Goal: Information Seeking & Learning: Learn about a topic

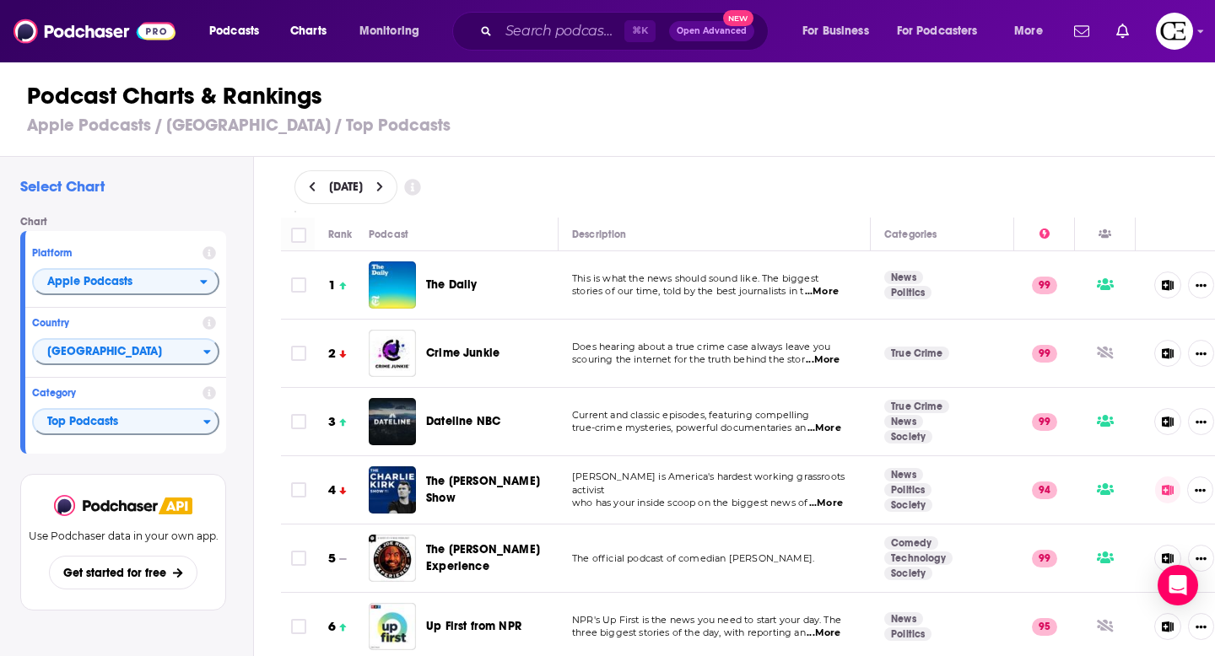
scroll to position [2489, 0]
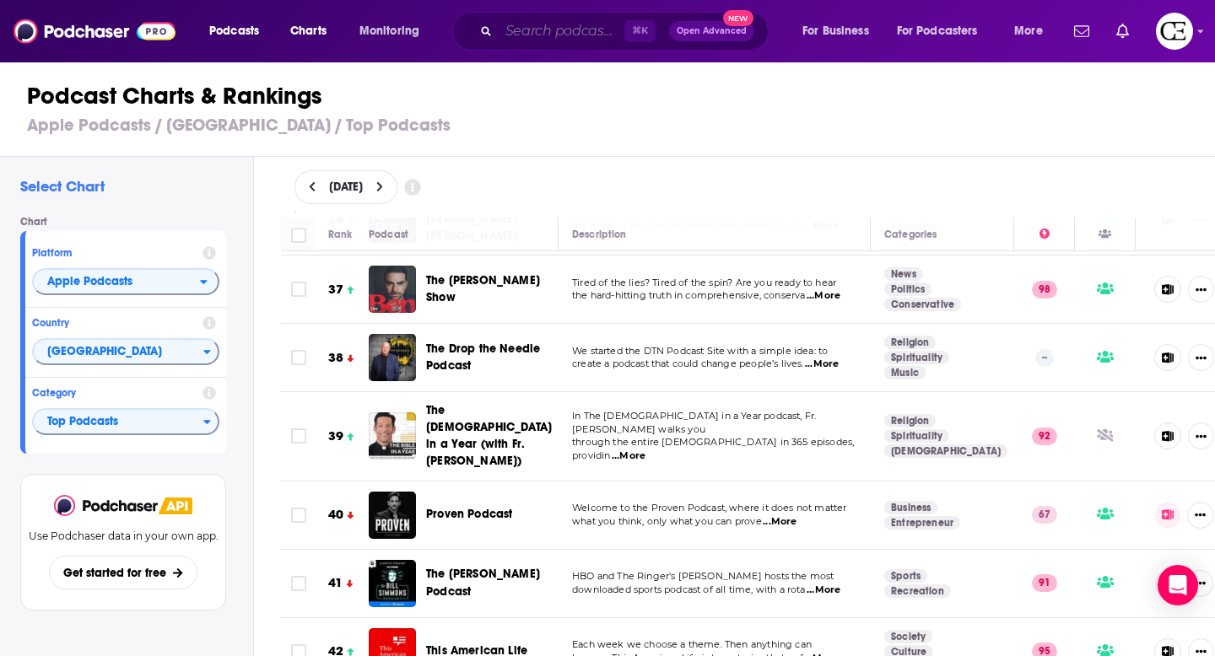
click at [529, 40] on input "Search podcasts, credits, & more..." at bounding box center [562, 31] width 126 height 27
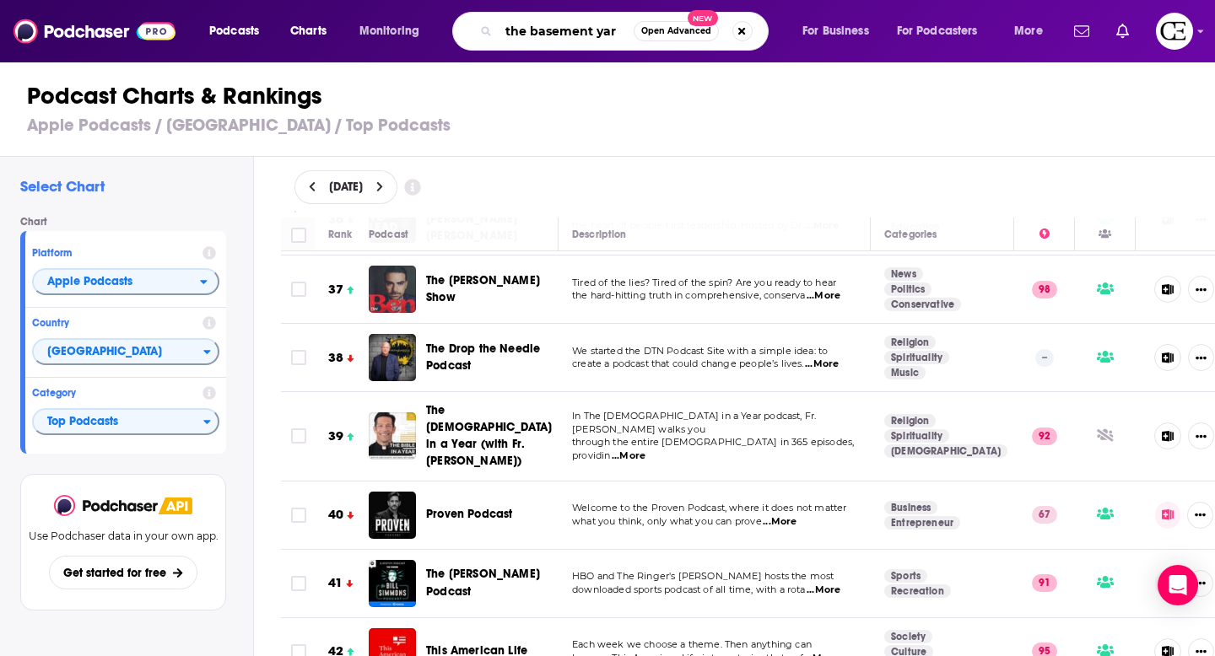
type input "the basement yard"
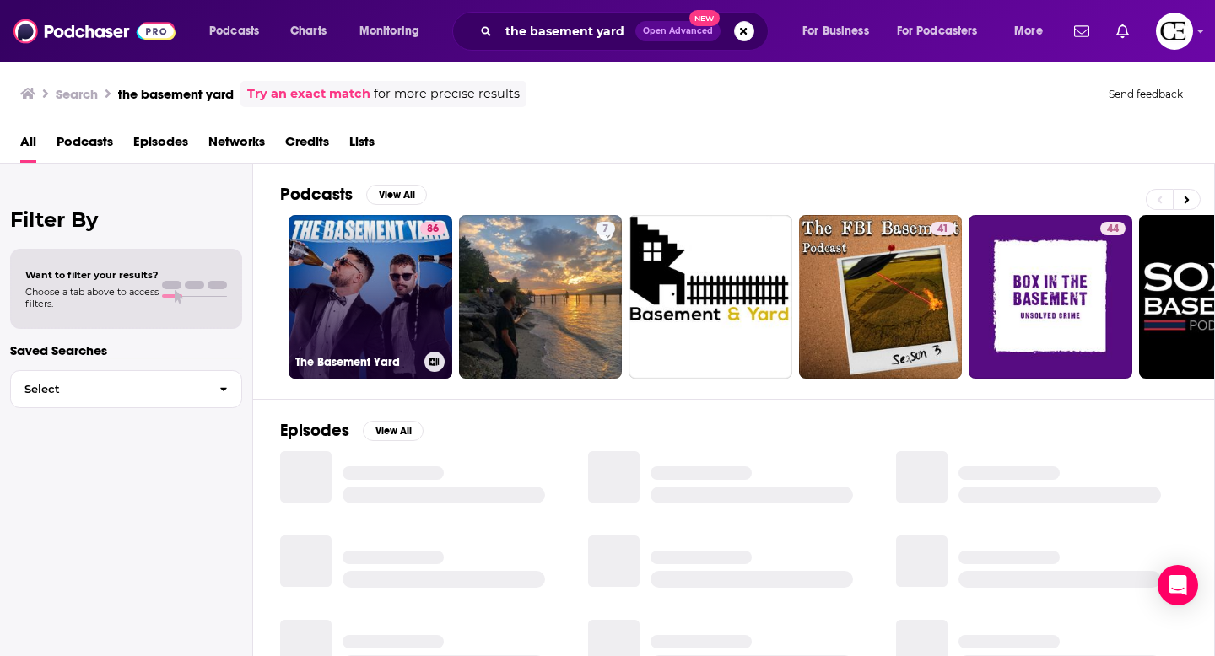
click at [351, 276] on link "86 The Basement Yard" at bounding box center [370, 297] width 164 height 164
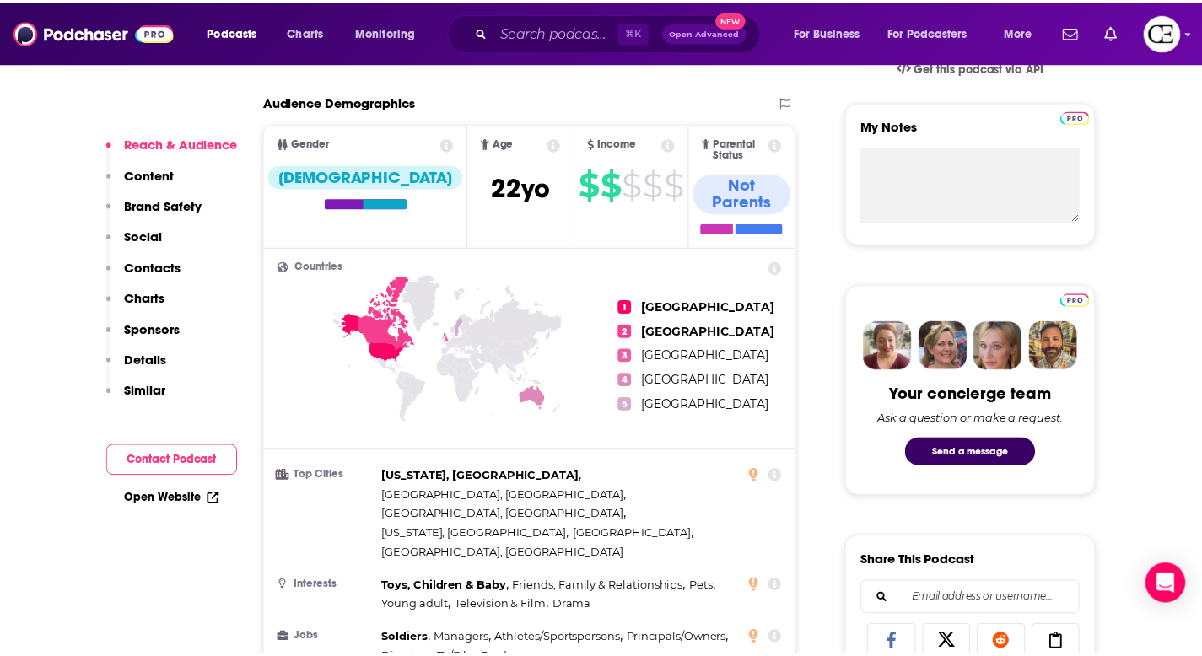
scroll to position [580, 0]
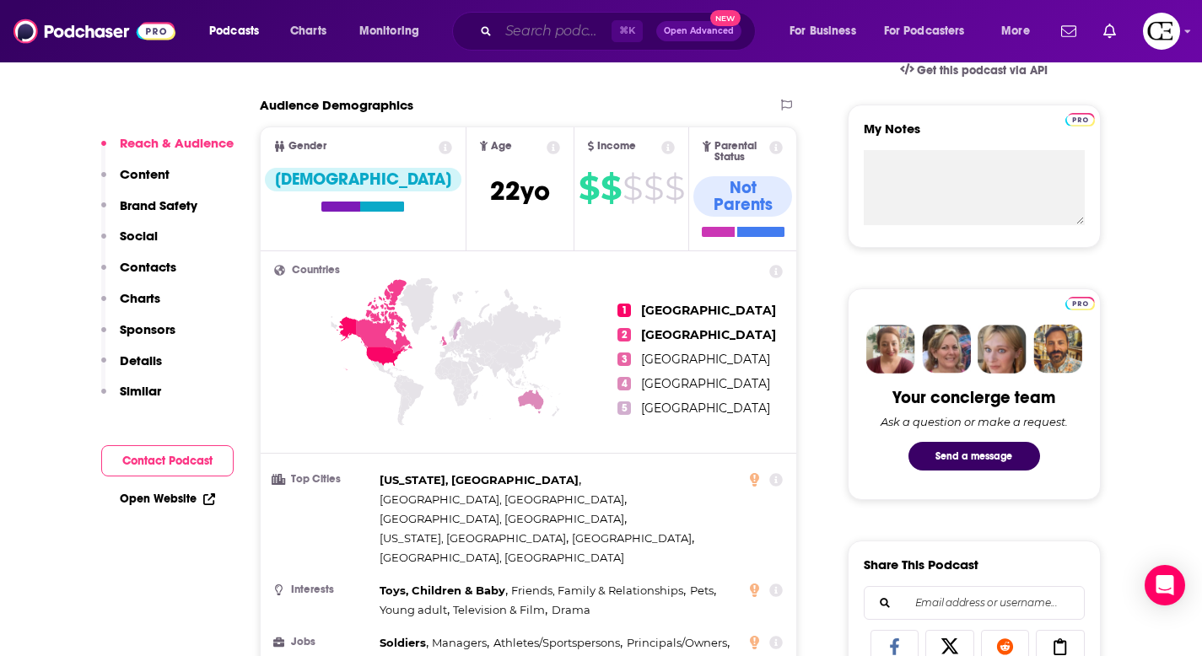
click at [550, 25] on input "Search podcasts, credits, & more..." at bounding box center [555, 31] width 113 height 27
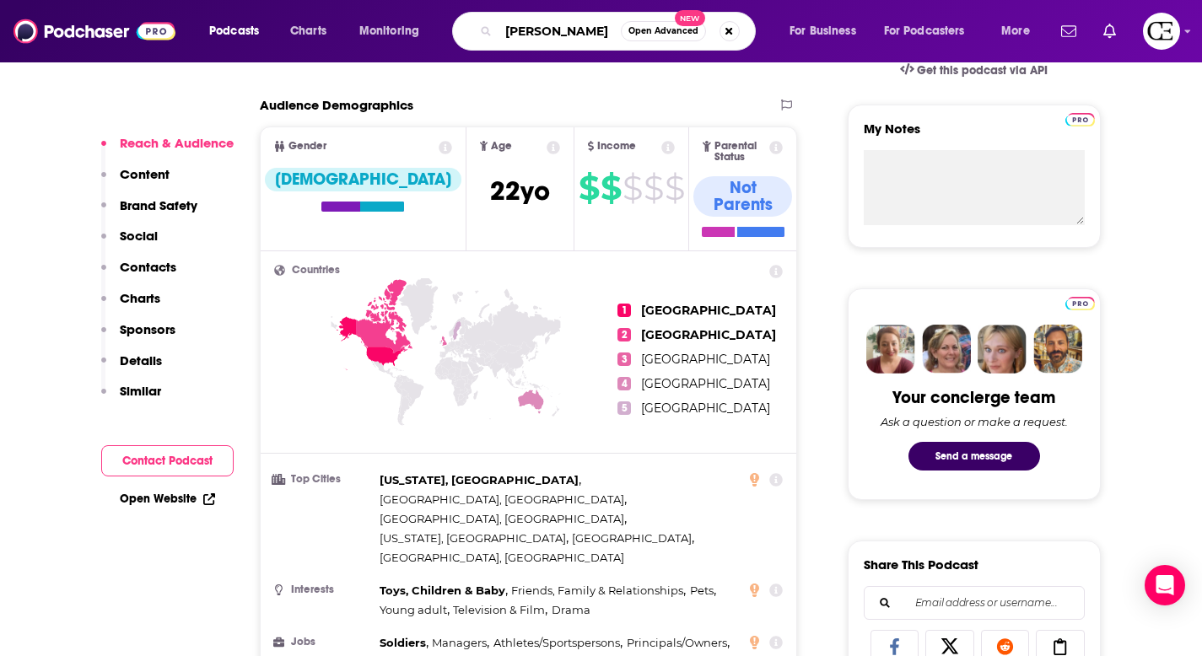
type input "[PERSON_NAME]"
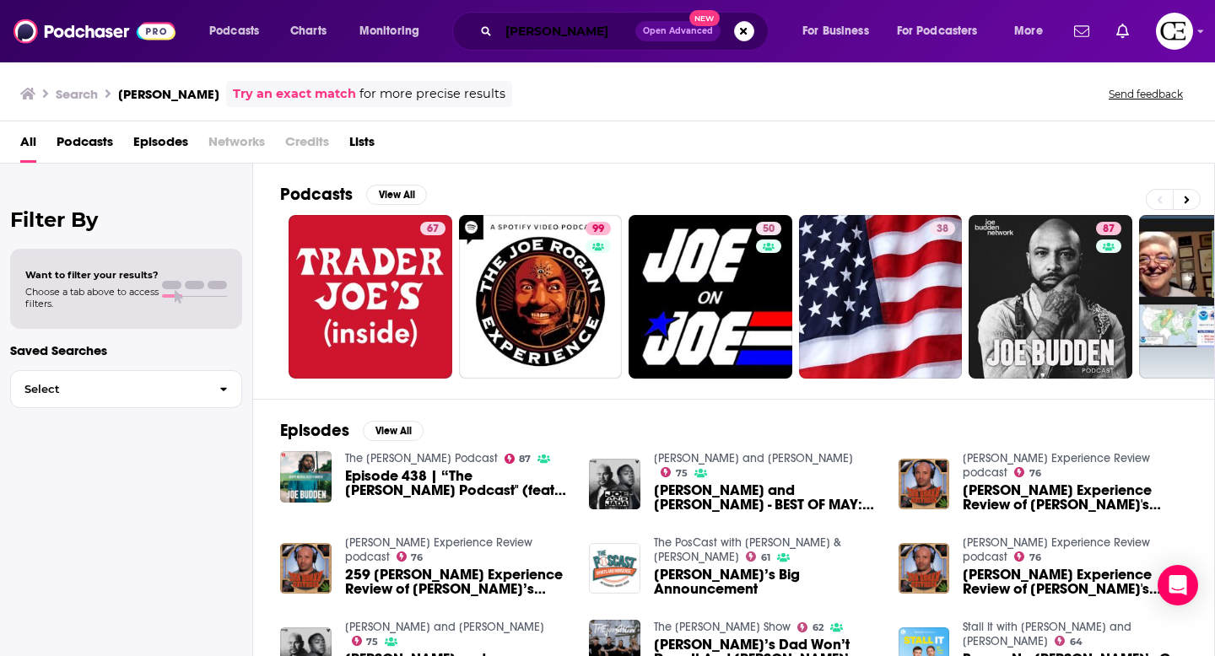
click at [592, 38] on input "[PERSON_NAME]" at bounding box center [567, 31] width 137 height 27
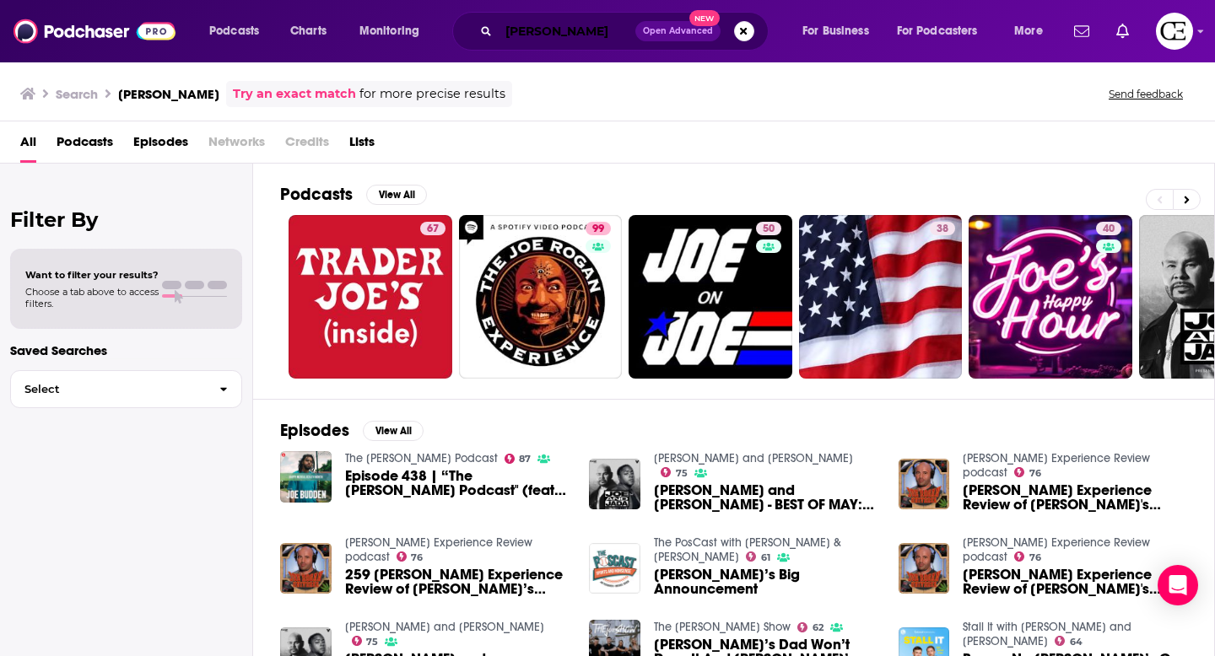
click at [583, 32] on input "[PERSON_NAME]" at bounding box center [567, 31] width 137 height 27
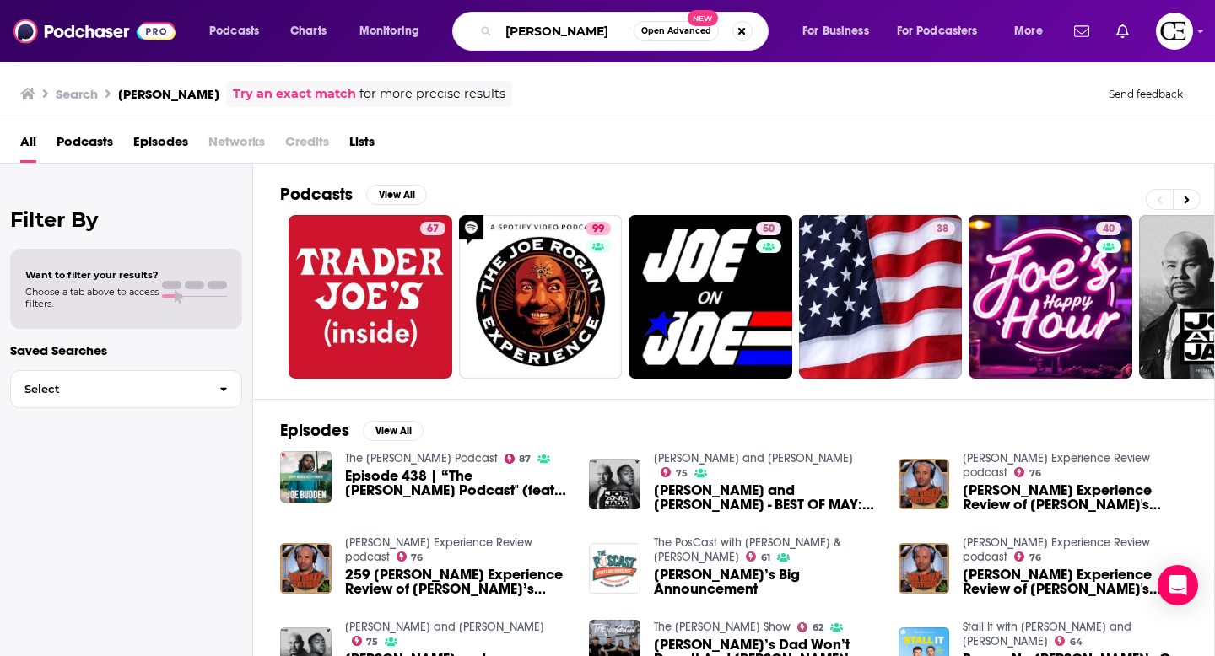
type input "[PERSON_NAME]"
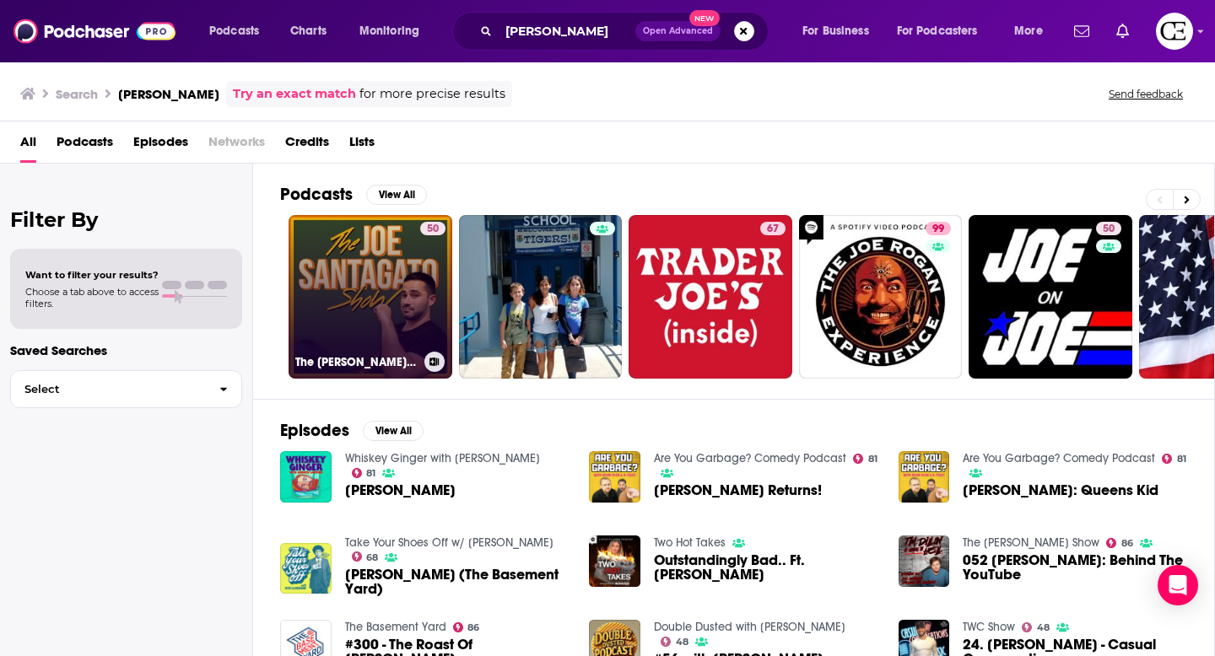
click at [388, 317] on link "50 The [PERSON_NAME] Show" at bounding box center [370, 297] width 164 height 164
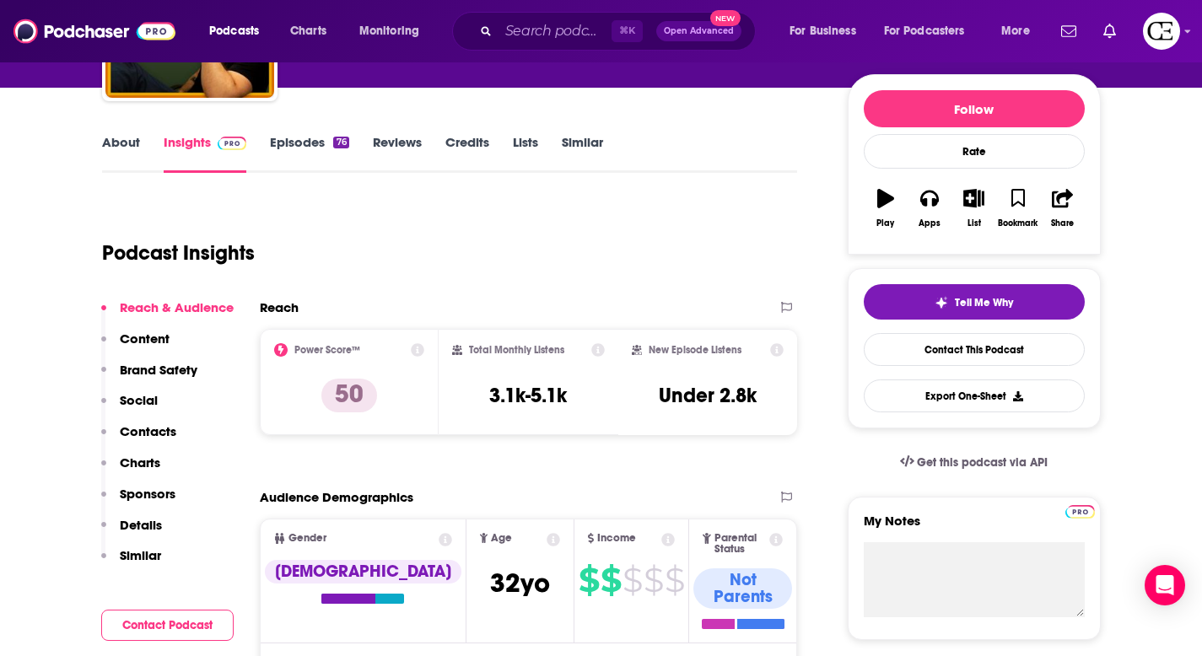
scroll to position [198, 0]
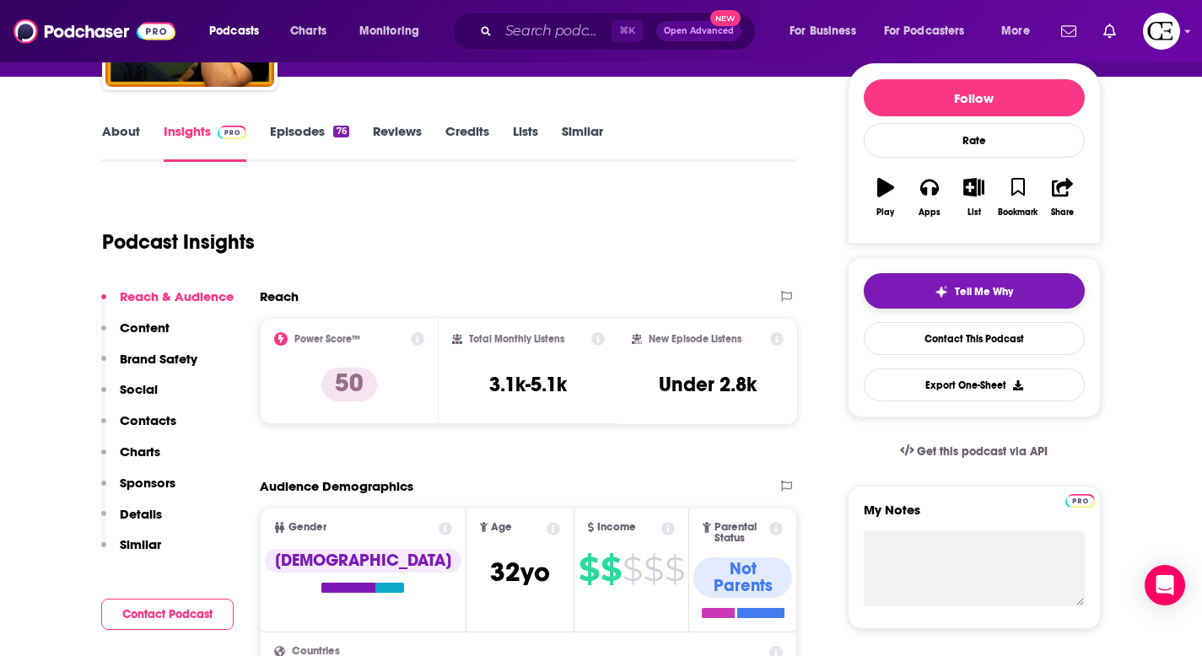
click at [927, 296] on button "Tell Me Why" at bounding box center [974, 290] width 221 height 35
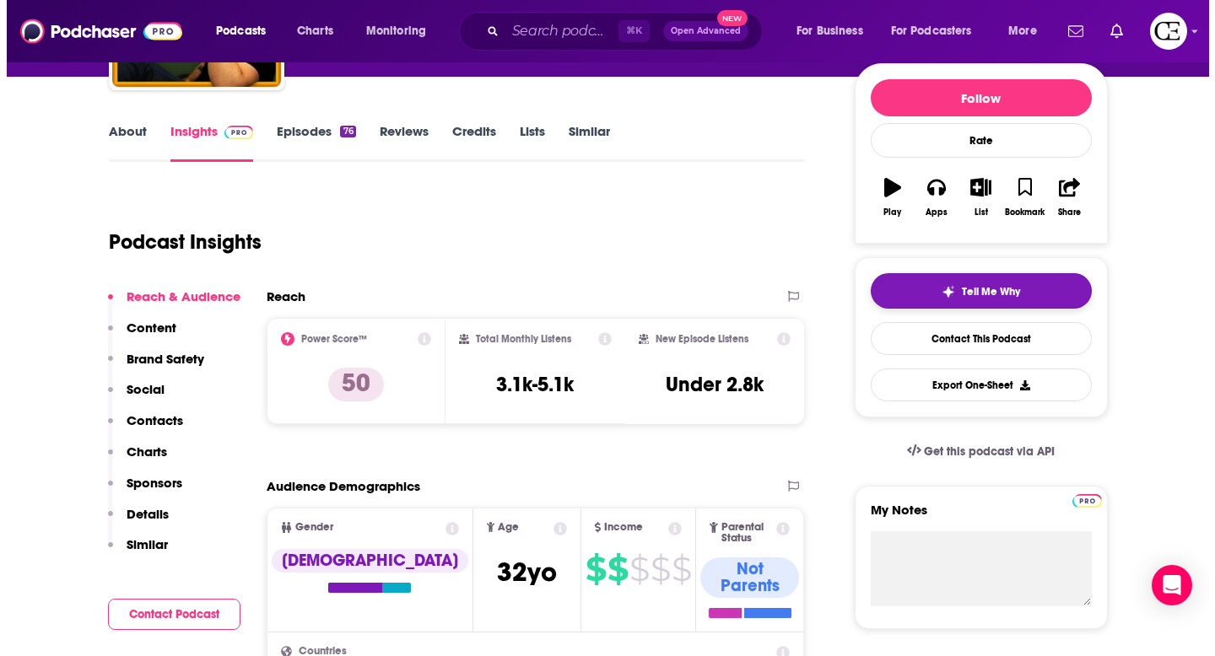
scroll to position [0, 0]
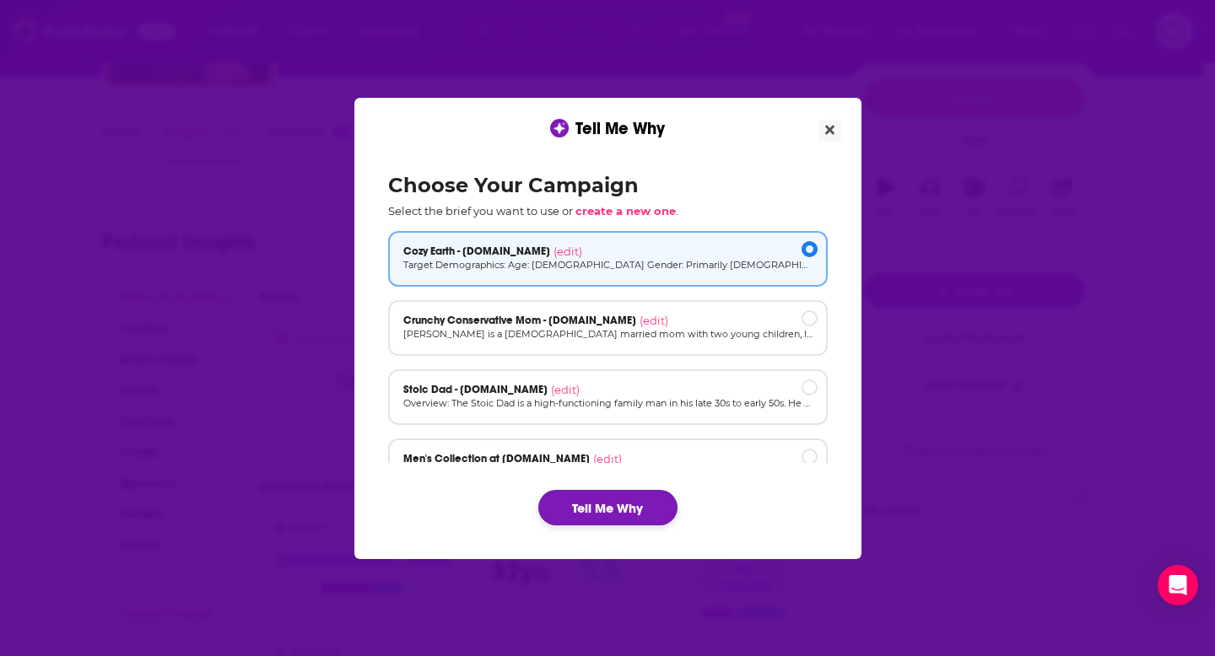
click at [627, 496] on button "Tell Me Why" at bounding box center [607, 507] width 139 height 35
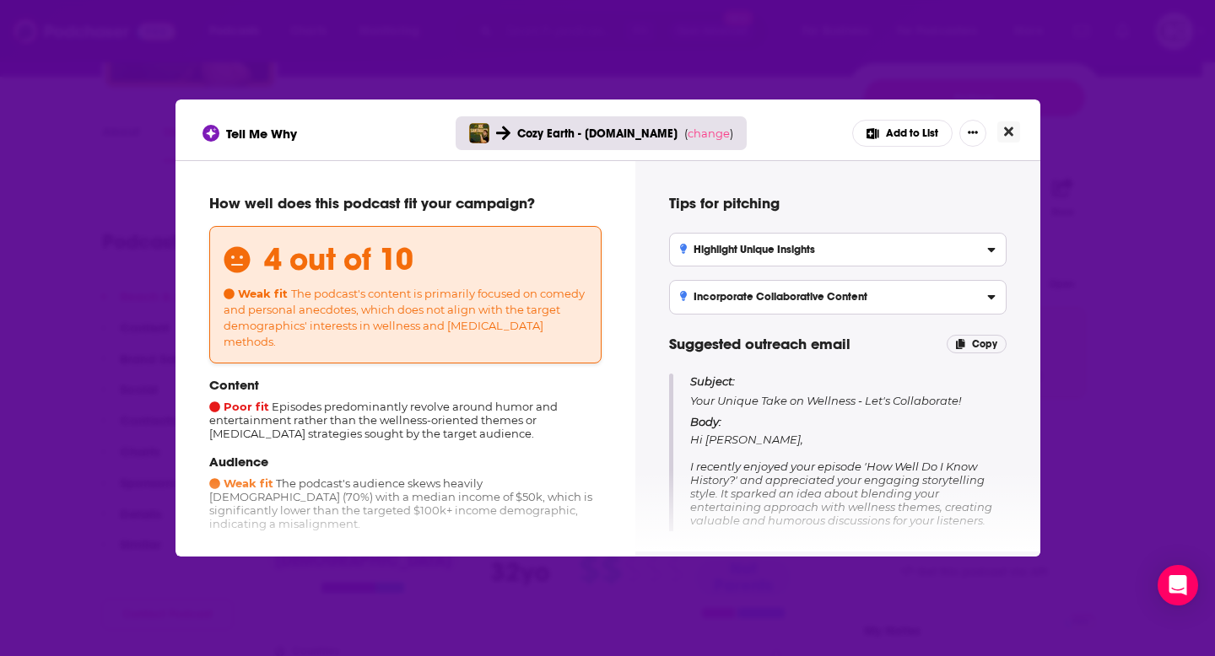
click at [1008, 132] on icon "Close" at bounding box center [1008, 131] width 9 height 9
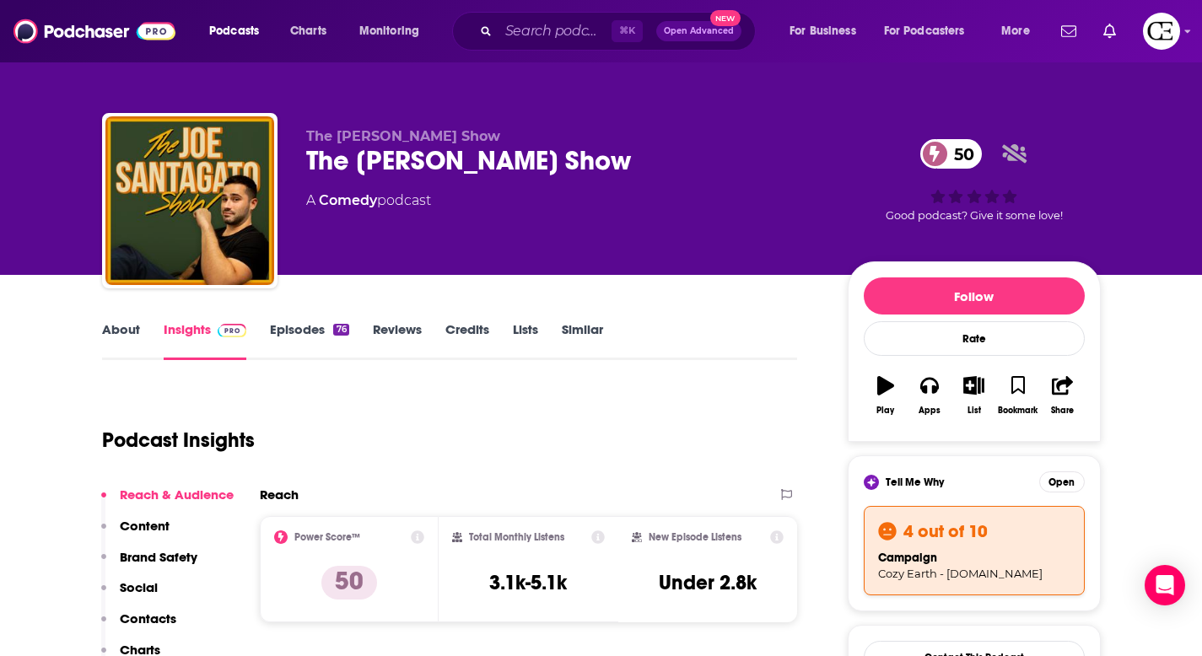
click at [531, 45] on div "⌘ K Open Advanced New" at bounding box center [604, 31] width 304 height 39
click at [535, 31] on input "Search podcasts, credits, & more..." at bounding box center [555, 31] width 113 height 27
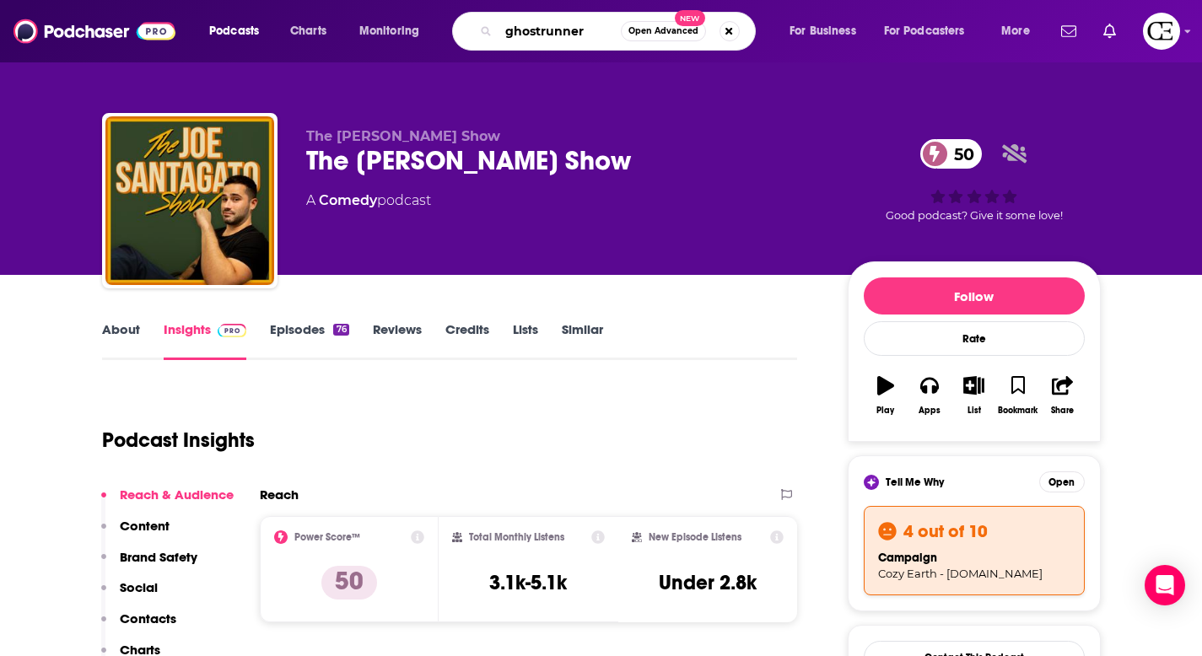
type input "ghostrunners"
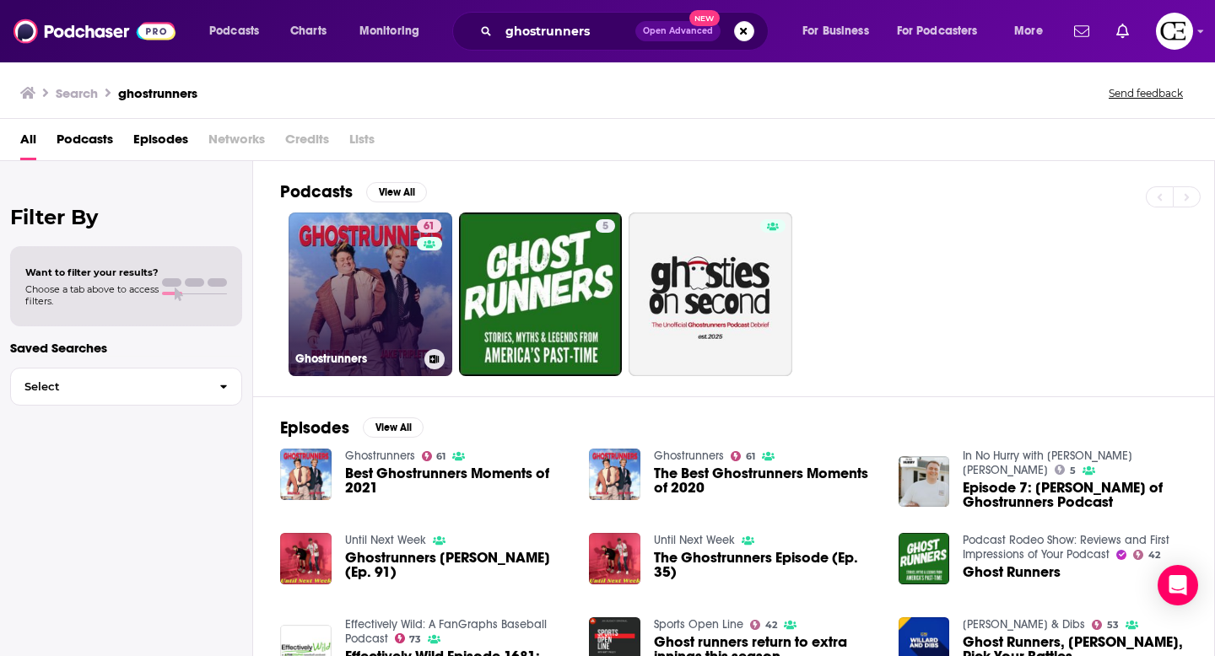
click at [372, 275] on link "61 Ghostrunners" at bounding box center [370, 295] width 164 height 164
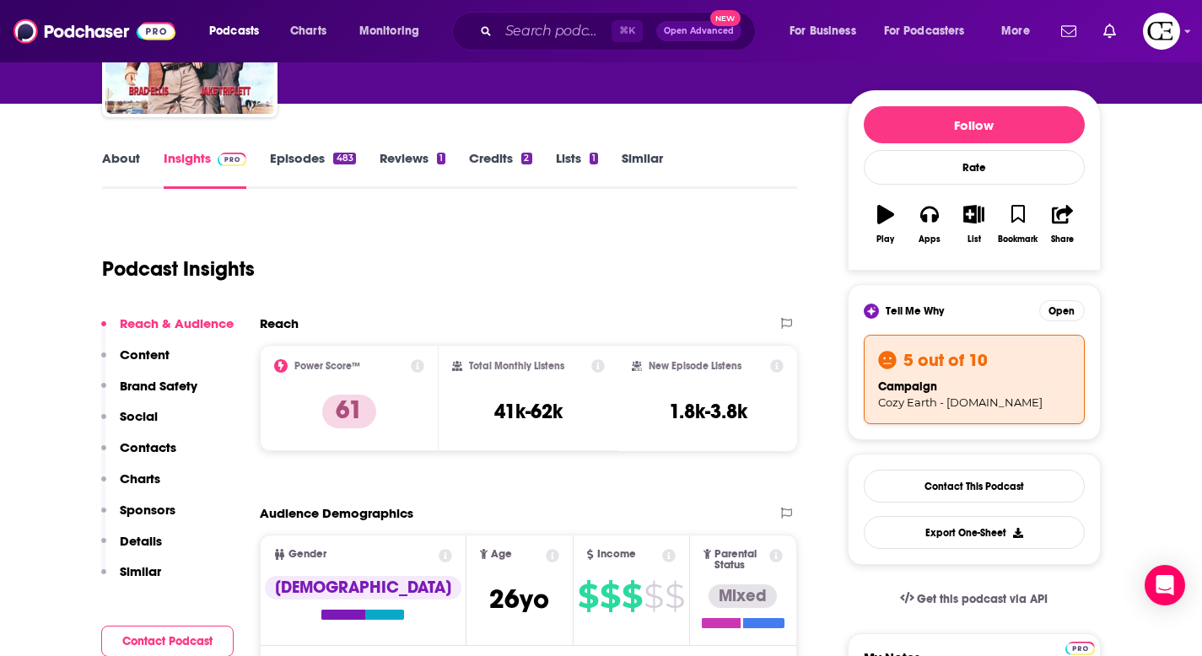
scroll to position [188, 0]
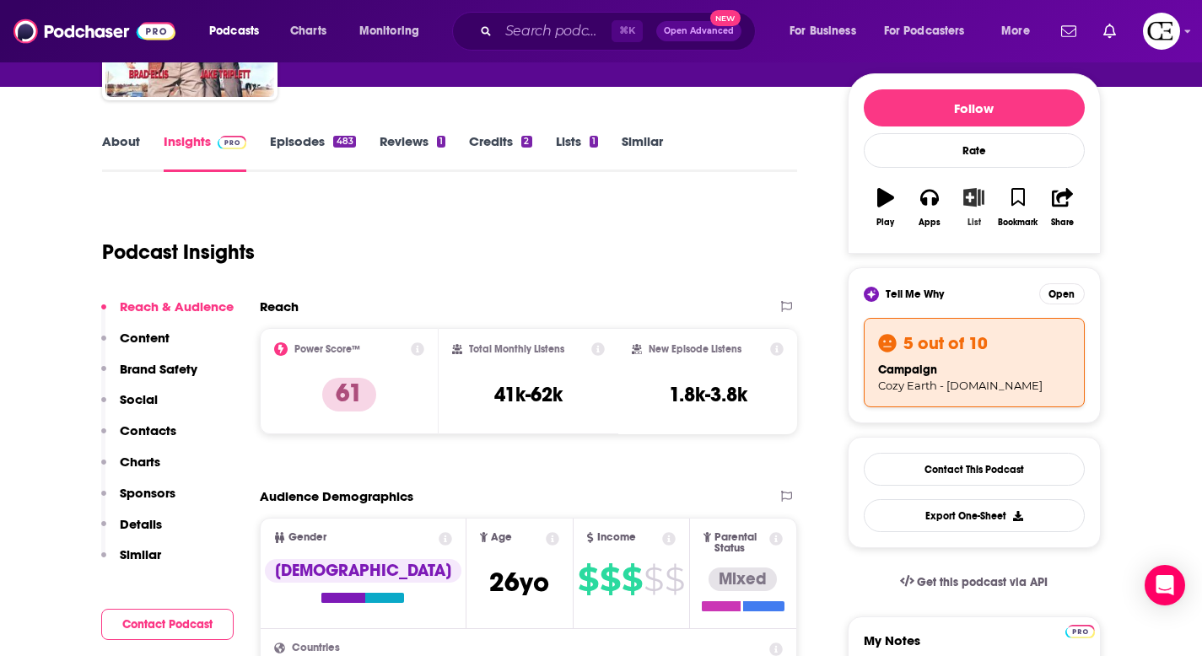
click at [968, 212] on button "List" at bounding box center [974, 207] width 44 height 61
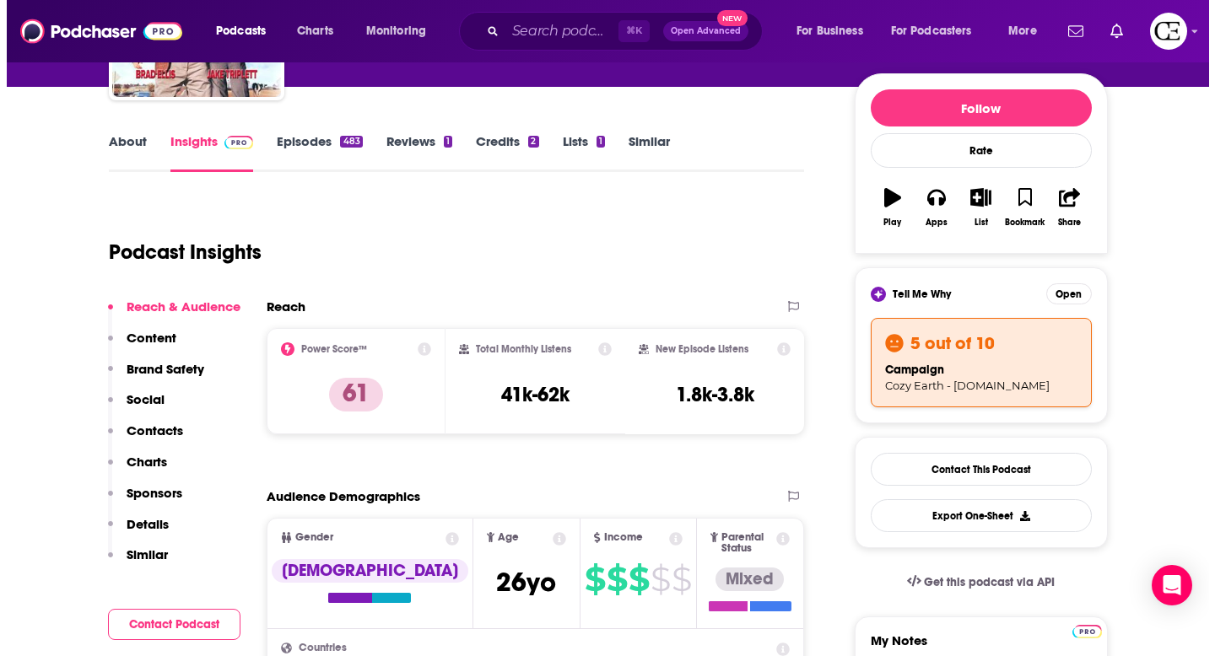
scroll to position [0, 0]
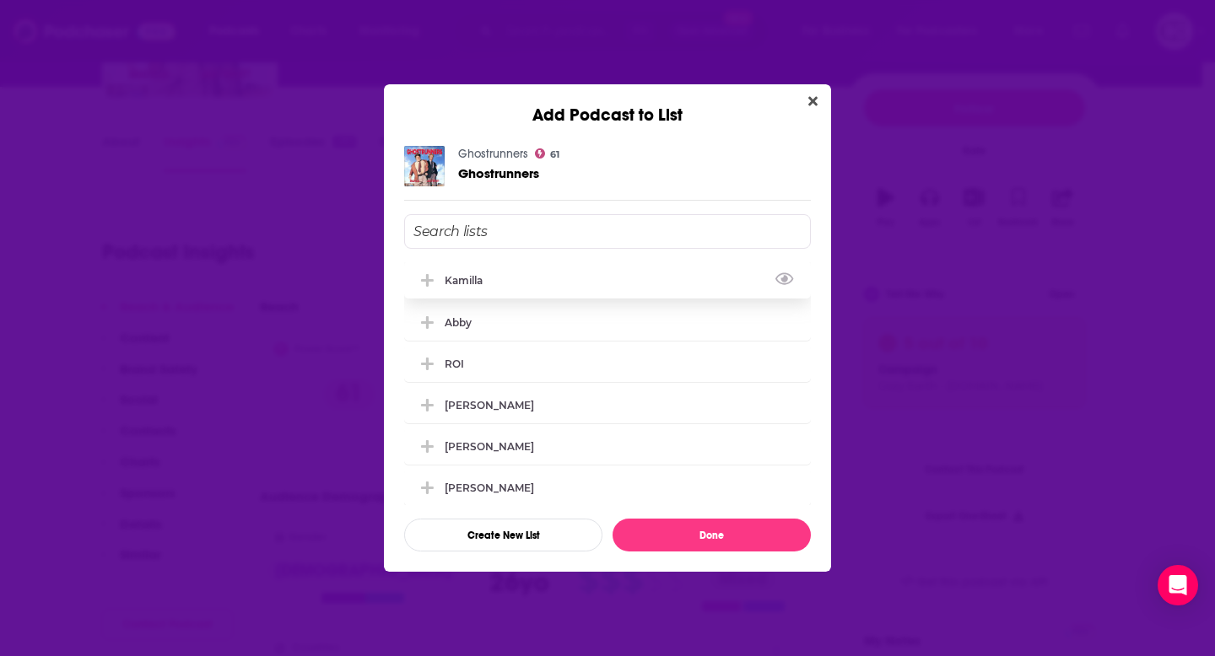
click at [727, 279] on div "Kamilla" at bounding box center [607, 280] width 407 height 37
click at [694, 529] on button "Done" at bounding box center [711, 535] width 198 height 33
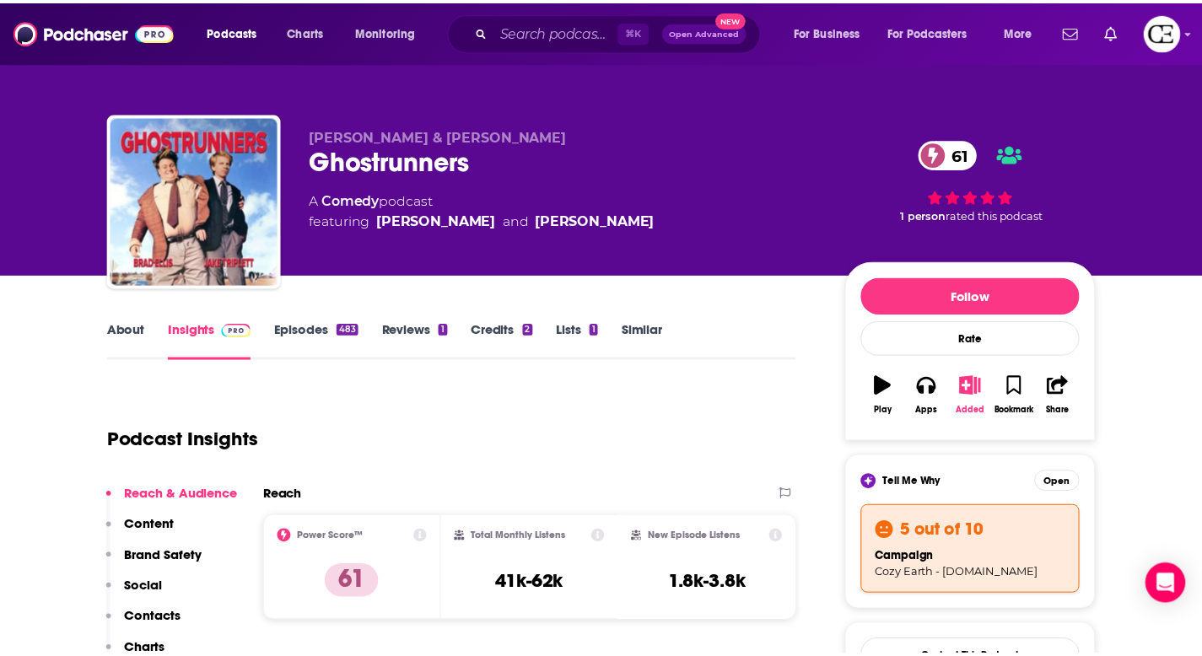
scroll to position [188, 0]
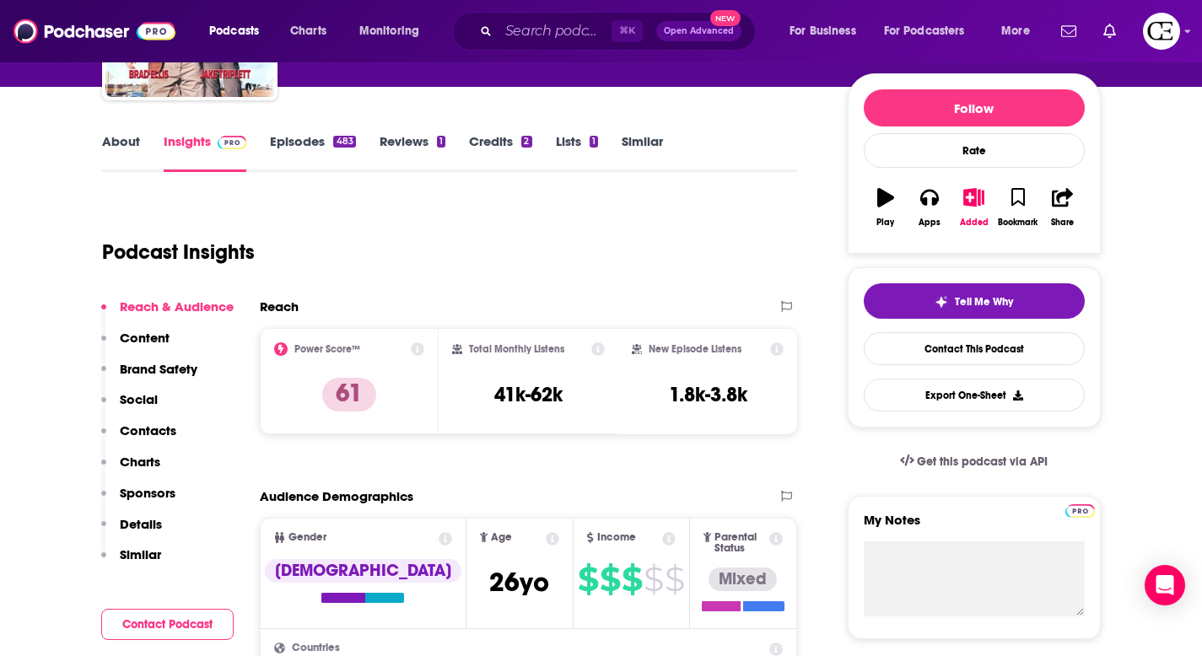
click at [499, 17] on div "⌘ K Open Advanced New" at bounding box center [604, 31] width 304 height 39
click at [509, 28] on input "Search podcasts, credits, & more..." at bounding box center [555, 31] width 113 height 27
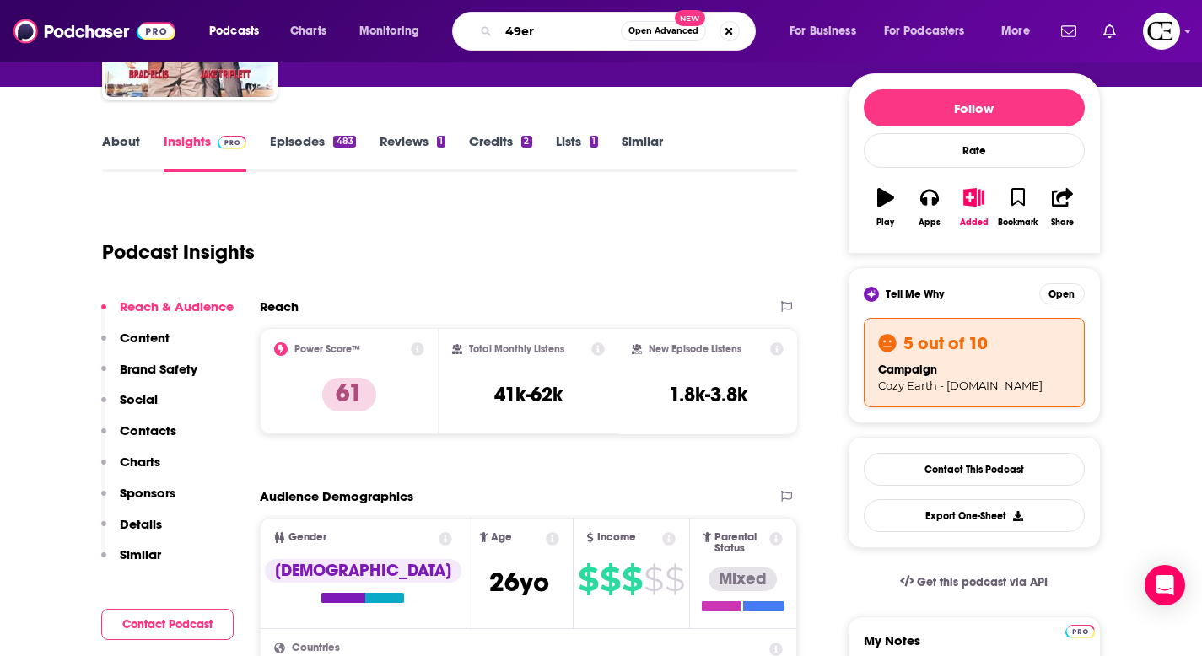
type input "49ers"
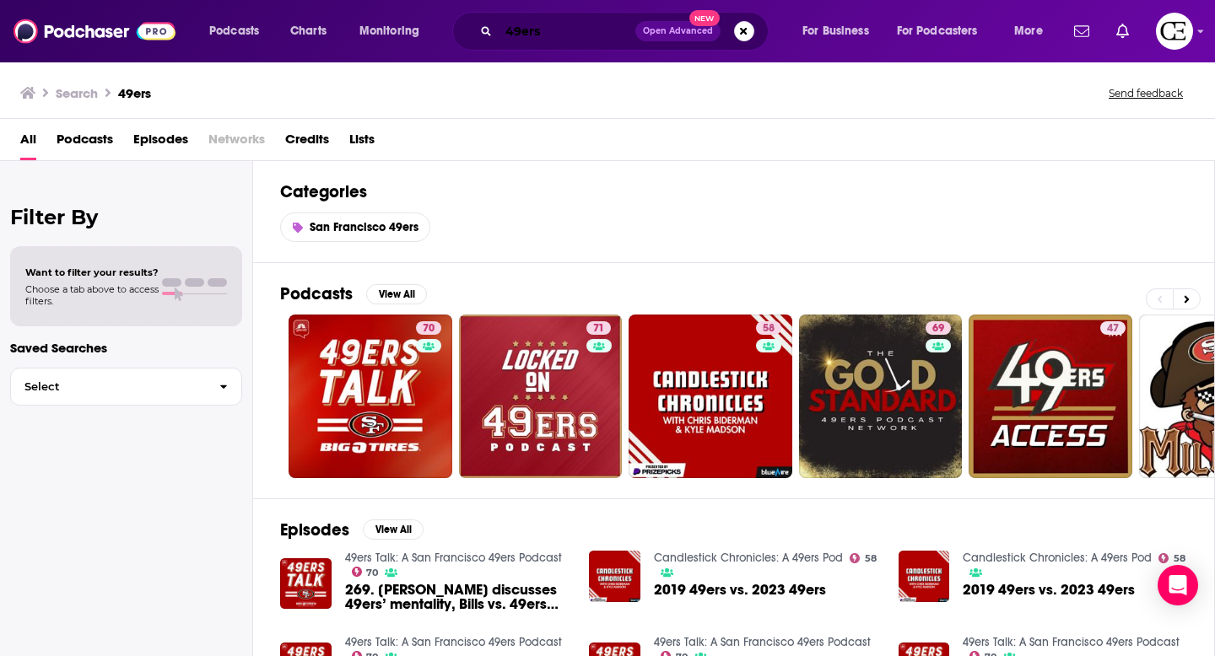
drag, startPoint x: 562, startPoint y: 24, endPoint x: 562, endPoint y: 8, distance: 16.0
click at [562, 24] on input "49ers" at bounding box center [567, 31] width 137 height 27
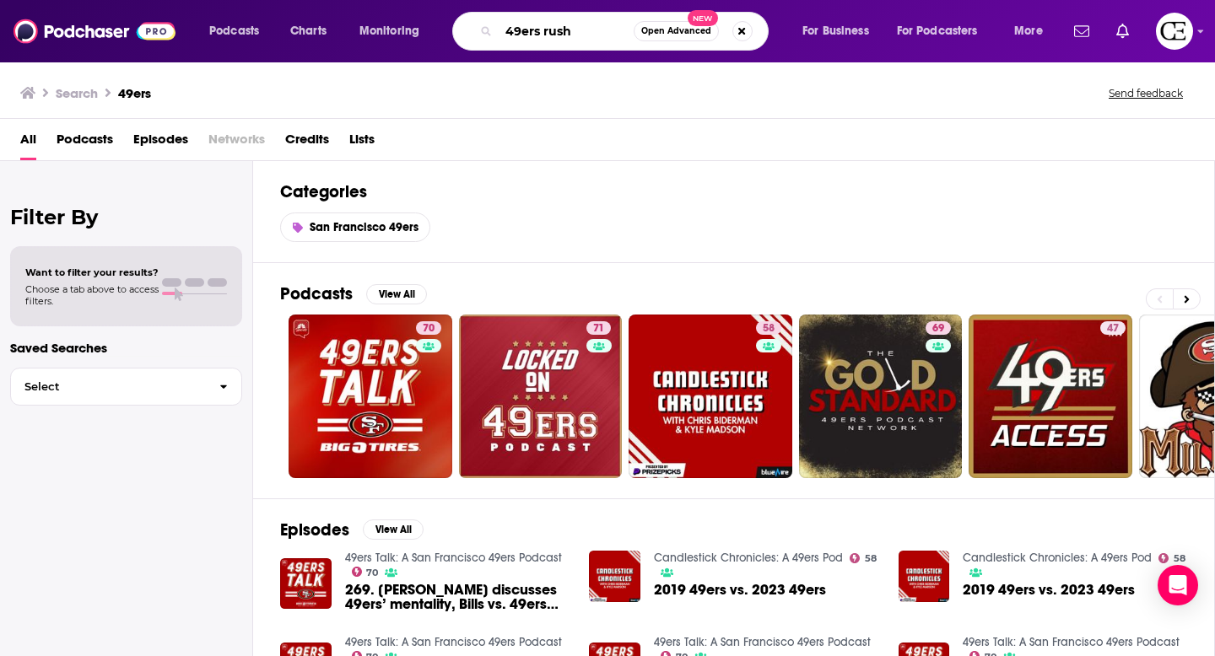
type input "49ers rush"
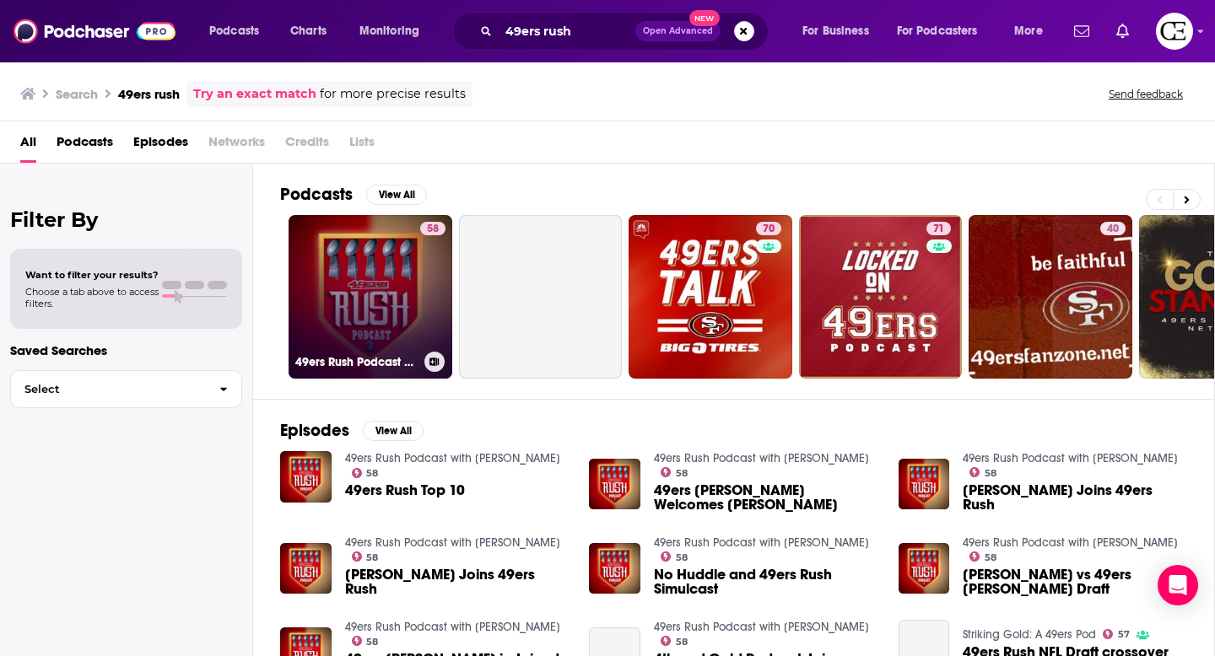
click at [398, 327] on link "58 49ers Rush Podcast with [PERSON_NAME]" at bounding box center [370, 297] width 164 height 164
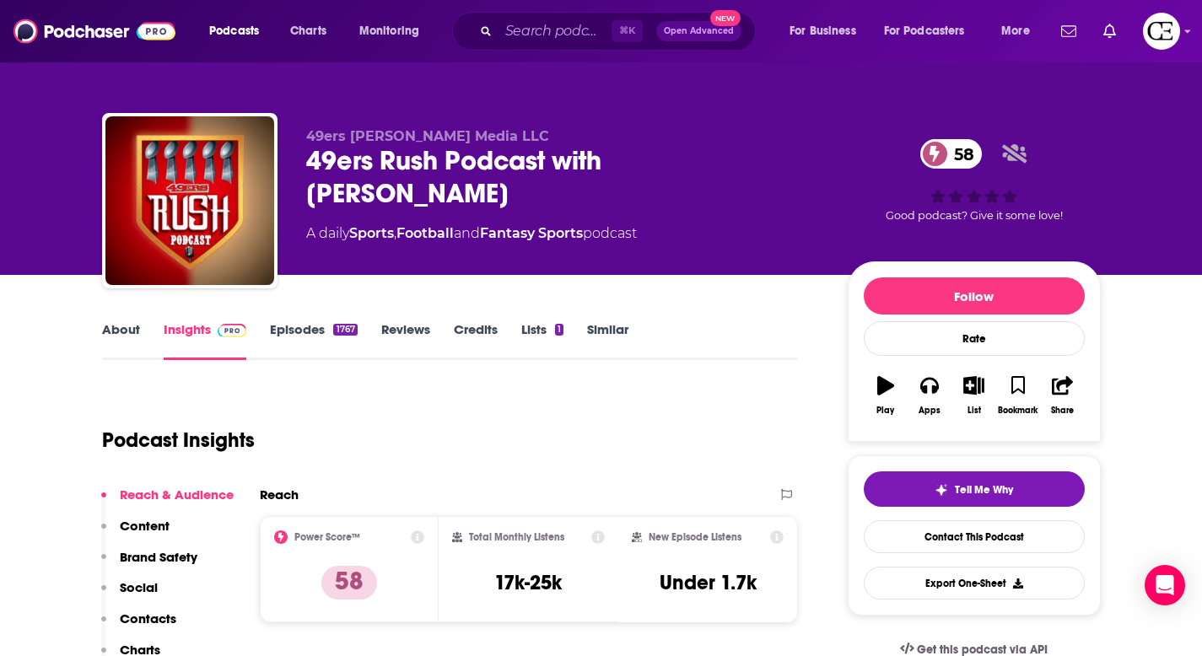
scroll to position [200, 0]
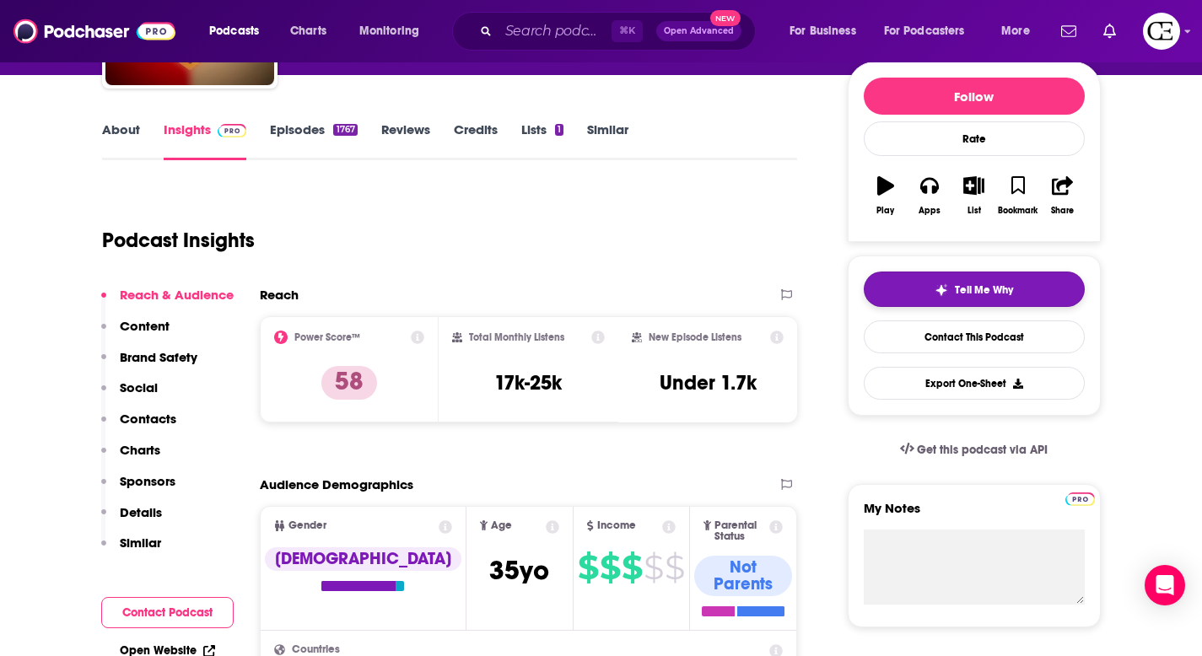
click at [919, 289] on button "Tell Me Why" at bounding box center [974, 289] width 221 height 35
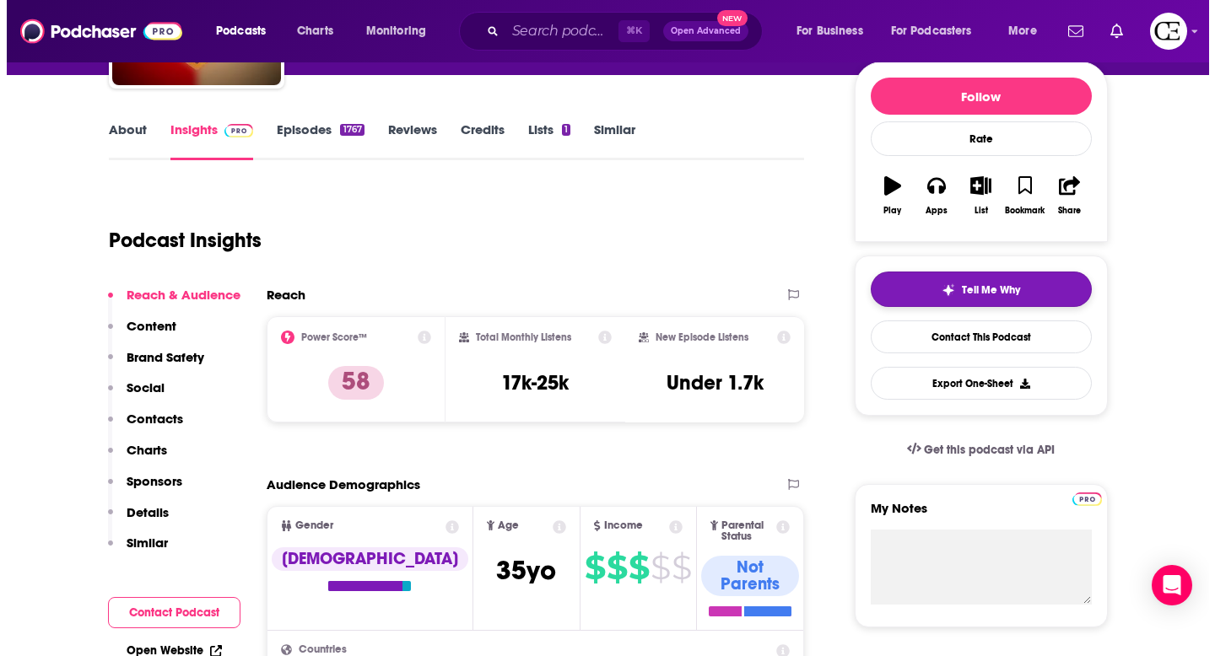
scroll to position [0, 0]
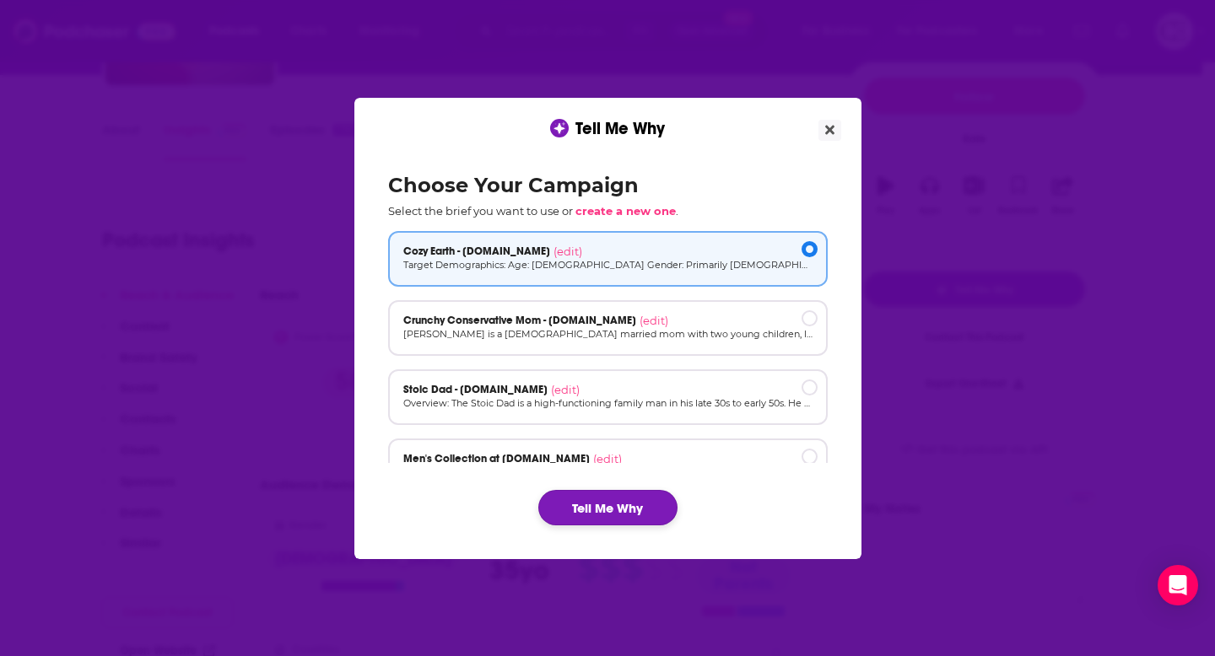
click at [655, 502] on button "Tell Me Why" at bounding box center [607, 507] width 139 height 35
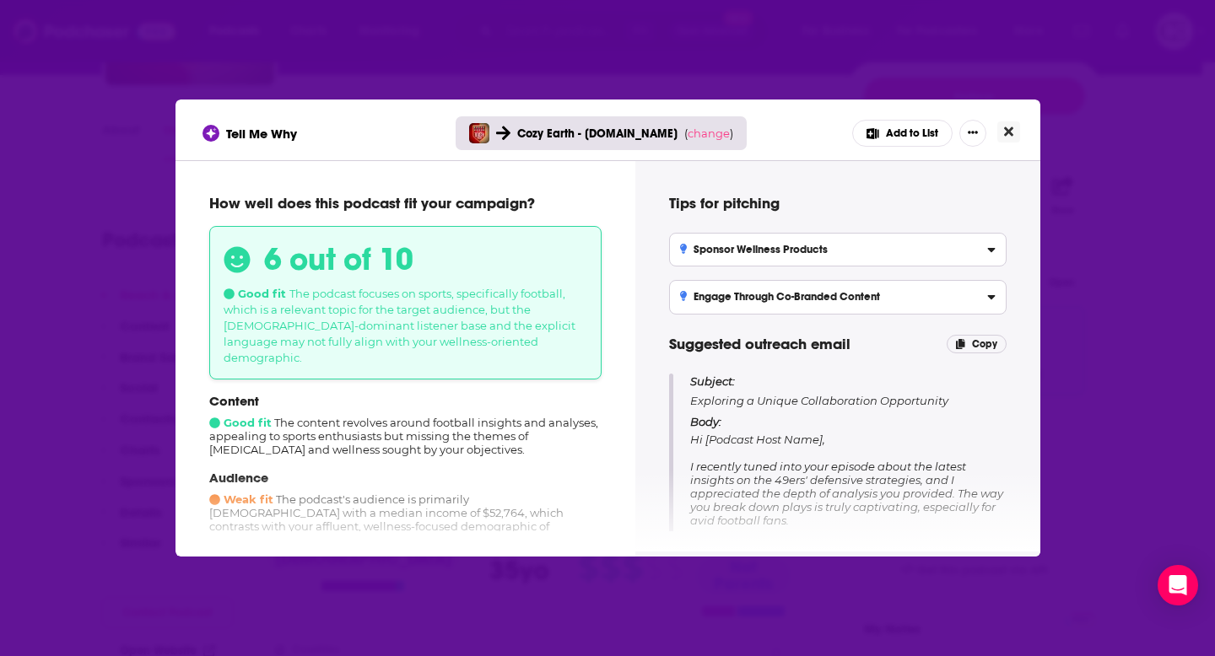
click at [1016, 134] on button "Close" at bounding box center [1008, 131] width 23 height 21
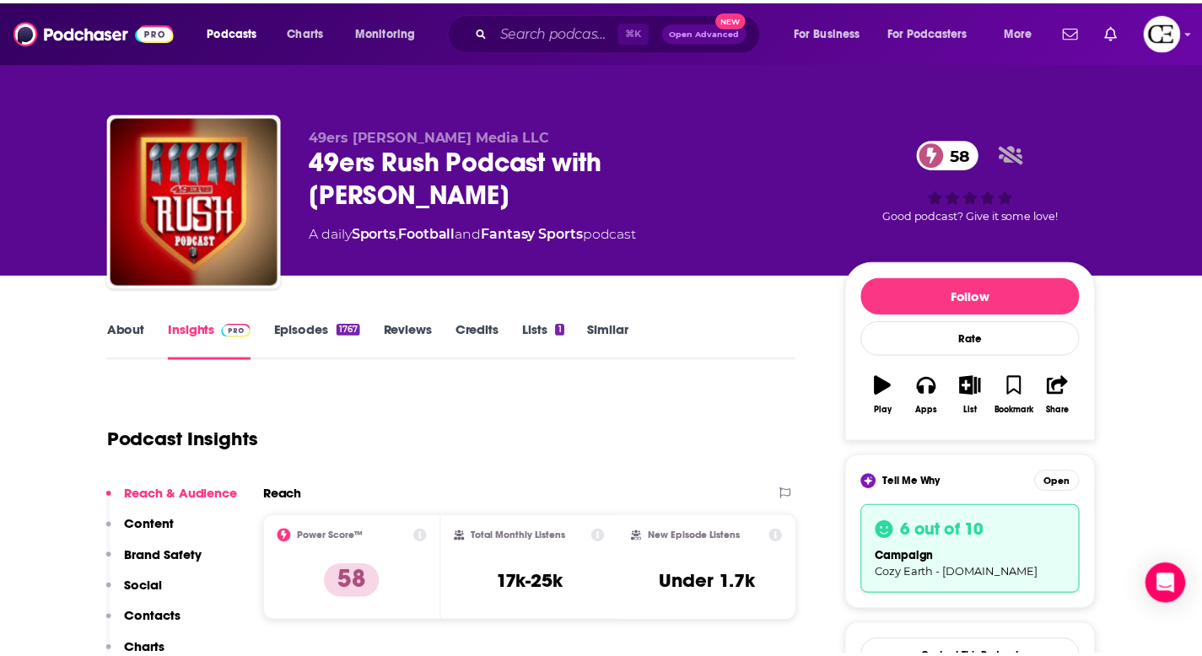
scroll to position [200, 0]
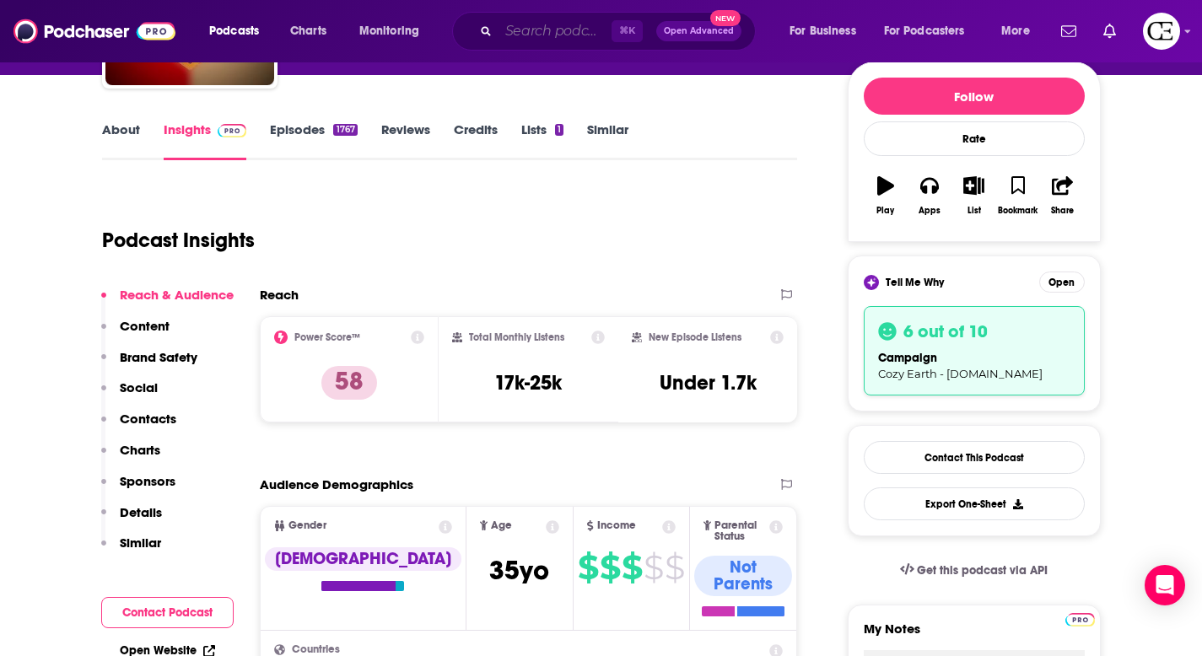
click at [570, 33] on input "Search podcasts, credits, & more..." at bounding box center [555, 31] width 113 height 27
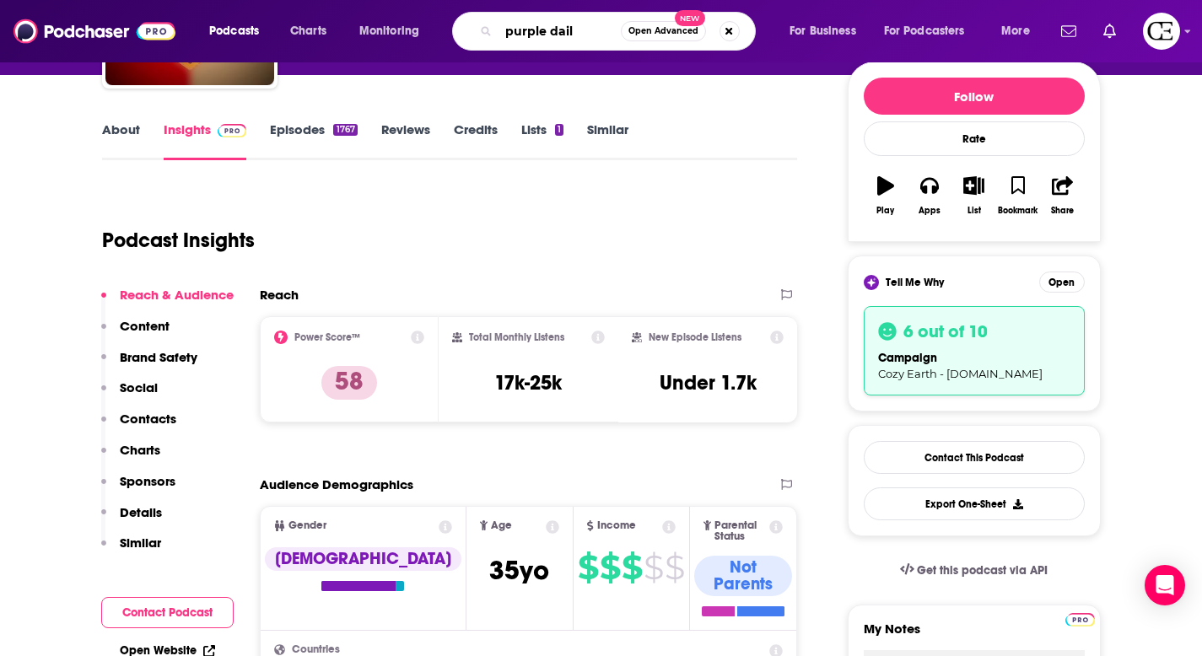
type input "purple daily"
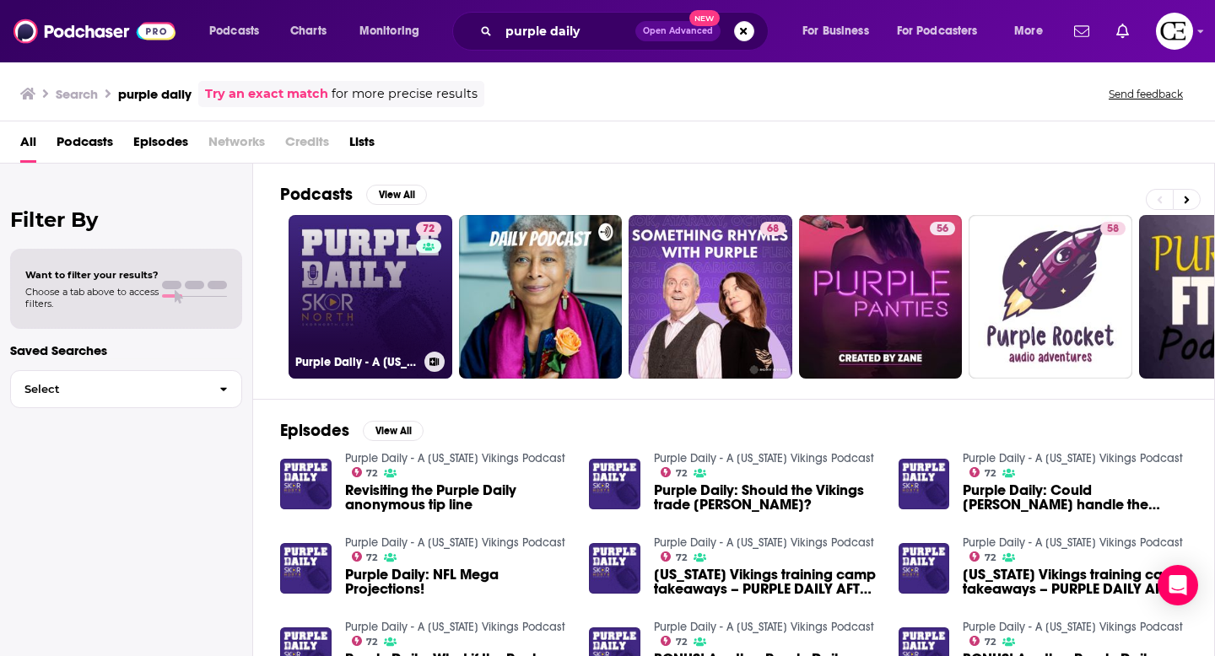
click at [410, 308] on link "72 Purple Daily - A [US_STATE] Vikings Podcast" at bounding box center [370, 297] width 164 height 164
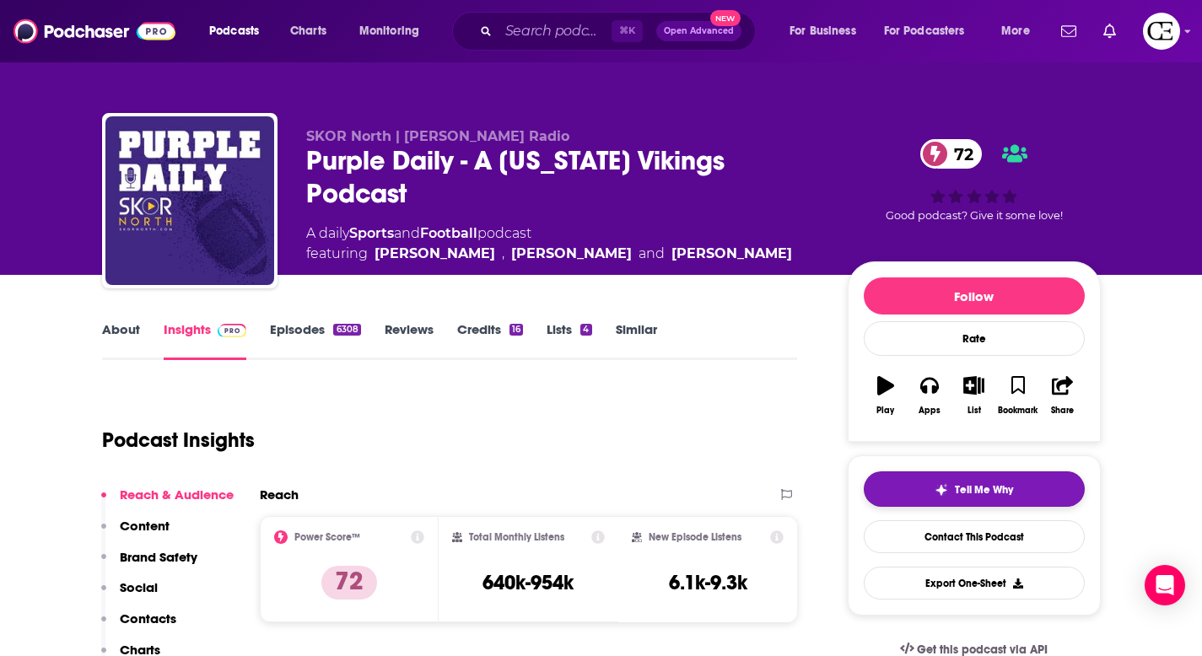
click at [917, 481] on button "Tell Me Why" at bounding box center [974, 489] width 221 height 35
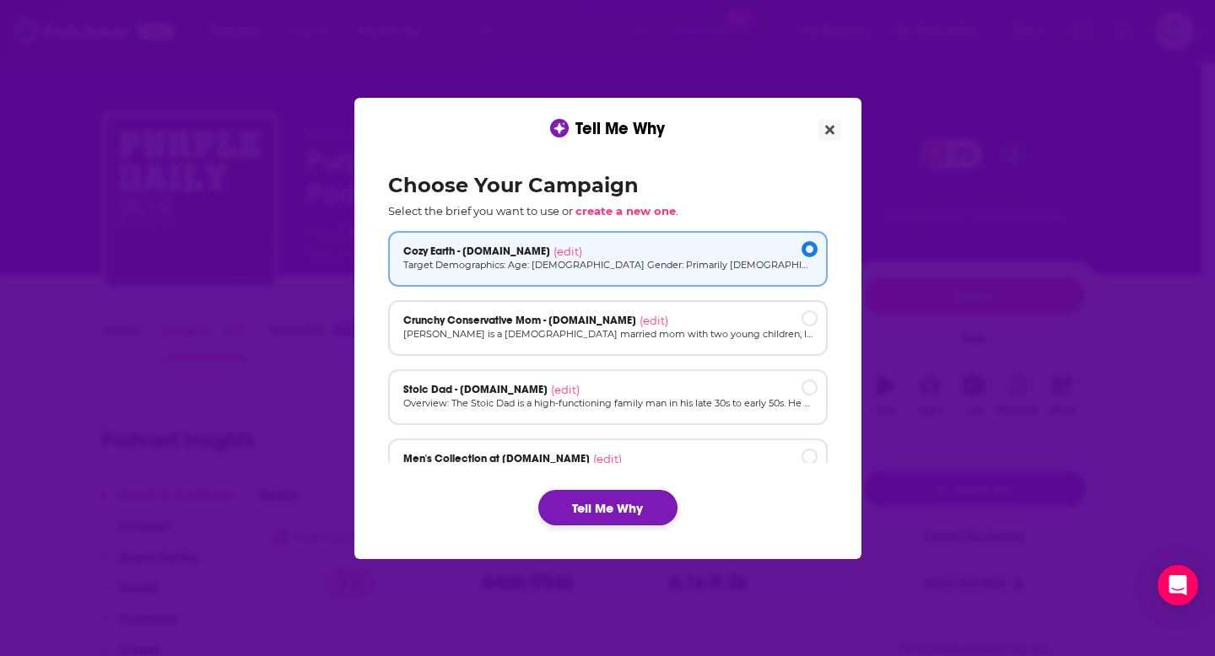
click at [645, 494] on button "Tell Me Why" at bounding box center [607, 507] width 139 height 35
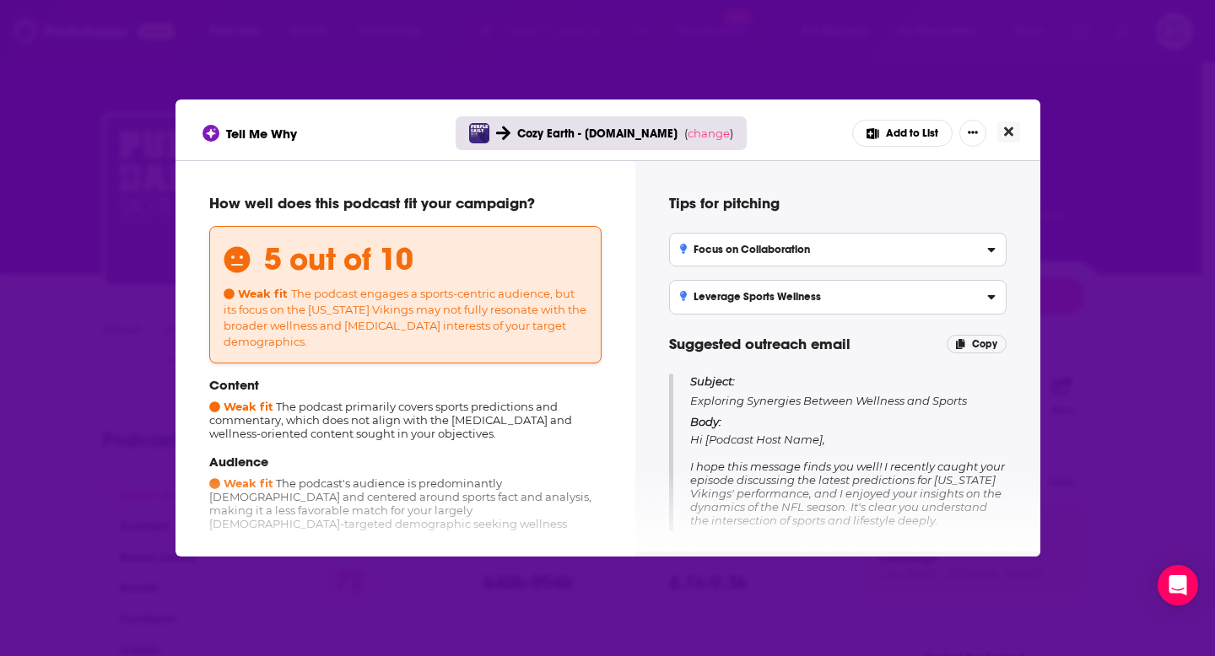
click at [999, 126] on button "Close" at bounding box center [1008, 131] width 23 height 21
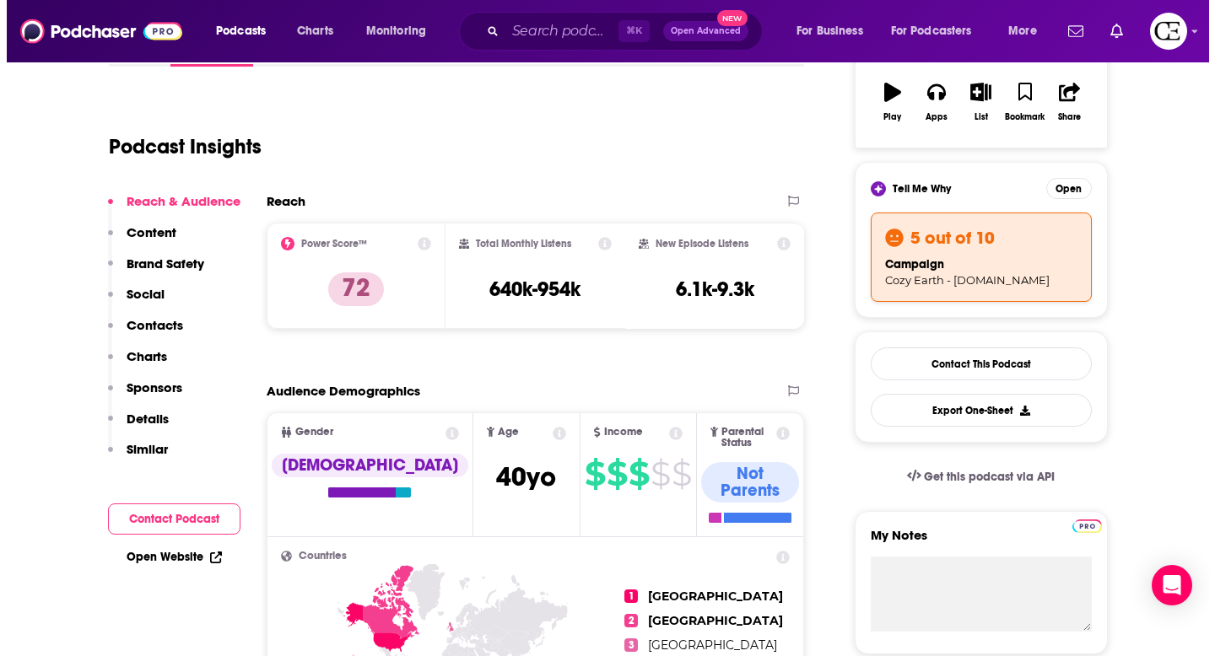
scroll to position [303, 0]
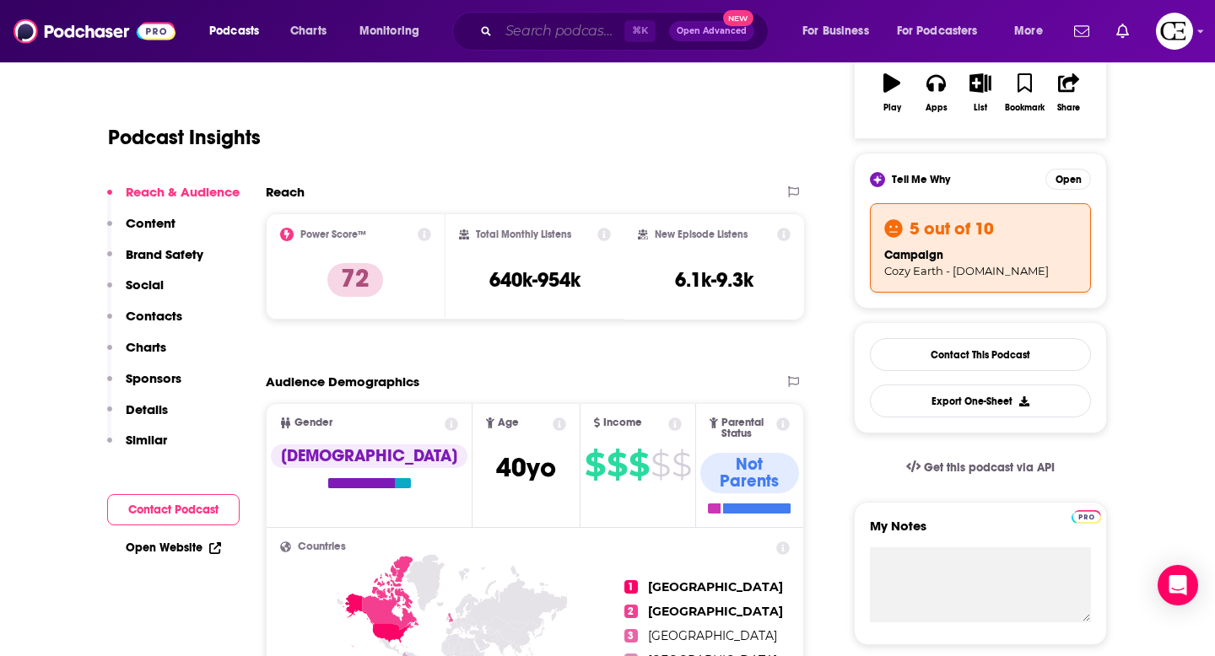
click at [549, 32] on input "Search podcasts, credits, & more..." at bounding box center [562, 31] width 126 height 27
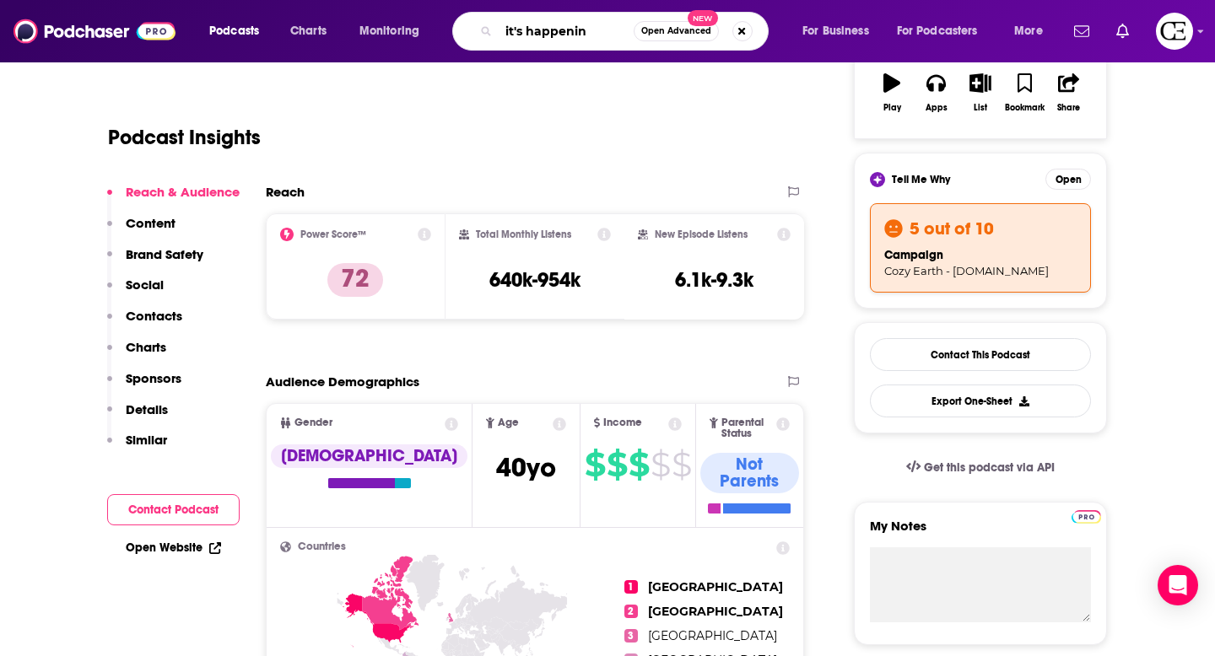
type input "it's happening"
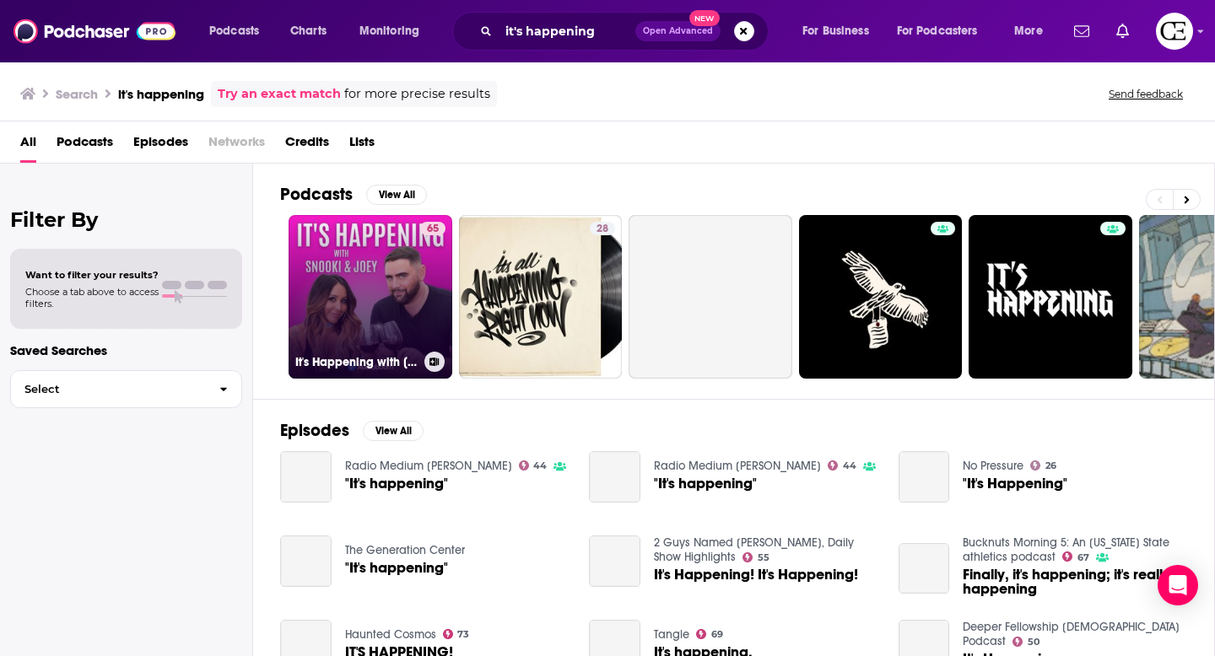
click at [399, 278] on link "65 It's Happening with [PERSON_NAME] & [PERSON_NAME]" at bounding box center [370, 297] width 164 height 164
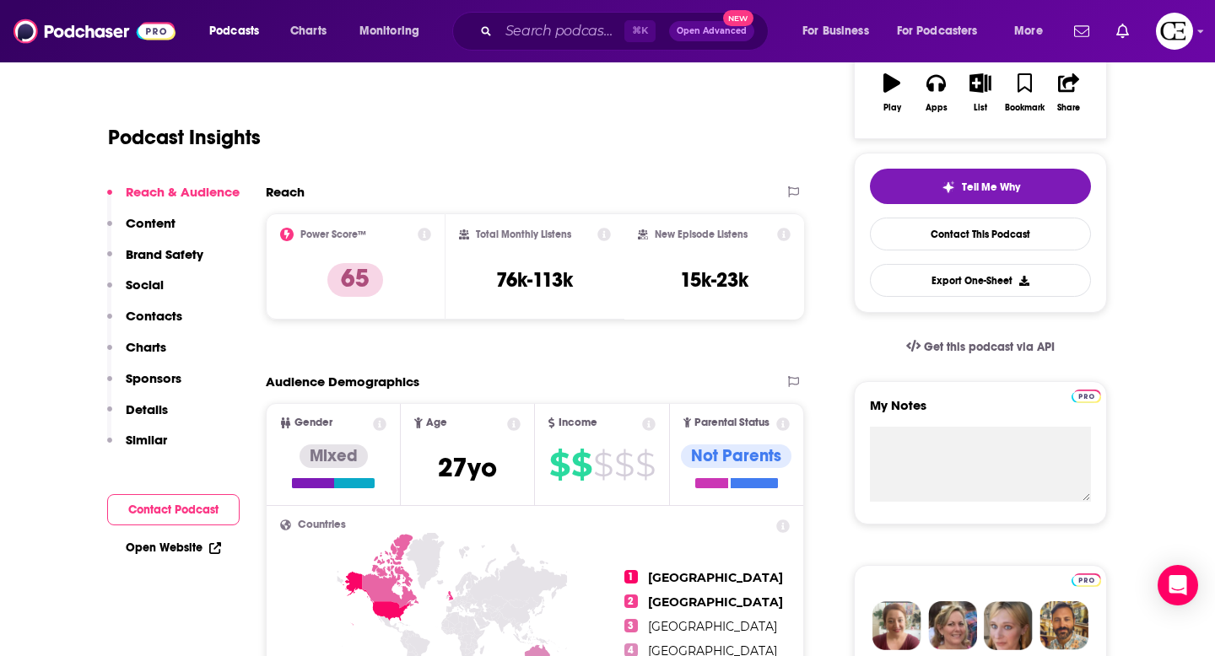
scroll to position [305, 0]
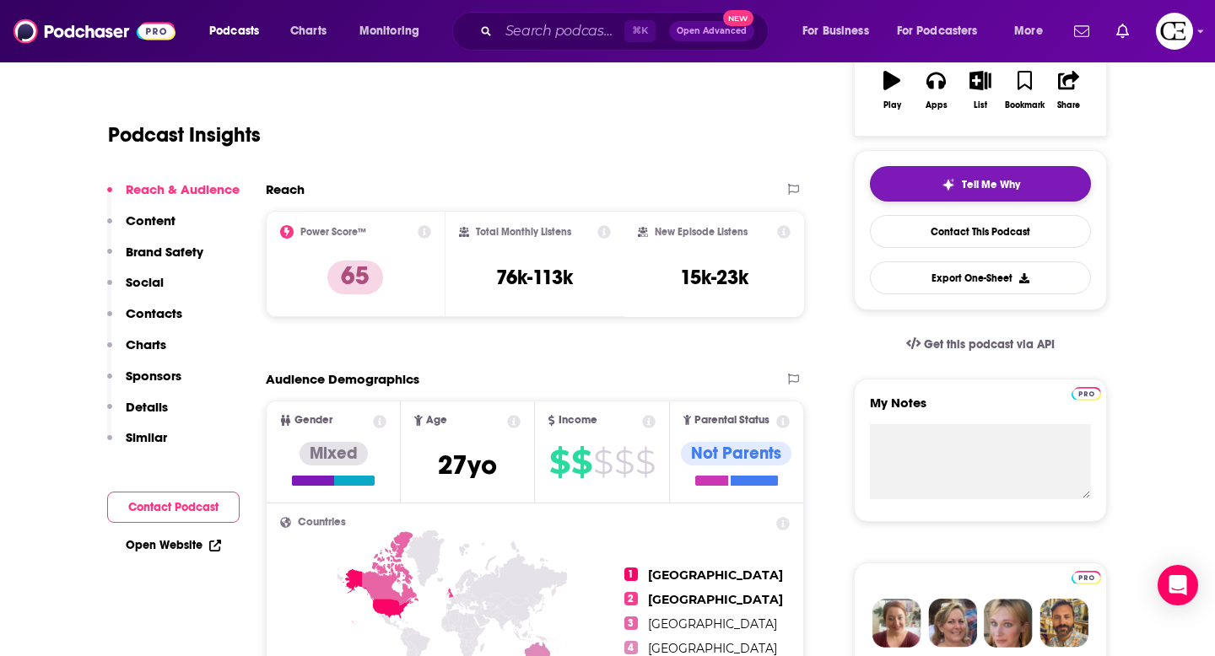
click at [947, 176] on button "Tell Me Why" at bounding box center [980, 183] width 221 height 35
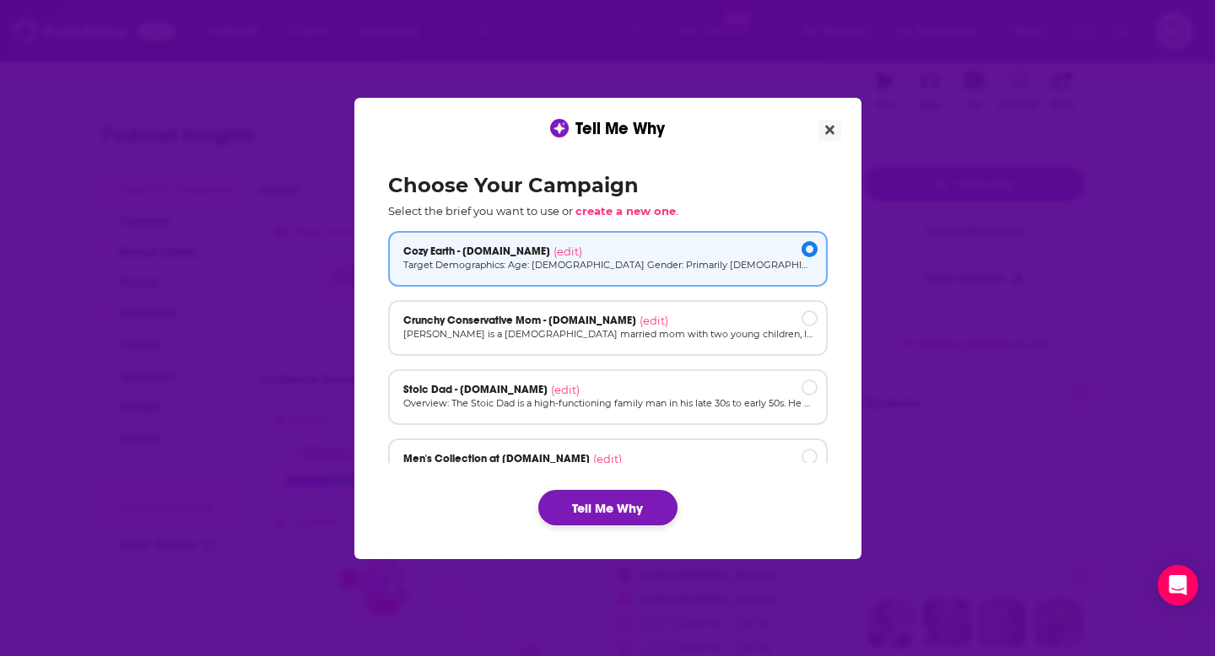
click at [623, 510] on button "Tell Me Why" at bounding box center [607, 507] width 139 height 35
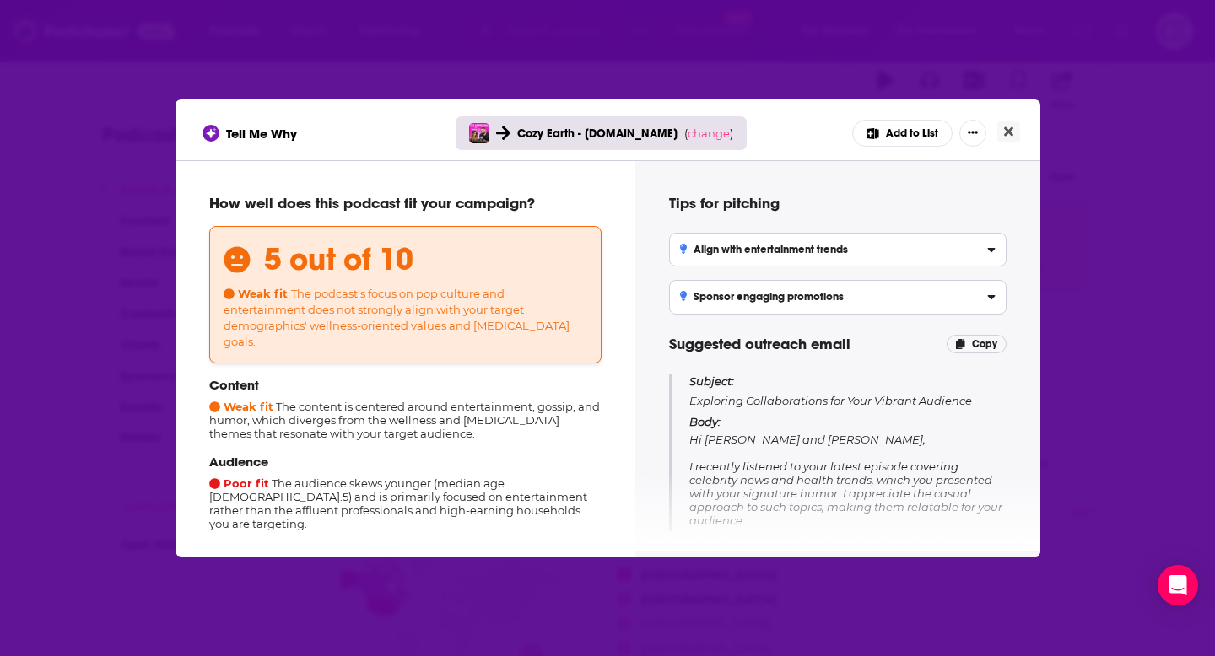
scroll to position [197, 0]
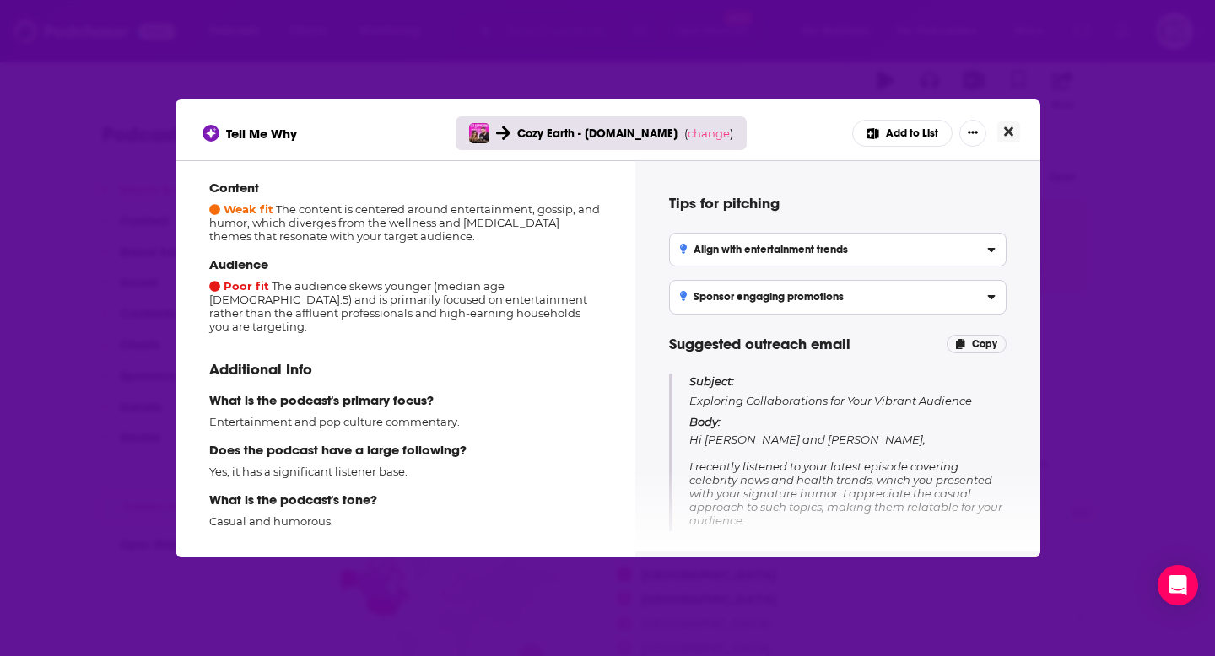
click at [1010, 134] on icon "Close" at bounding box center [1008, 131] width 9 height 9
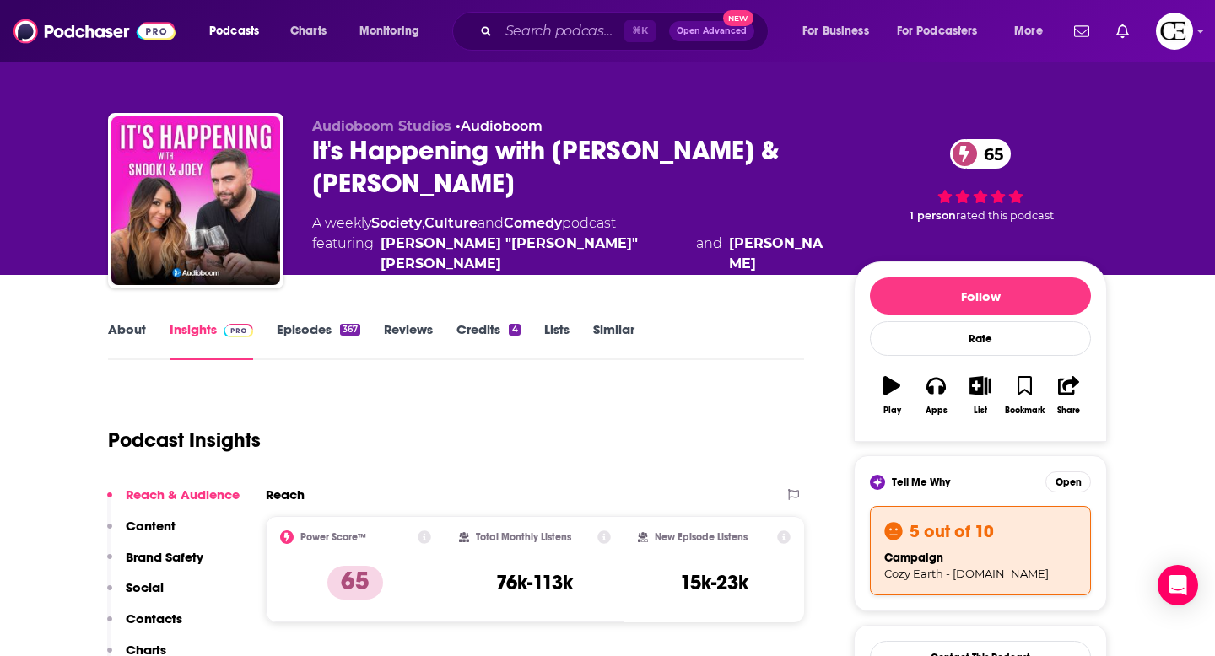
scroll to position [305, 0]
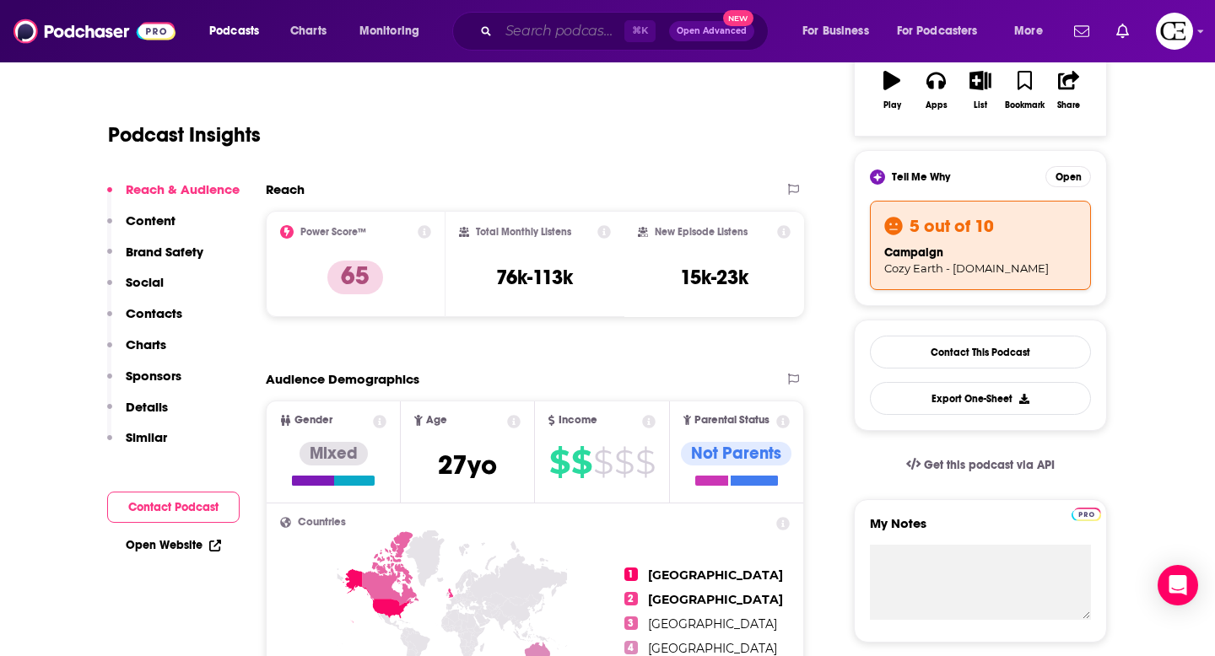
click at [516, 41] on input "Search podcasts, credits, & more..." at bounding box center [562, 31] width 126 height 27
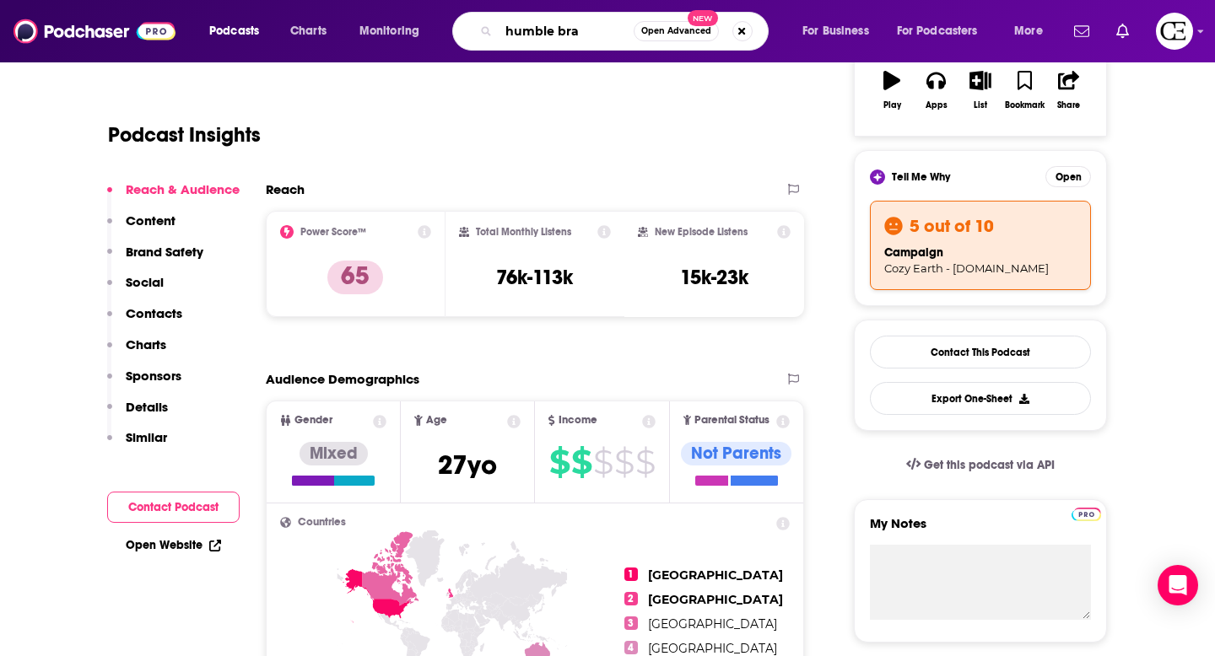
type input "humble brag"
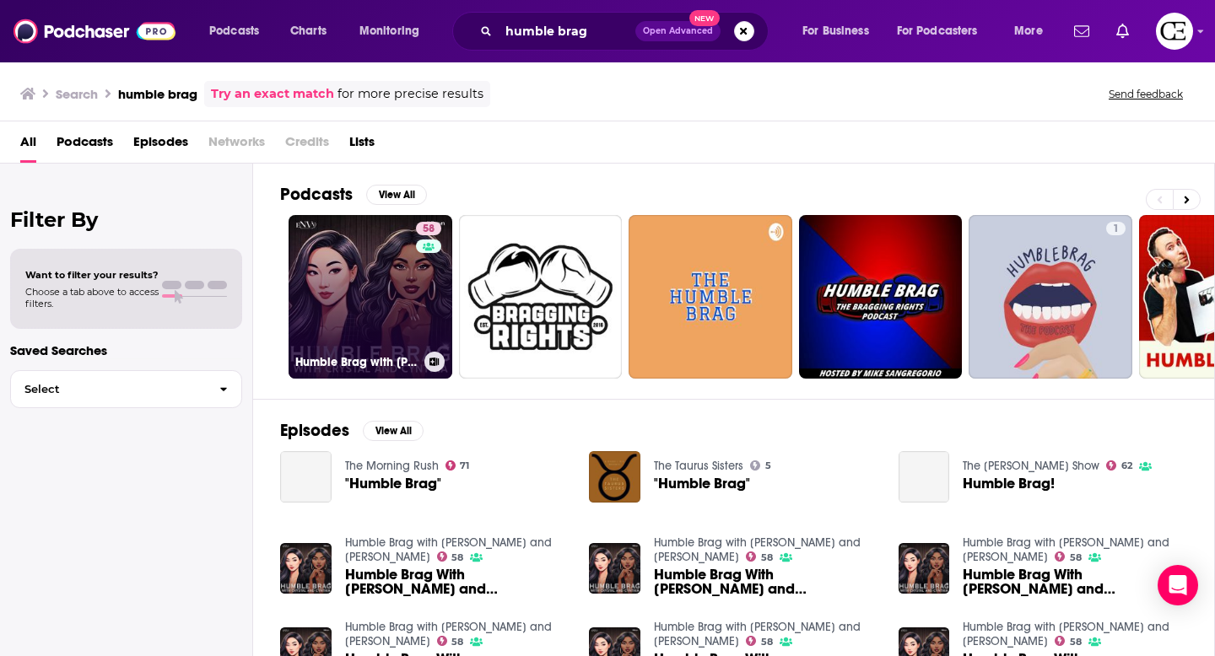
click at [337, 339] on link "58 Humble Brag with [PERSON_NAME] and [PERSON_NAME]" at bounding box center [370, 297] width 164 height 164
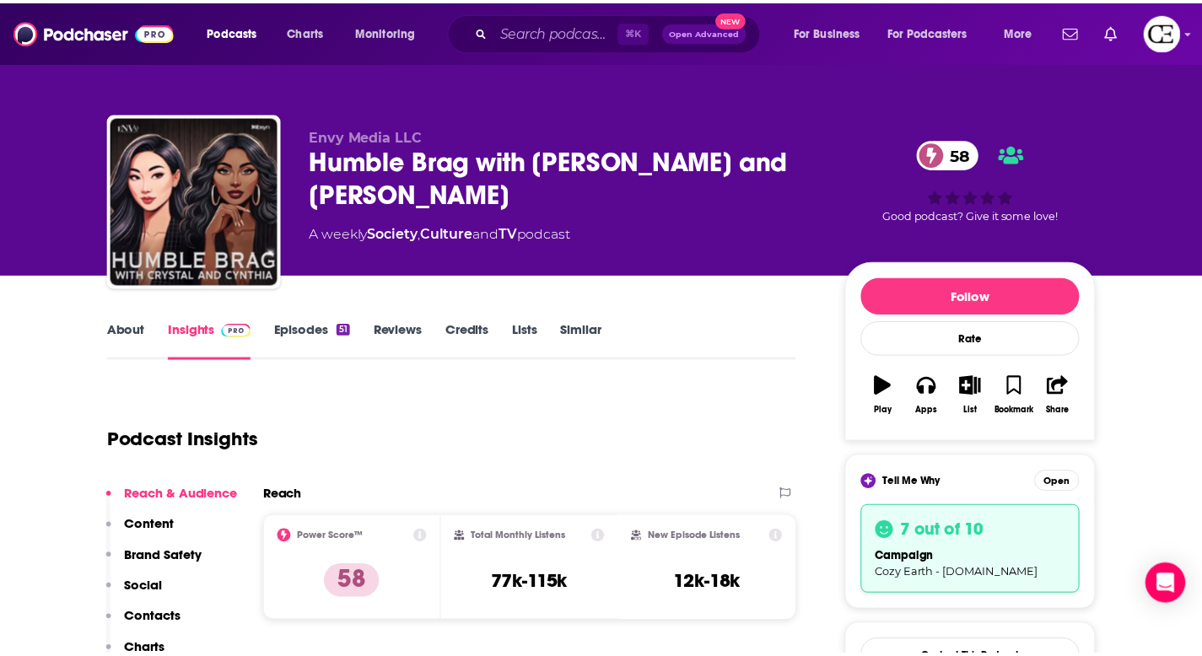
scroll to position [321, 0]
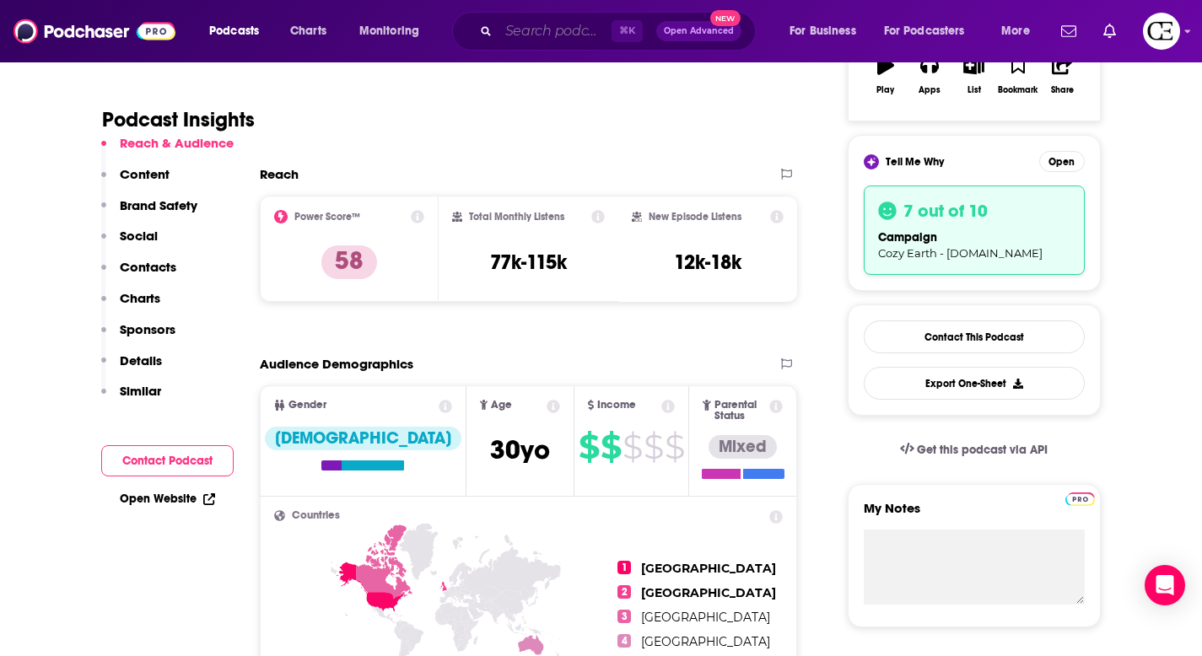
click at [548, 24] on input "Search podcasts, credits, & more..." at bounding box center [555, 31] width 113 height 27
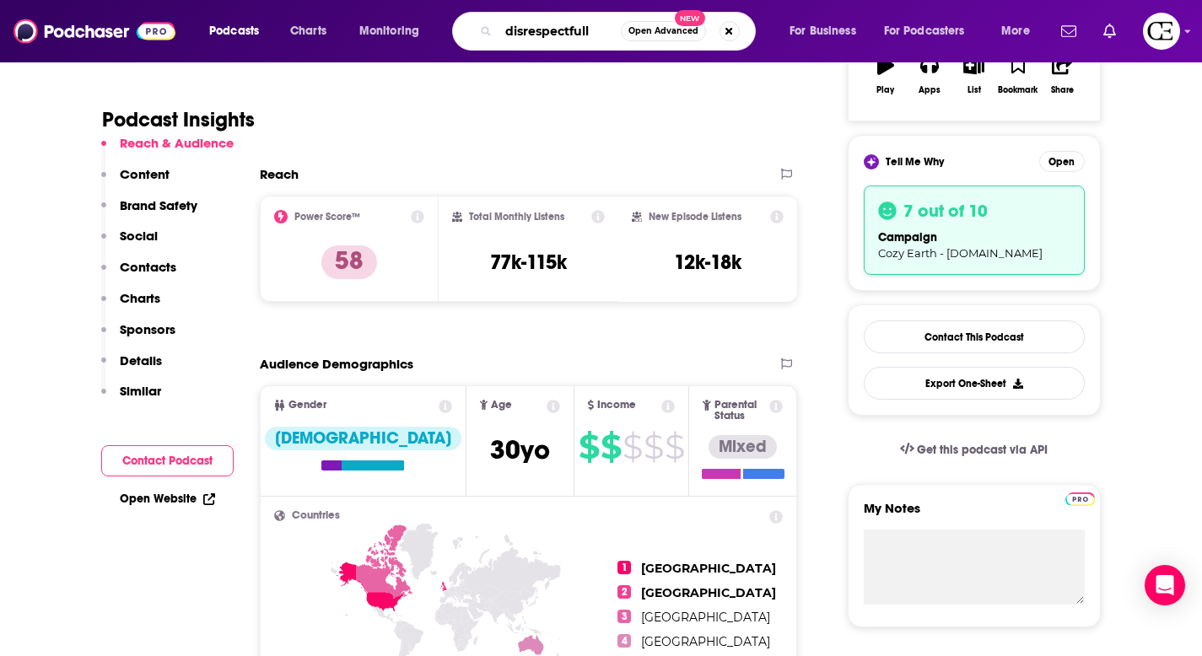
type input "disrespectfully"
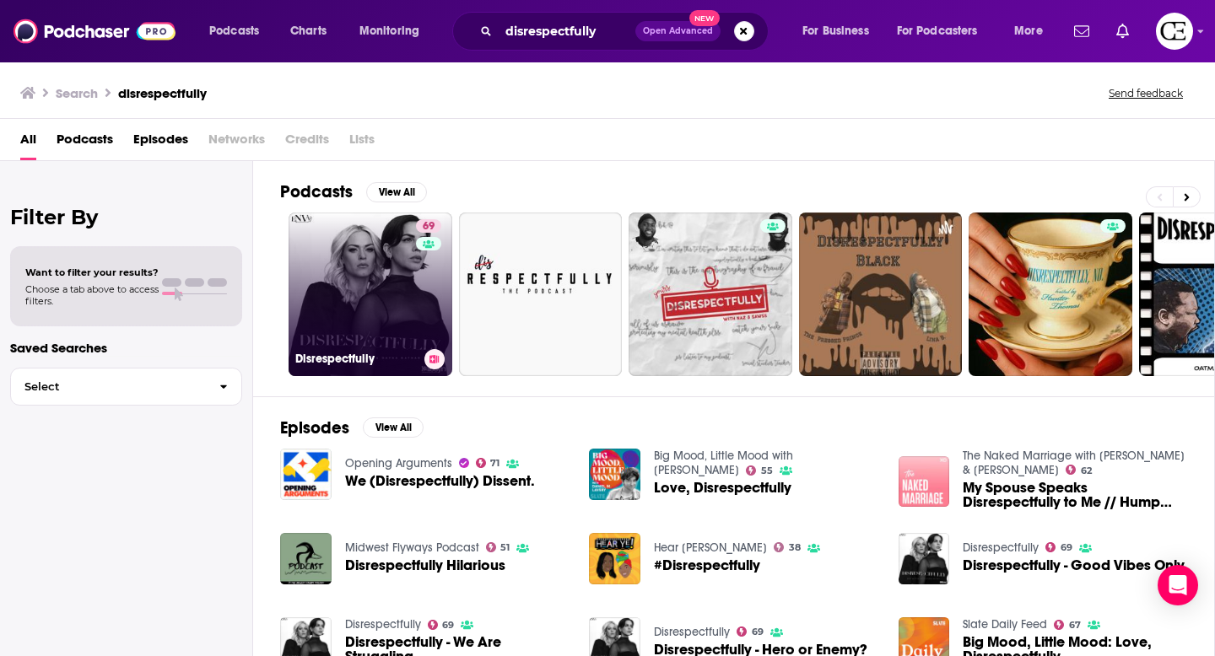
click at [351, 293] on link "69 Disrespectfully" at bounding box center [370, 295] width 164 height 164
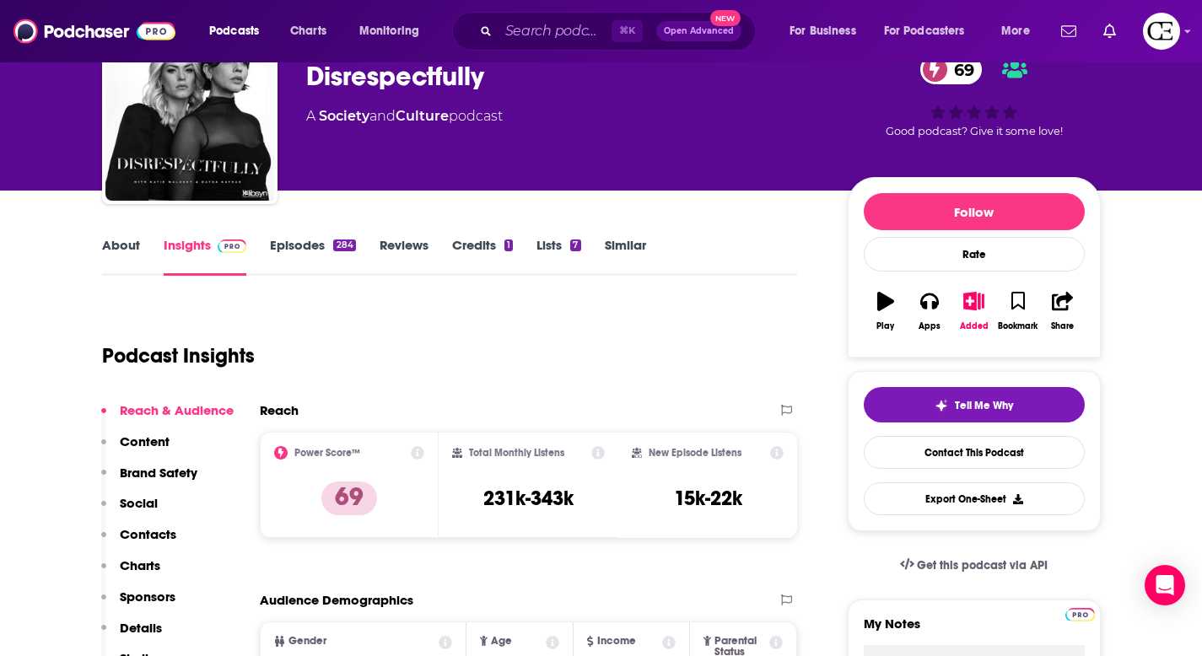
scroll to position [143, 0]
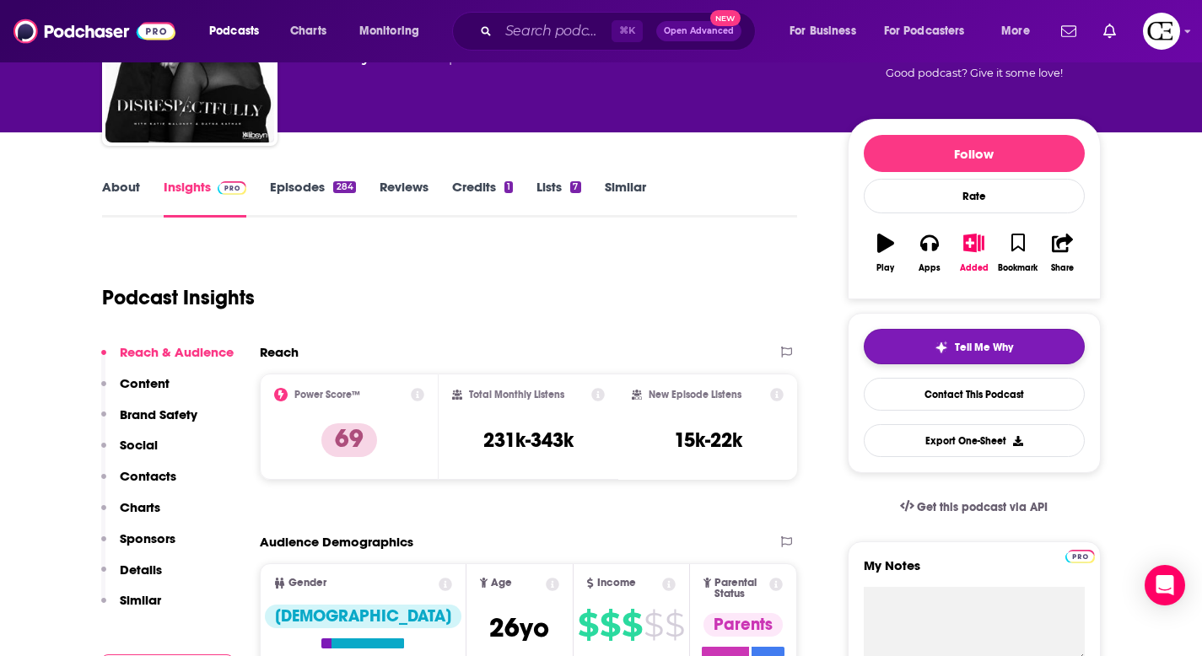
click at [952, 332] on button "Tell Me Why" at bounding box center [974, 346] width 221 height 35
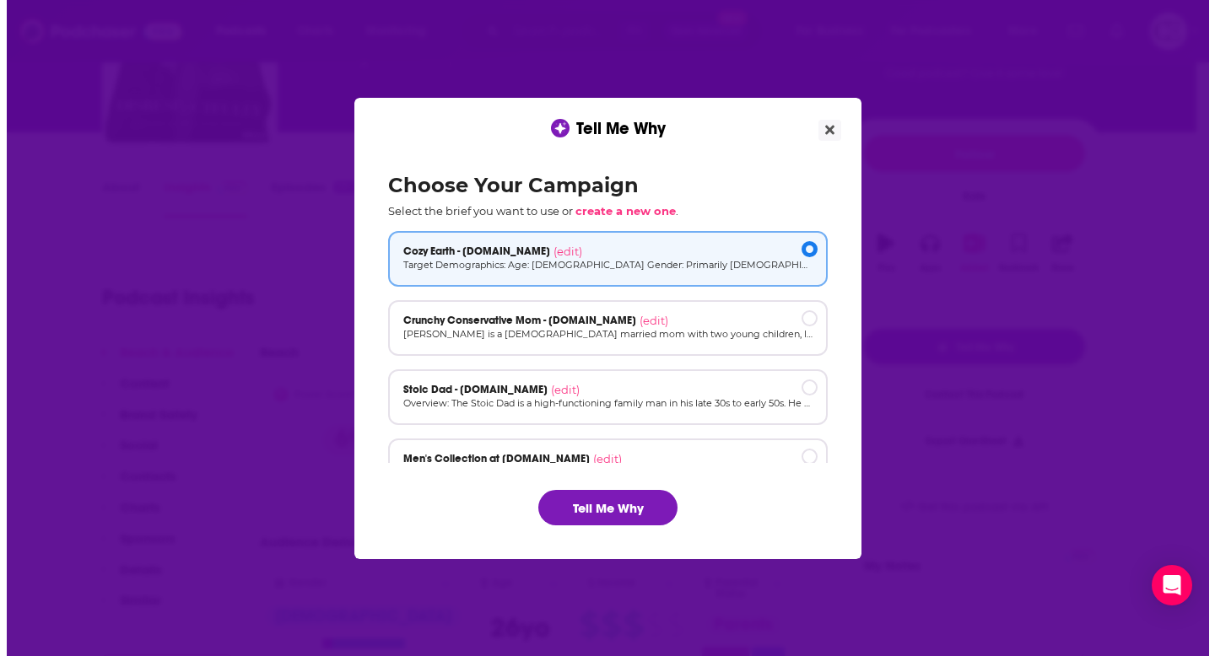
scroll to position [0, 0]
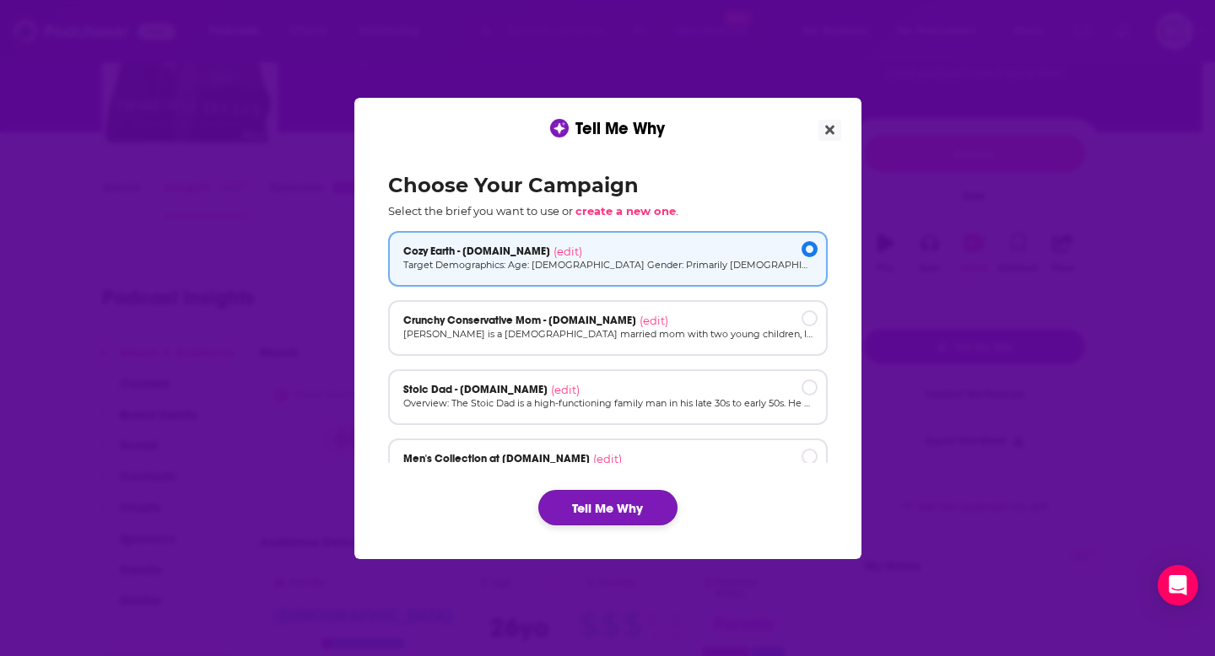
click at [649, 513] on button "Tell Me Why" at bounding box center [607, 507] width 139 height 35
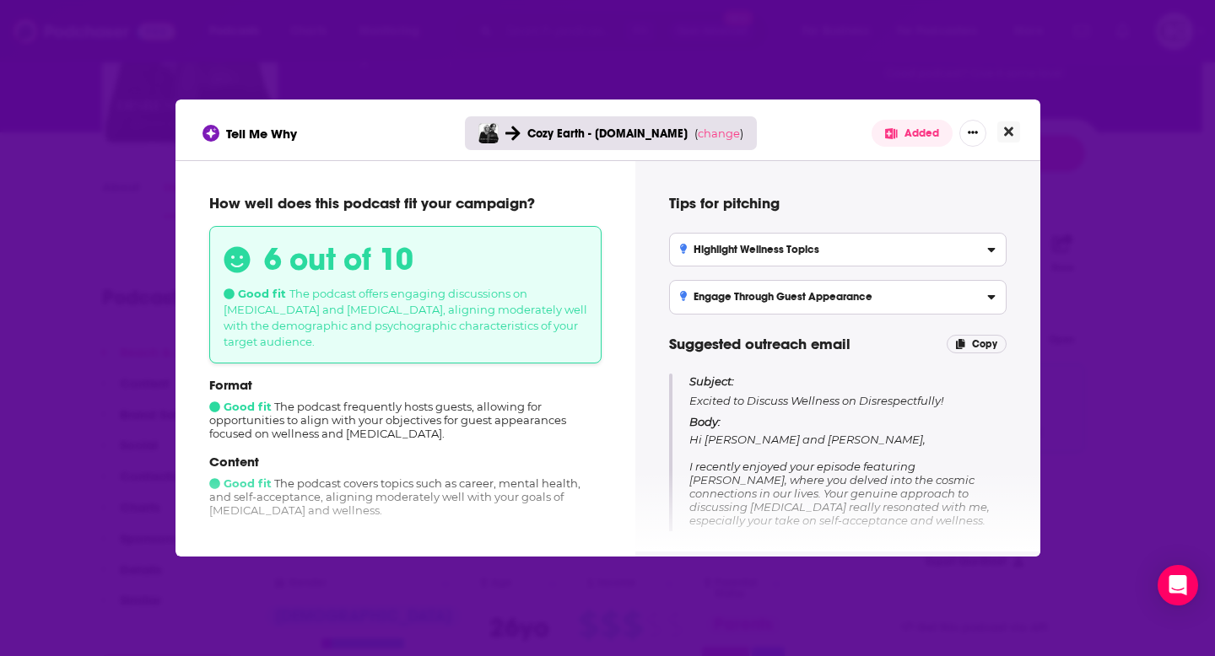
click at [1018, 135] on button "Close" at bounding box center [1008, 131] width 23 height 21
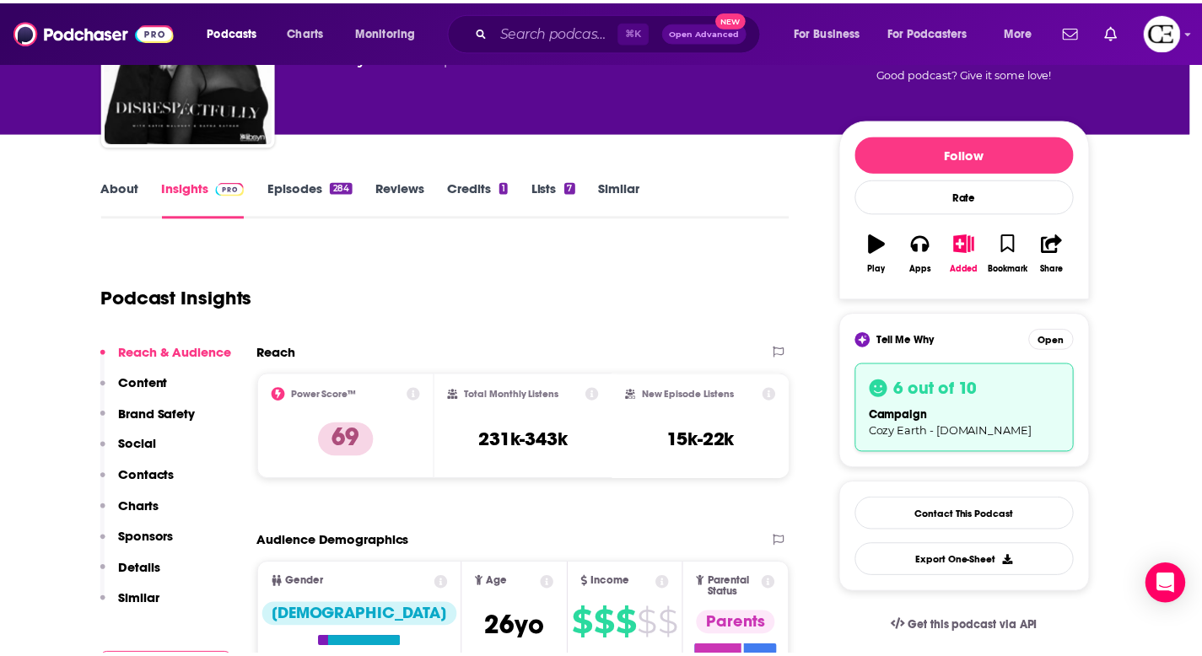
scroll to position [143, 0]
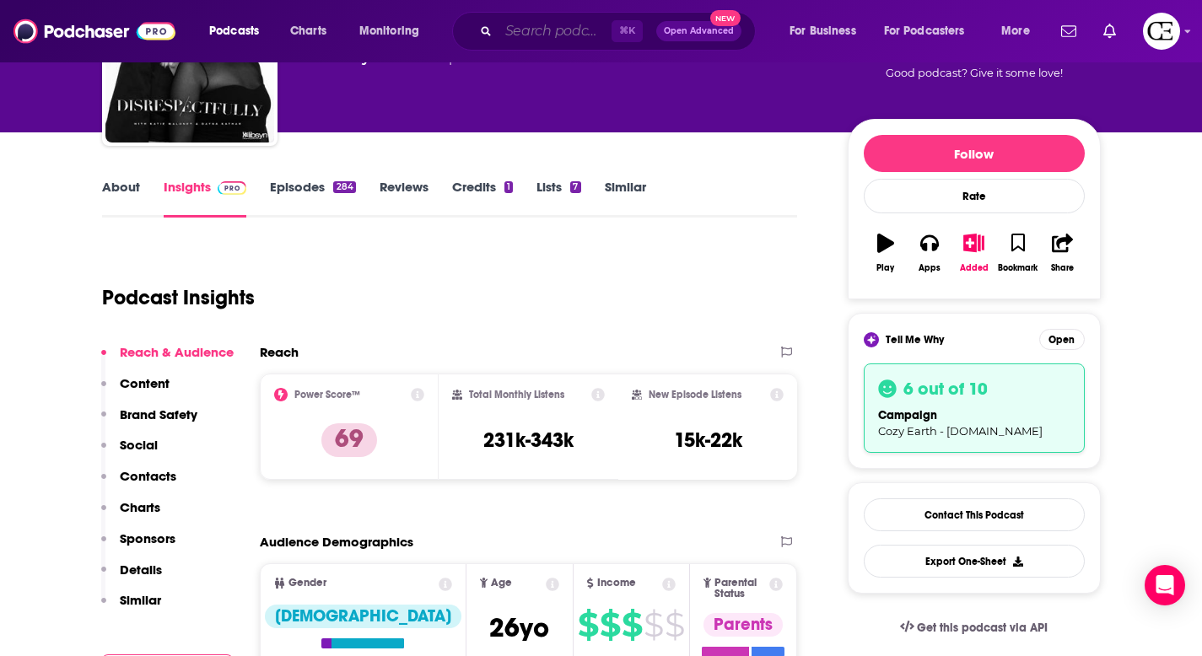
click at [534, 34] on input "Search podcasts, credits, & more..." at bounding box center [555, 31] width 113 height 27
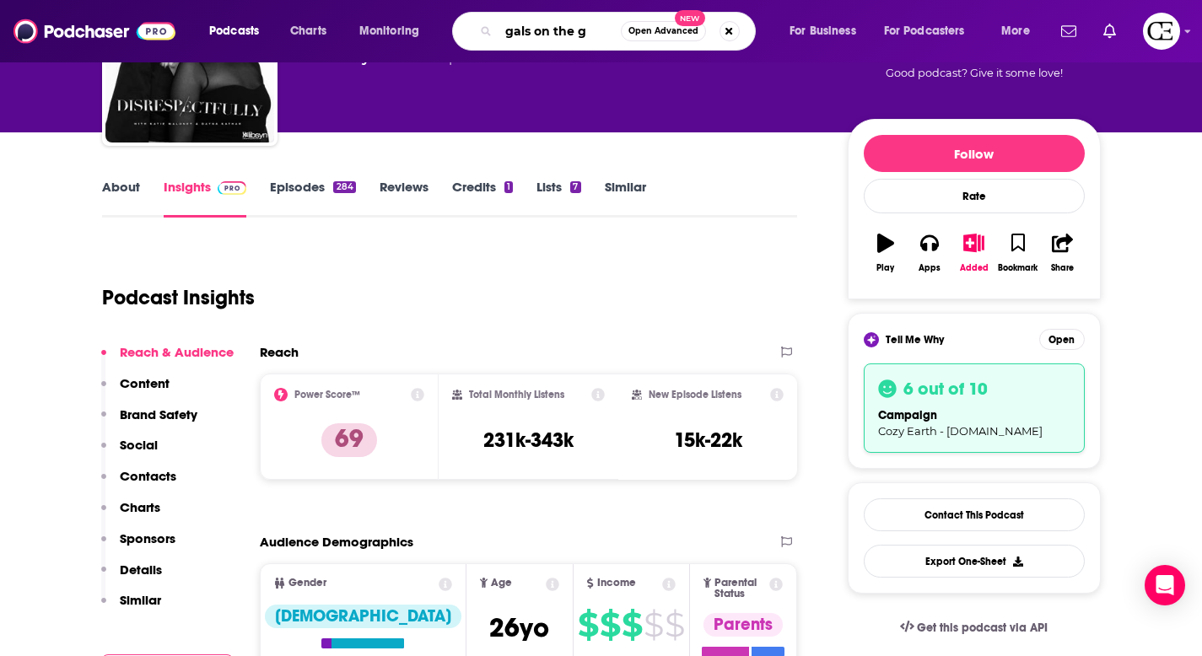
type input "gals on the go"
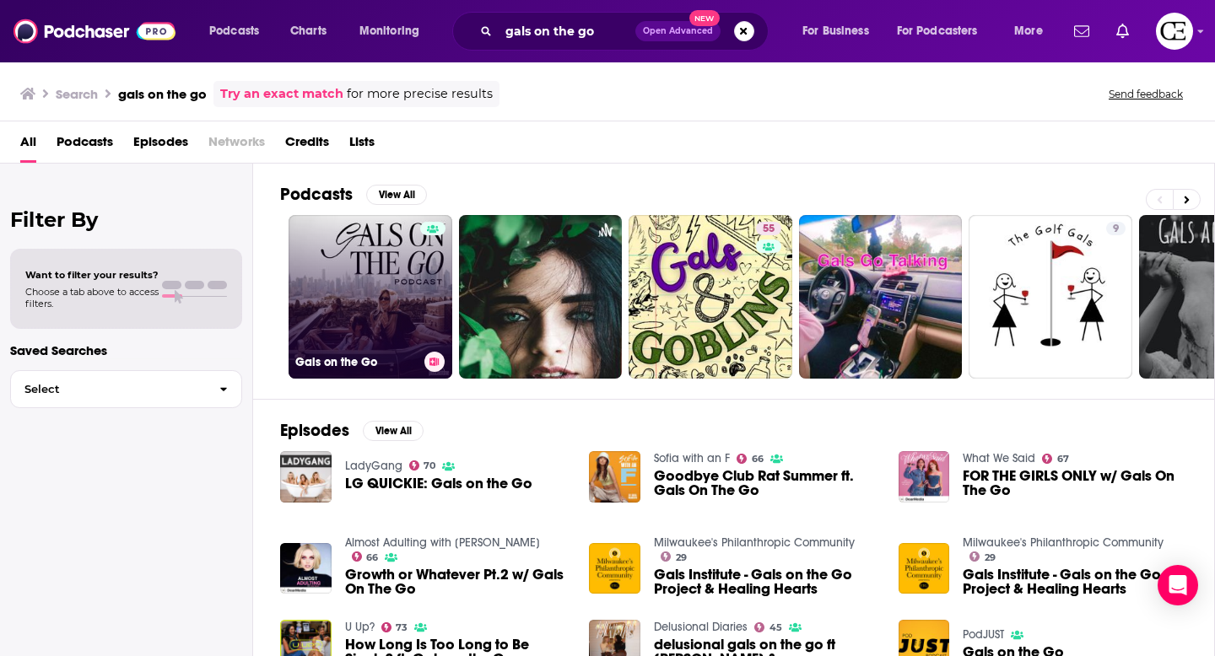
click at [324, 282] on link "Gals on the Go" at bounding box center [370, 297] width 164 height 164
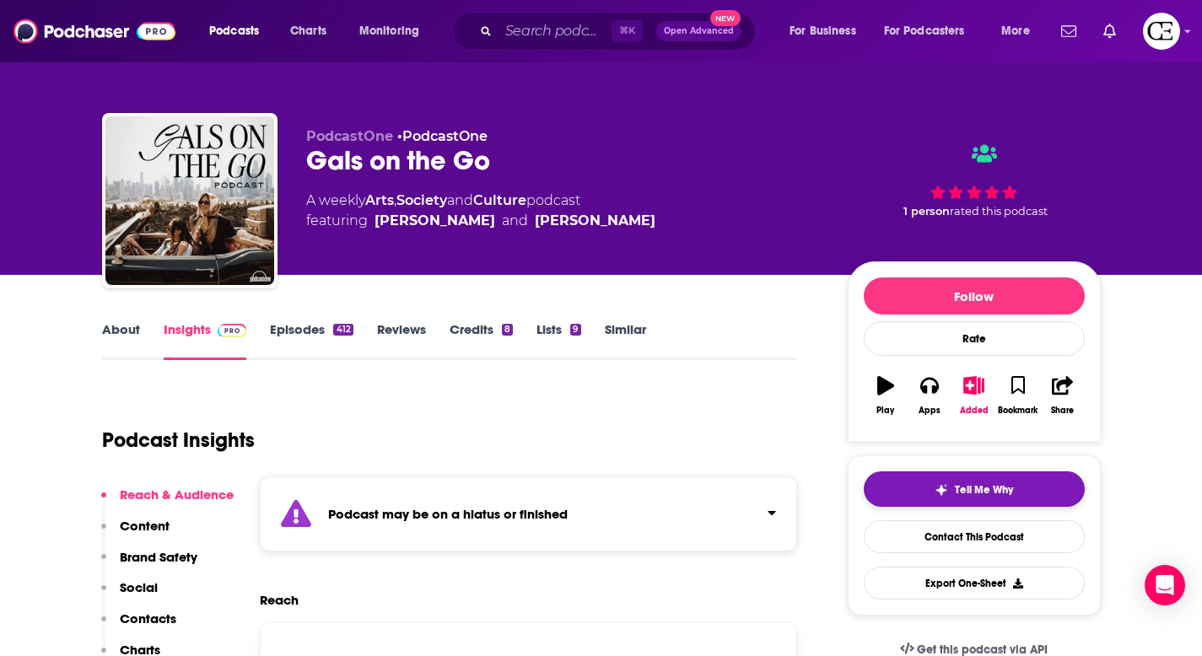
click at [941, 491] on img "button" at bounding box center [941, 489] width 13 height 13
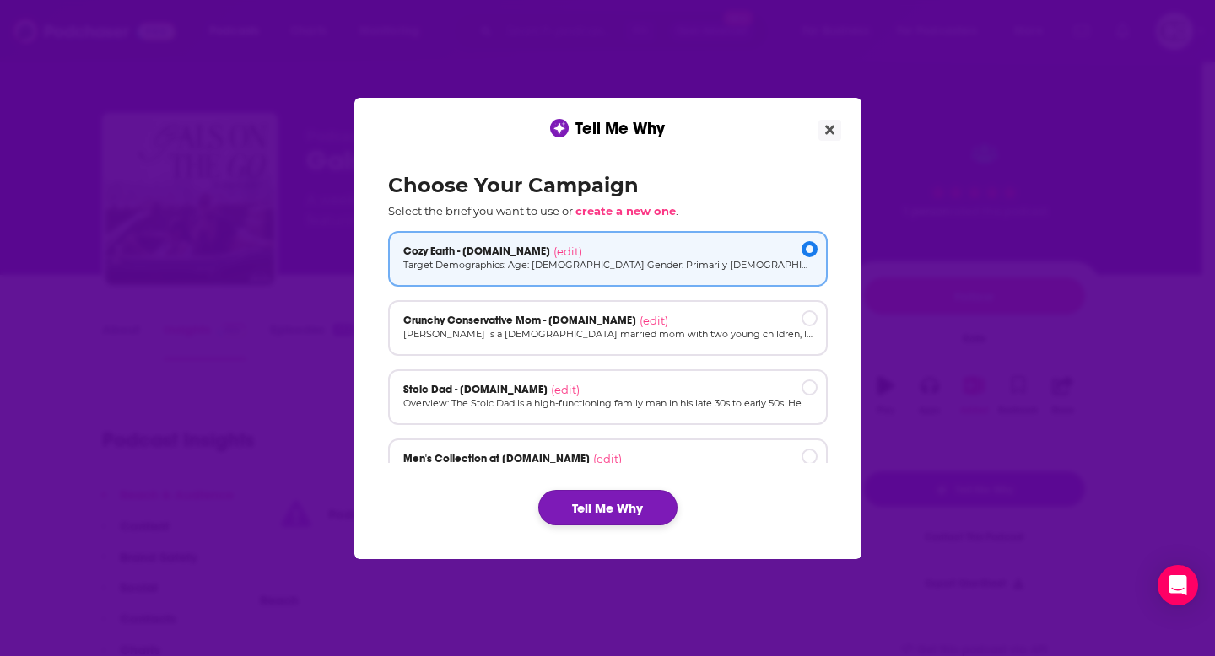
click at [625, 516] on button "Tell Me Why" at bounding box center [607, 507] width 139 height 35
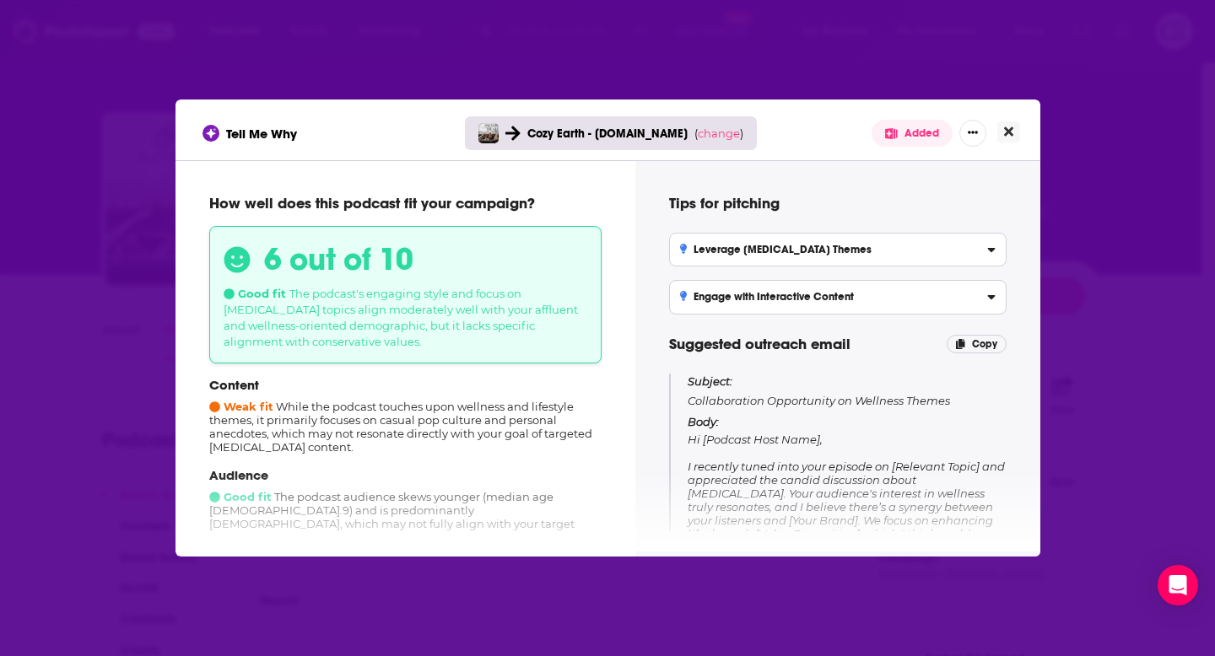
click at [1014, 135] on button "Close" at bounding box center [1008, 131] width 23 height 21
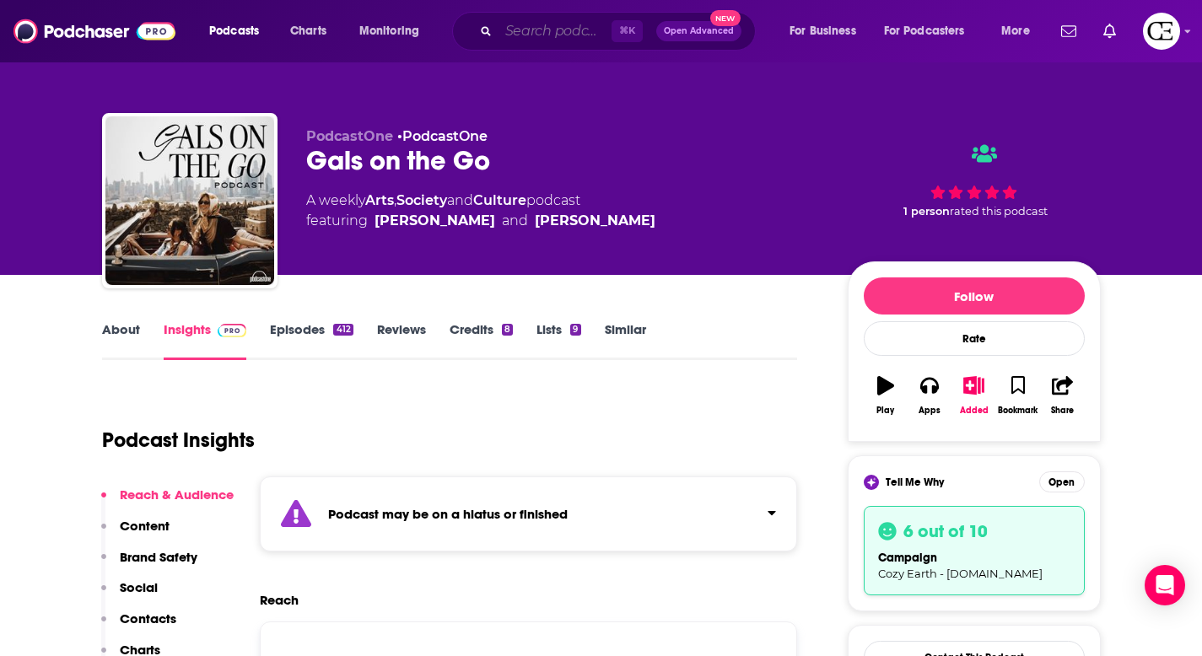
click at [561, 32] on input "Search podcasts, credits, & more..." at bounding box center [555, 31] width 113 height 27
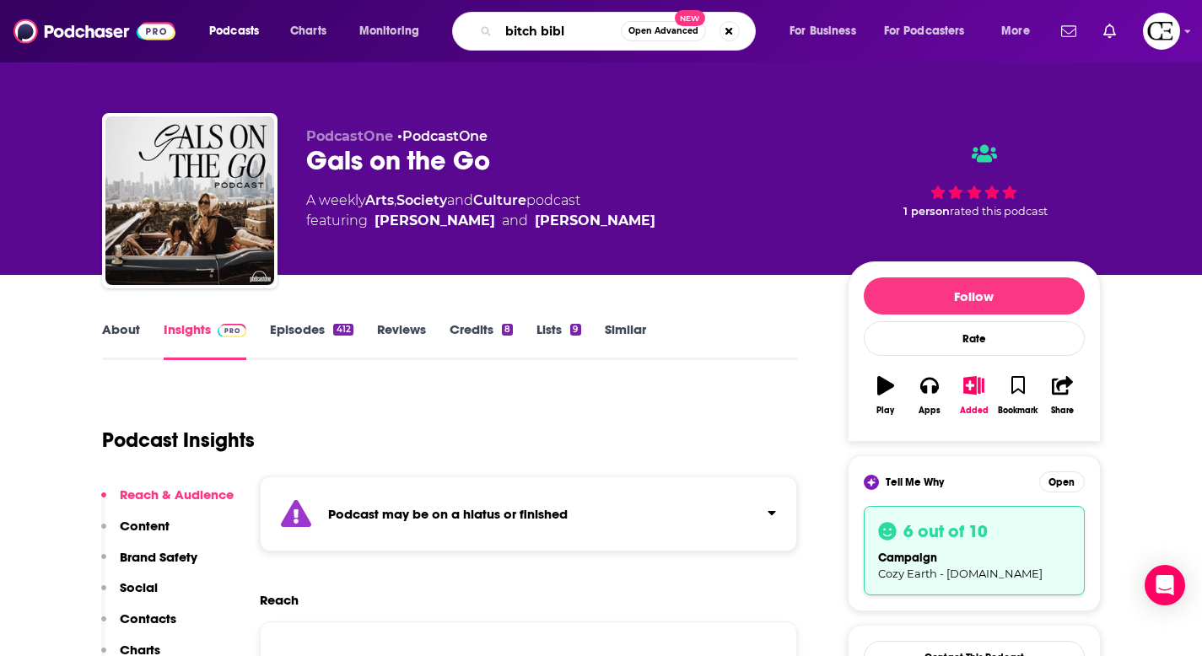
type input "bitch [DEMOGRAPHIC_DATA]"
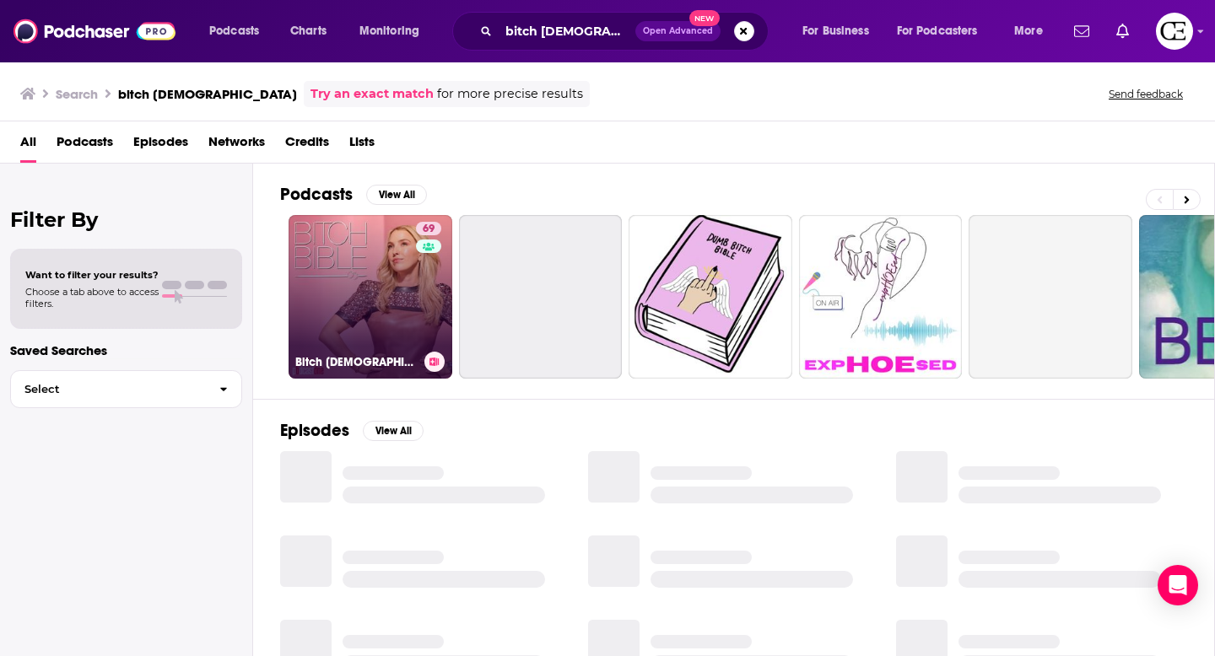
click at [407, 310] on link "69 Bitch [DEMOGRAPHIC_DATA]" at bounding box center [370, 297] width 164 height 164
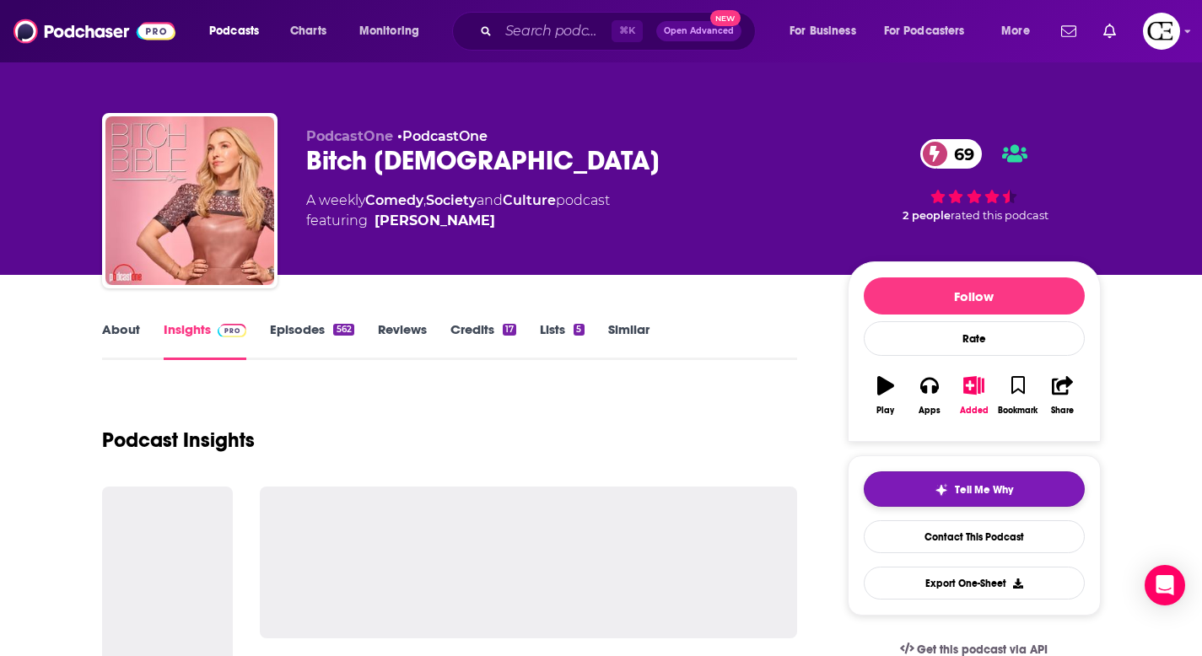
click at [992, 481] on button "Tell Me Why" at bounding box center [974, 489] width 221 height 35
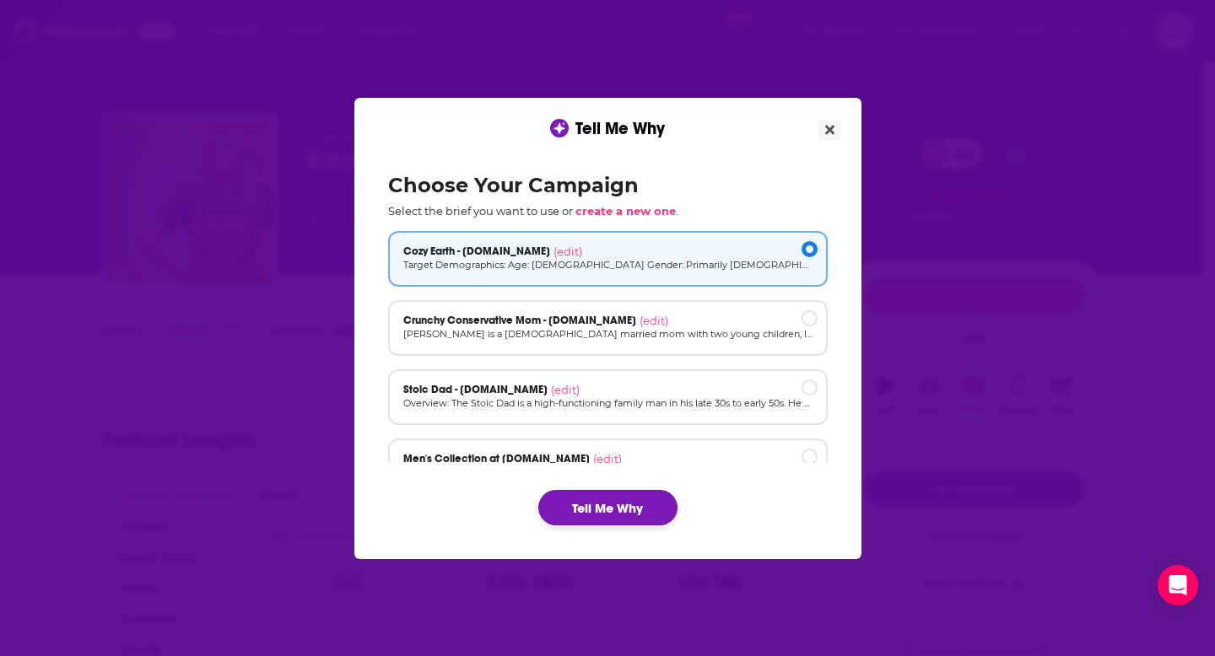
click at [602, 524] on button "Tell Me Why" at bounding box center [607, 507] width 139 height 35
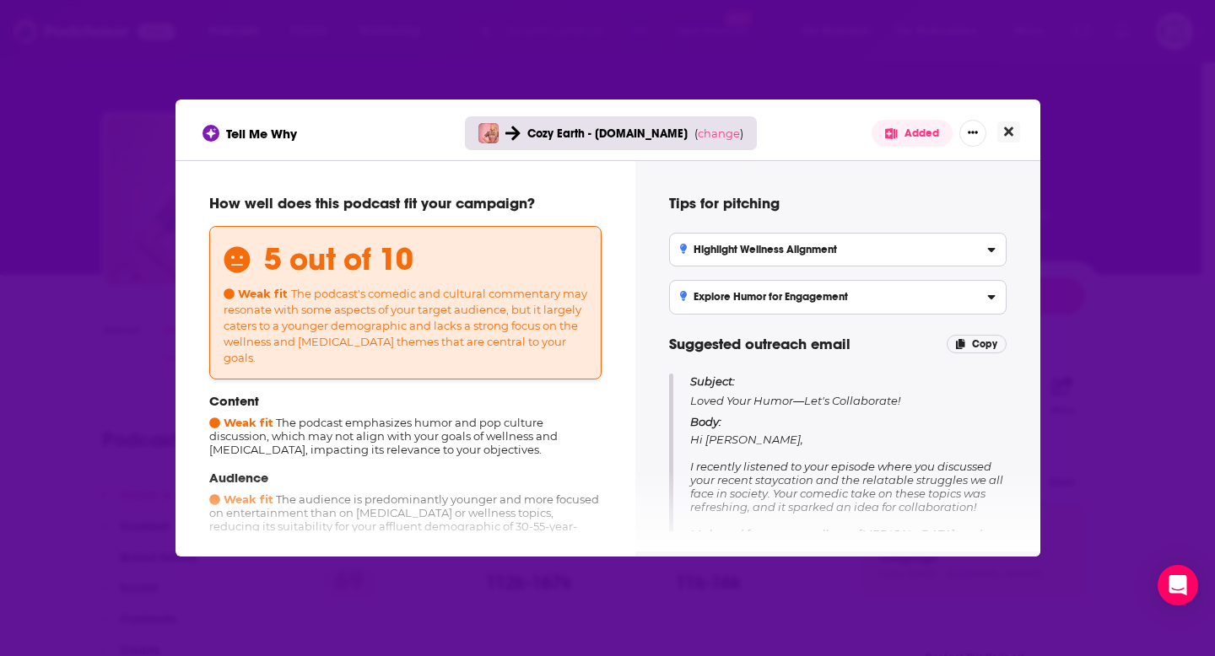
click at [1012, 132] on icon "Close" at bounding box center [1008, 131] width 9 height 13
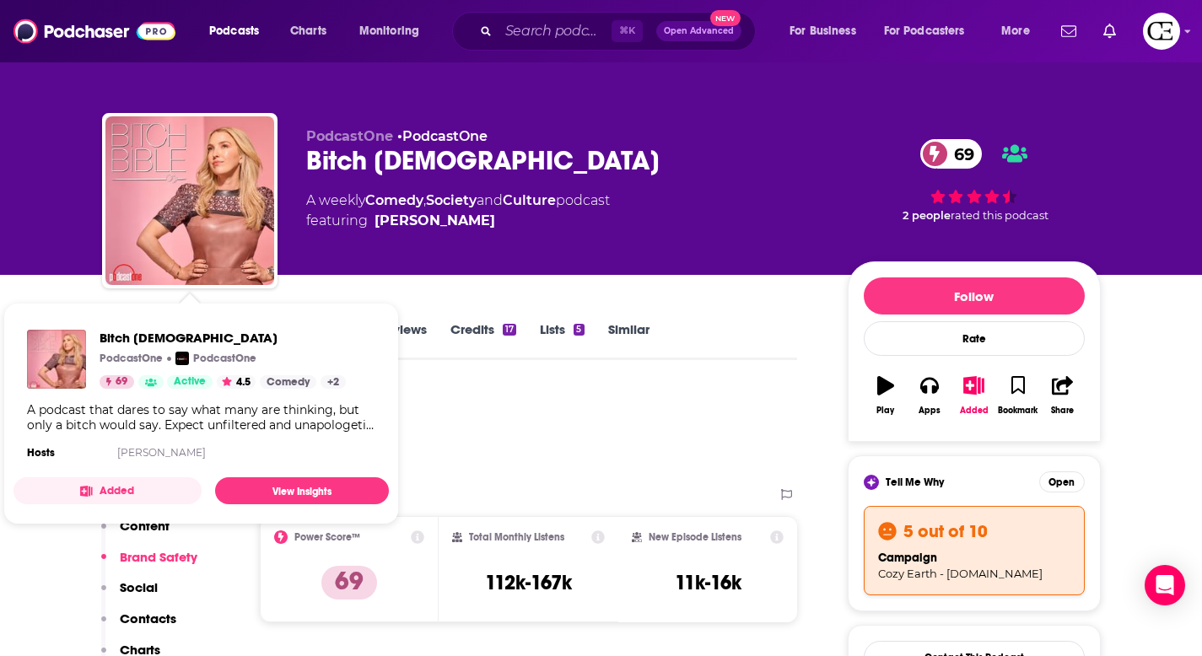
click at [564, 416] on div "Podcast Insights" at bounding box center [443, 430] width 682 height 86
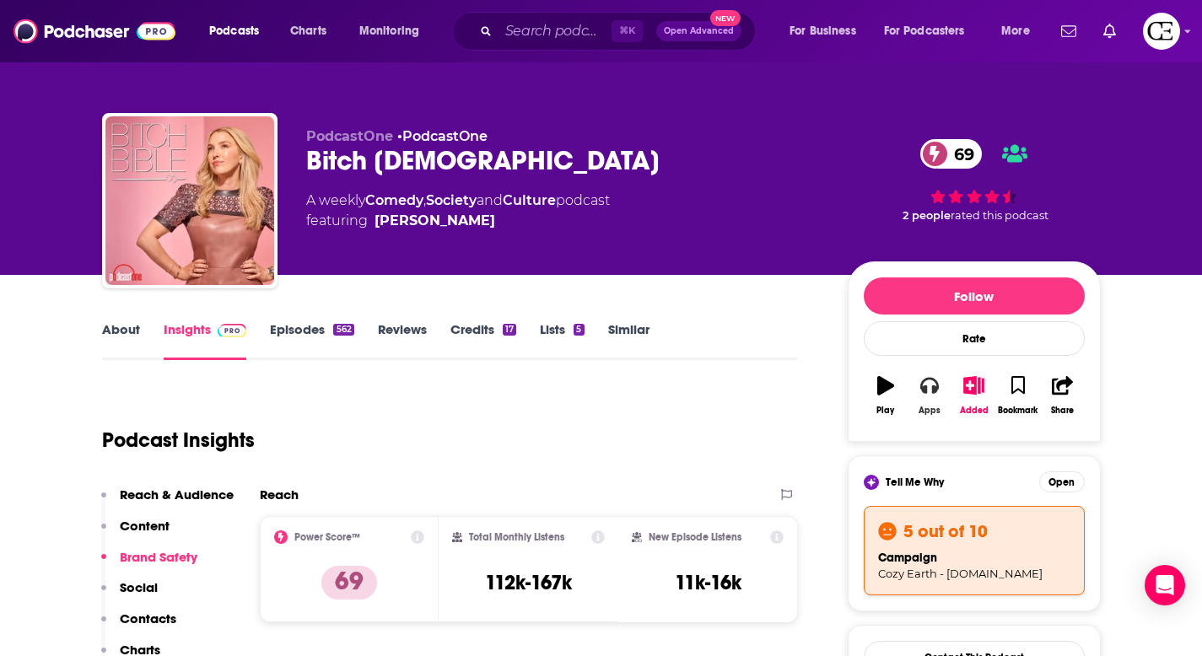
click at [939, 403] on button "Apps" at bounding box center [930, 395] width 44 height 61
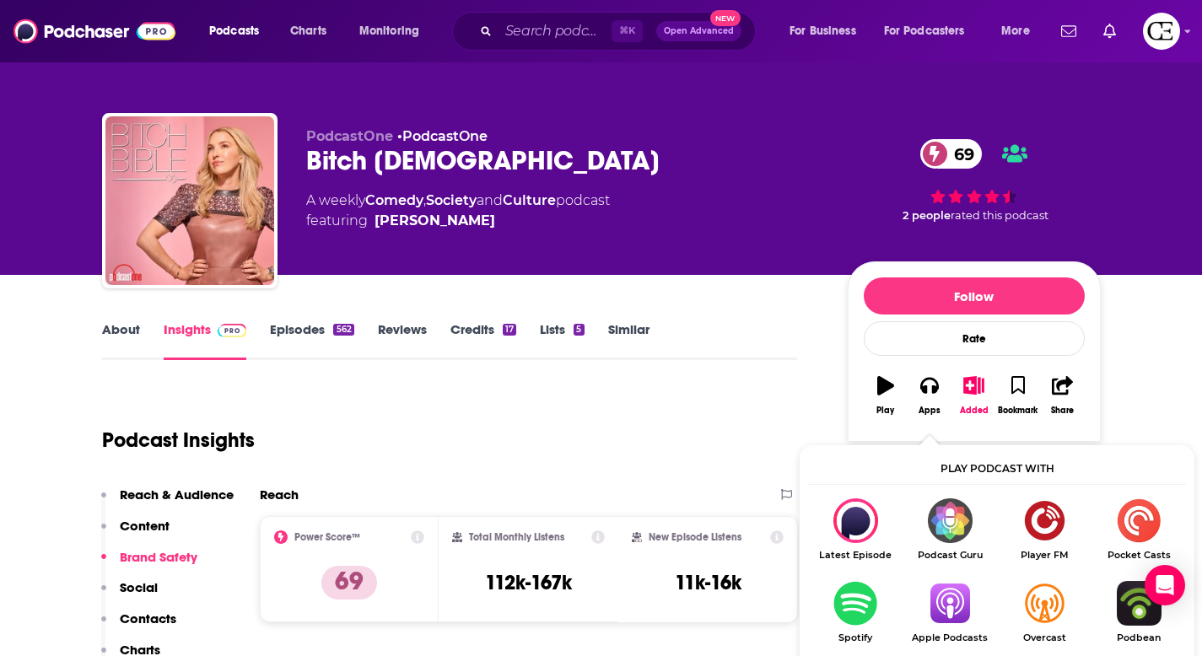
click at [958, 589] on img "Show Listen On dropdown" at bounding box center [950, 603] width 94 height 45
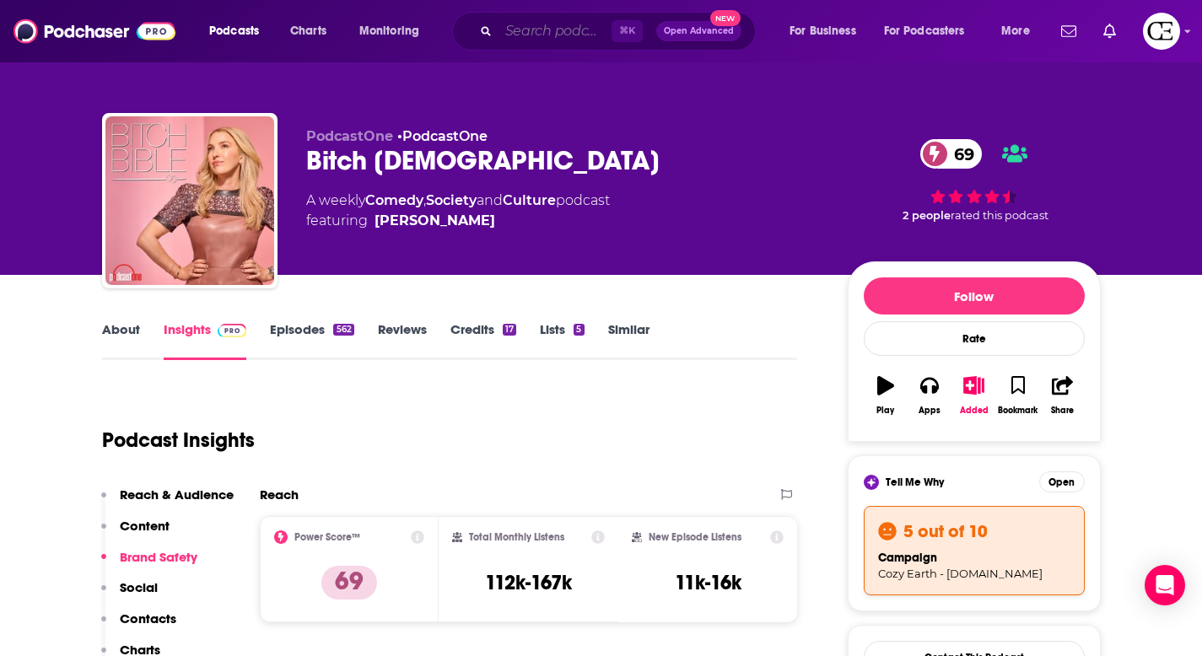
click at [550, 26] on input "Search podcasts, credits, & more..." at bounding box center [555, 31] width 113 height 27
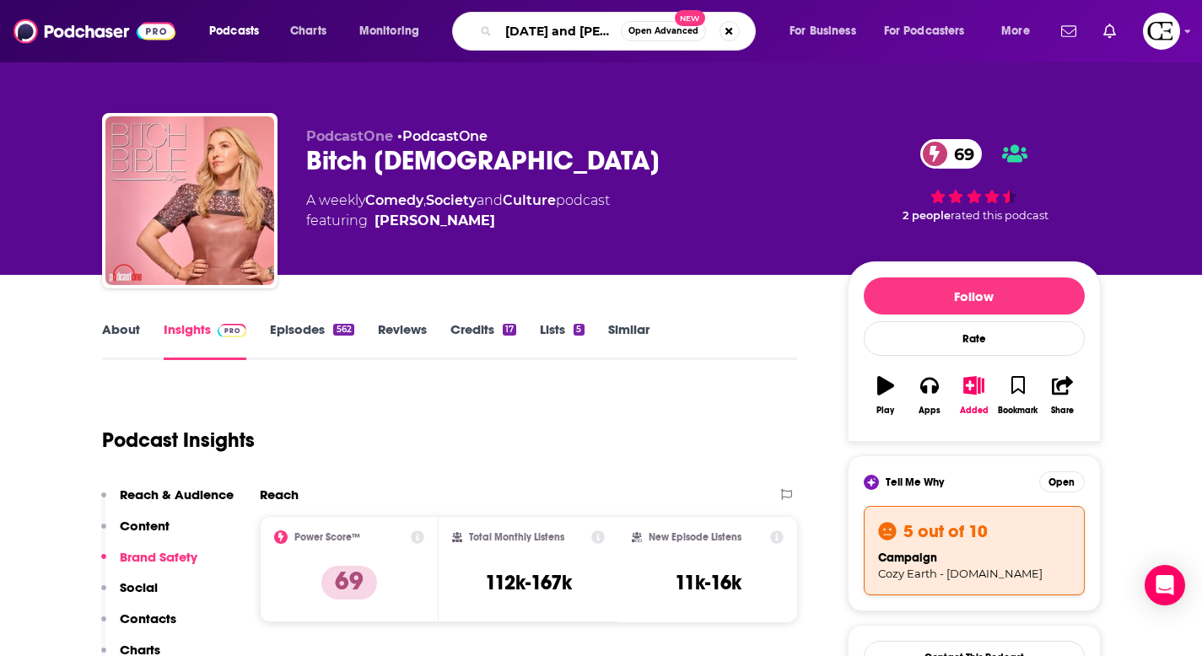
type input "[DATE] and chaos"
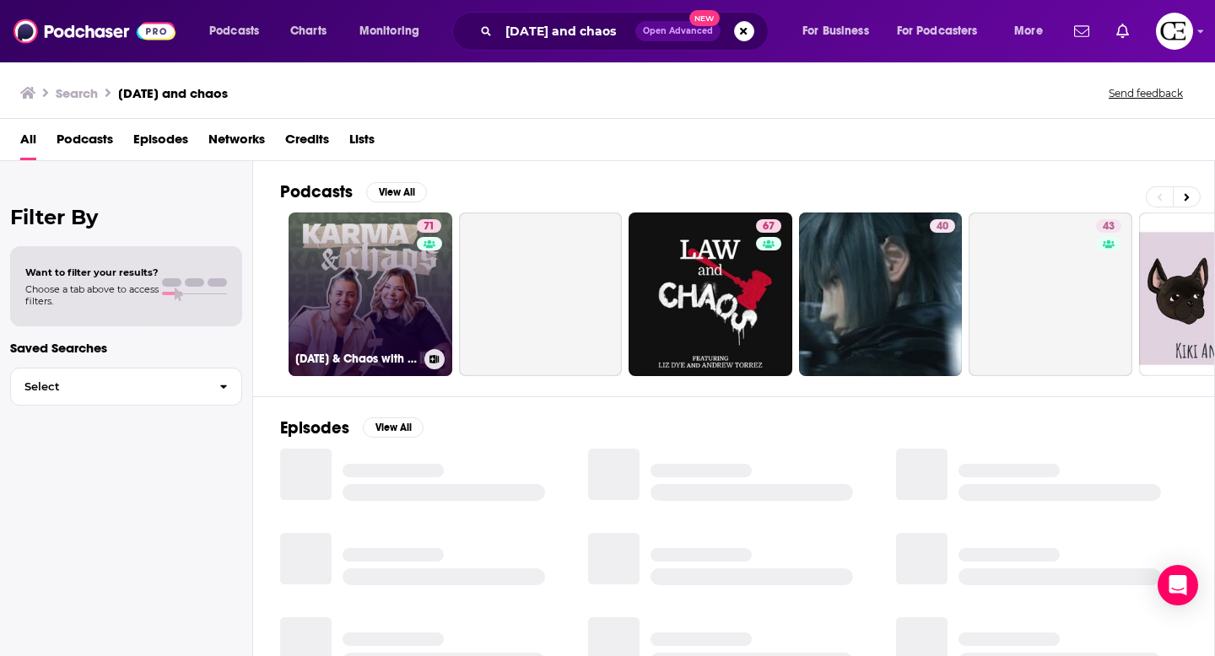
click at [369, 326] on link "71 [DATE] & Chaos with [PERSON_NAME] & [PERSON_NAME]" at bounding box center [370, 295] width 164 height 164
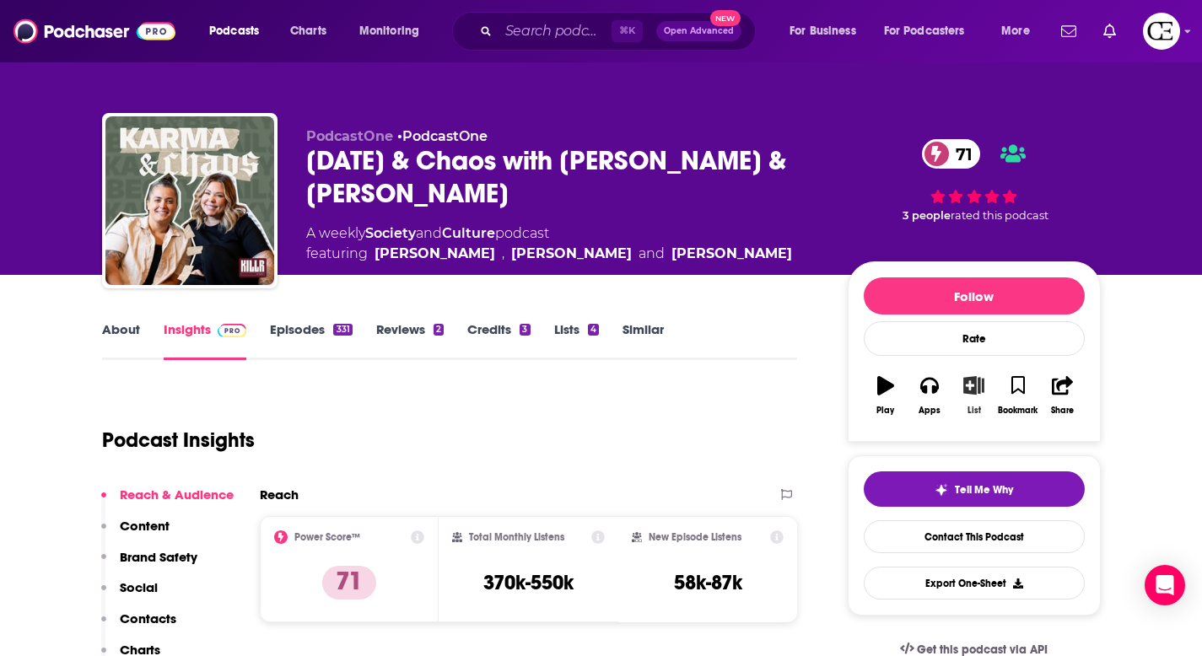
click at [962, 403] on button "List" at bounding box center [974, 395] width 44 height 61
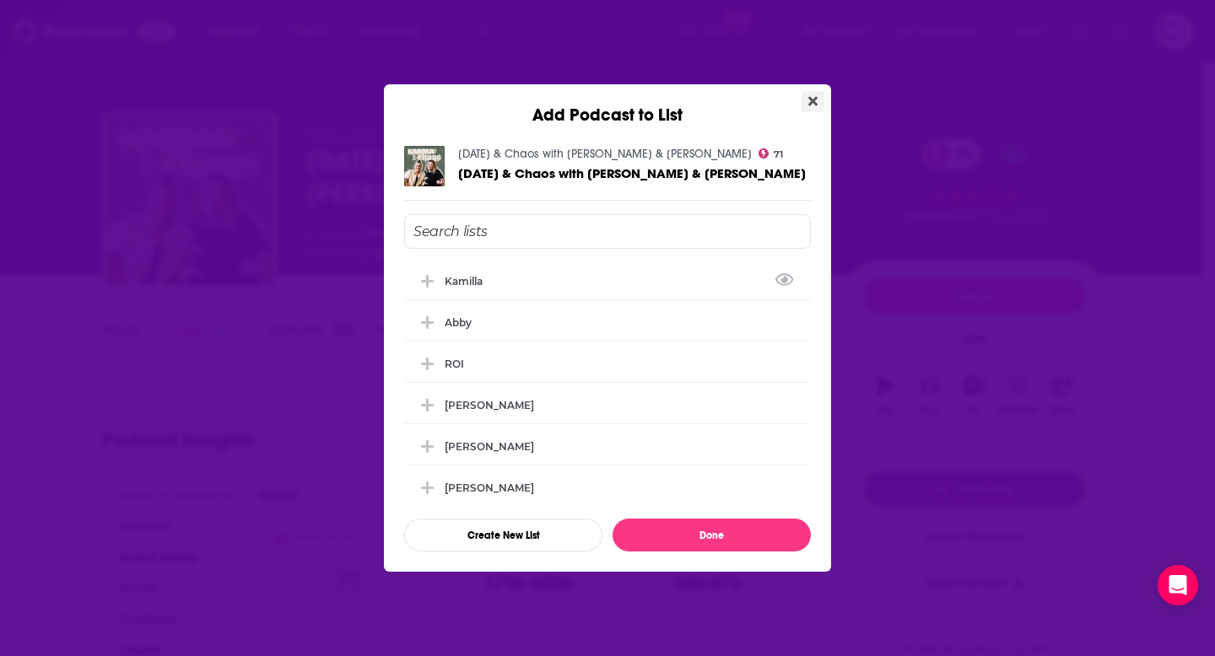
click at [816, 106] on icon "Close" at bounding box center [812, 100] width 9 height 13
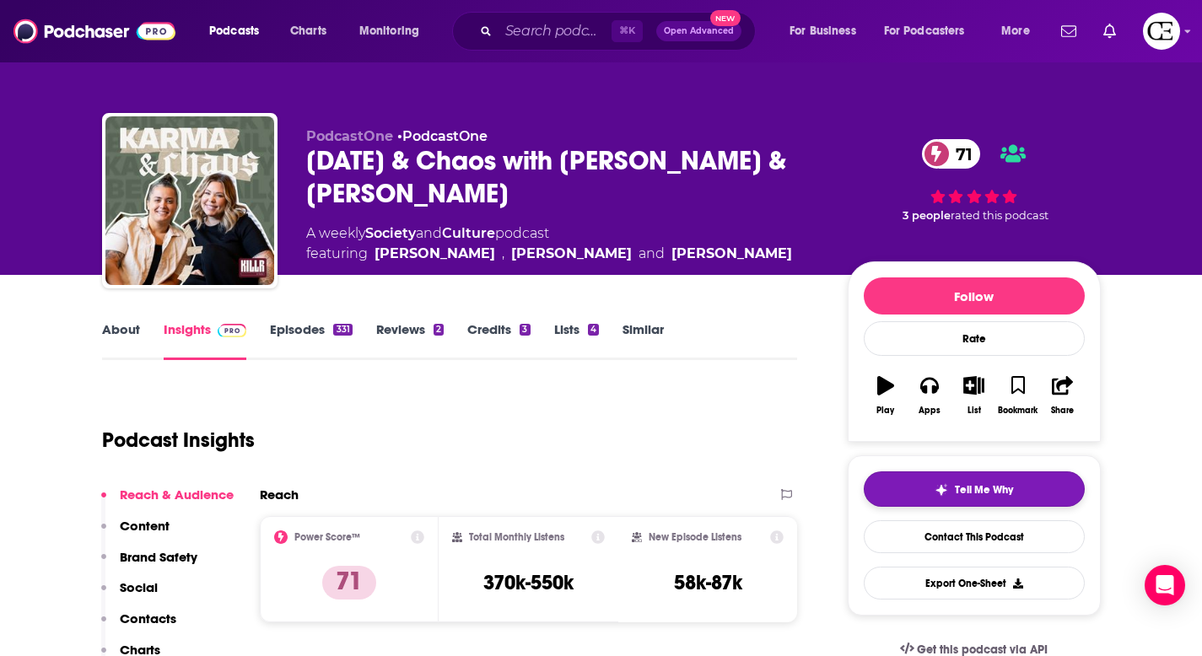
click at [902, 482] on button "Tell Me Why" at bounding box center [974, 489] width 221 height 35
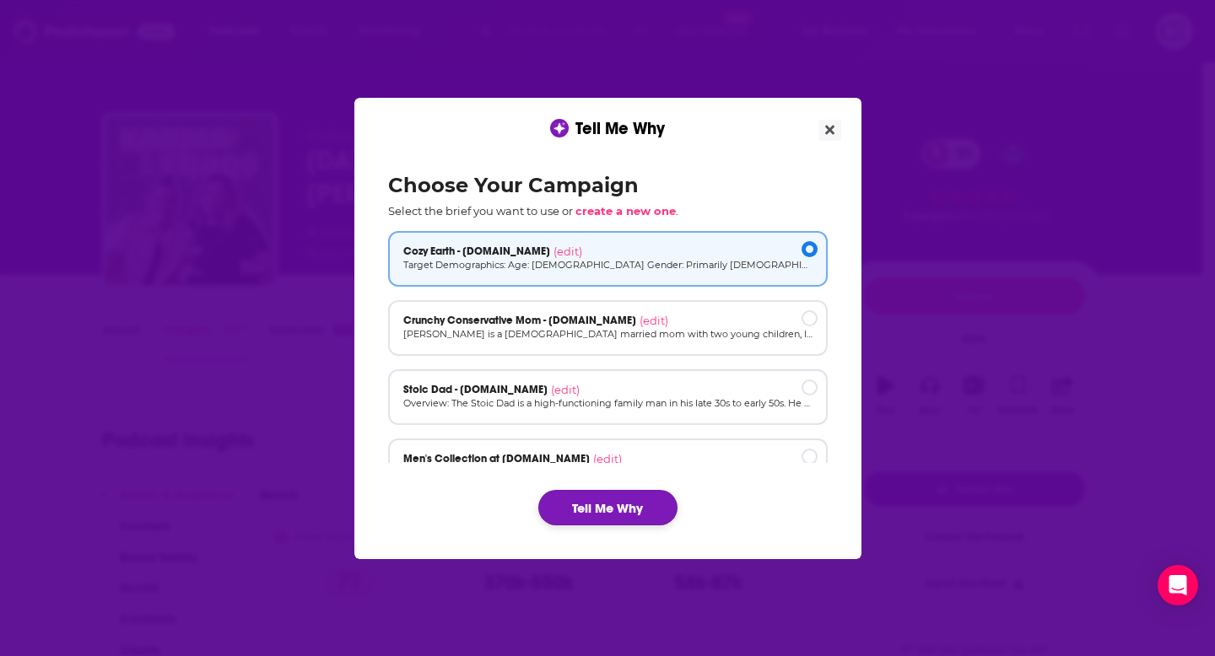
click at [573, 513] on button "Tell Me Why" at bounding box center [607, 507] width 139 height 35
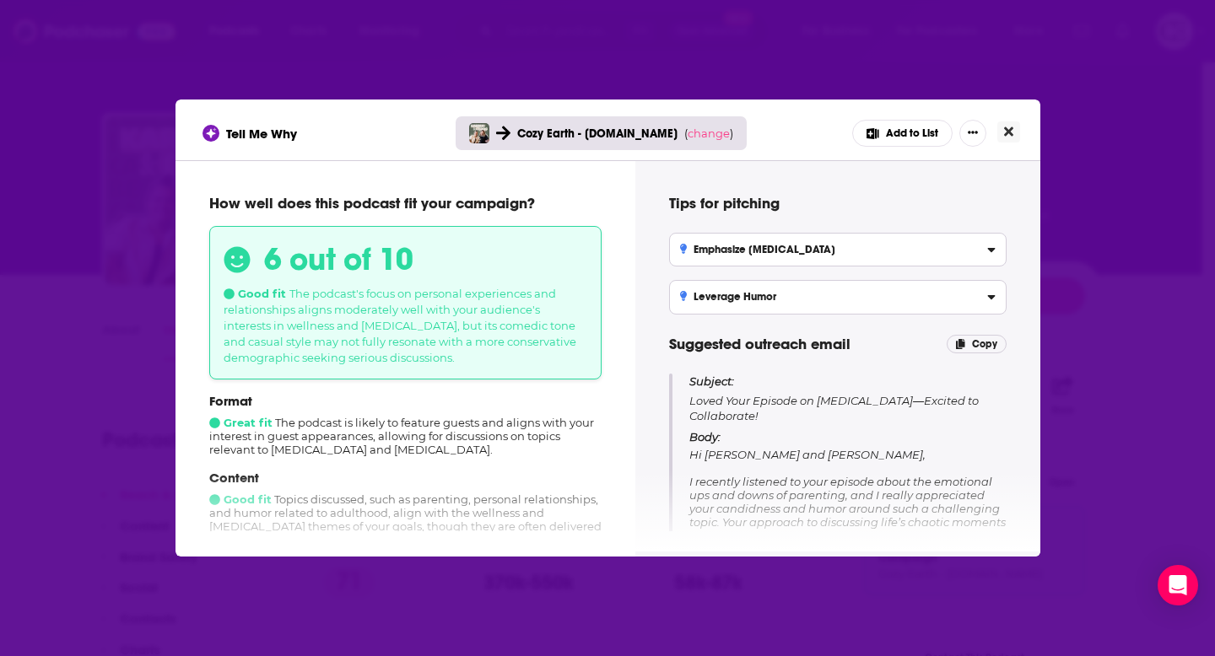
click at [1007, 130] on icon "Close" at bounding box center [1008, 131] width 9 height 13
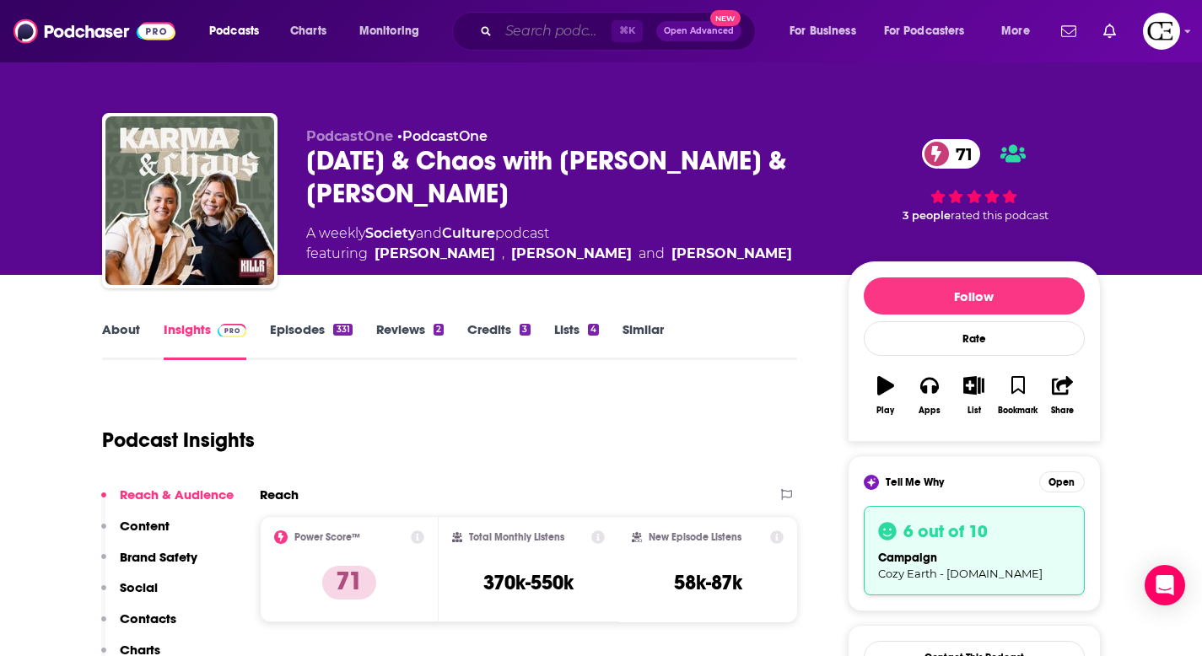
click at [542, 30] on input "Search podcasts, credits, & more..." at bounding box center [555, 31] width 113 height 27
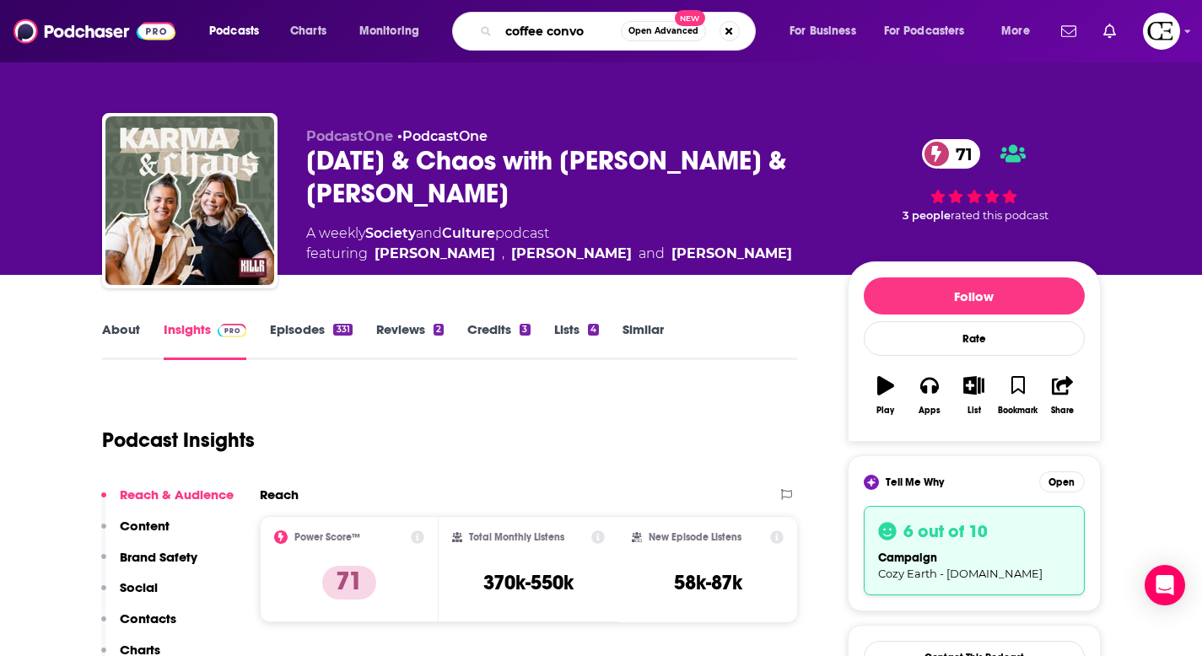
type input "coffee convos"
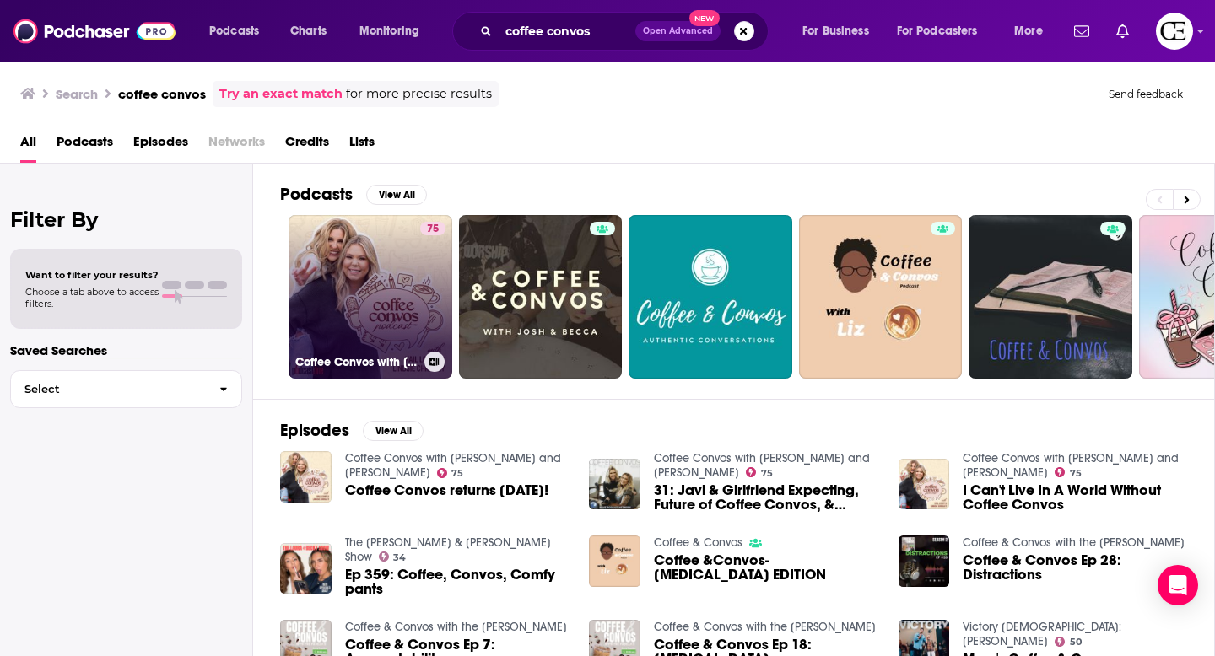
click at [371, 283] on link "75 Coffee Convos with [PERSON_NAME] and [PERSON_NAME]" at bounding box center [370, 297] width 164 height 164
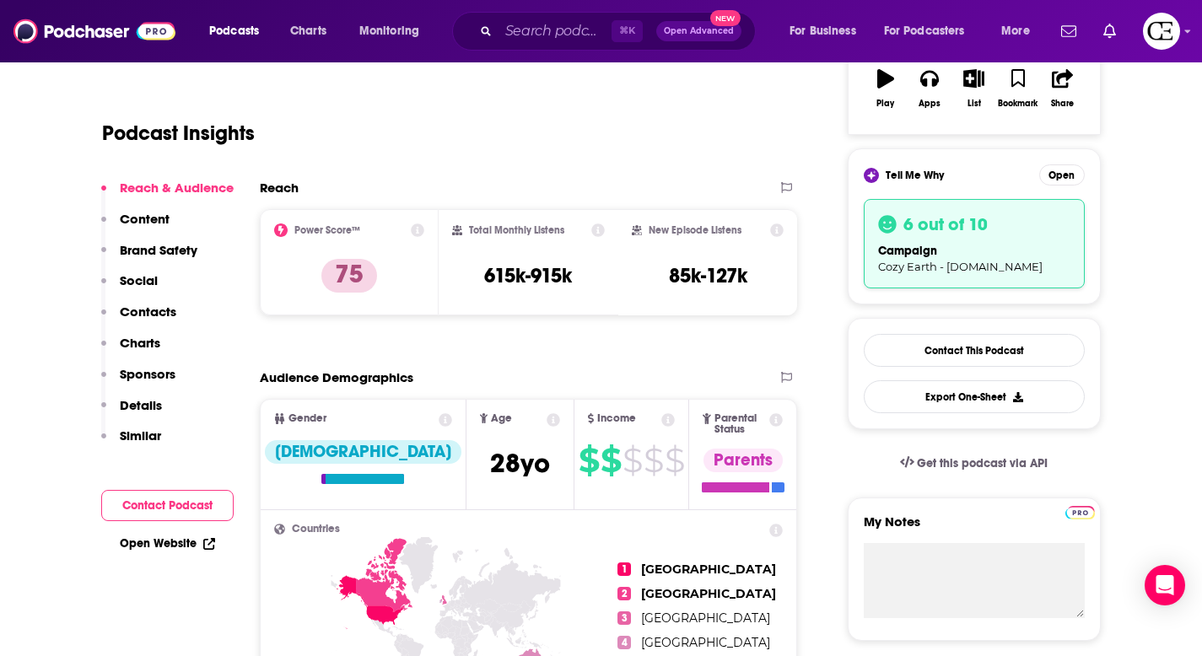
scroll to position [310, 0]
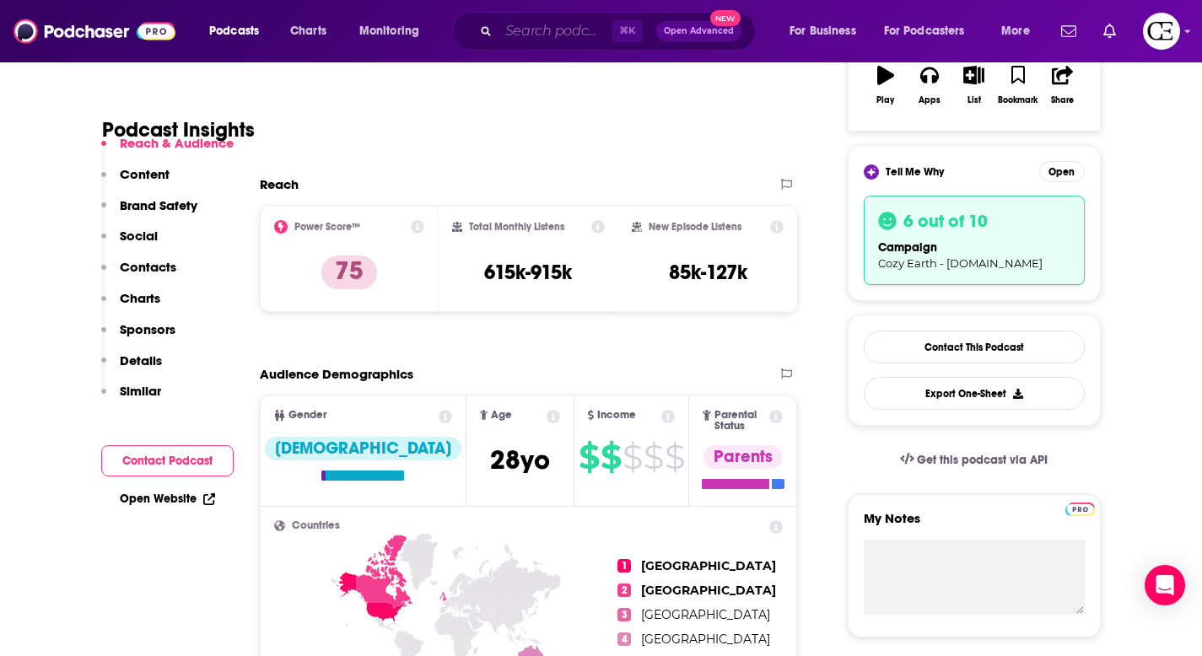
click at [517, 31] on input "Search podcasts, credits, & more..." at bounding box center [555, 31] width 113 height 27
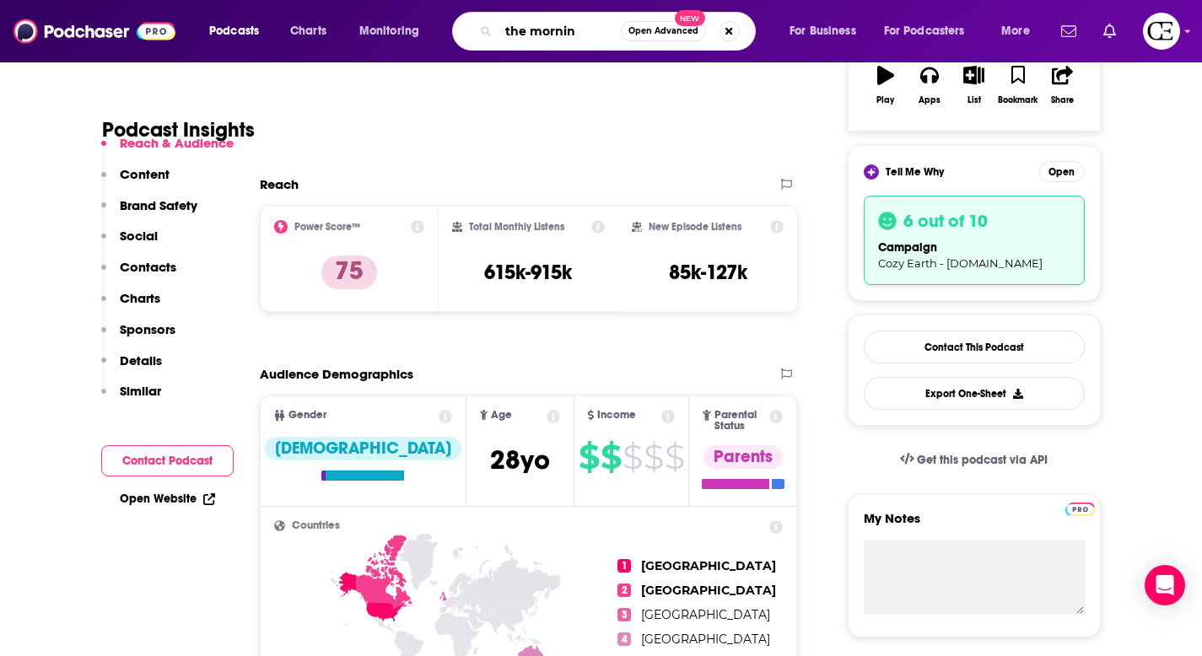
type input "the morning"
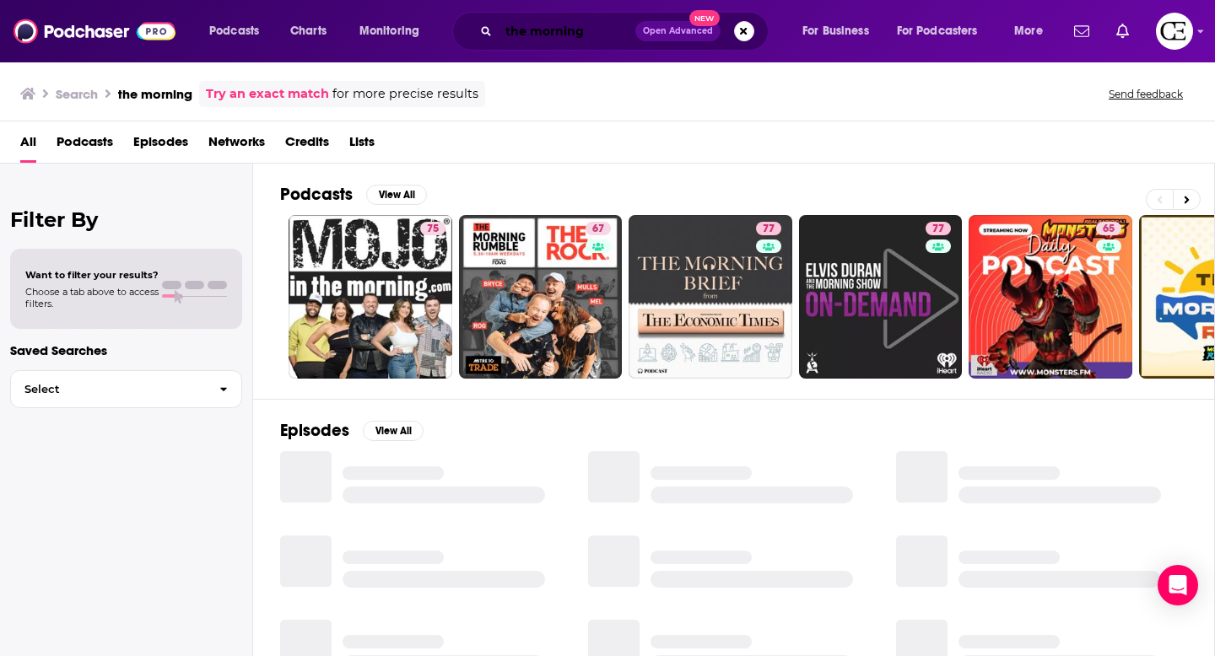
click at [579, 24] on input "the morning" at bounding box center [567, 31] width 137 height 27
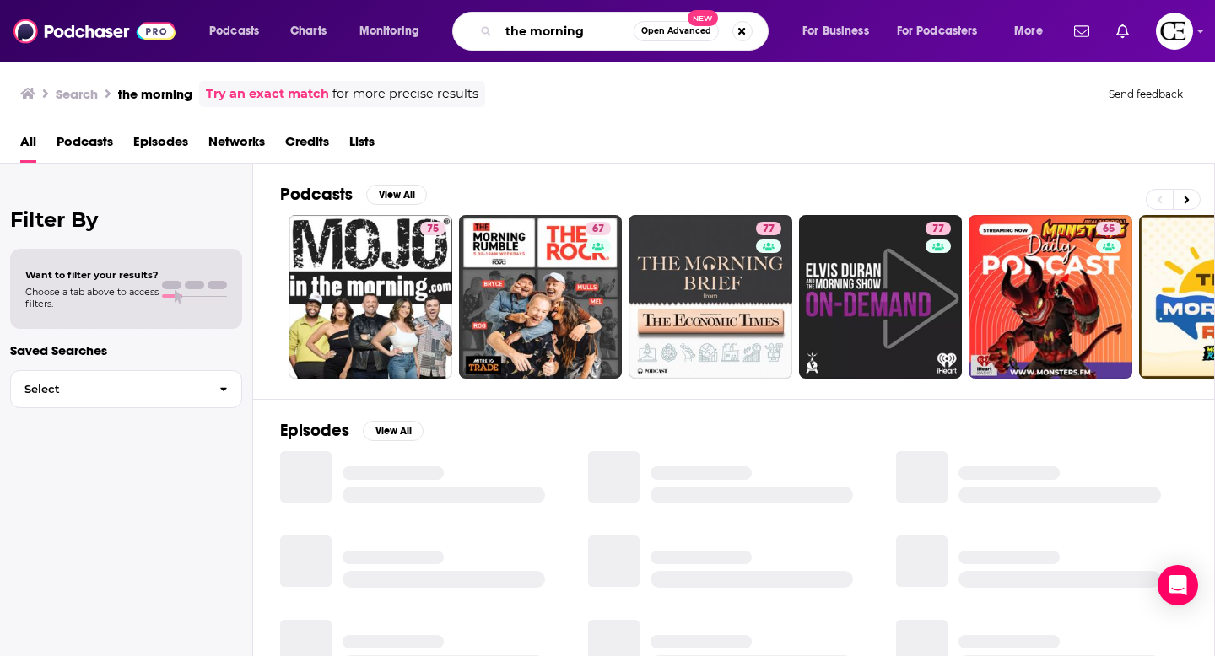
click at [584, 32] on input "the morning" at bounding box center [566, 31] width 135 height 27
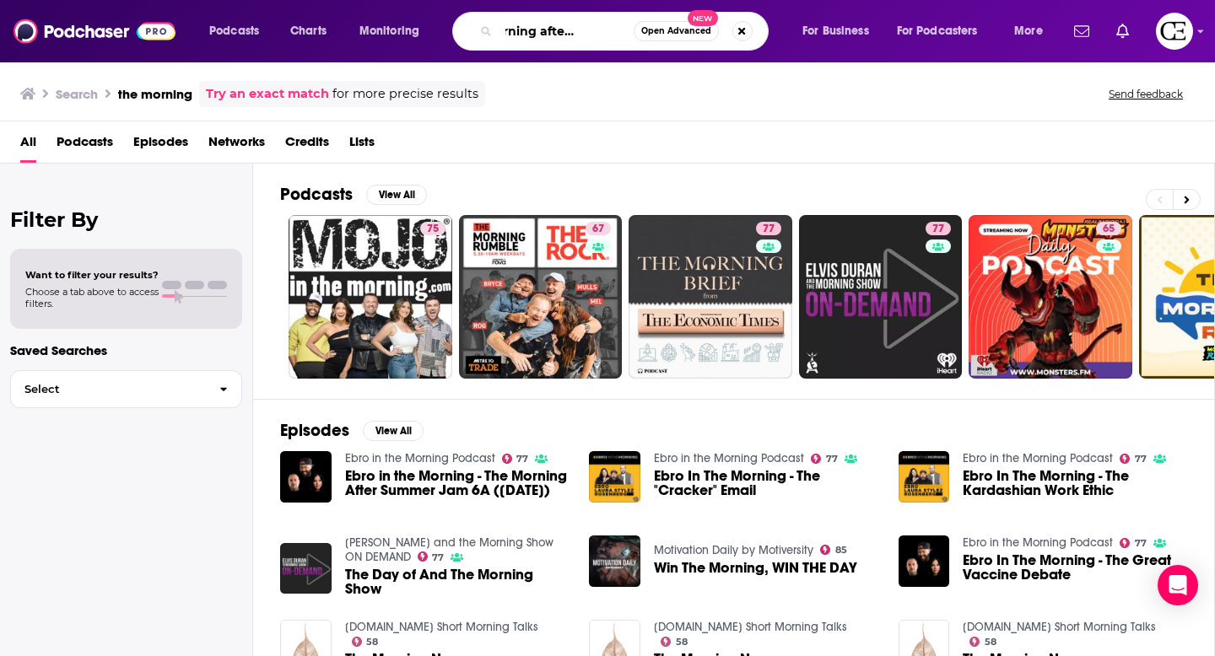
scroll to position [0, 54]
type input "the morning after with [PERSON_NAME]"
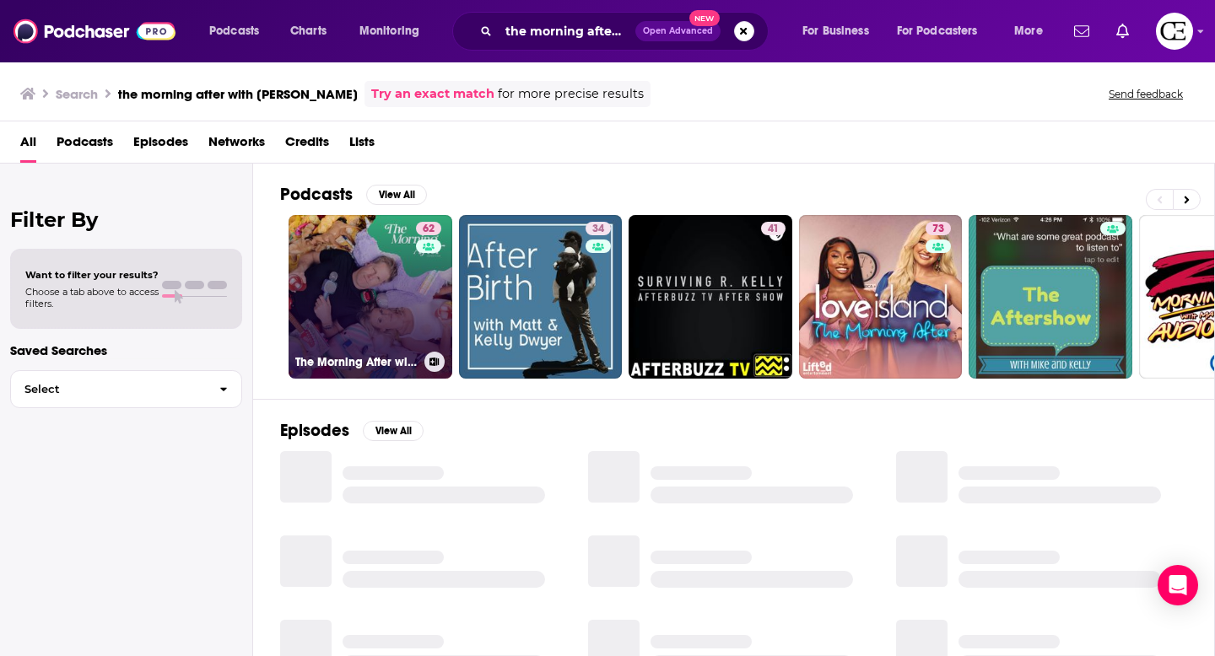
click at [386, 251] on link "62 The Morning After with [PERSON_NAME]" at bounding box center [370, 297] width 164 height 164
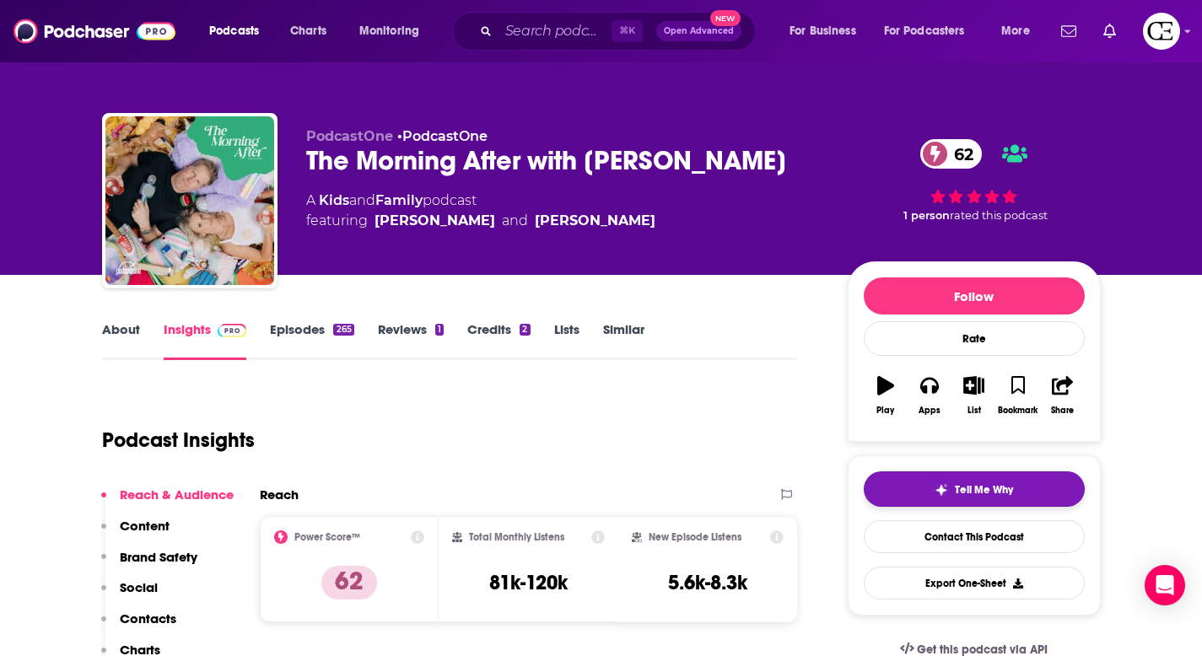
click at [958, 479] on button "Tell Me Why" at bounding box center [974, 489] width 221 height 35
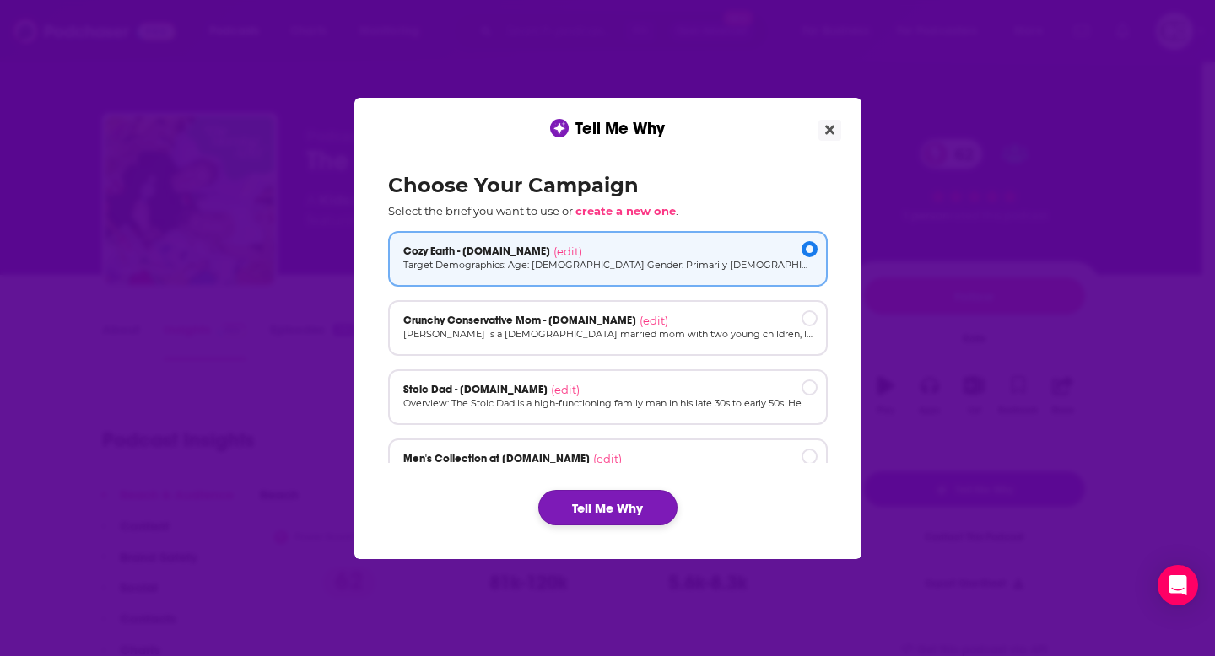
click at [627, 520] on button "Tell Me Why" at bounding box center [607, 507] width 139 height 35
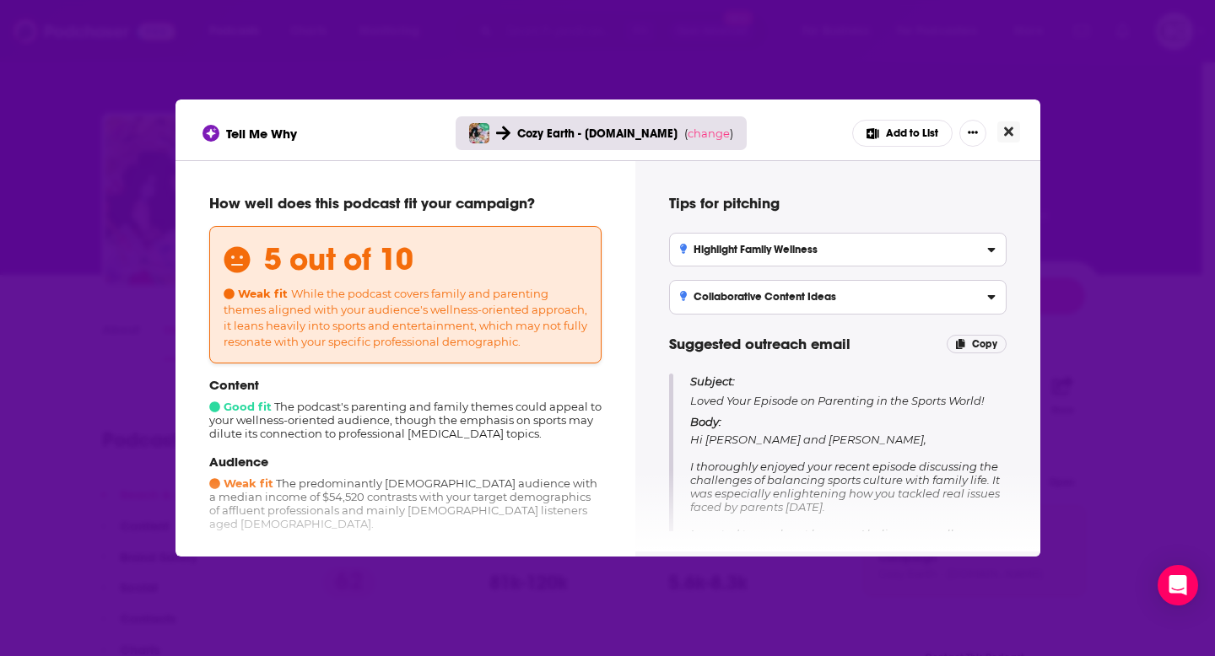
click at [1007, 134] on icon "Close" at bounding box center [1008, 131] width 9 height 13
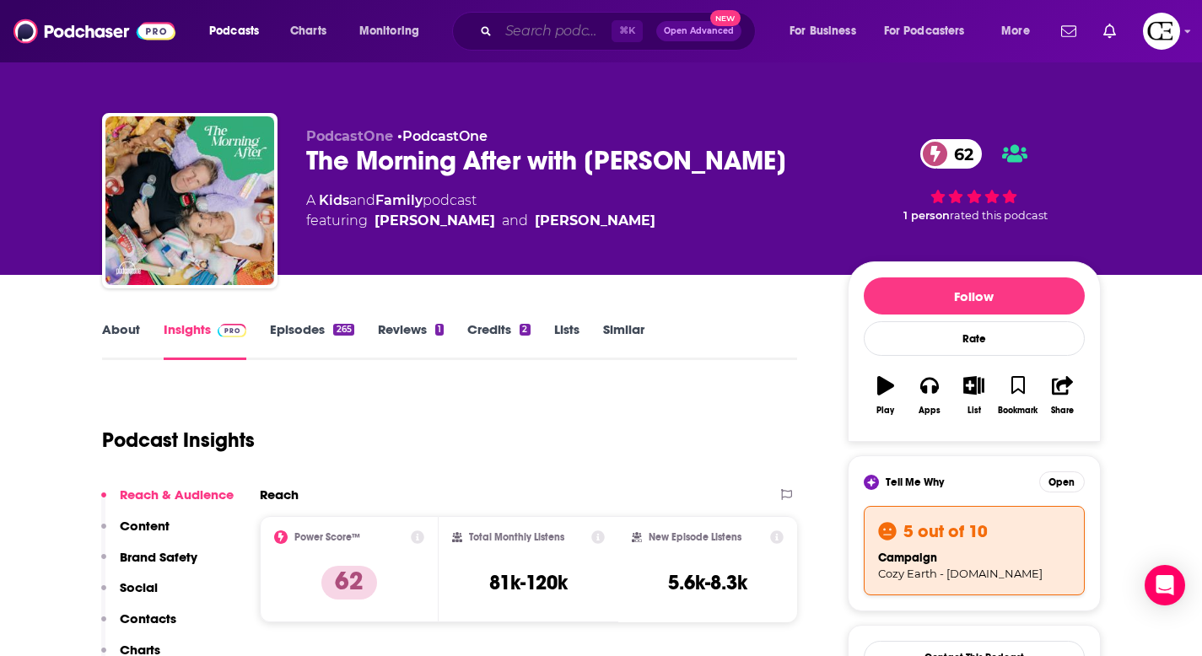
click at [518, 32] on input "Search podcasts, credits, & more..." at bounding box center [555, 31] width 113 height 27
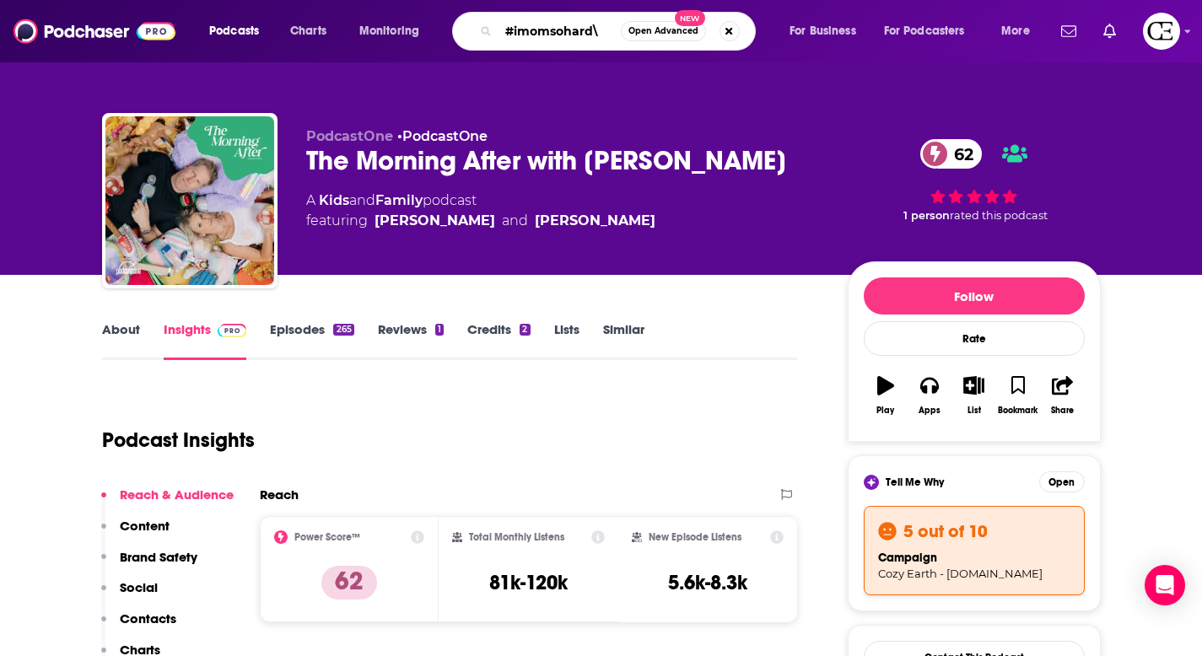
type input "#imomsohard"
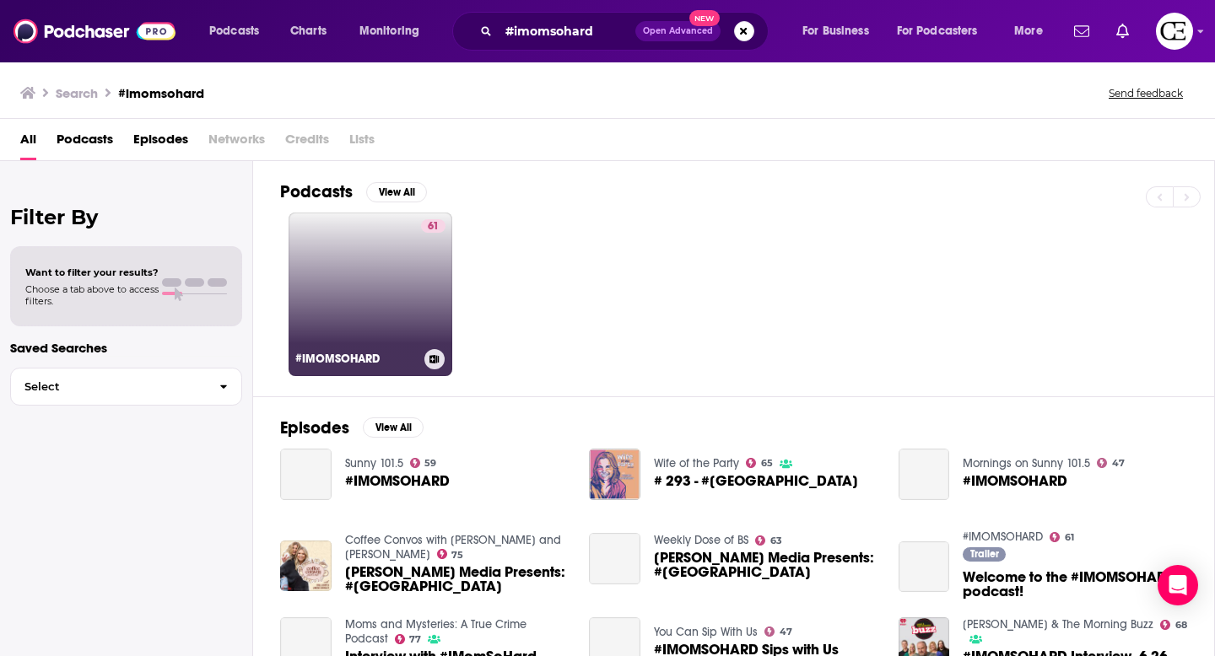
click at [332, 293] on link "61 #[GEOGRAPHIC_DATA]" at bounding box center [370, 295] width 164 height 164
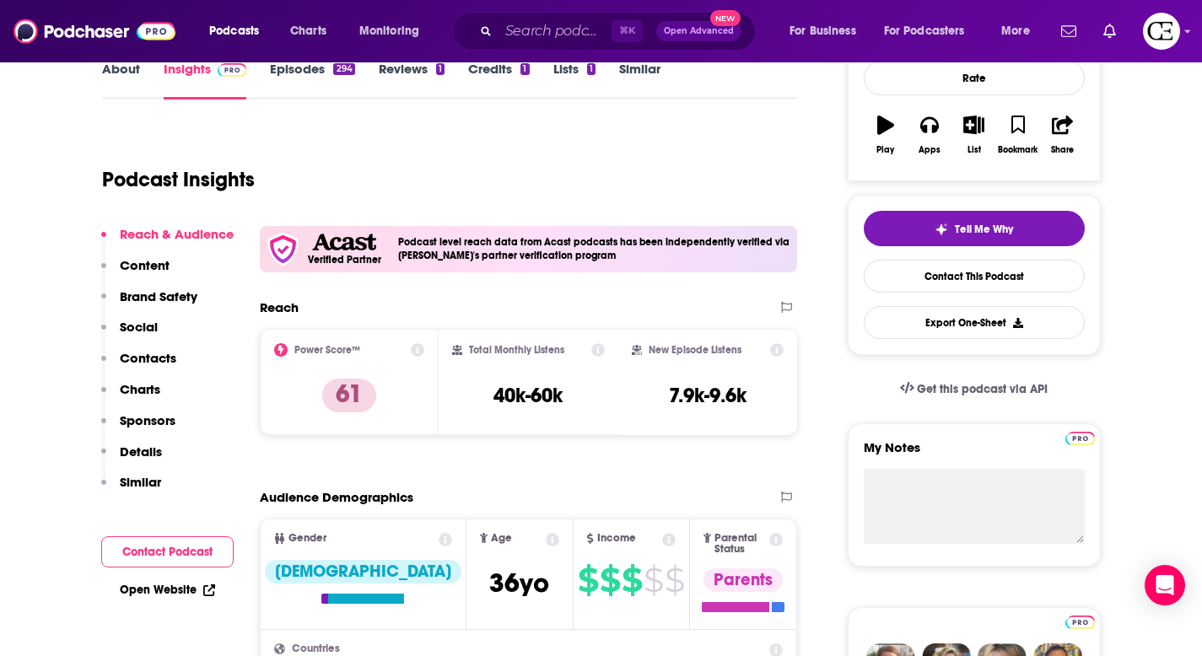
scroll to position [126, 0]
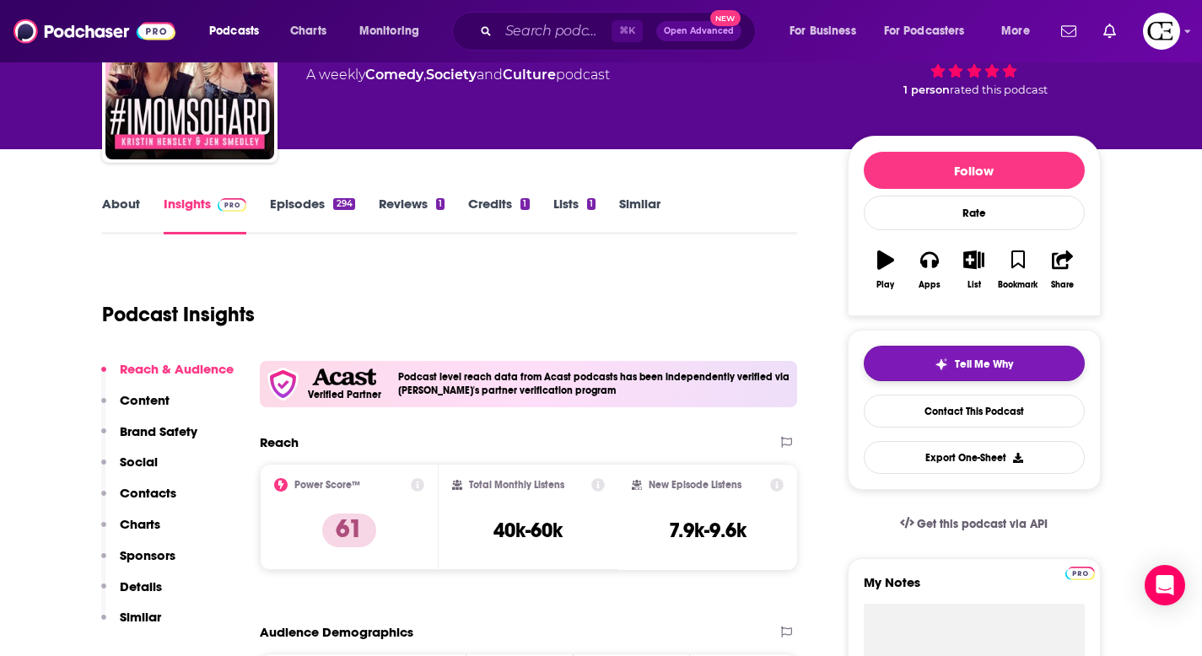
click at [1001, 363] on span "Tell Me Why" at bounding box center [984, 364] width 58 height 13
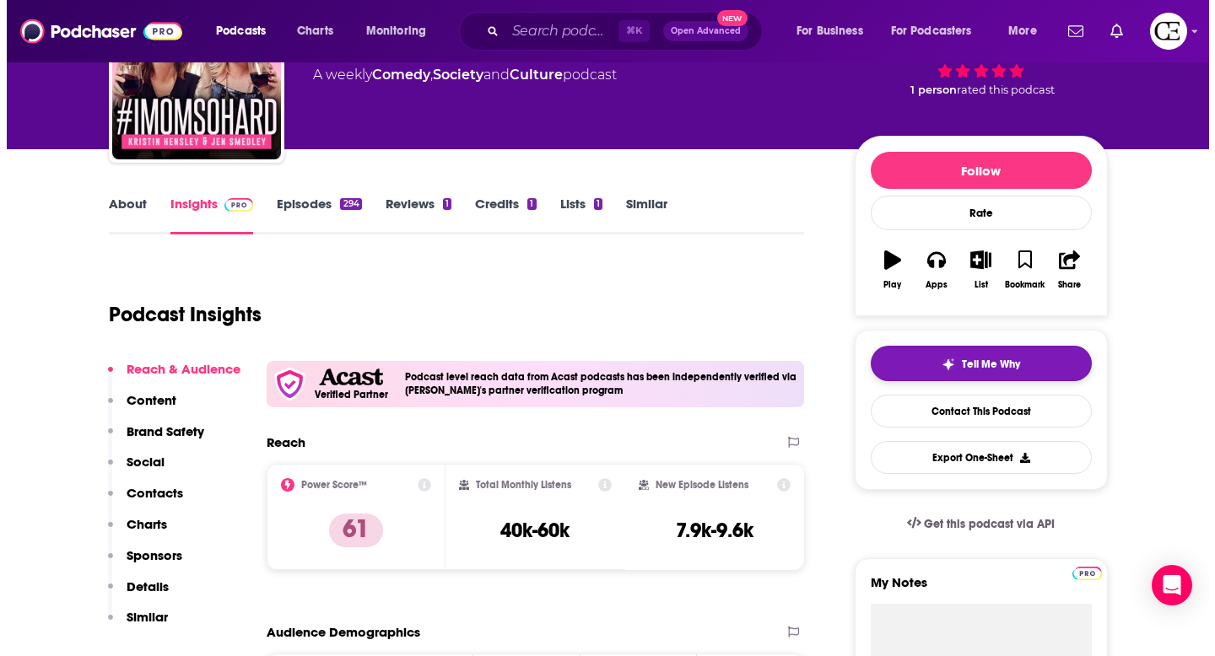
scroll to position [0, 0]
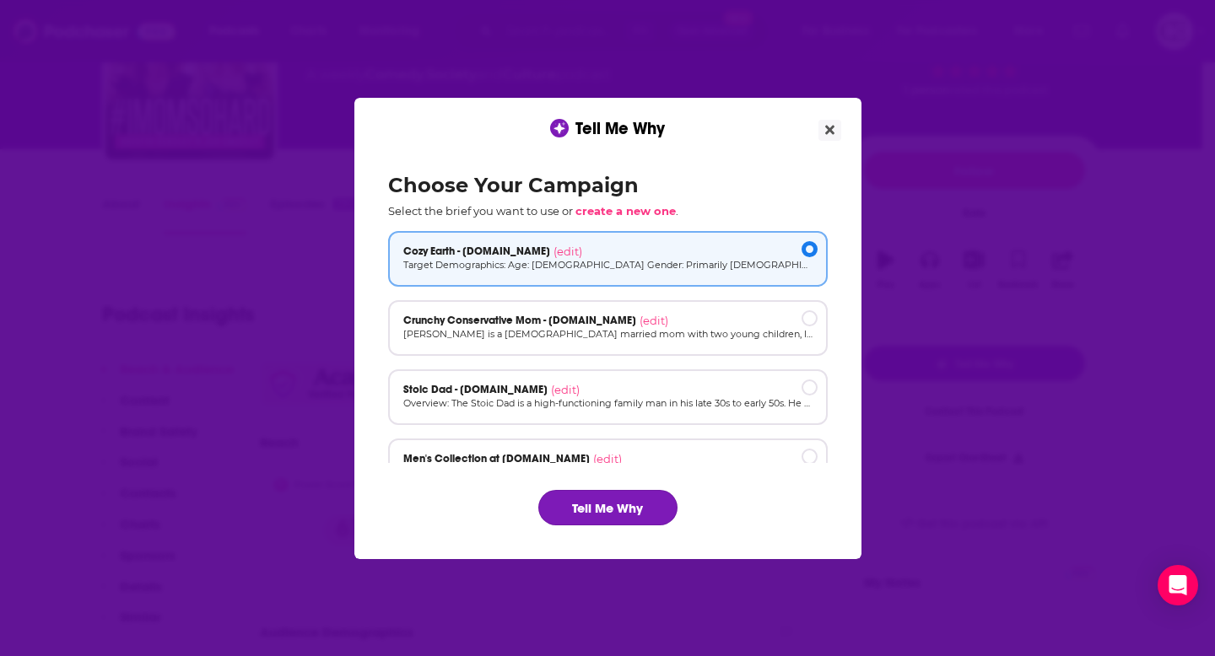
click at [641, 503] on button "Tell Me Why" at bounding box center [607, 507] width 139 height 35
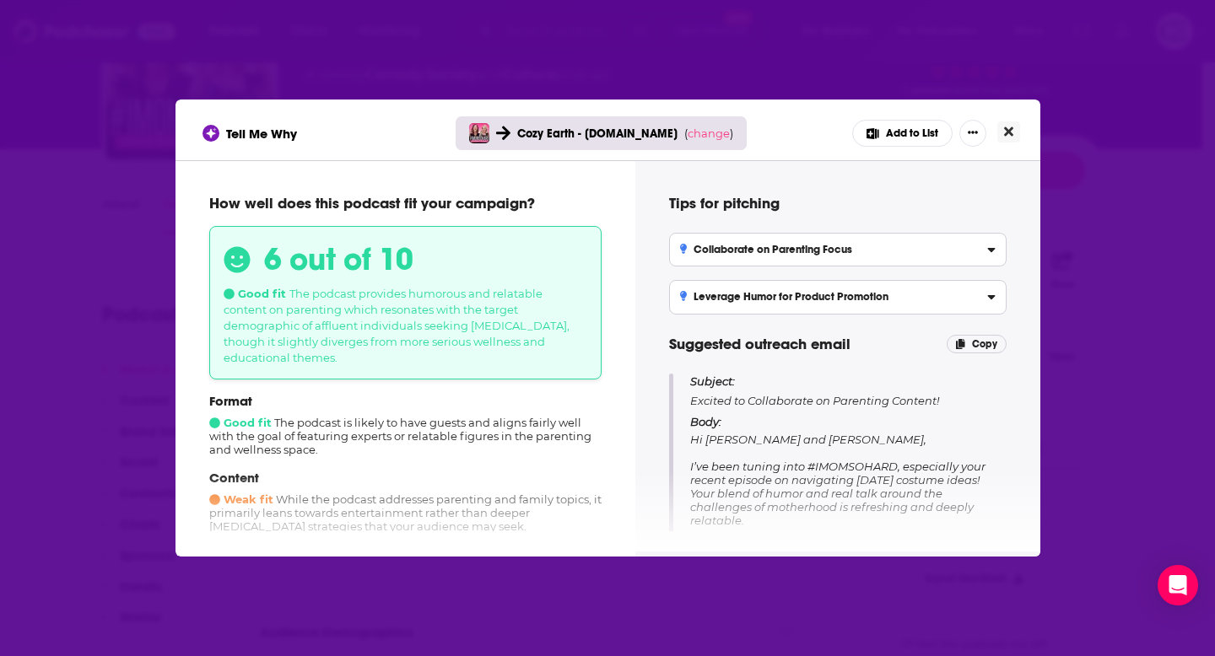
click at [1010, 129] on icon "Close" at bounding box center [1008, 131] width 9 height 9
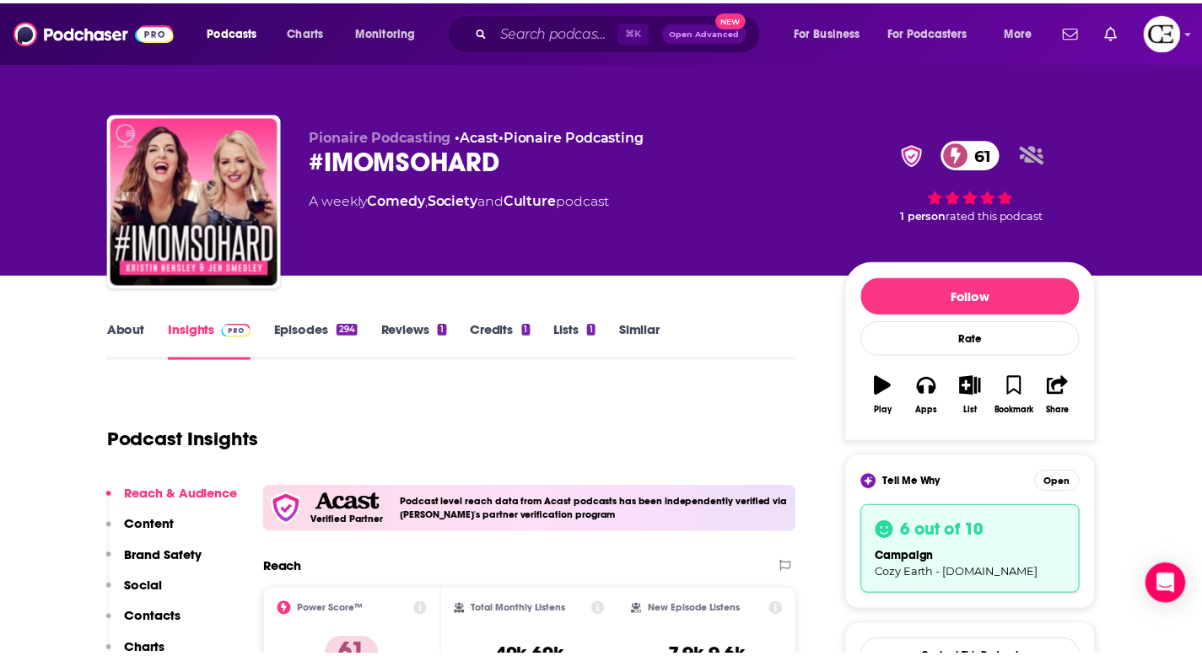
scroll to position [126, 0]
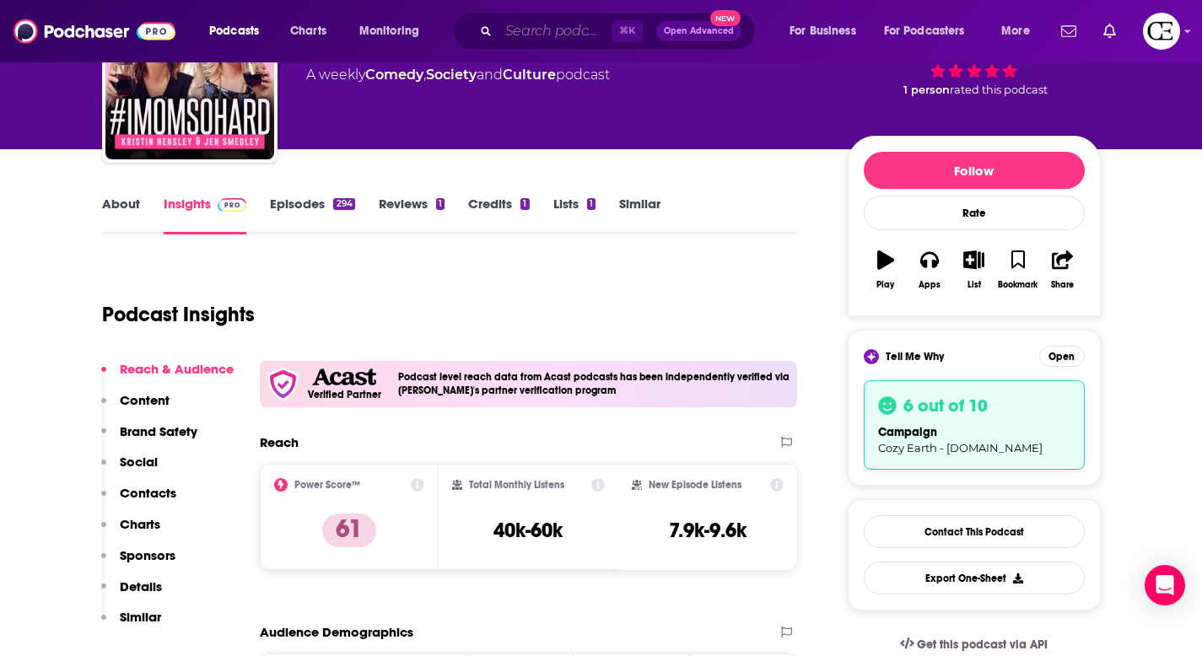
click at [507, 23] on input "Search podcasts, credits, & more..." at bounding box center [555, 31] width 113 height 27
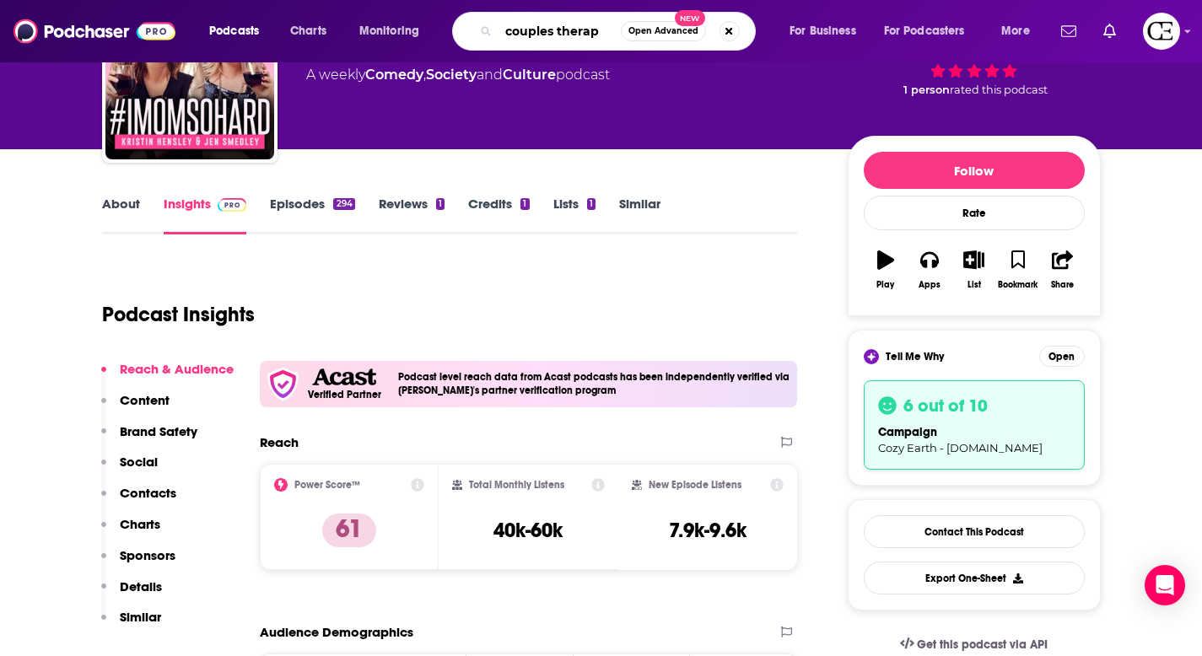
type input "couples therapy"
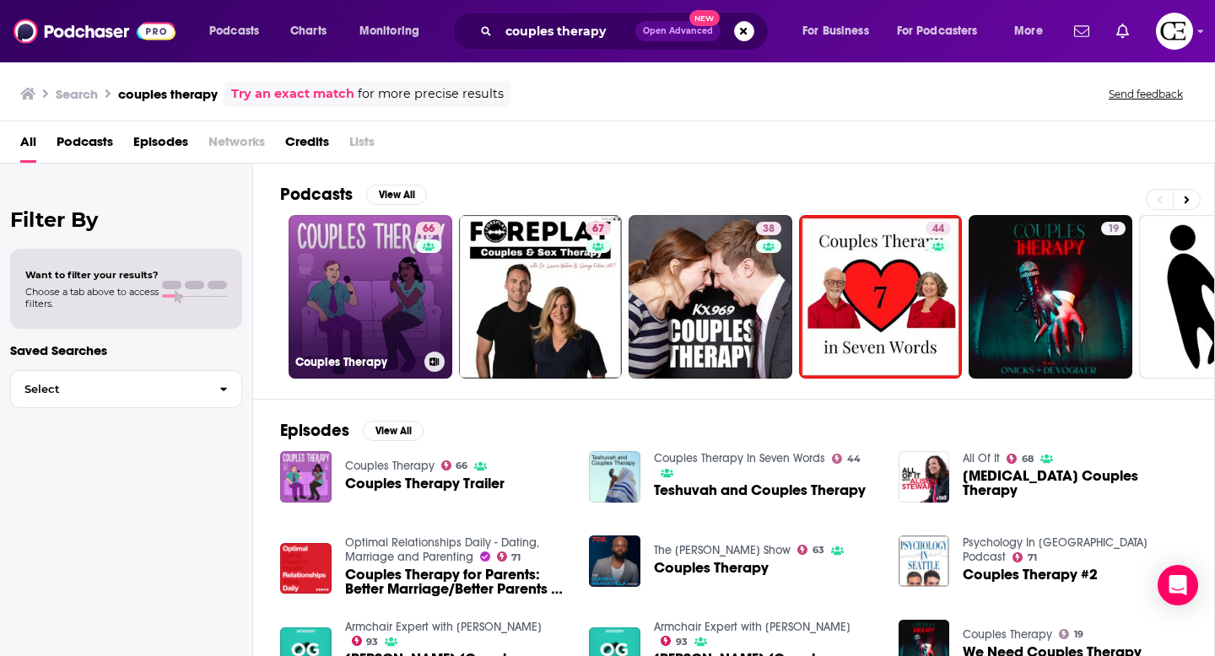
click at [372, 282] on link "66 Couples Therapy" at bounding box center [370, 297] width 164 height 164
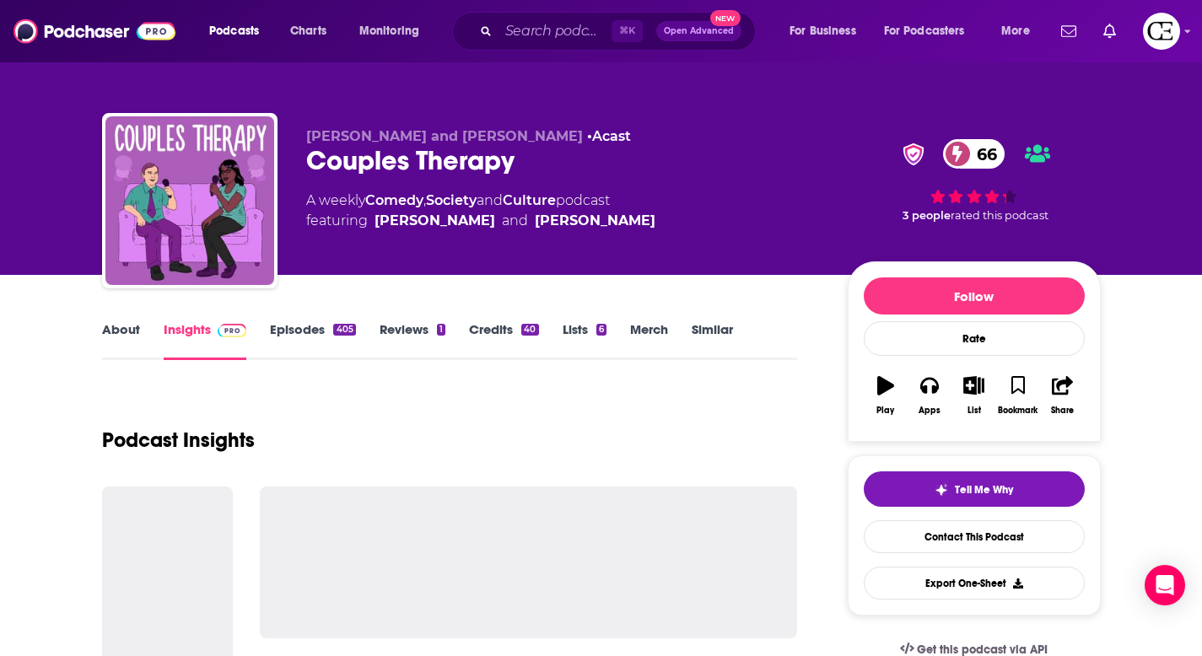
scroll to position [35, 0]
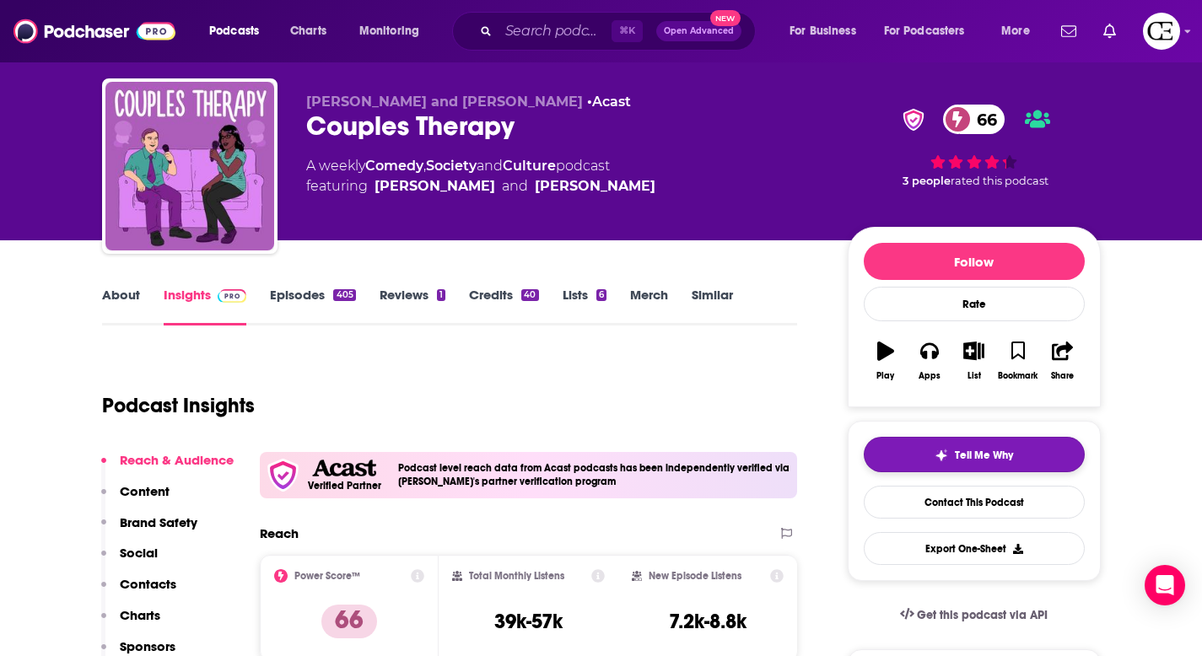
click at [982, 450] on span "Tell Me Why" at bounding box center [984, 455] width 58 height 13
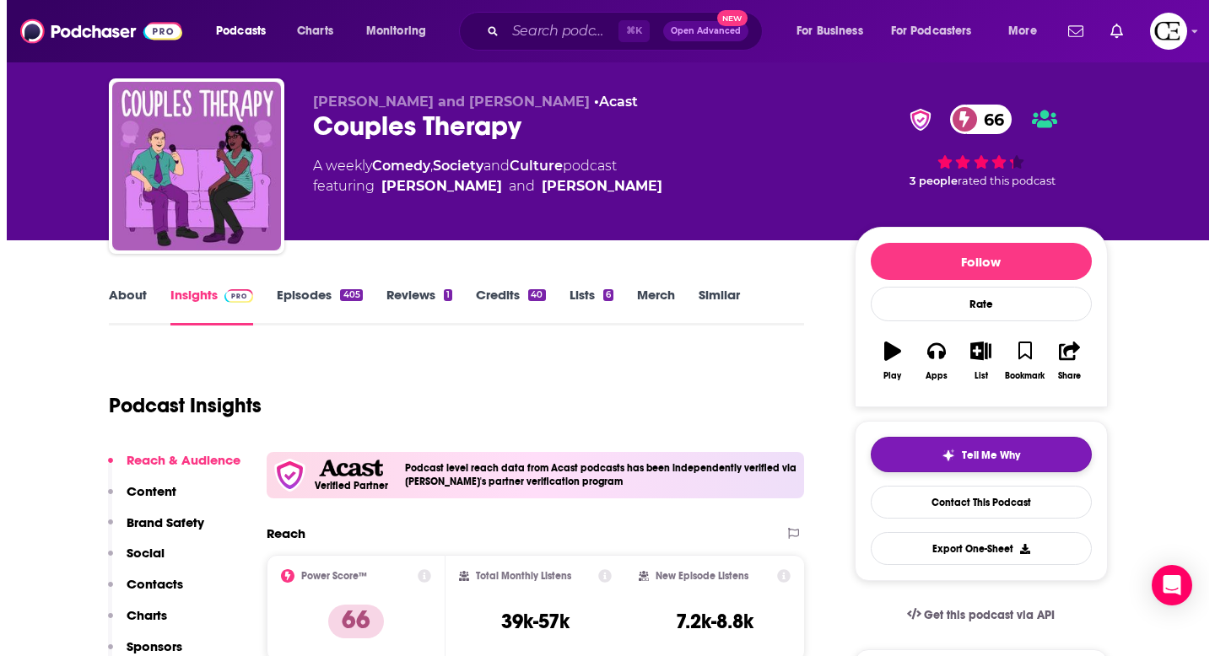
scroll to position [0, 0]
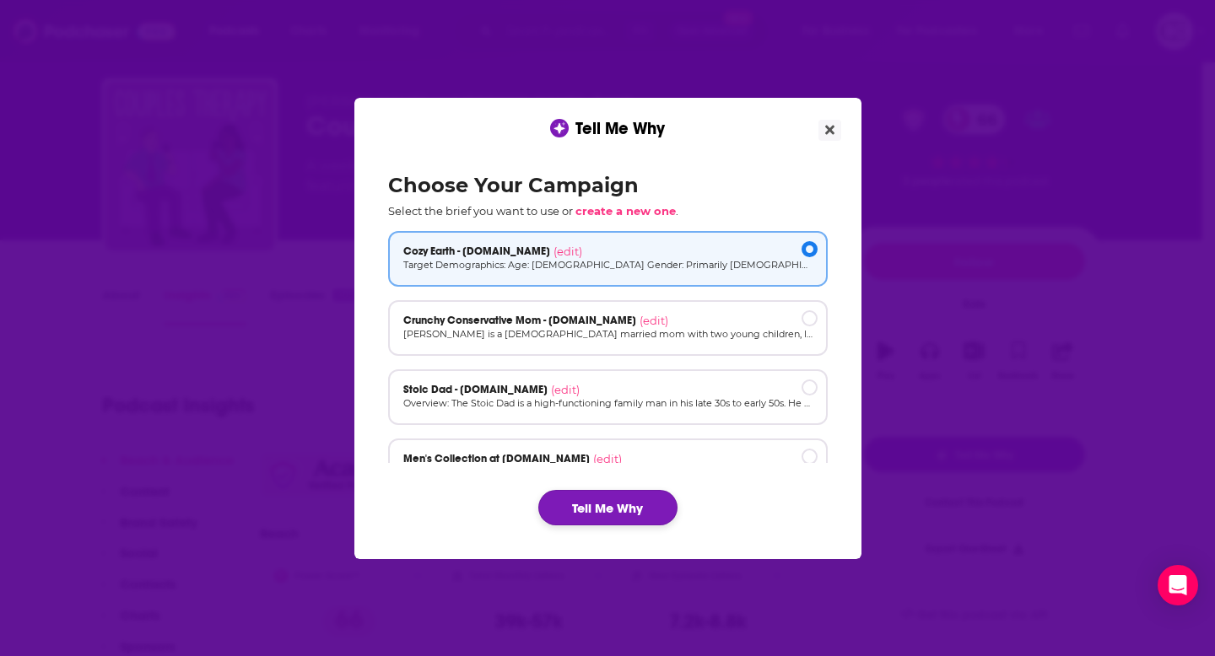
click at [613, 510] on button "Tell Me Why" at bounding box center [607, 507] width 139 height 35
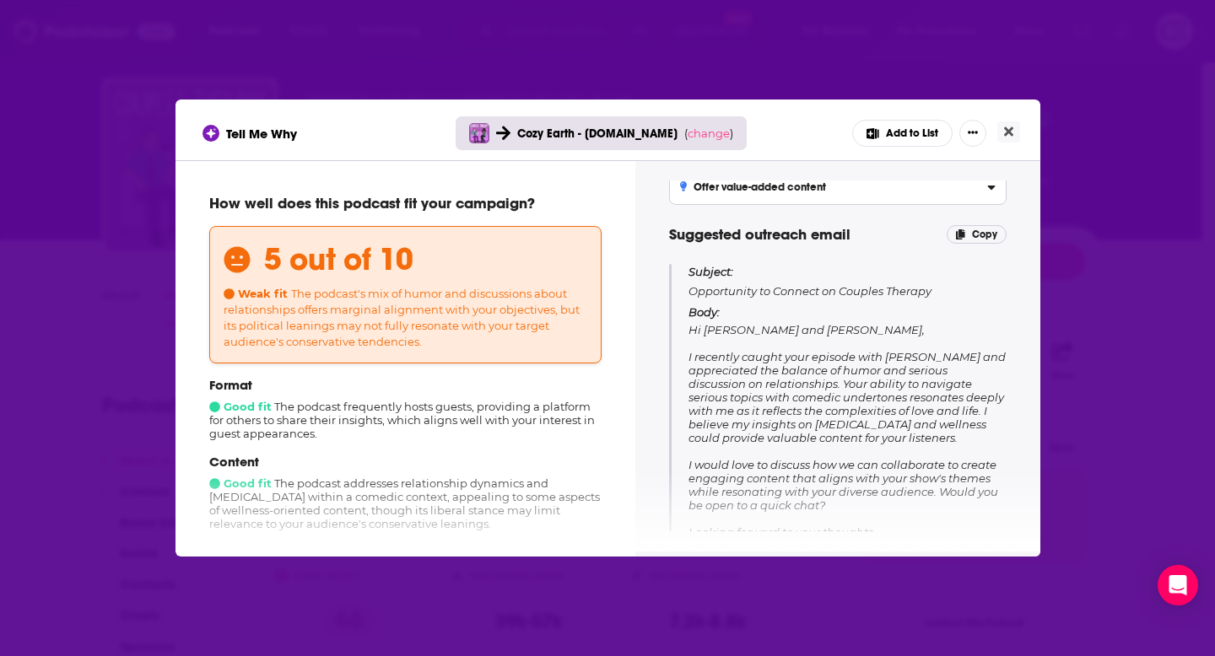
scroll to position [114, 0]
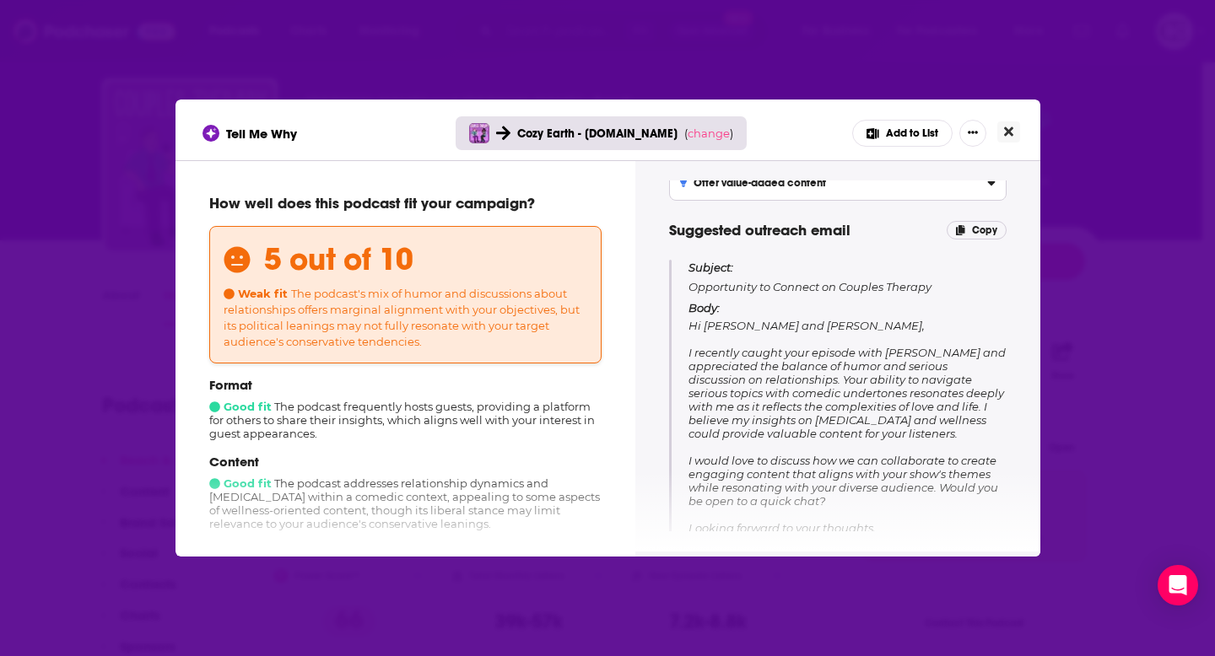
click at [1009, 136] on icon "Close" at bounding box center [1008, 131] width 9 height 13
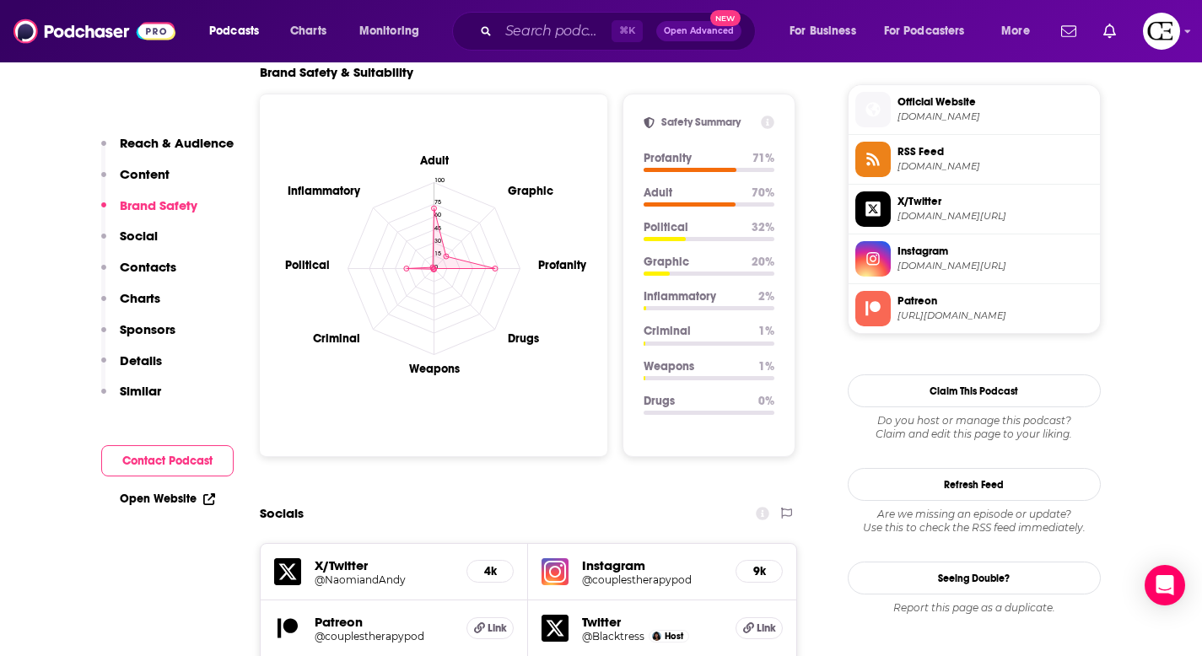
scroll to position [1622, 0]
click at [752, 564] on h5 "9k" at bounding box center [759, 571] width 19 height 14
click at [601, 558] on h5 "Instagram" at bounding box center [652, 566] width 140 height 16
click at [558, 558] on img at bounding box center [555, 571] width 27 height 27
click at [539, 30] on input "Search podcasts, credits, & more..." at bounding box center [555, 31] width 113 height 27
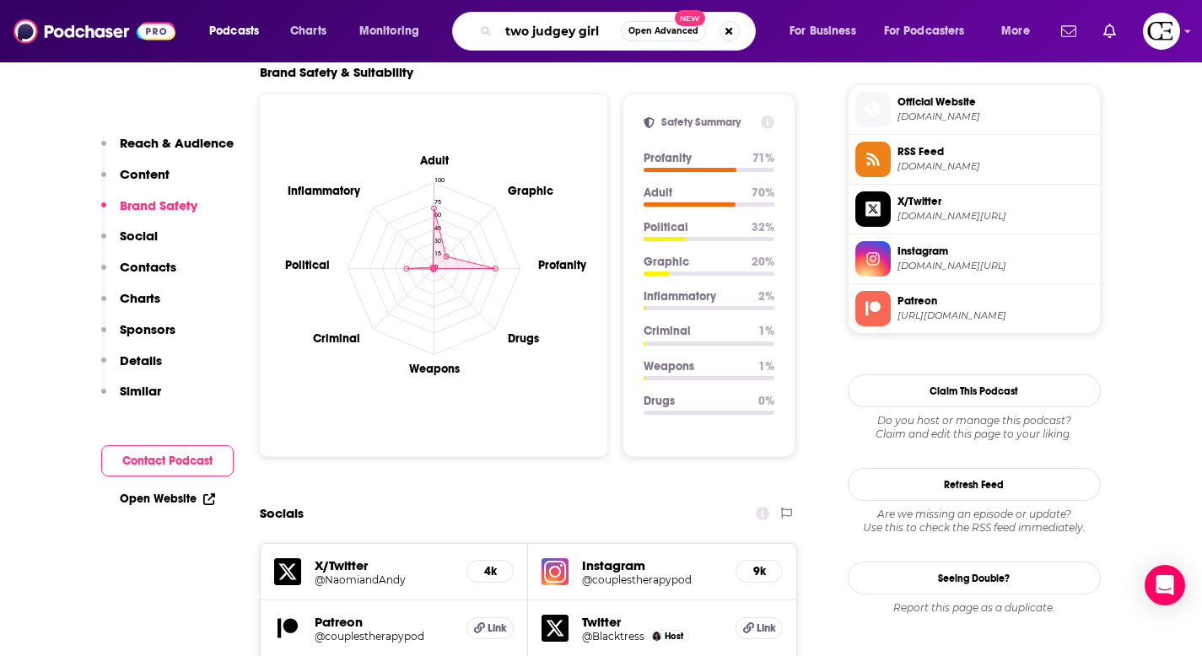
type input "two judgey girls"
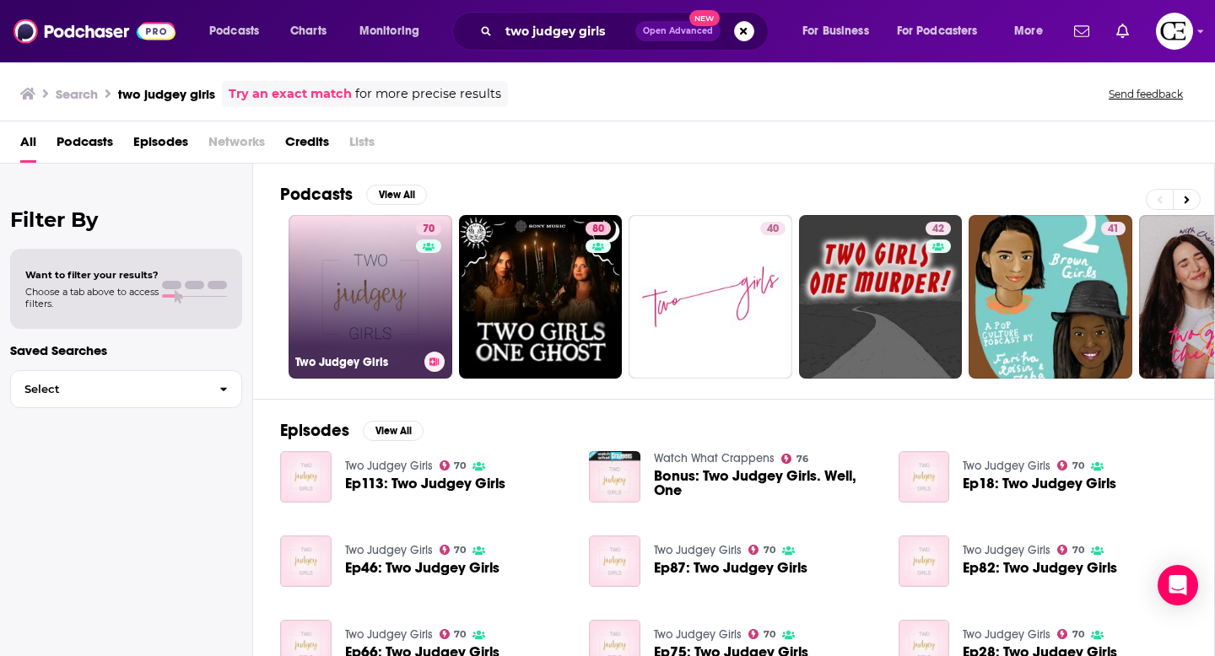
click at [382, 319] on link "70 Two Judgey Girls" at bounding box center [370, 297] width 164 height 164
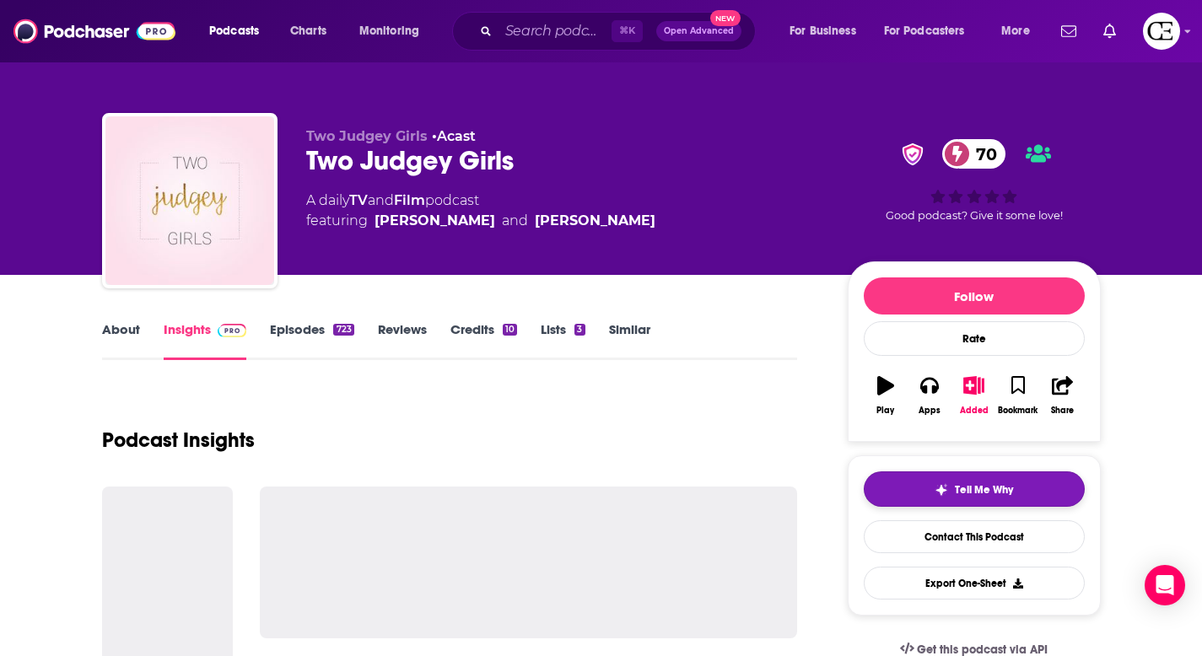
click at [1040, 480] on button "Tell Me Why" at bounding box center [974, 489] width 221 height 35
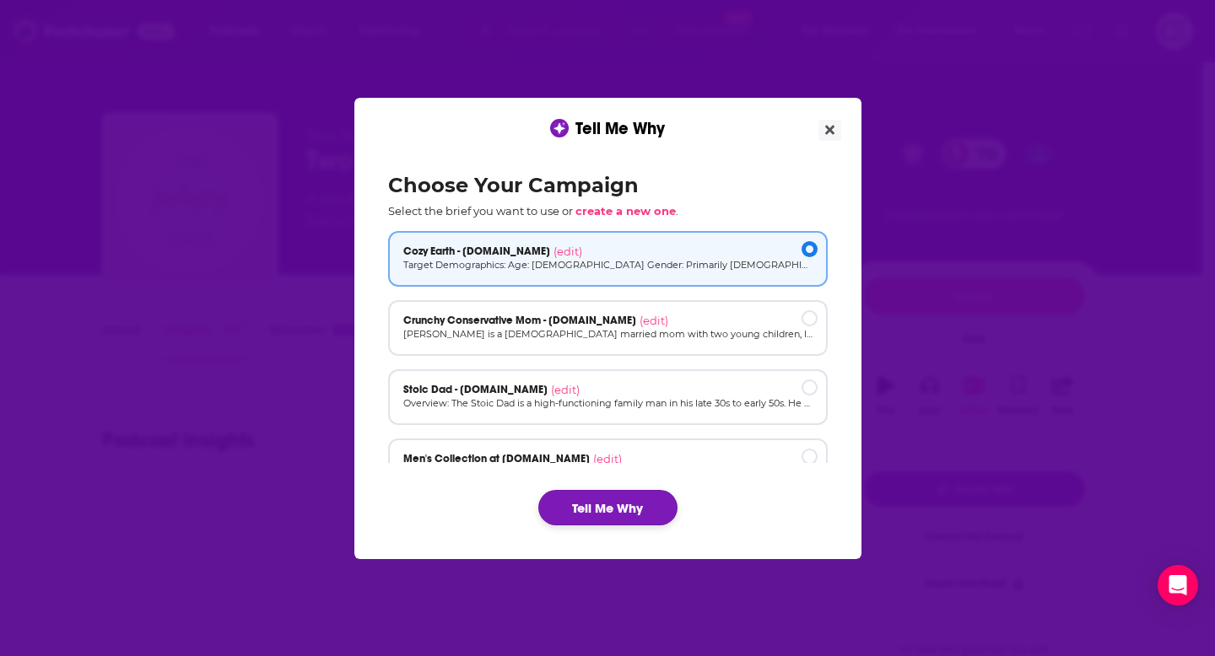
click at [569, 510] on button "Tell Me Why" at bounding box center [607, 507] width 139 height 35
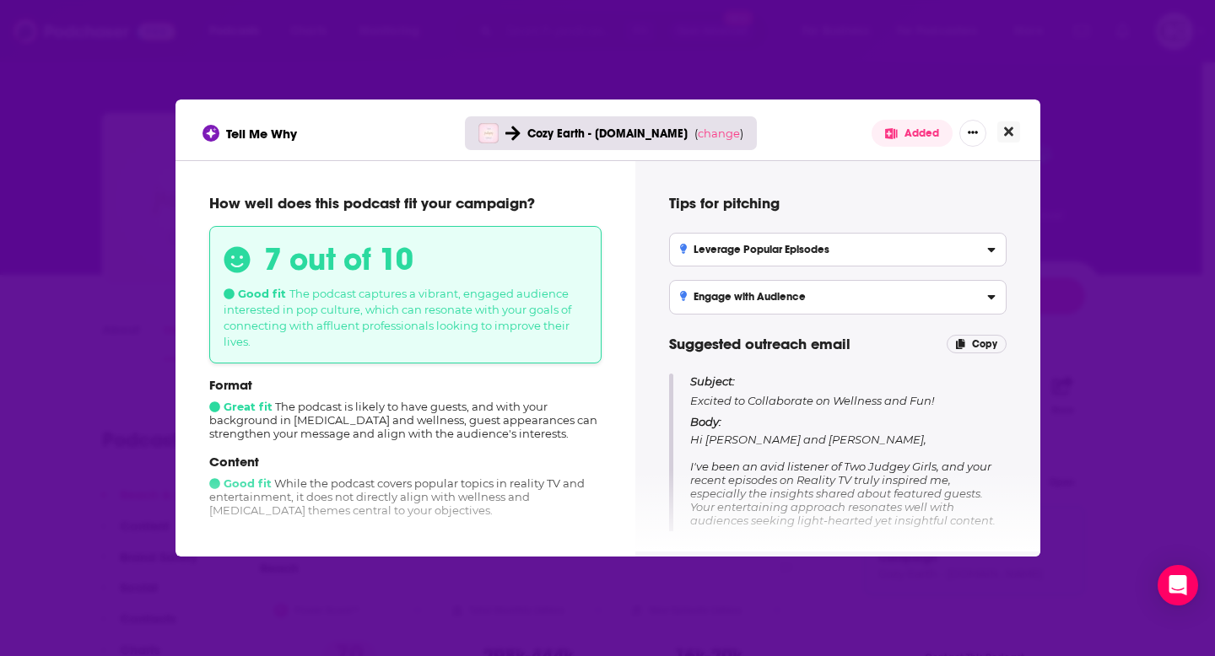
click at [1006, 132] on icon "Close" at bounding box center [1008, 131] width 9 height 9
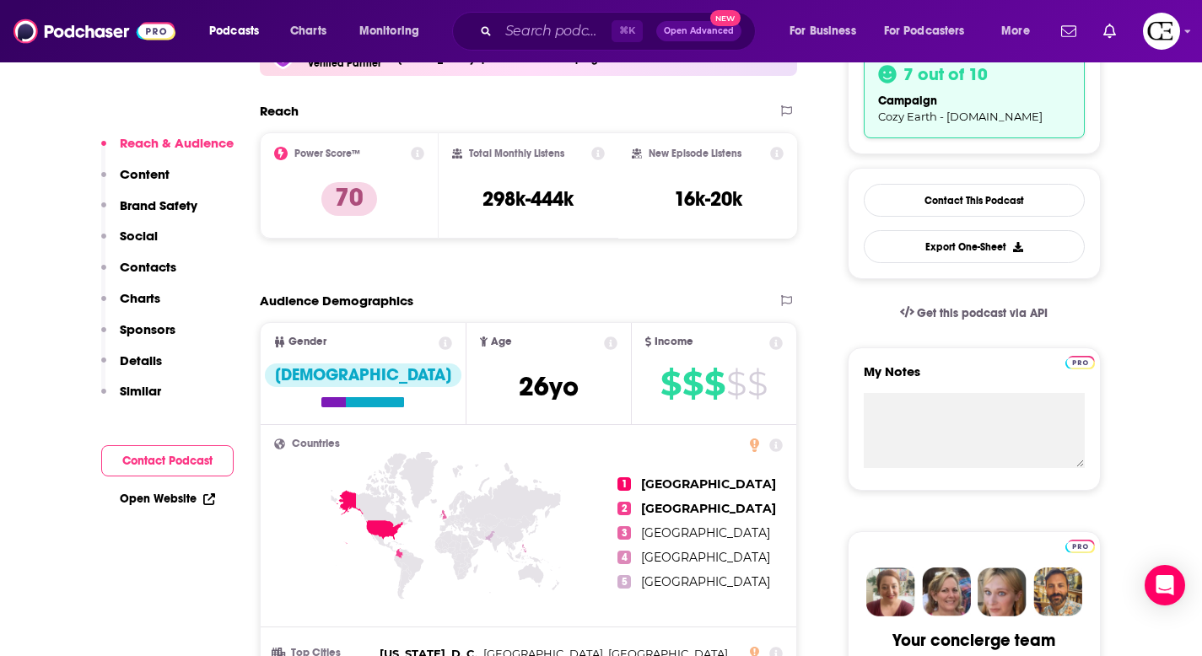
scroll to position [737, 0]
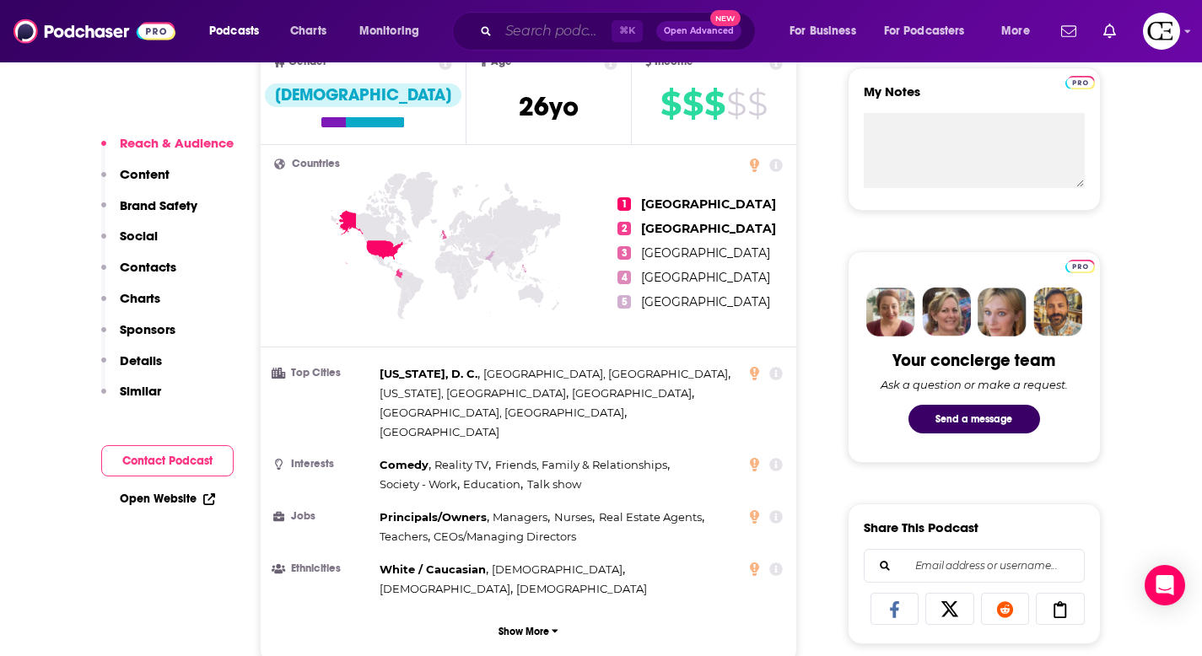
click at [535, 30] on input "Search podcasts, credits, & more..." at bounding box center [555, 31] width 113 height 27
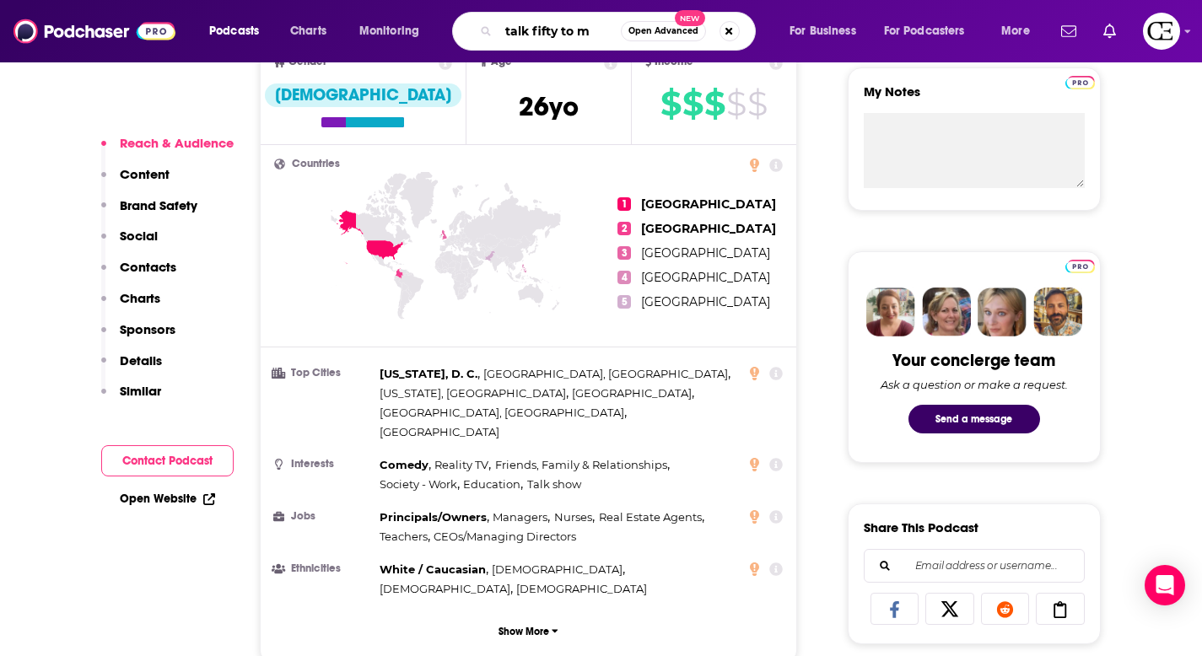
type input "talk fifty to me"
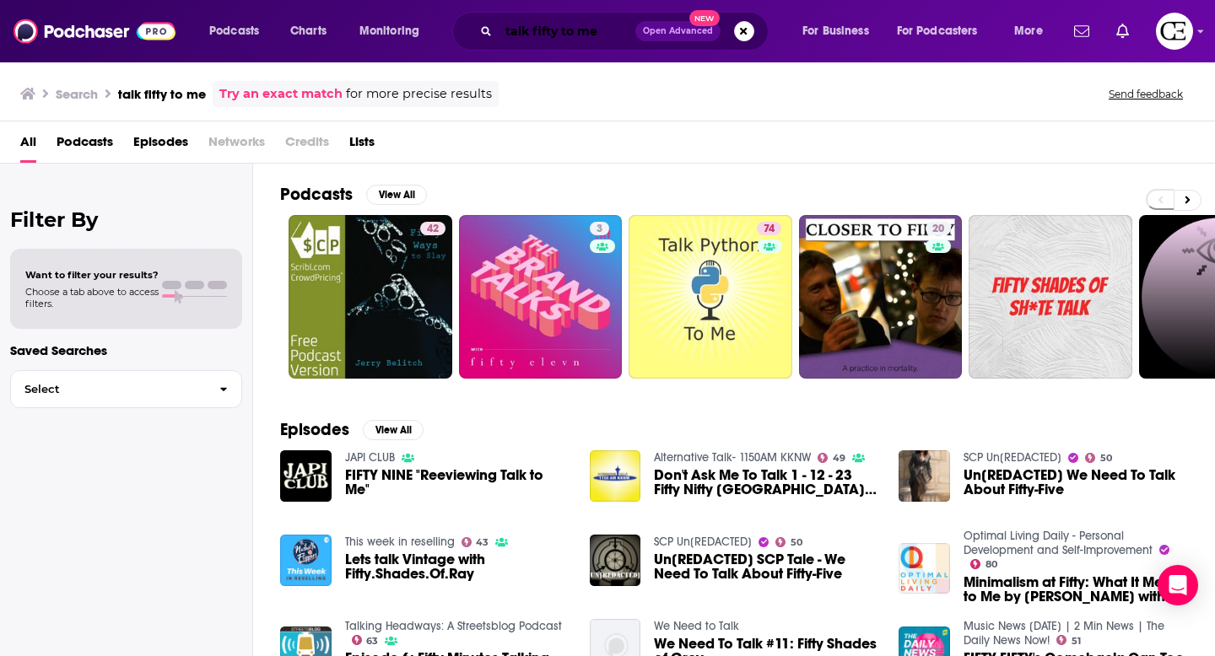
click at [528, 29] on input "talk fifty to me" at bounding box center [567, 31] width 137 height 27
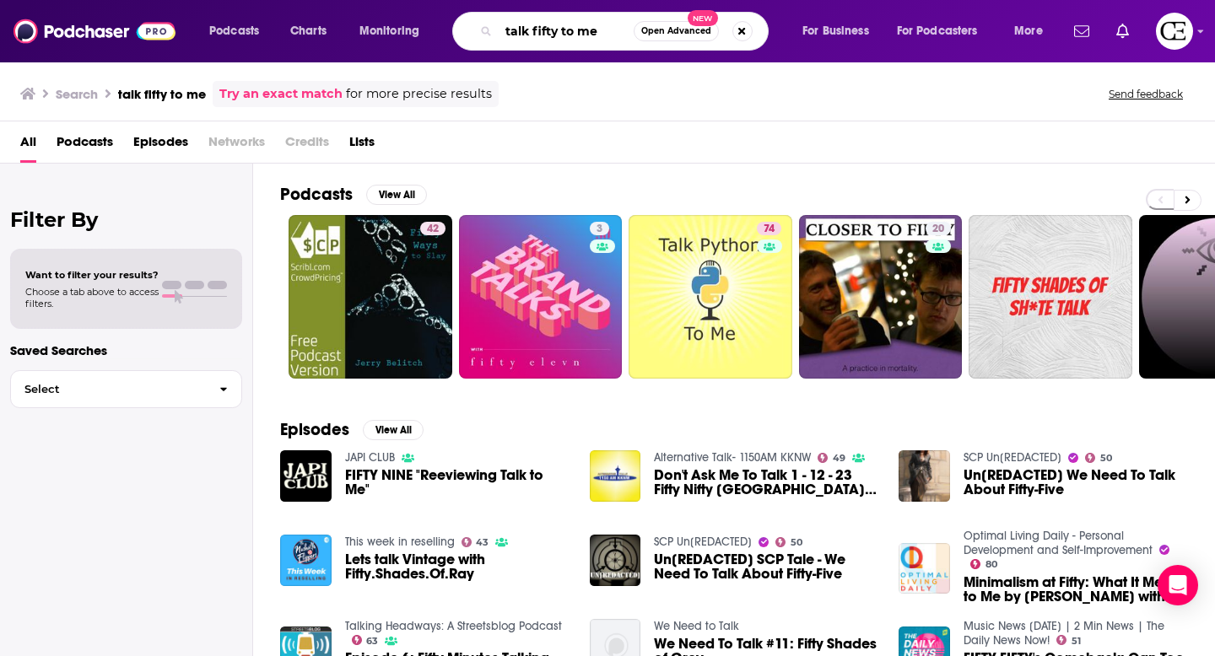
click at [576, 30] on input "talk fifty to me" at bounding box center [566, 31] width 135 height 27
type input "messy"
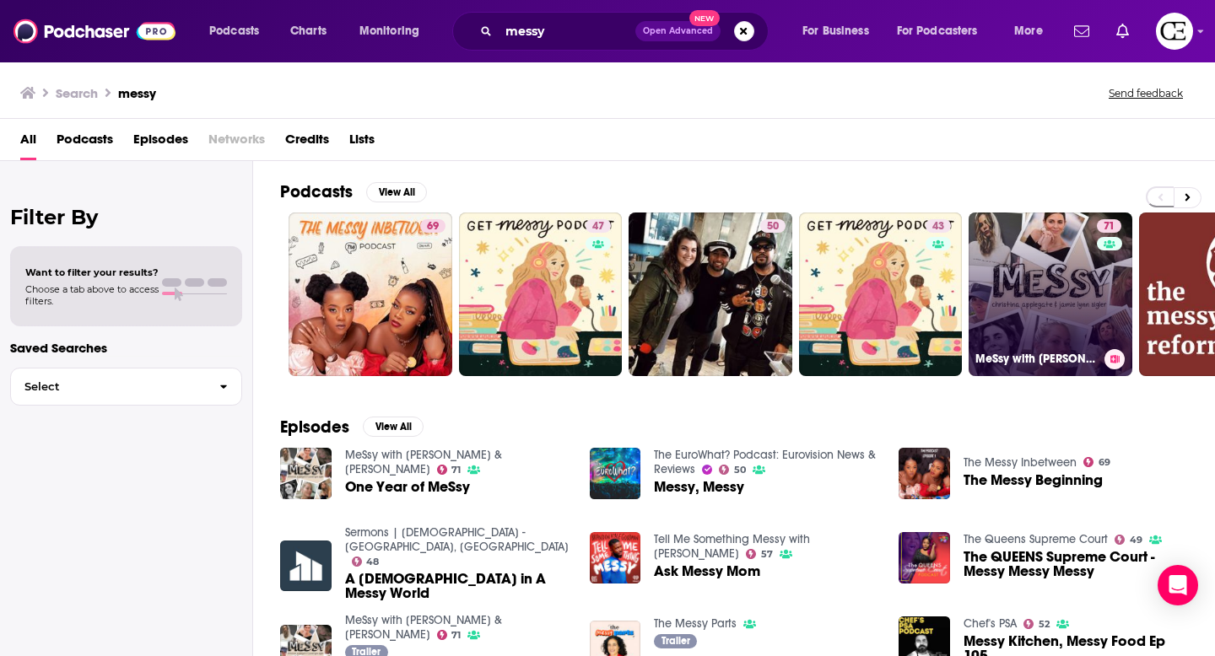
click at [1037, 233] on link "71 MeSsy with Christina Applegate & Jamie Lynn Sigler" at bounding box center [1050, 295] width 164 height 164
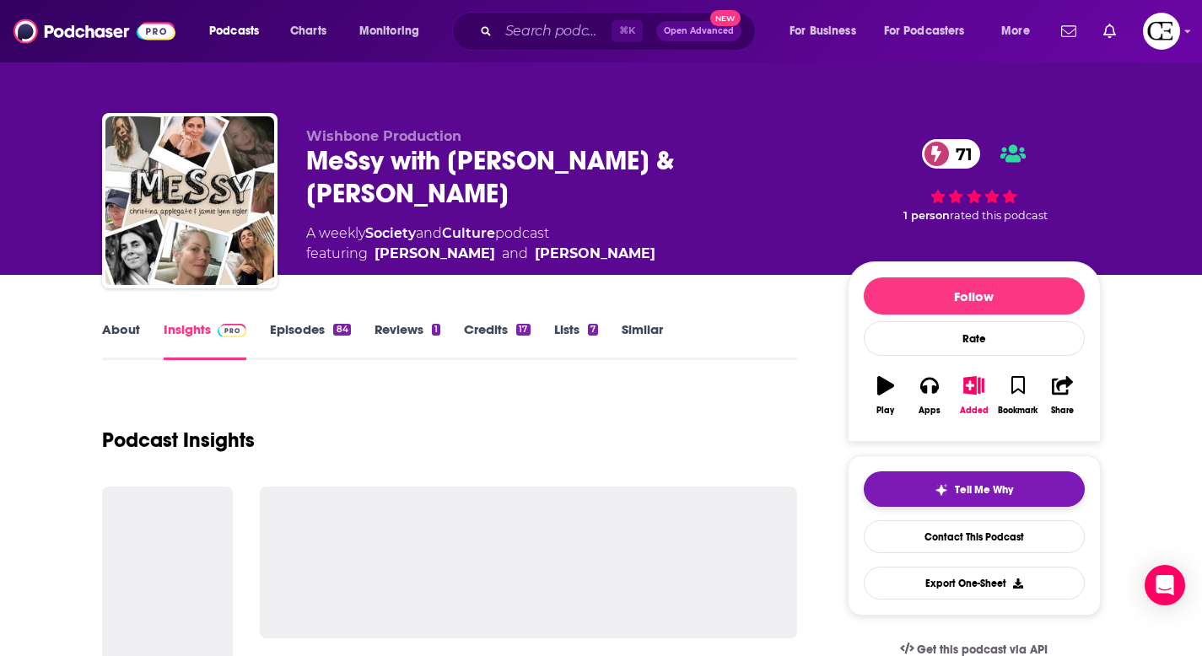
click at [957, 496] on span "Tell Me Why" at bounding box center [984, 489] width 58 height 13
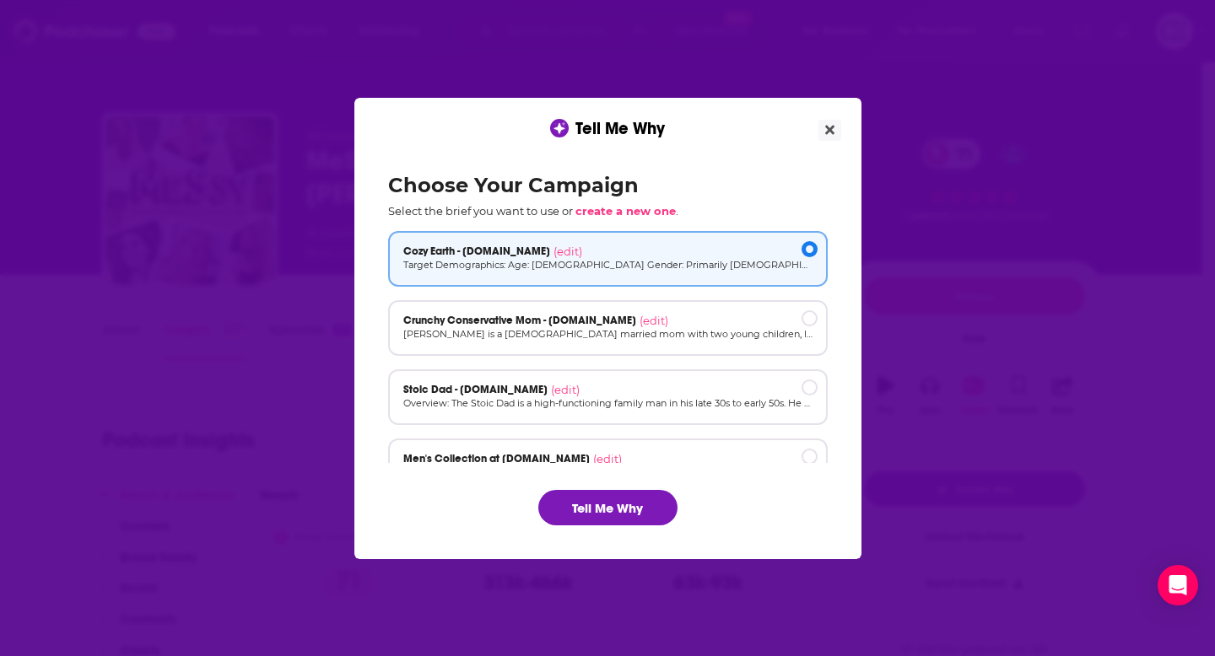
click at [579, 534] on div "Choose Your Campaign Select the brief you want to use or create a new one . Coz…" at bounding box center [608, 349] width 466 height 380
click at [585, 517] on button "Tell Me Why" at bounding box center [607, 507] width 139 height 35
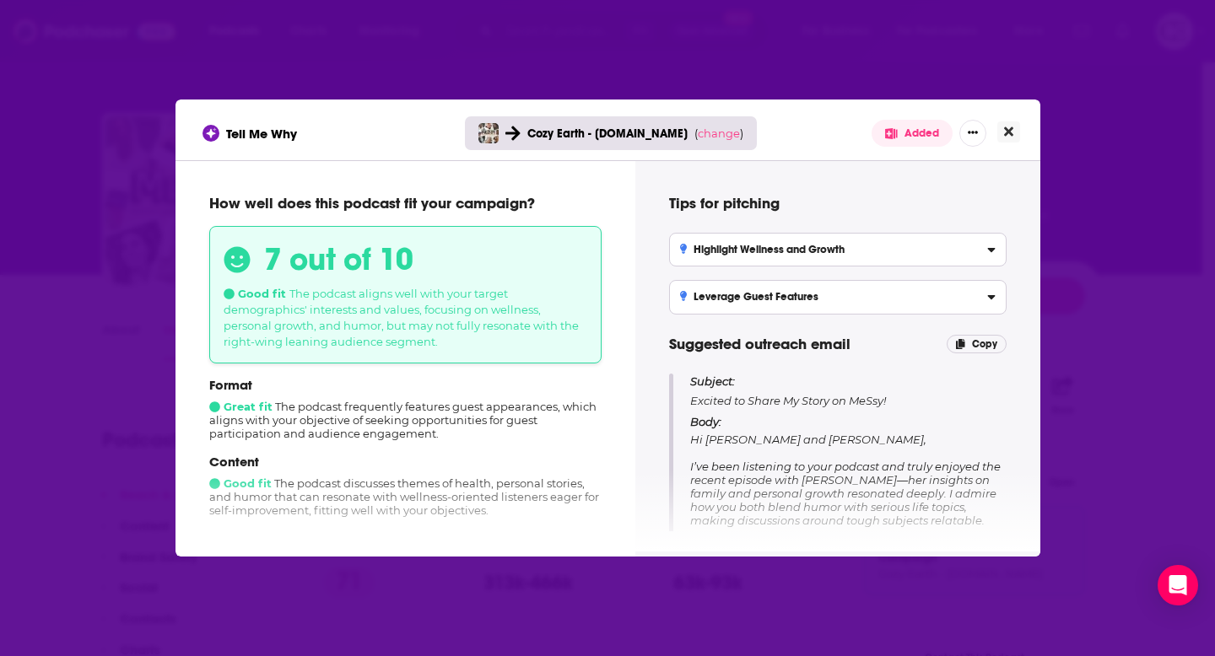
click at [1009, 132] on icon "Close" at bounding box center [1008, 131] width 9 height 9
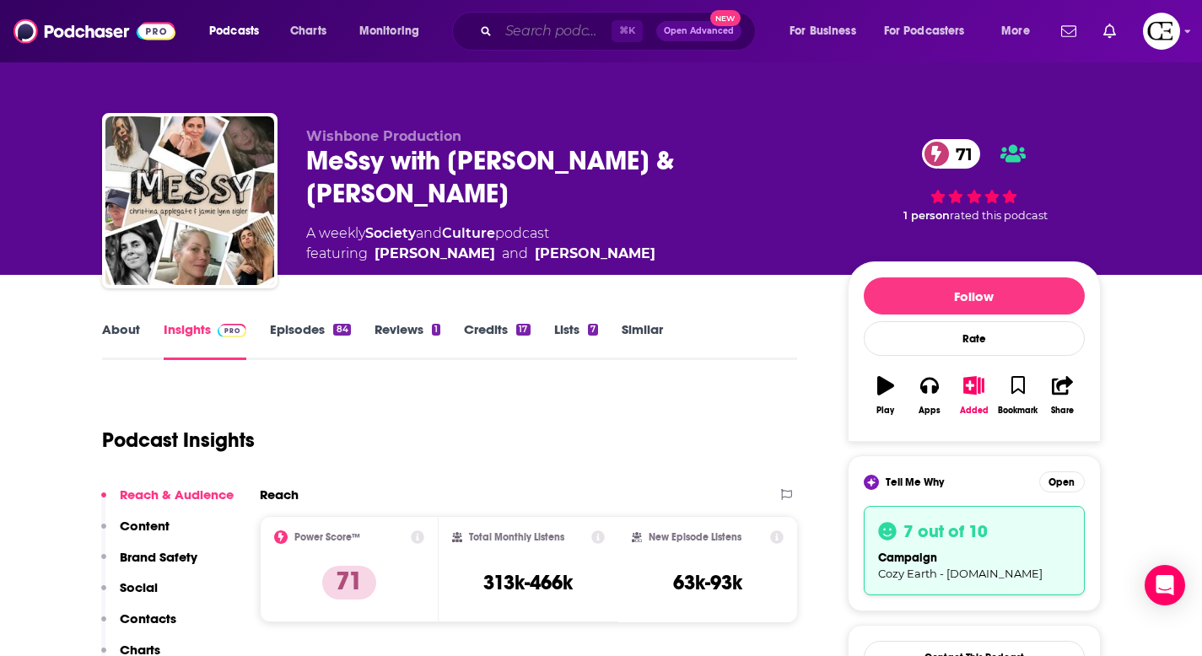
click at [535, 34] on input "Search podcasts, credits, & more..." at bounding box center [555, 31] width 113 height 27
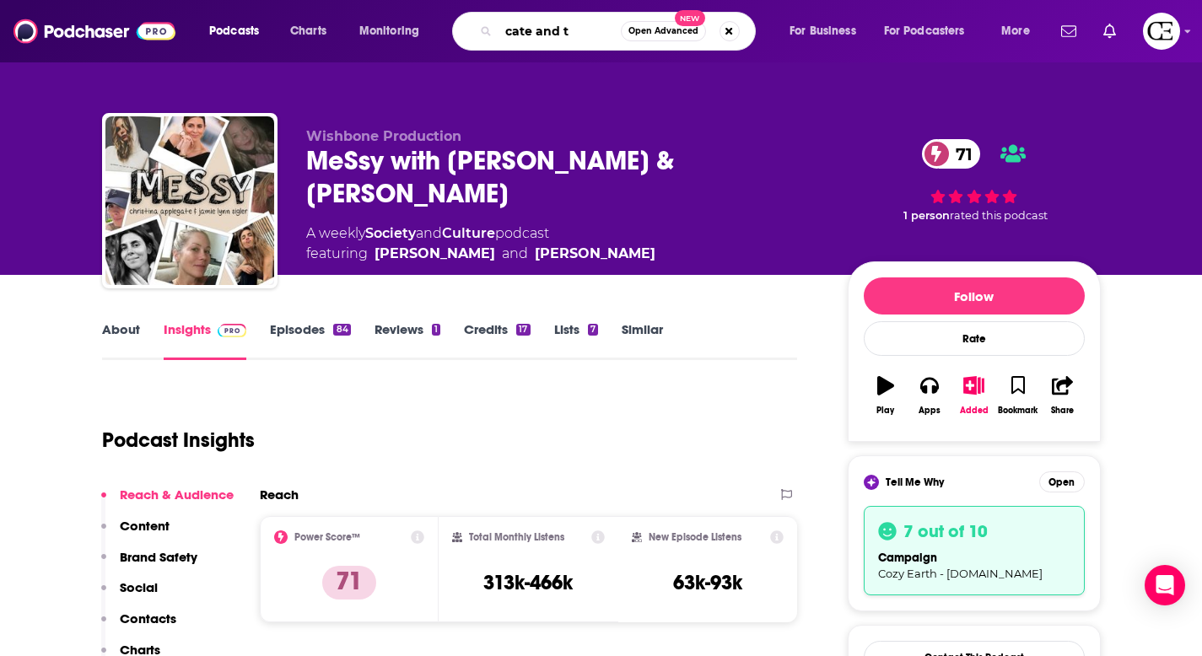
type input "cate and ty"
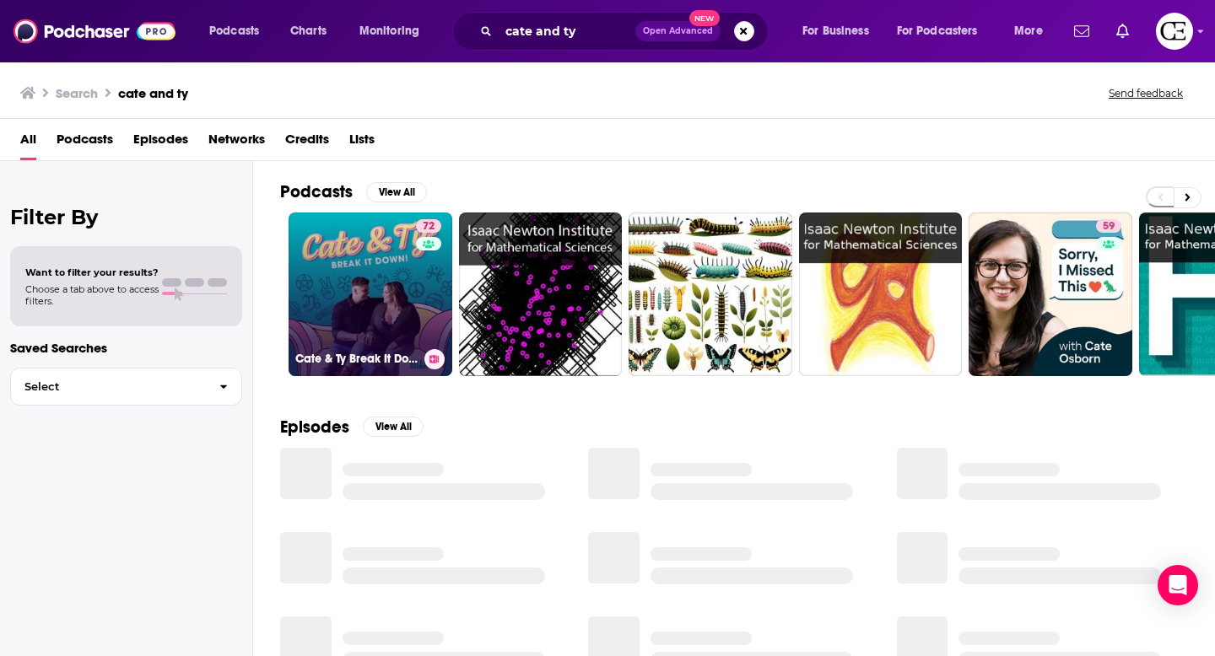
click at [407, 259] on link "72 Cate & Ty Break It Down" at bounding box center [370, 295] width 164 height 164
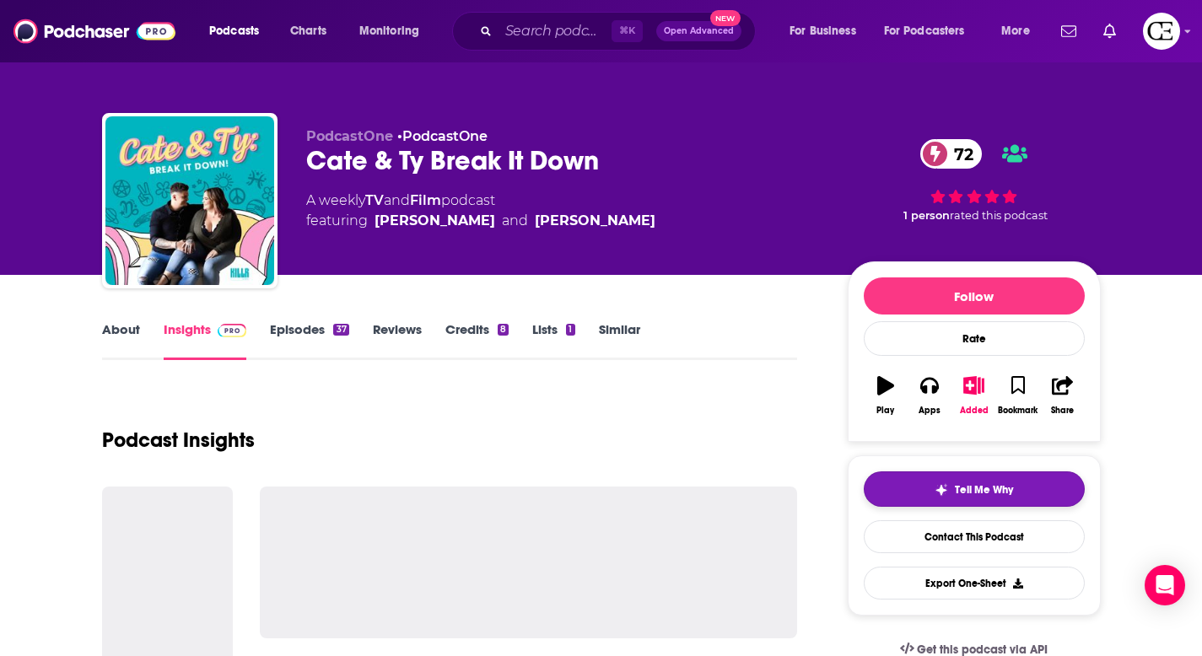
click at [914, 499] on button "Tell Me Why" at bounding box center [974, 489] width 221 height 35
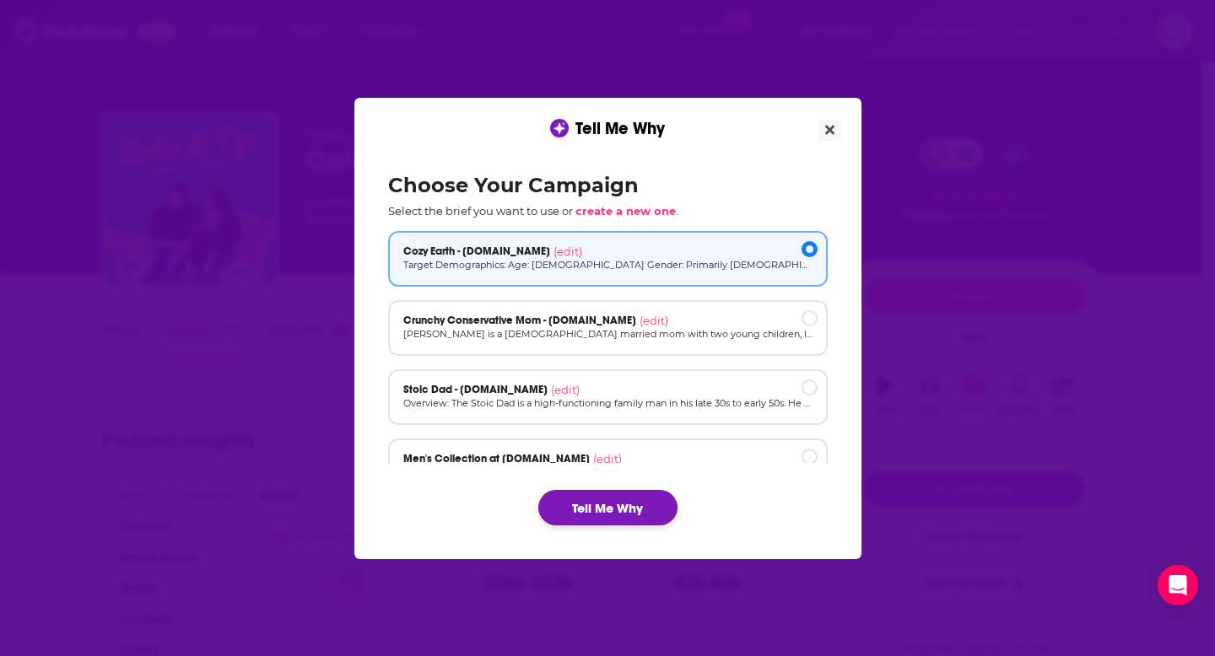
click at [646, 495] on button "Tell Me Why" at bounding box center [607, 507] width 139 height 35
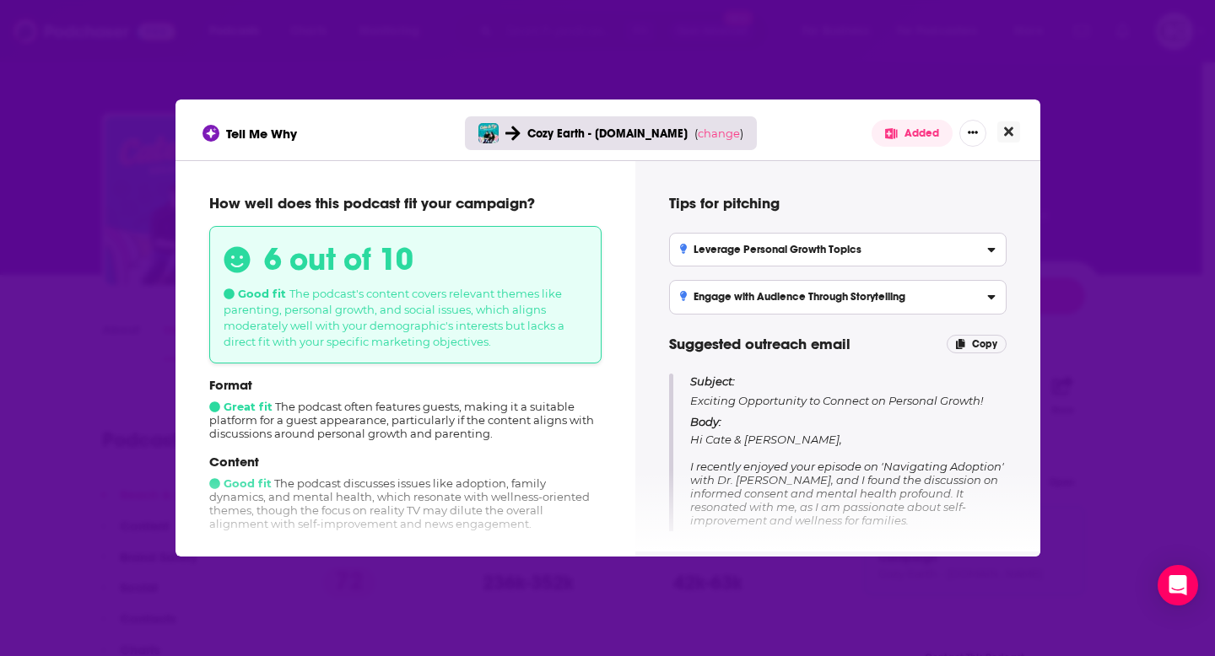
click at [1012, 133] on button "Close" at bounding box center [1008, 131] width 23 height 21
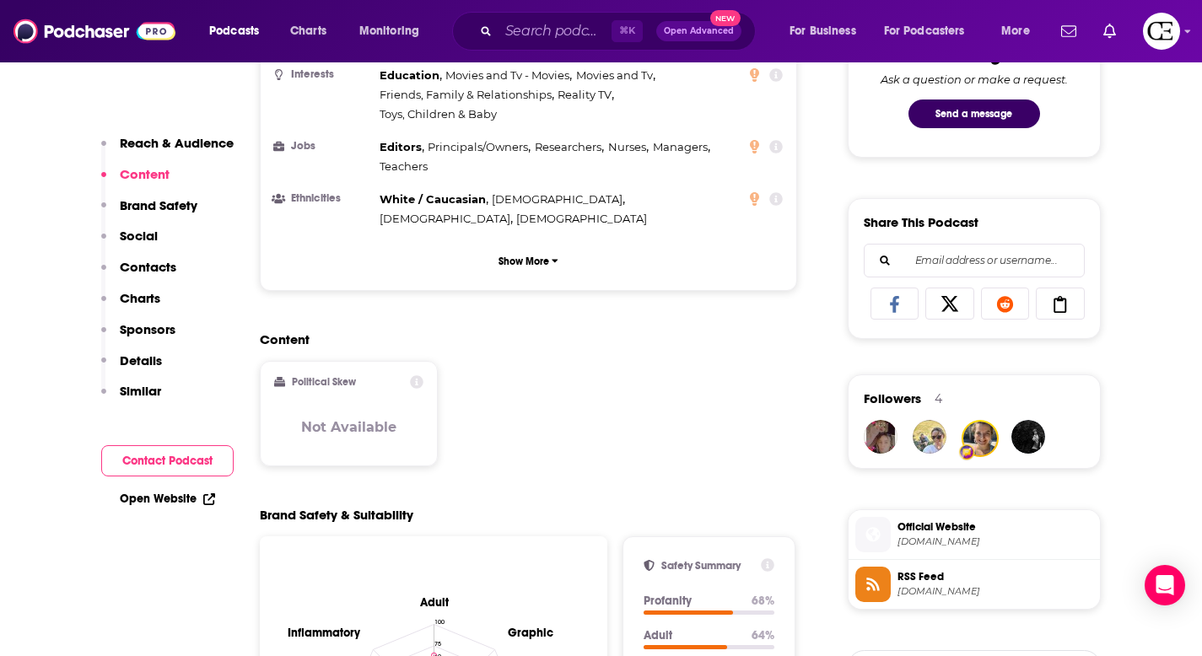
scroll to position [1135, 0]
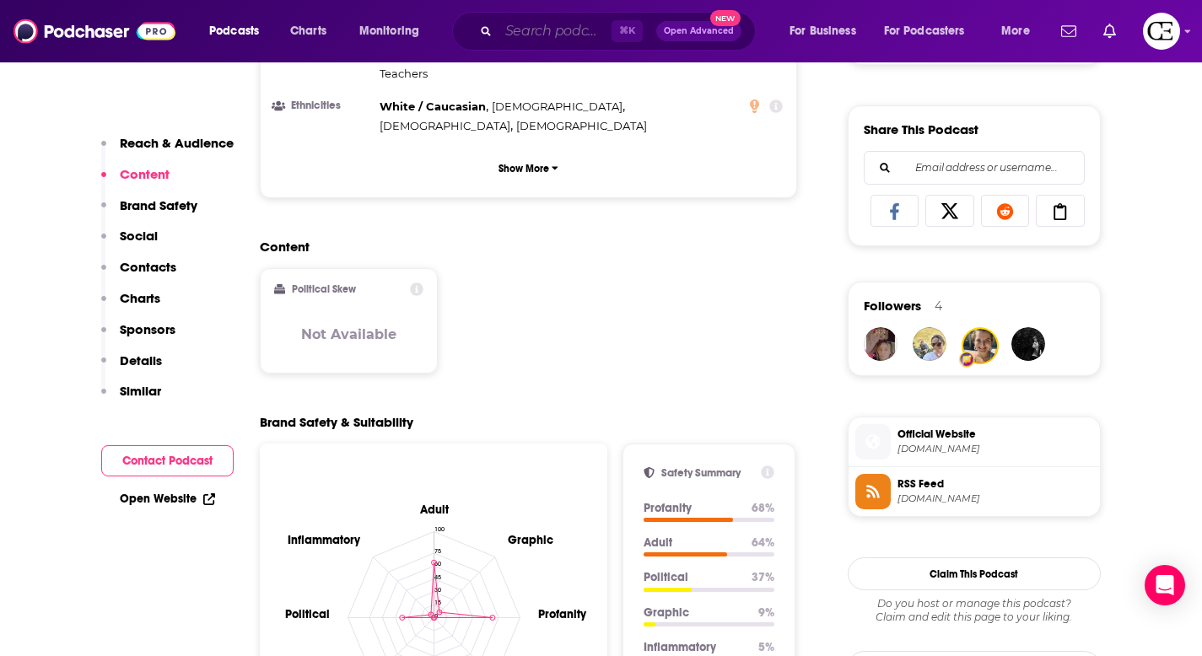
click at [512, 39] on input "Search podcasts, credits, & more..." at bounding box center [555, 31] width 113 height 27
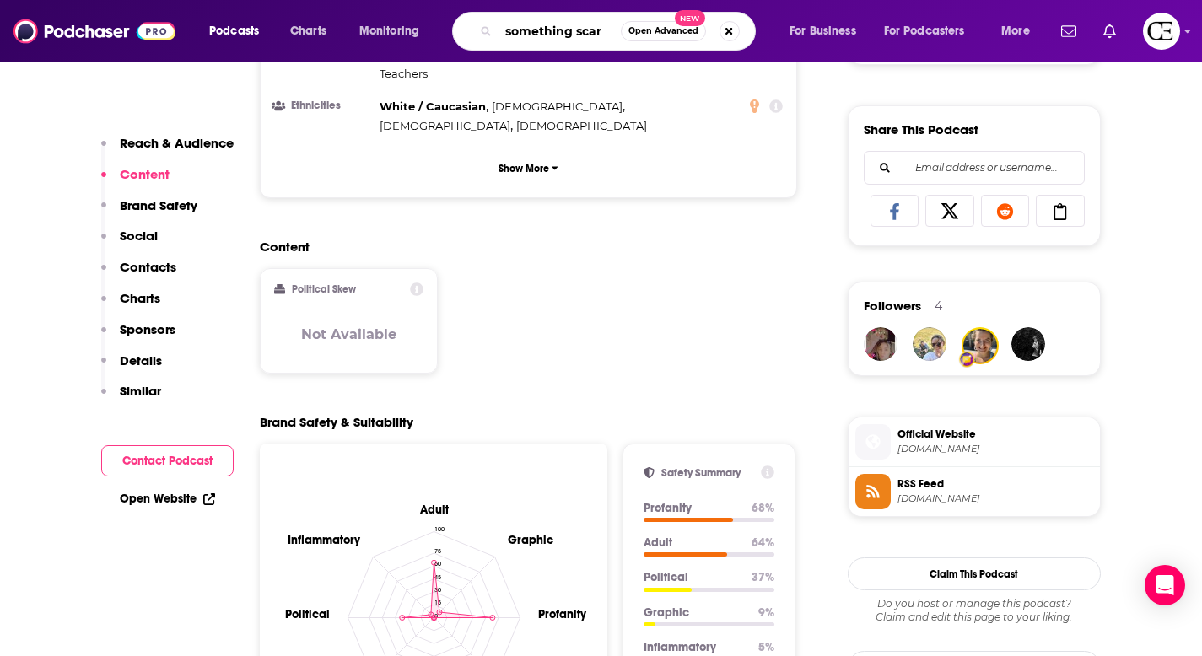
type input "something scary"
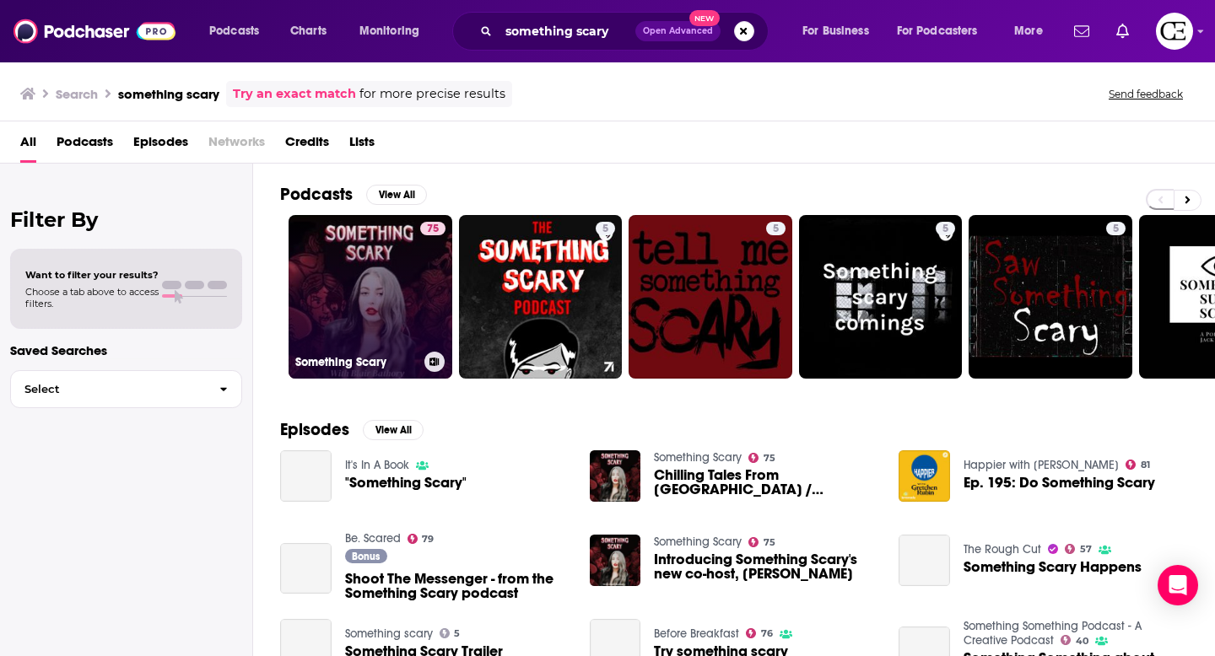
click at [403, 278] on link "75 Something Scary" at bounding box center [370, 297] width 164 height 164
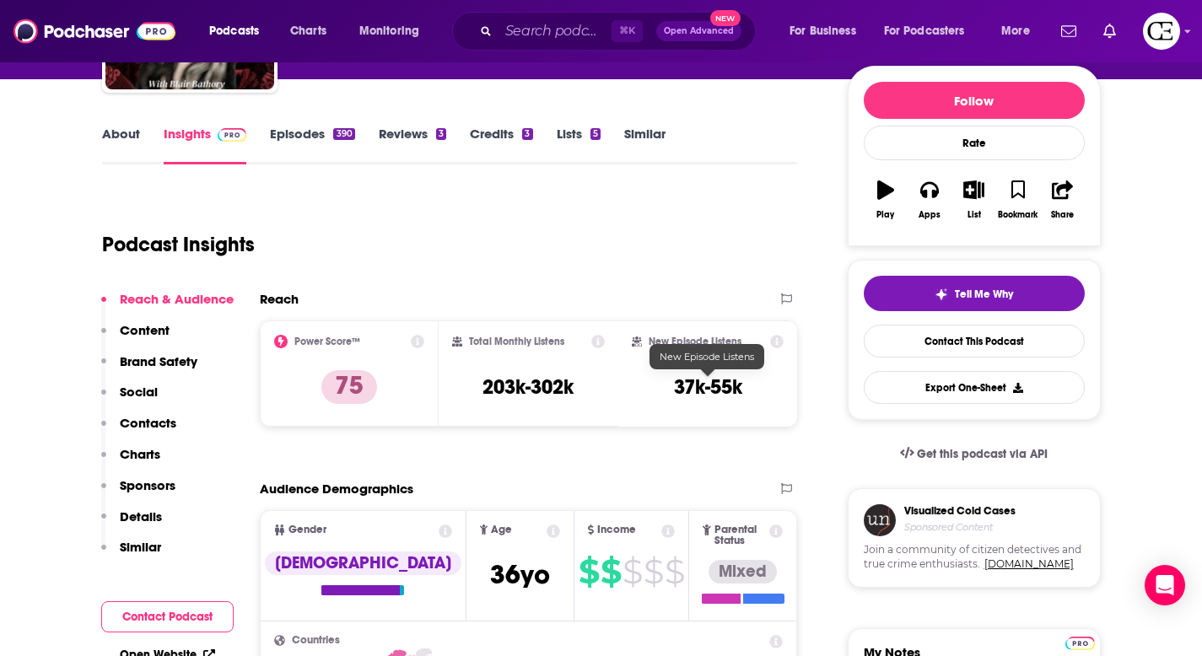
scroll to position [88, 0]
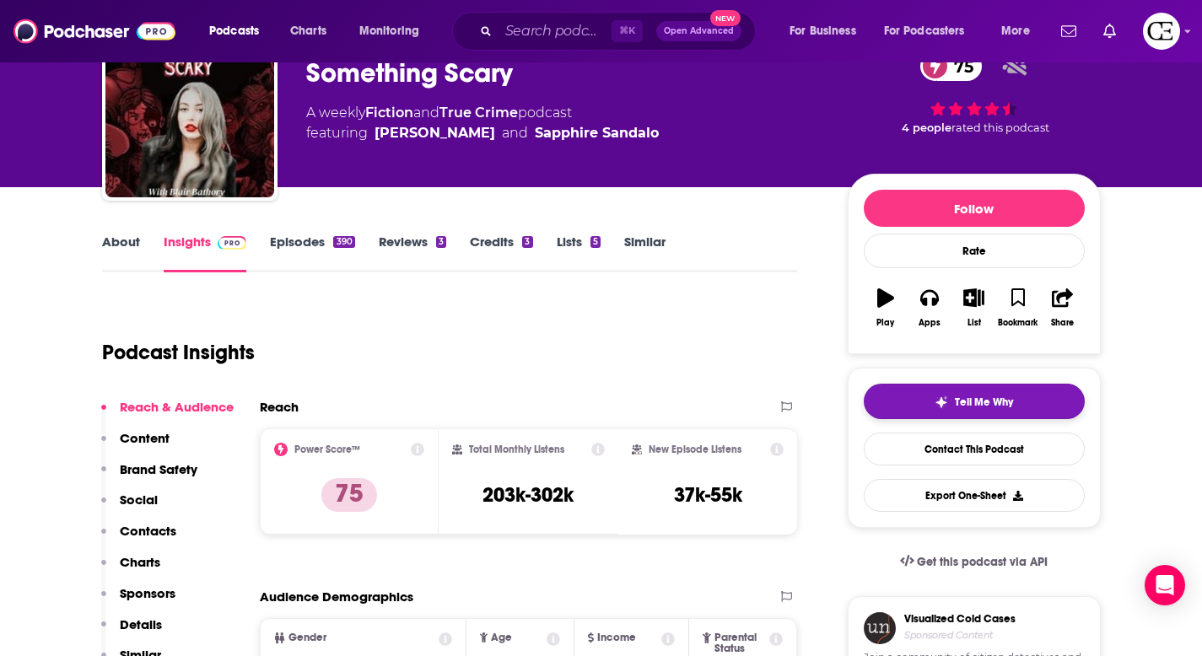
click at [968, 396] on span "Tell Me Why" at bounding box center [984, 402] width 58 height 13
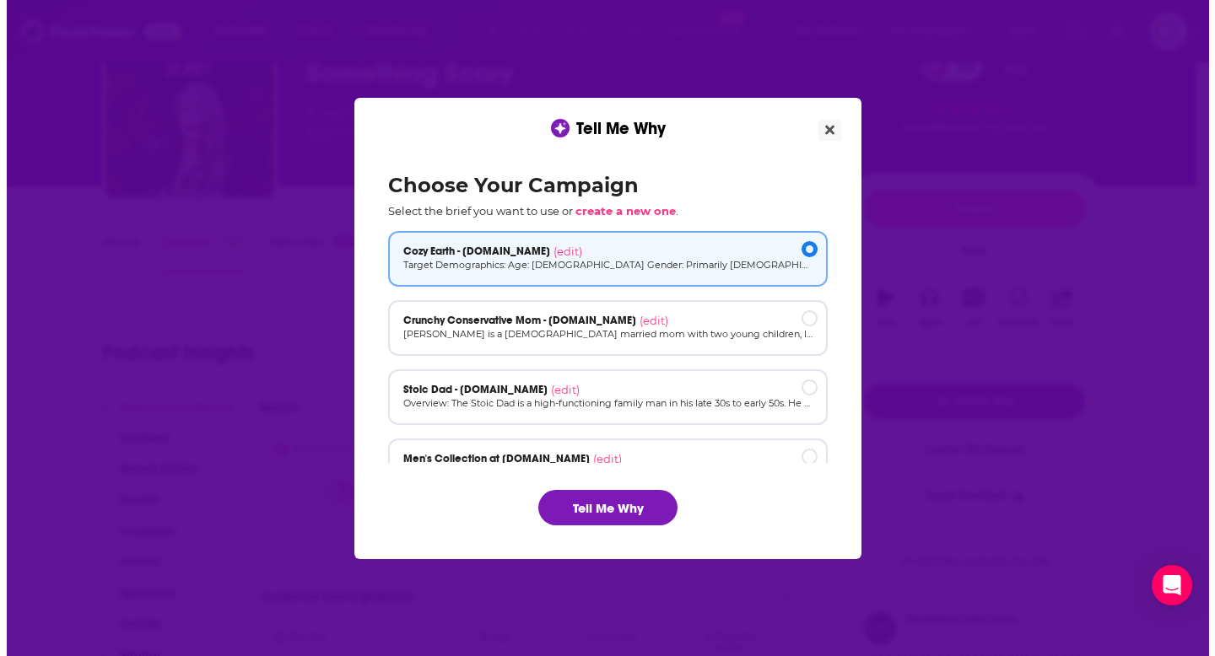
scroll to position [0, 0]
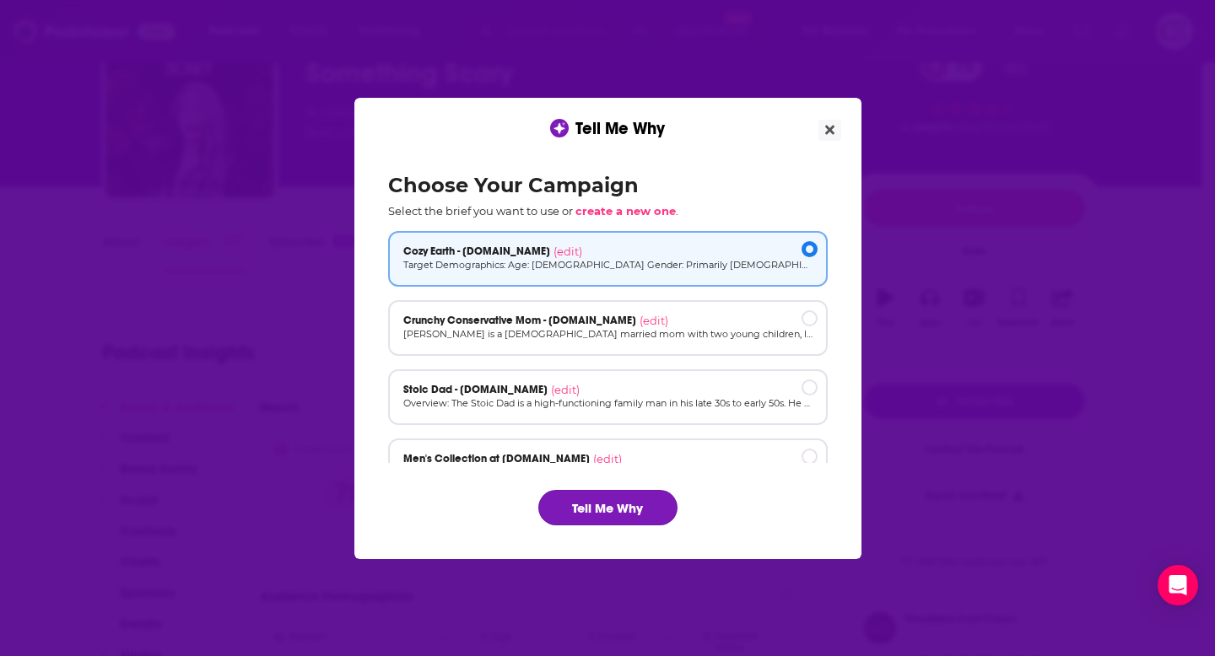
click at [642, 507] on button "Tell Me Why" at bounding box center [607, 507] width 139 height 35
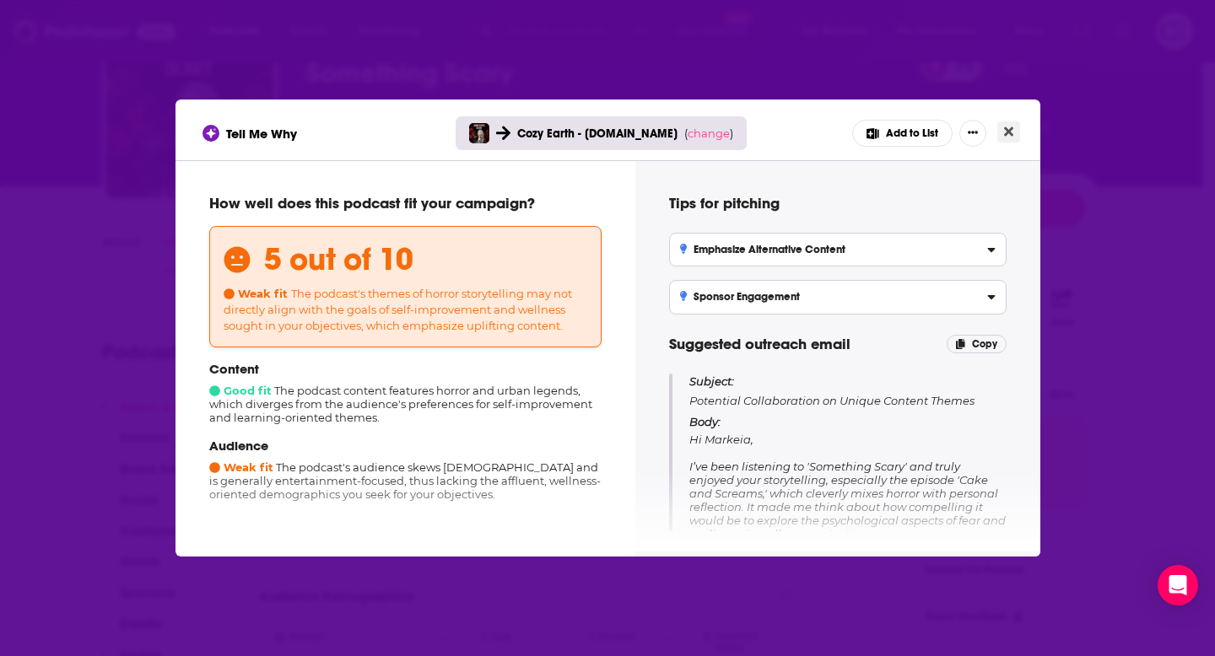
click at [1014, 121] on div "Tell Me Why Cozy Earth - cozyearth.com ( change ) Add to List" at bounding box center [607, 130] width 865 height 61
click at [1008, 126] on icon "Close" at bounding box center [1008, 131] width 9 height 13
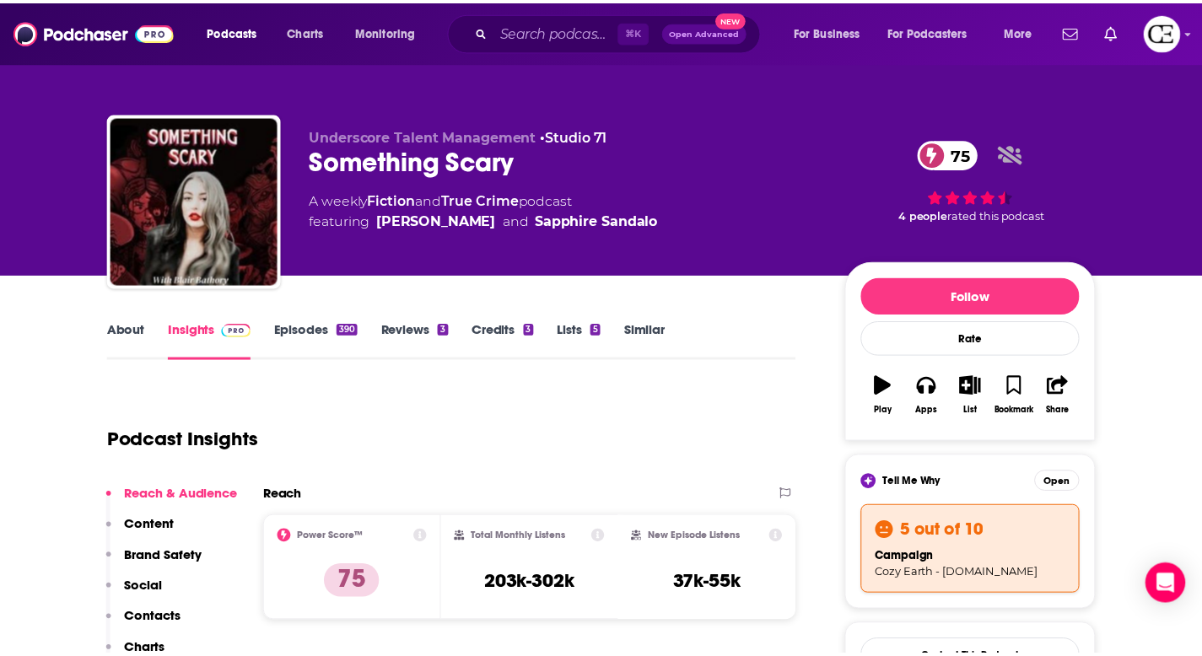
scroll to position [88, 0]
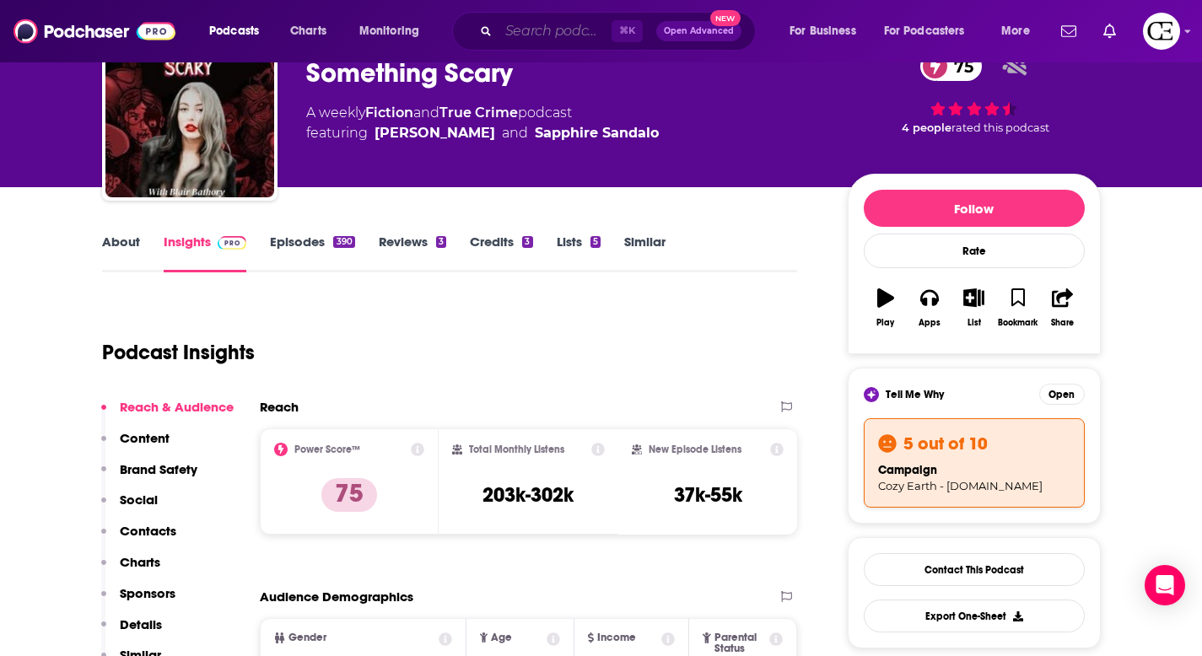
click at [520, 32] on input "Search podcasts, credits, & more..." at bounding box center [555, 31] width 113 height 27
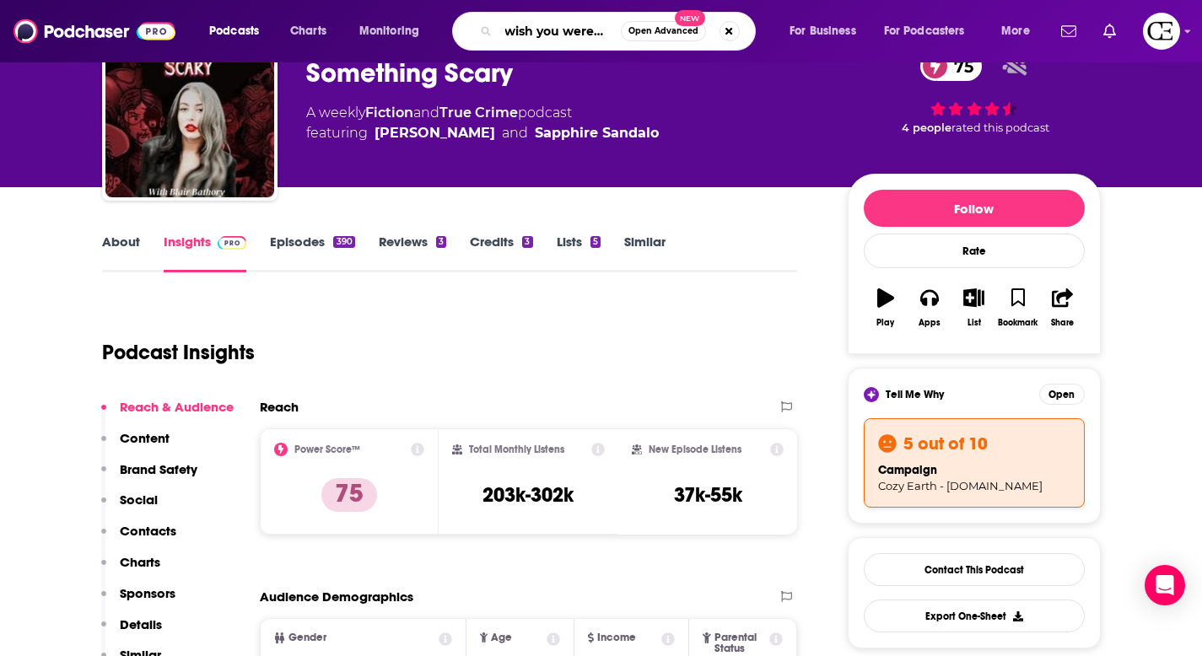
type input "i wish you were here"
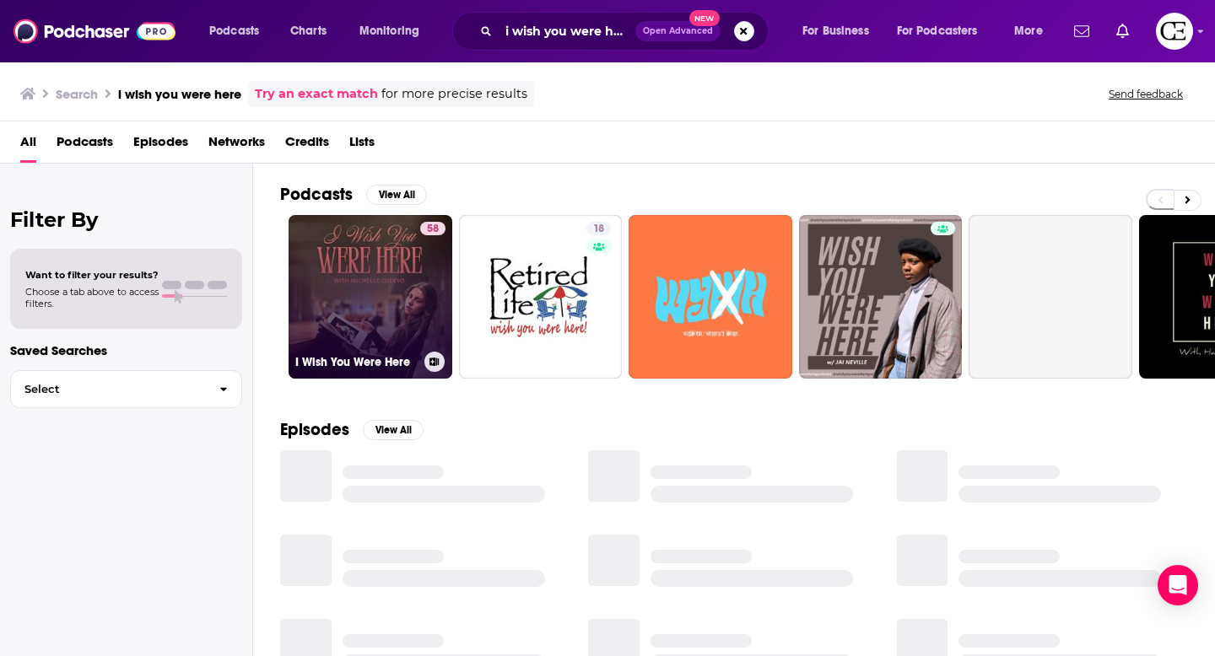
click at [389, 275] on link "58 I Wish You Were Here" at bounding box center [370, 297] width 164 height 164
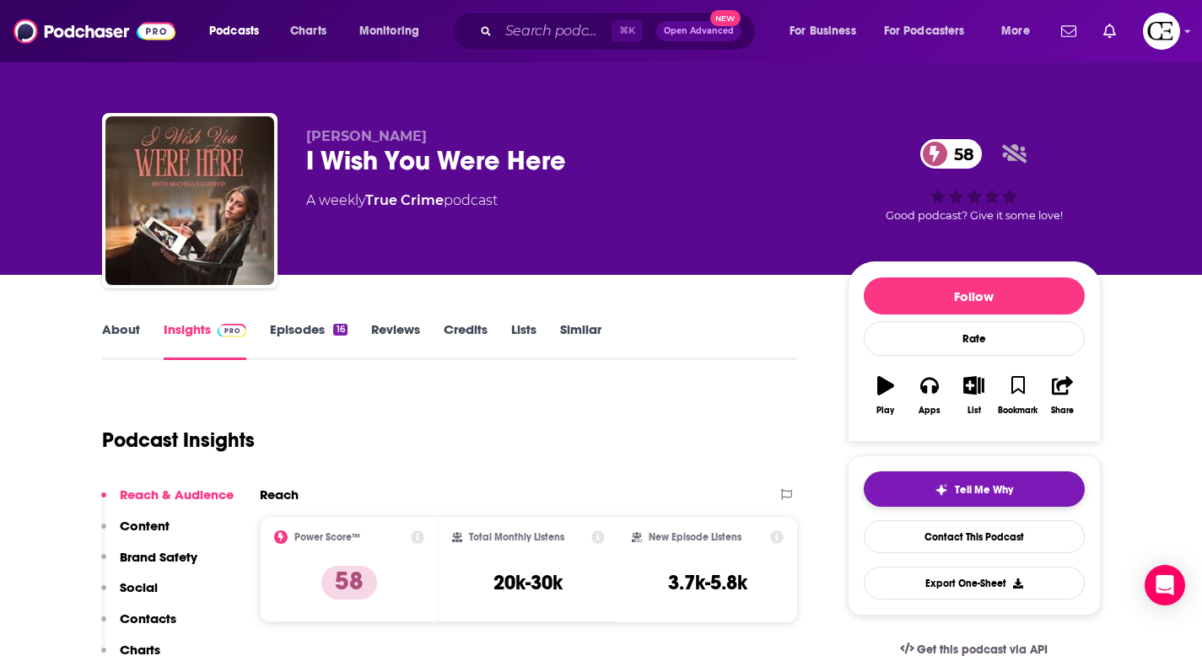
click at [991, 488] on span "Tell Me Why" at bounding box center [984, 489] width 58 height 13
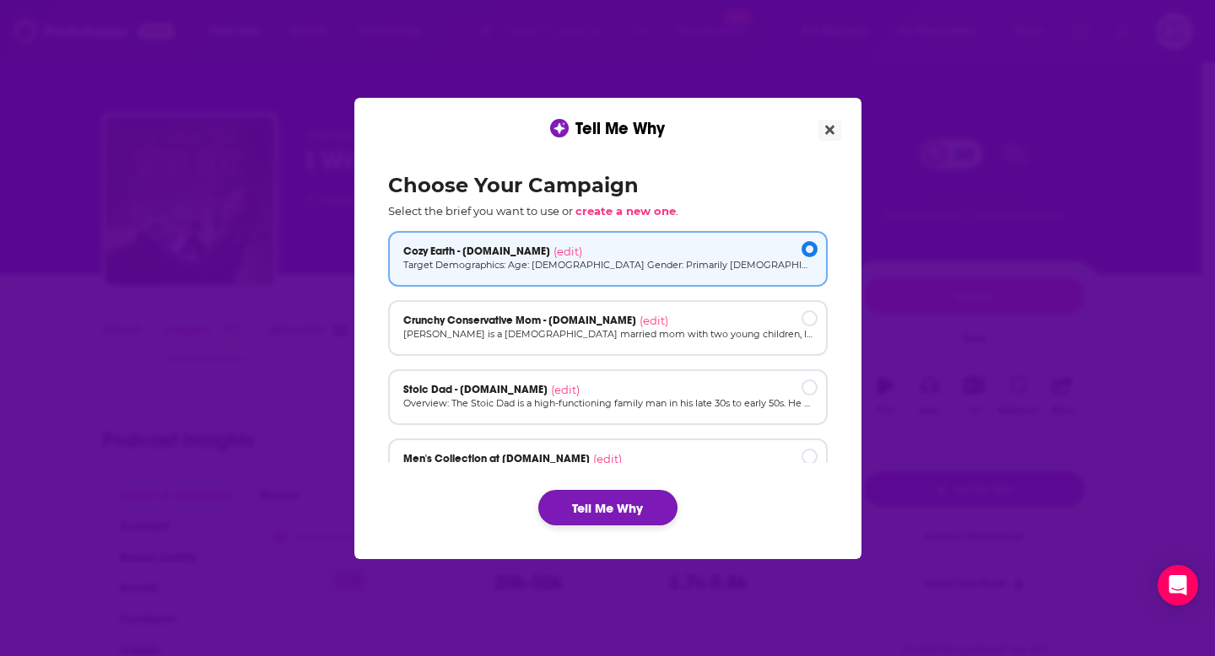
click at [581, 508] on button "Tell Me Why" at bounding box center [607, 507] width 139 height 35
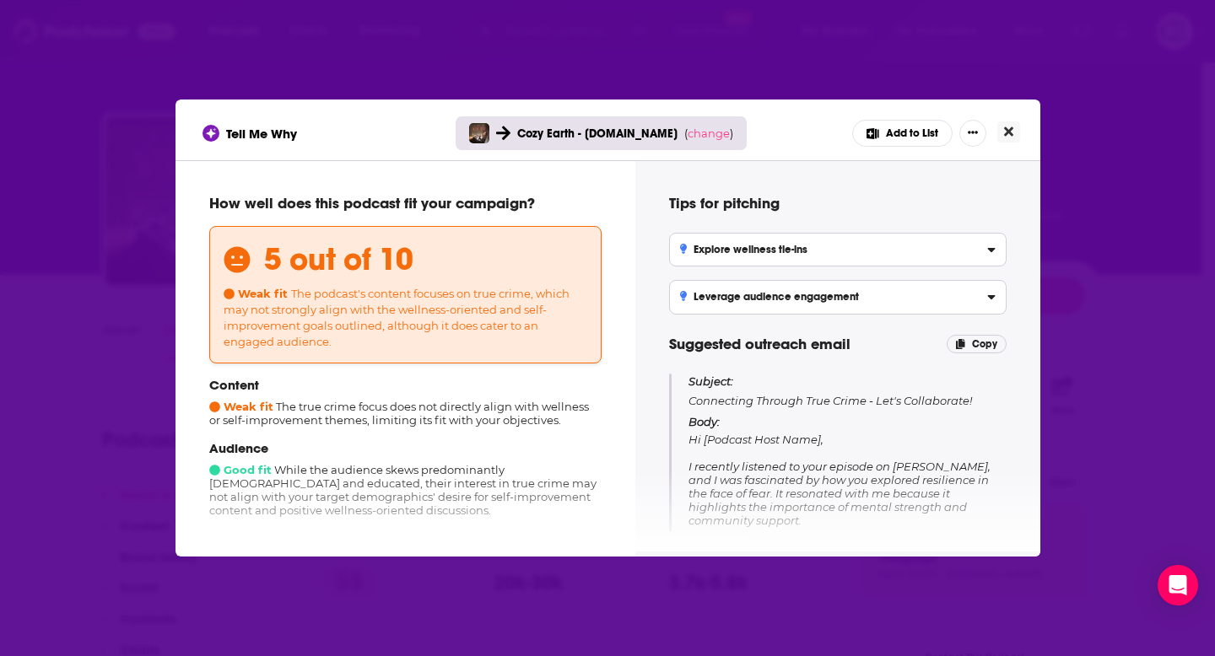
click at [1016, 129] on button "Close" at bounding box center [1008, 131] width 23 height 21
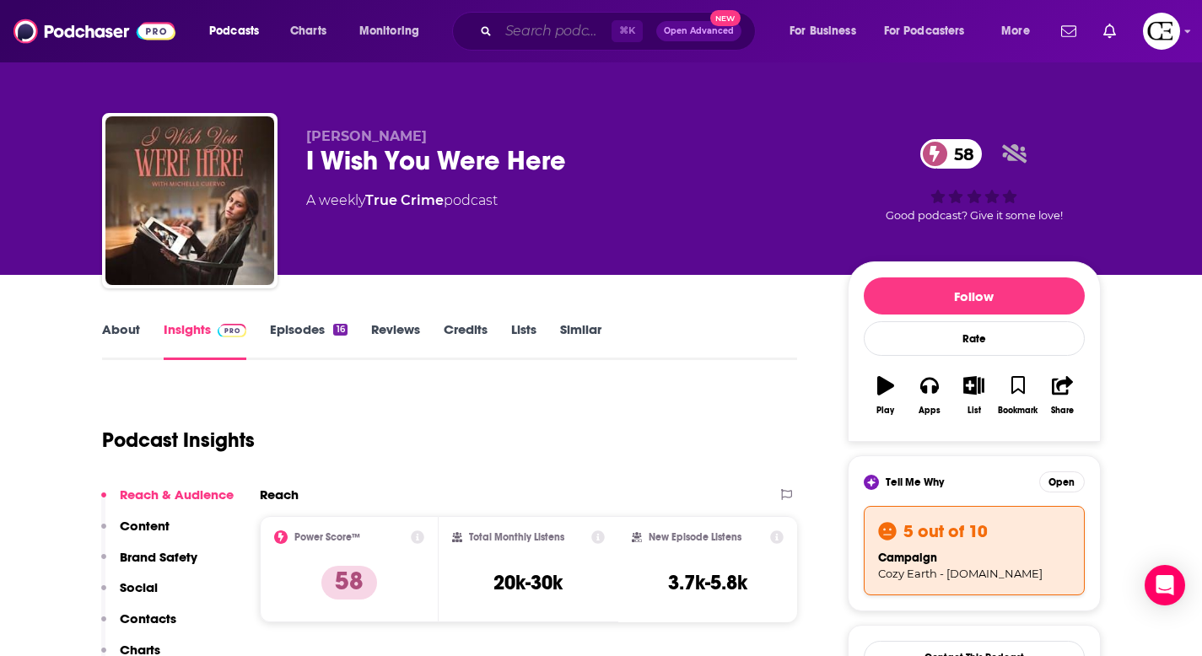
click at [539, 25] on input "Search podcasts, credits, & more..." at bounding box center [555, 31] width 113 height 27
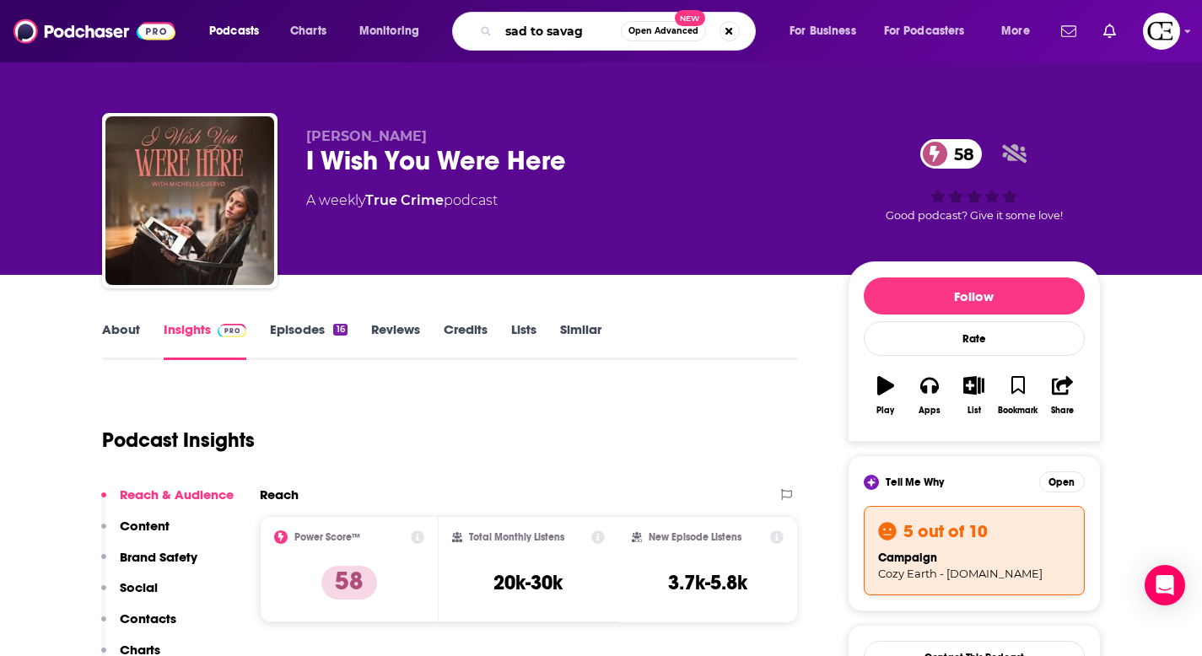
type input "sad to savage"
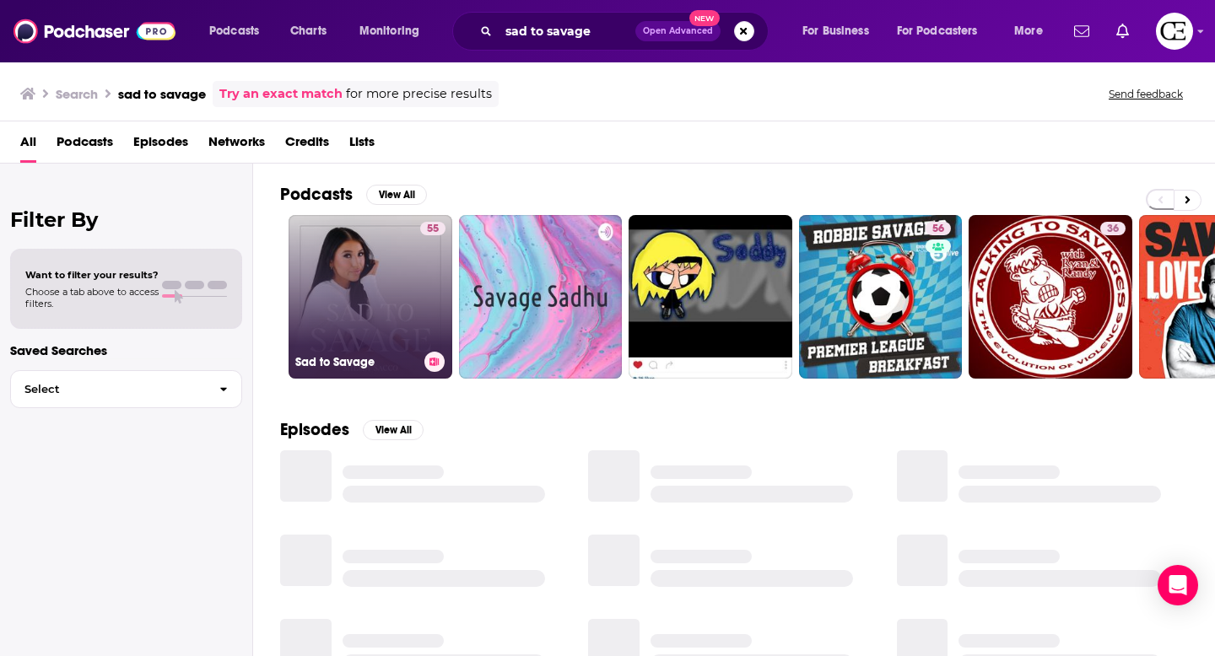
click at [354, 278] on link "55 Sad to Savage" at bounding box center [370, 297] width 164 height 164
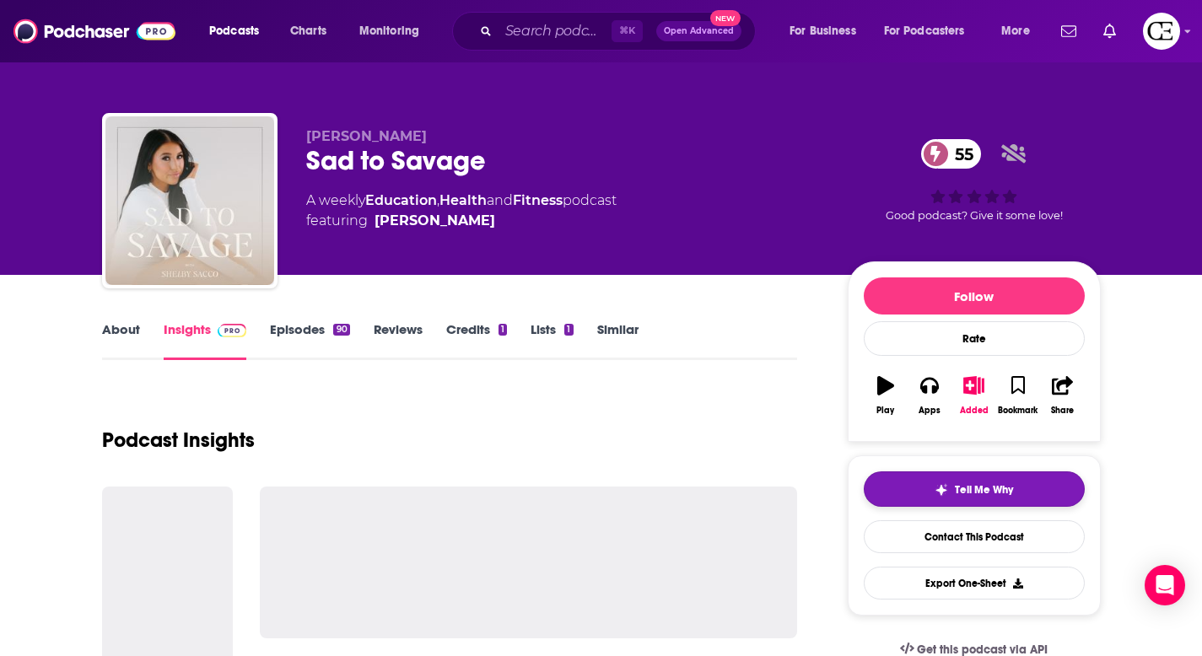
click at [918, 488] on button "Tell Me Why" at bounding box center [974, 489] width 221 height 35
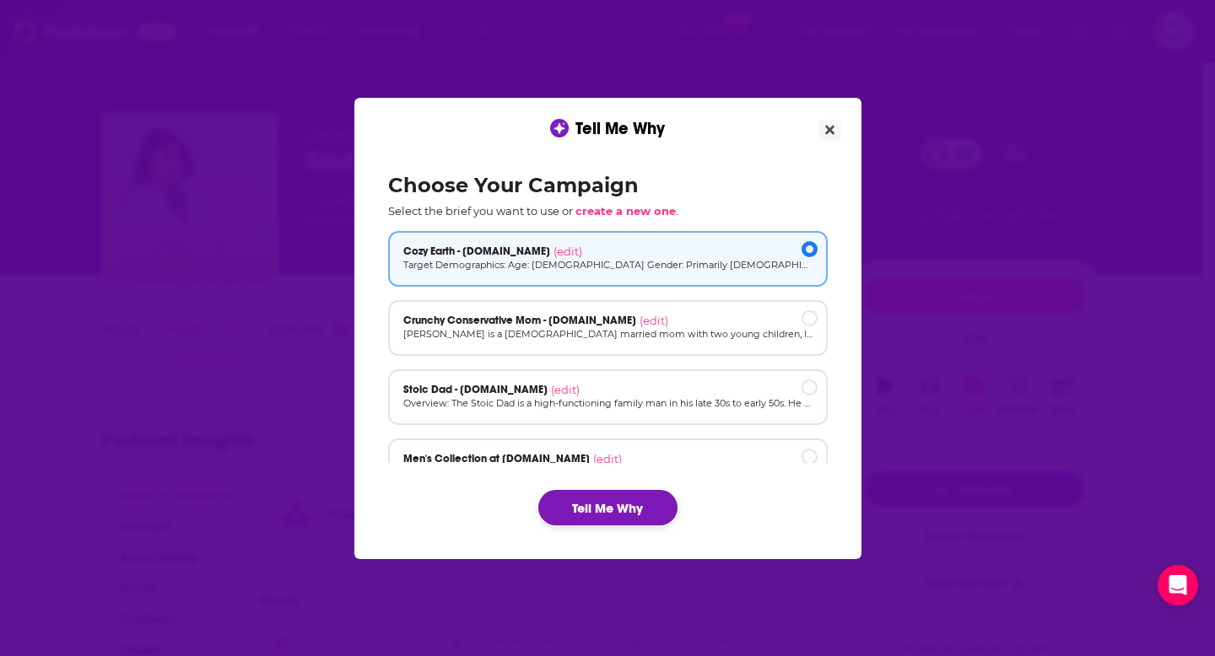
click at [625, 492] on button "Tell Me Why" at bounding box center [607, 507] width 139 height 35
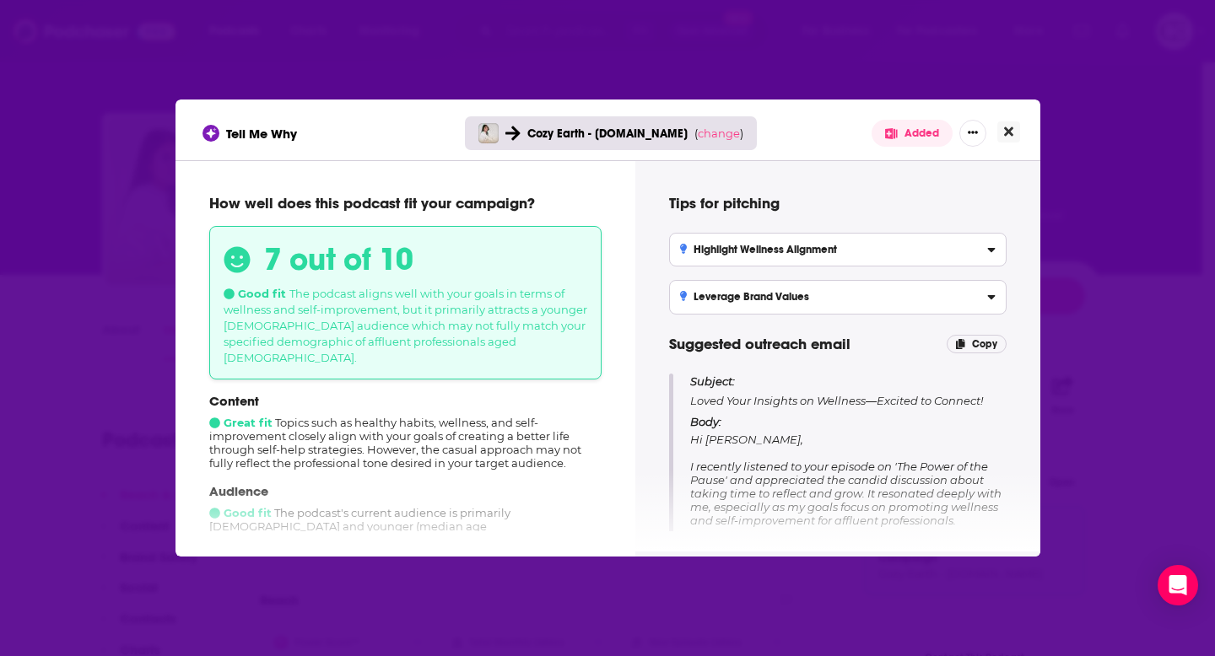
click at [999, 128] on button "Close" at bounding box center [1008, 131] width 23 height 21
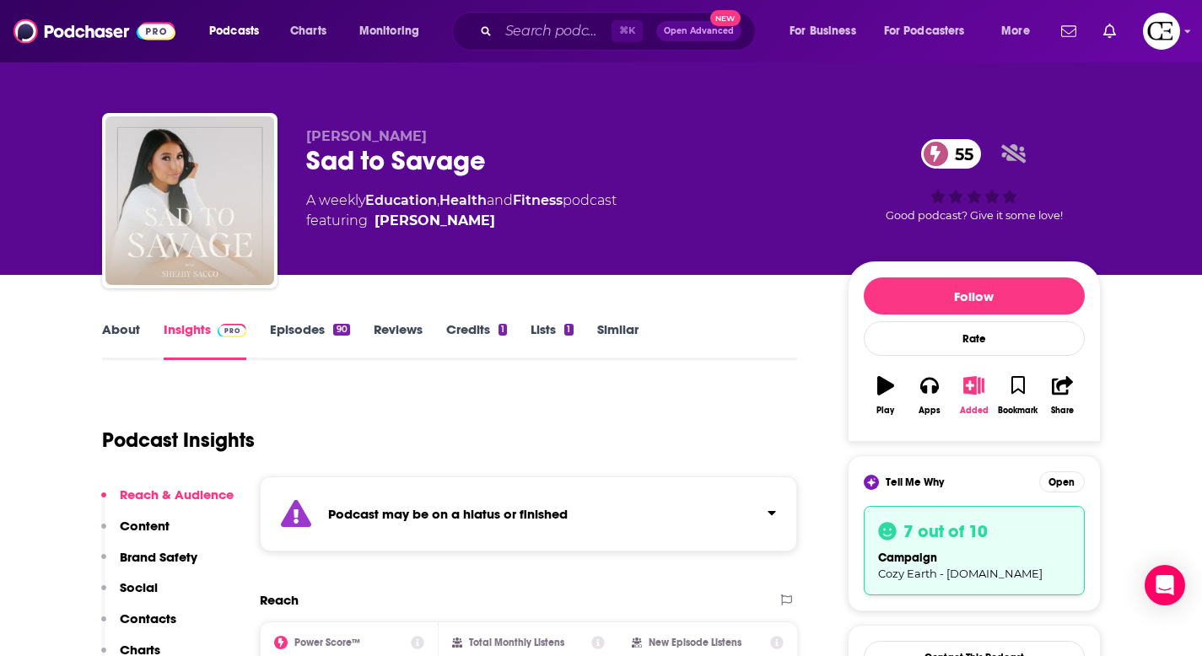
click at [978, 390] on icon "button" at bounding box center [973, 385] width 21 height 19
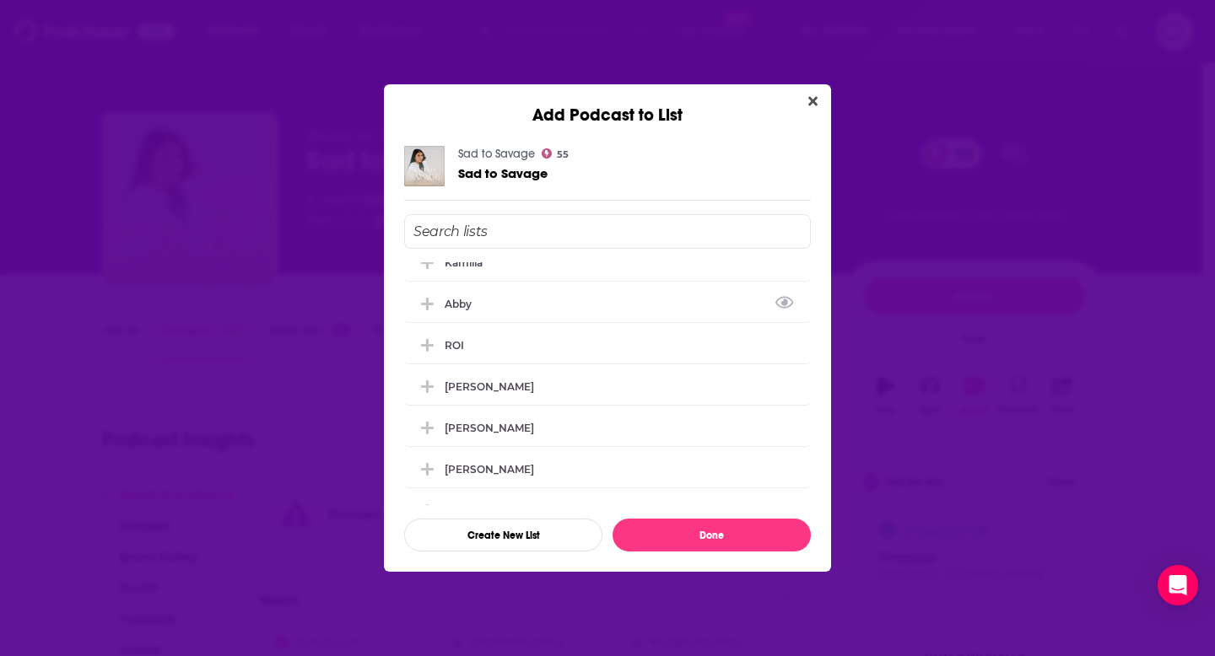
scroll to position [21, 0]
click at [574, 330] on div "ROI" at bounding box center [607, 341] width 407 height 37
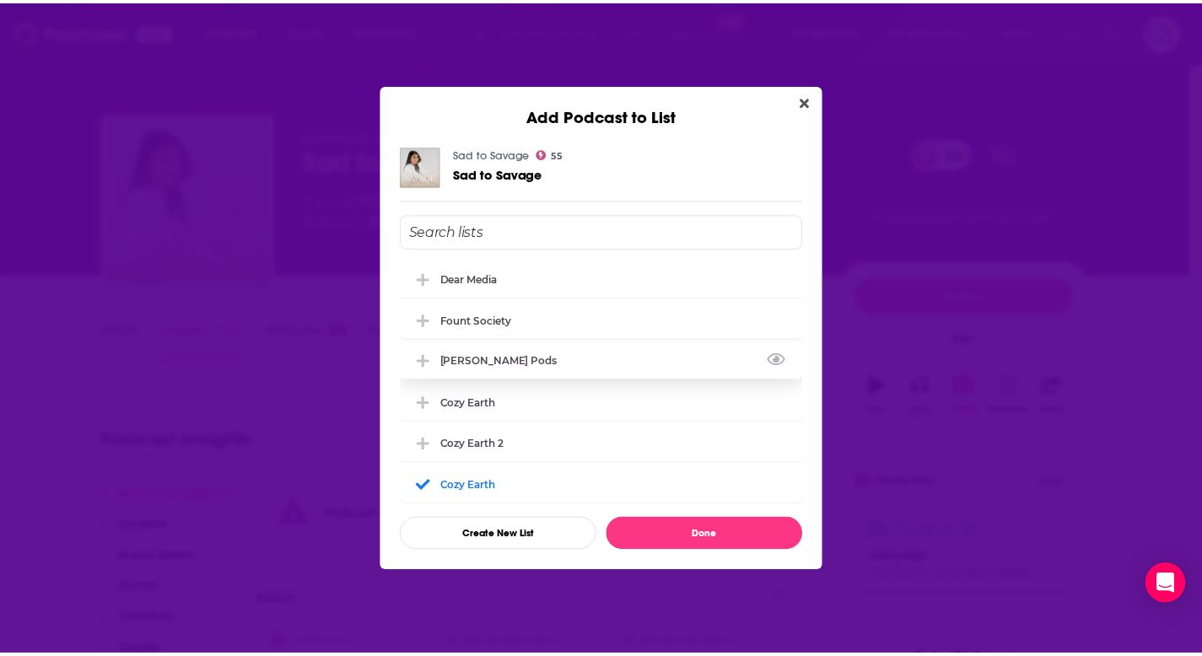
scroll to position [418, 0]
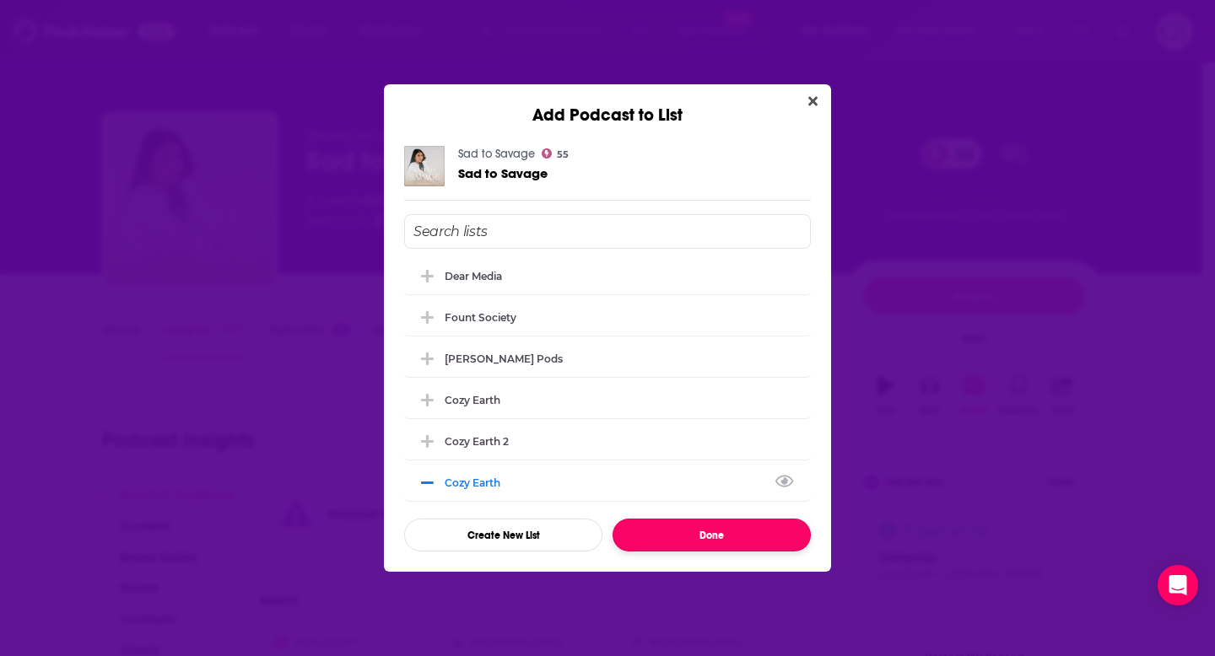
click at [714, 541] on button "Done" at bounding box center [711, 535] width 198 height 33
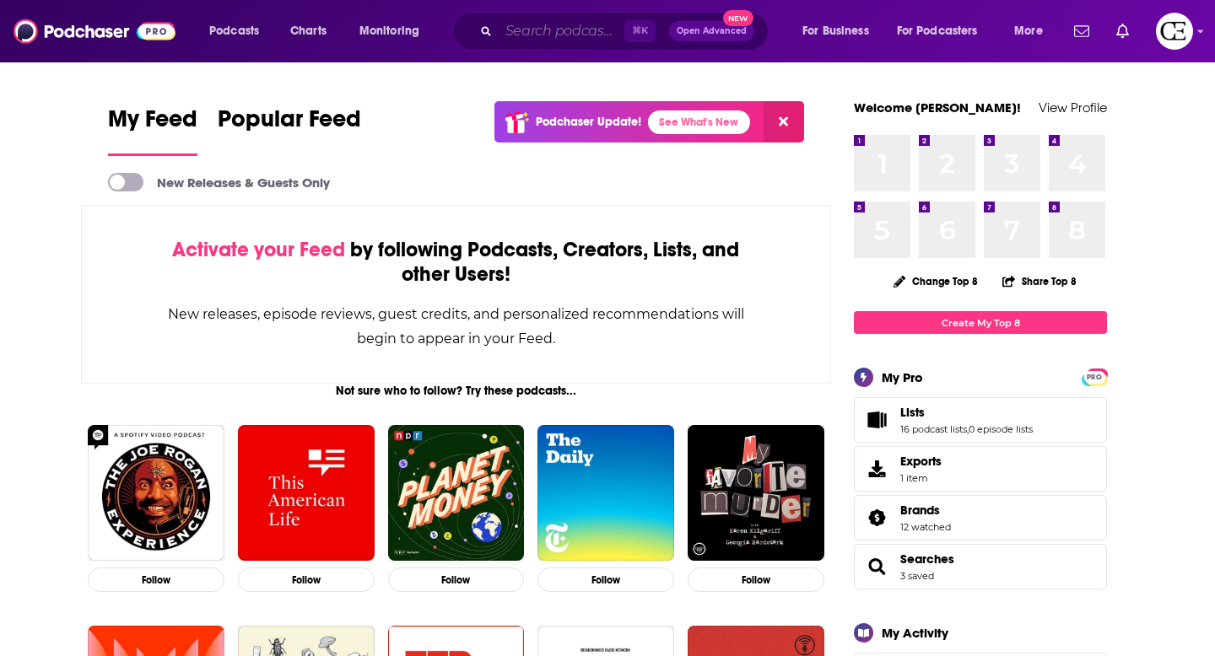
click at [590, 32] on input "Search podcasts, credits, & more..." at bounding box center [562, 31] width 126 height 27
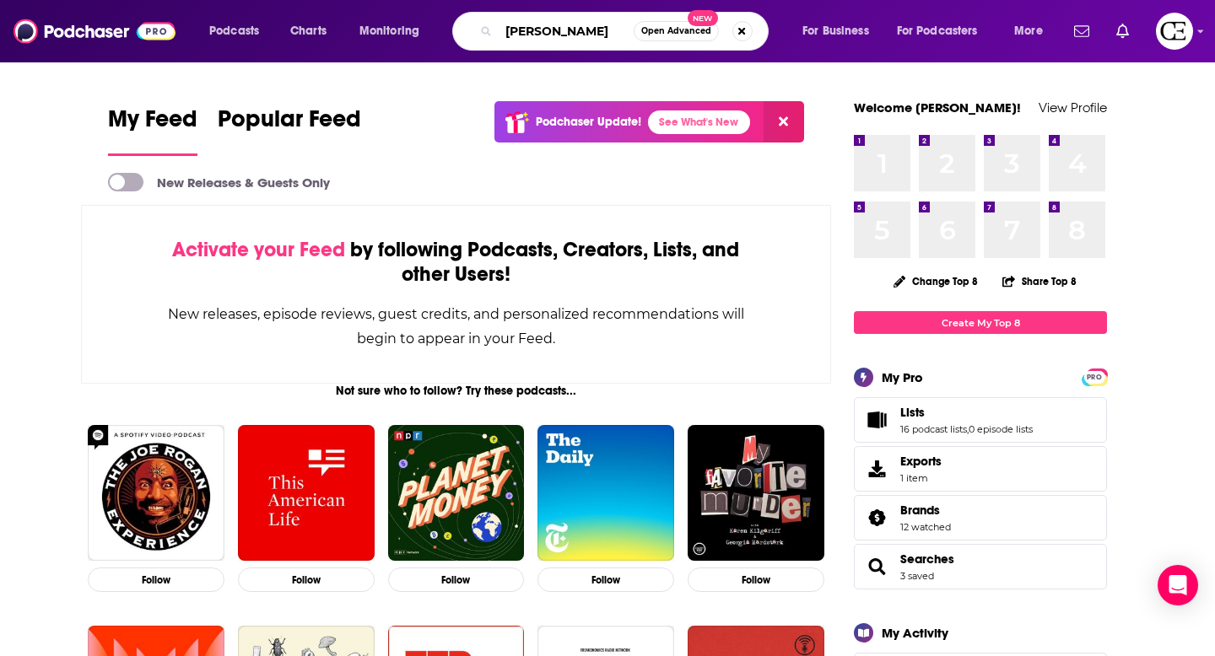
type input "don lemon"
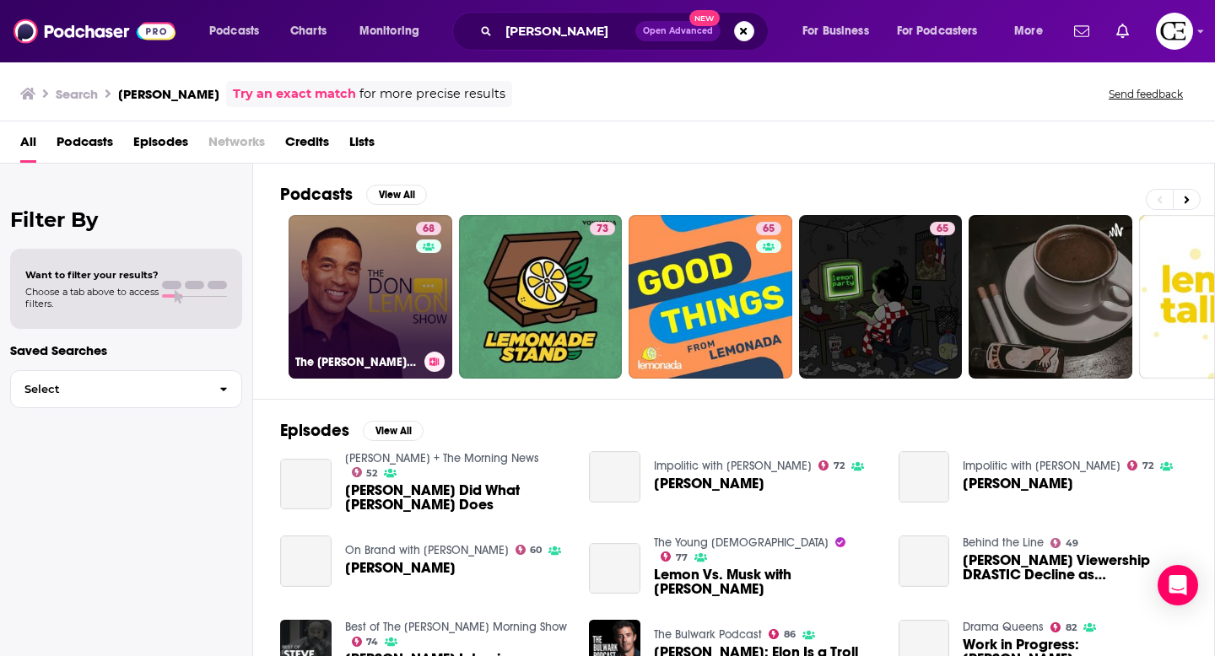
click at [348, 267] on link "68 The Don Lemon Show" at bounding box center [370, 297] width 164 height 164
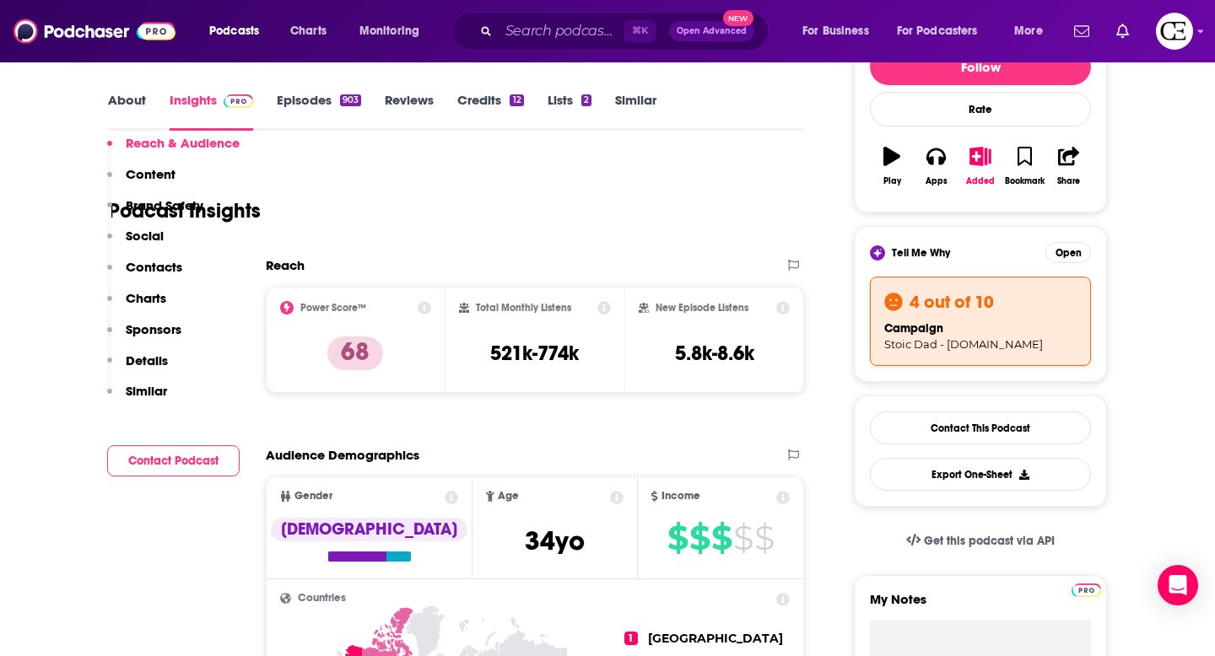
scroll to position [410, 0]
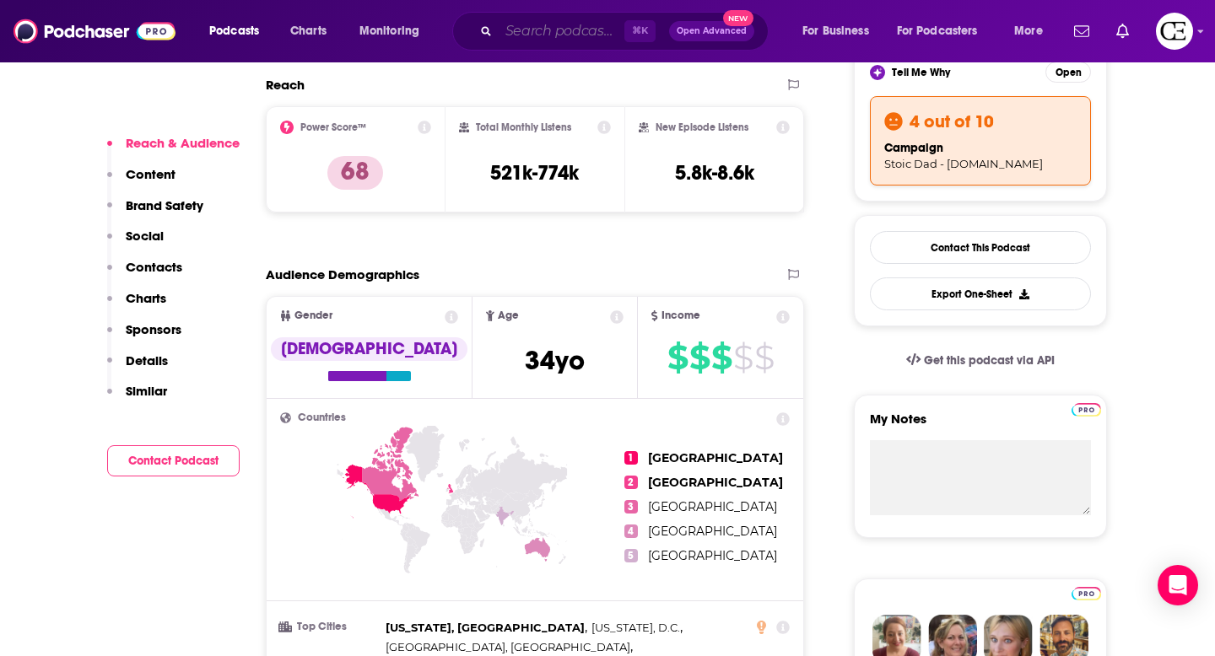
click at [571, 30] on input "Search podcasts, credits, & more..." at bounding box center [562, 31] width 126 height 27
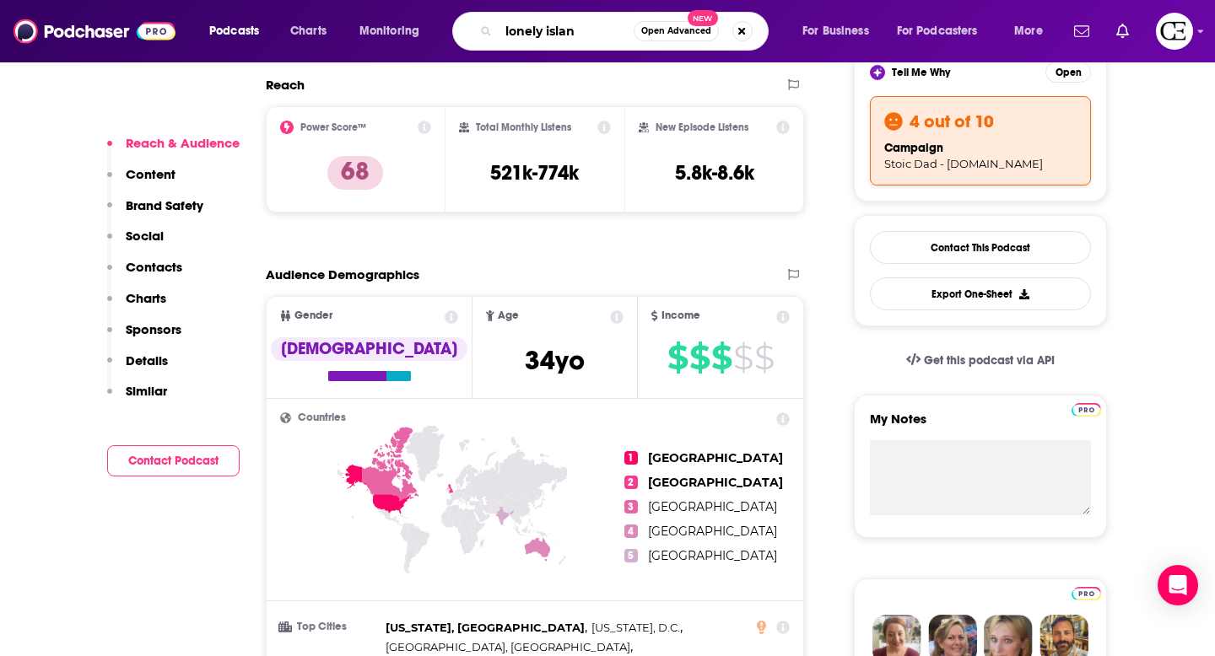
type input "lonely island"
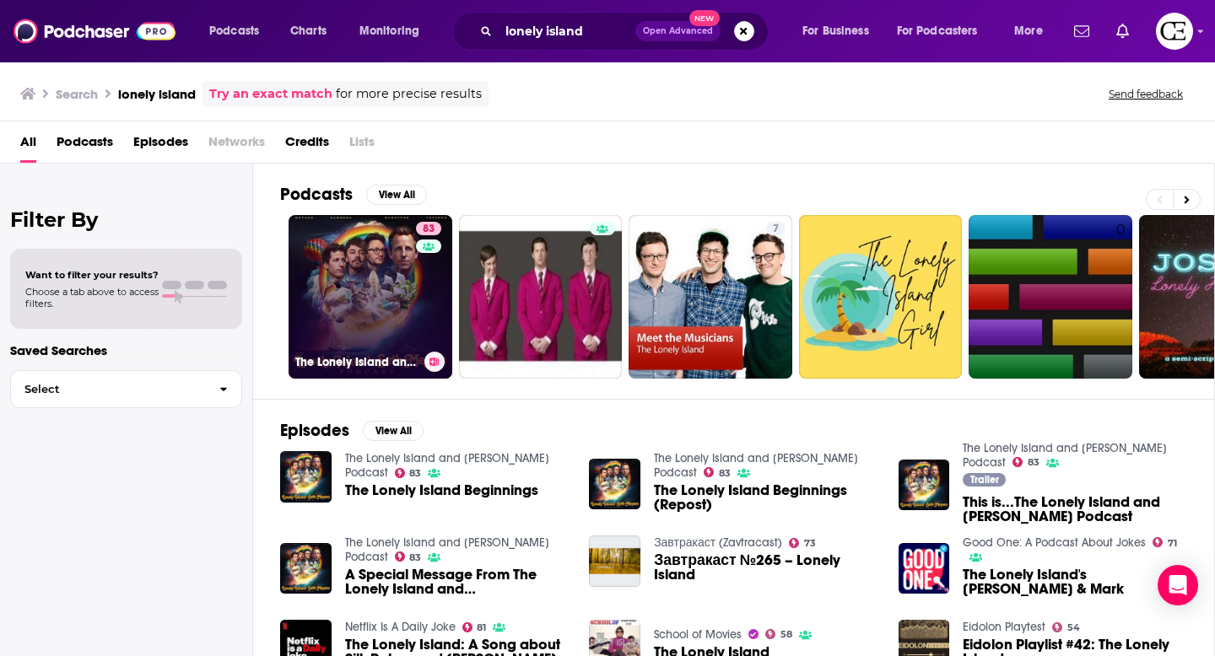
click at [359, 314] on link "83 The Lonely Island and Seth Meyers Podcast" at bounding box center [370, 297] width 164 height 164
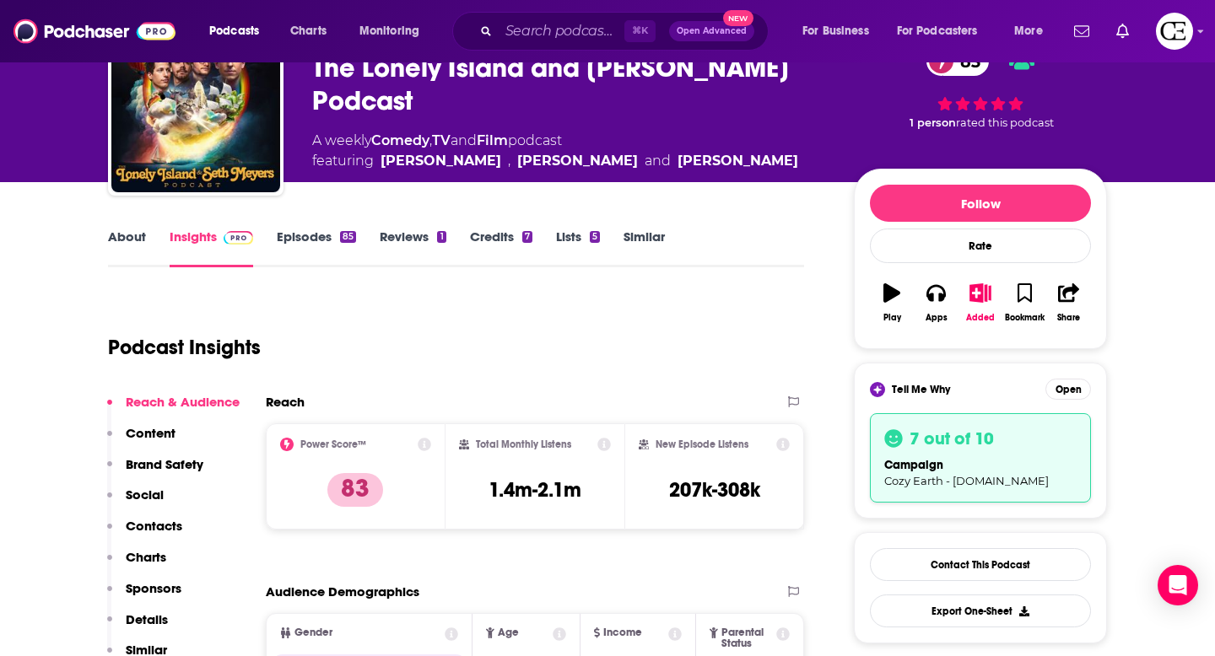
scroll to position [94, 0]
